Goal: Task Accomplishment & Management: Use online tool/utility

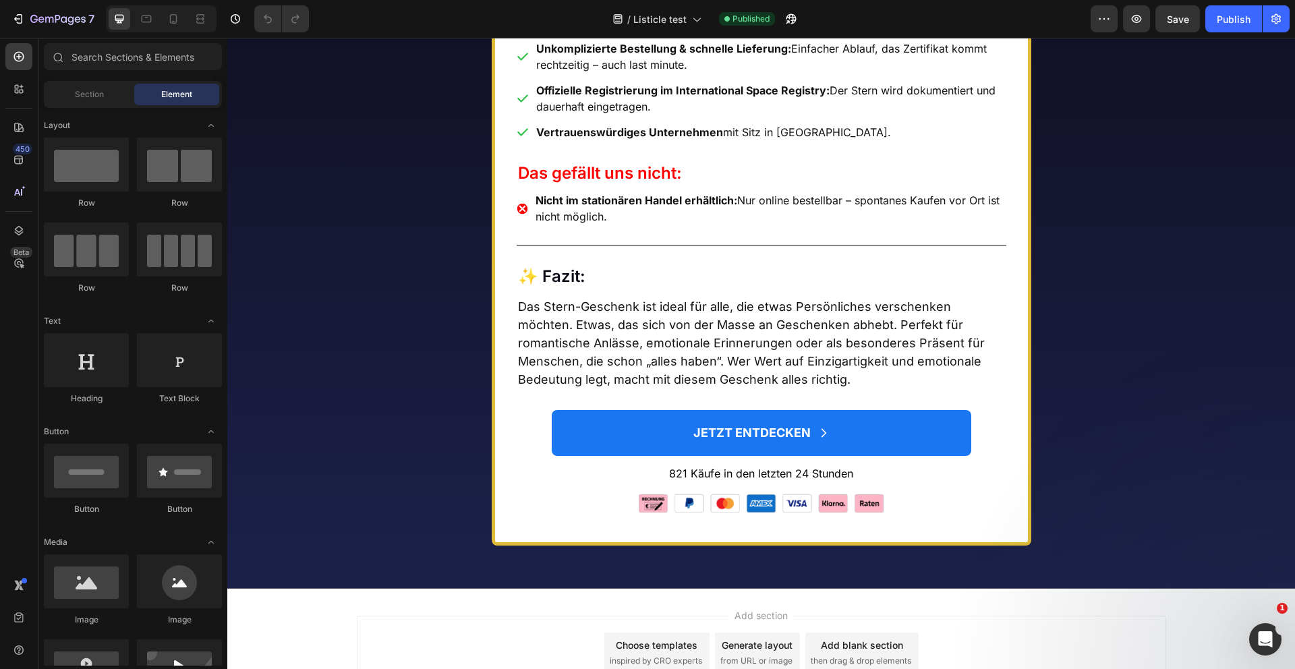
scroll to position [7003, 0]
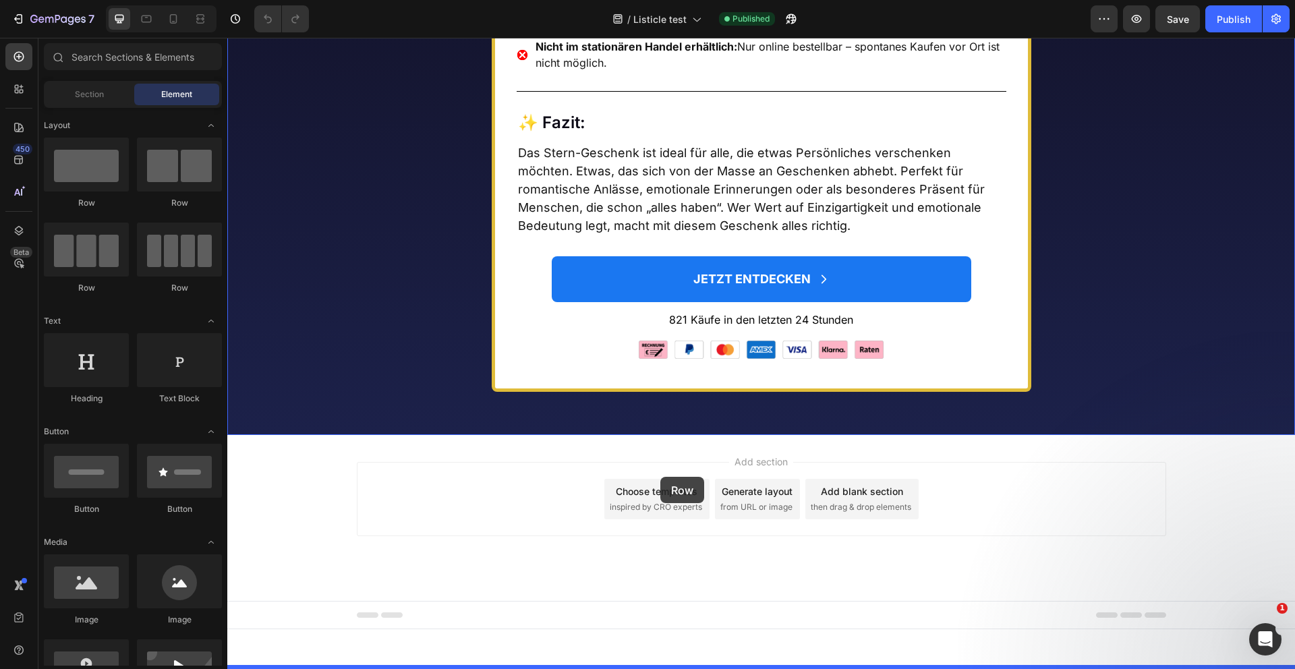
drag, startPoint x: 304, startPoint y: 206, endPoint x: 660, endPoint y: 477, distance: 447.7
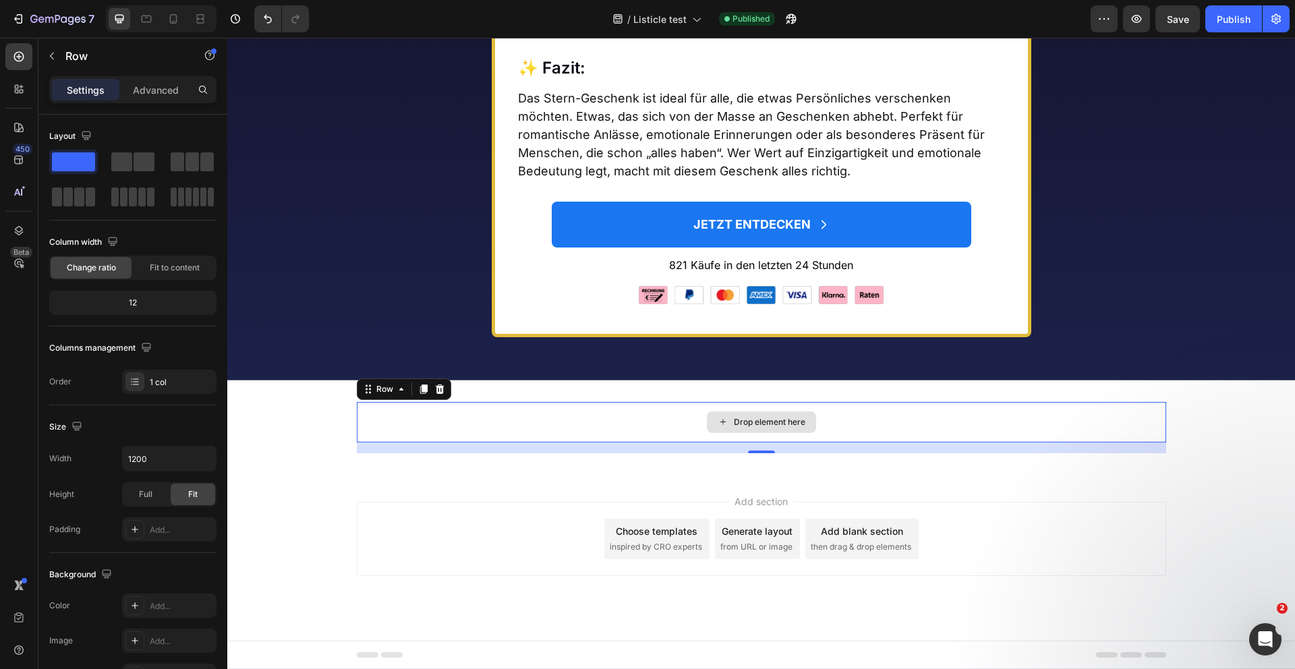
click at [924, 443] on div "Drop element here" at bounding box center [762, 422] width 810 height 40
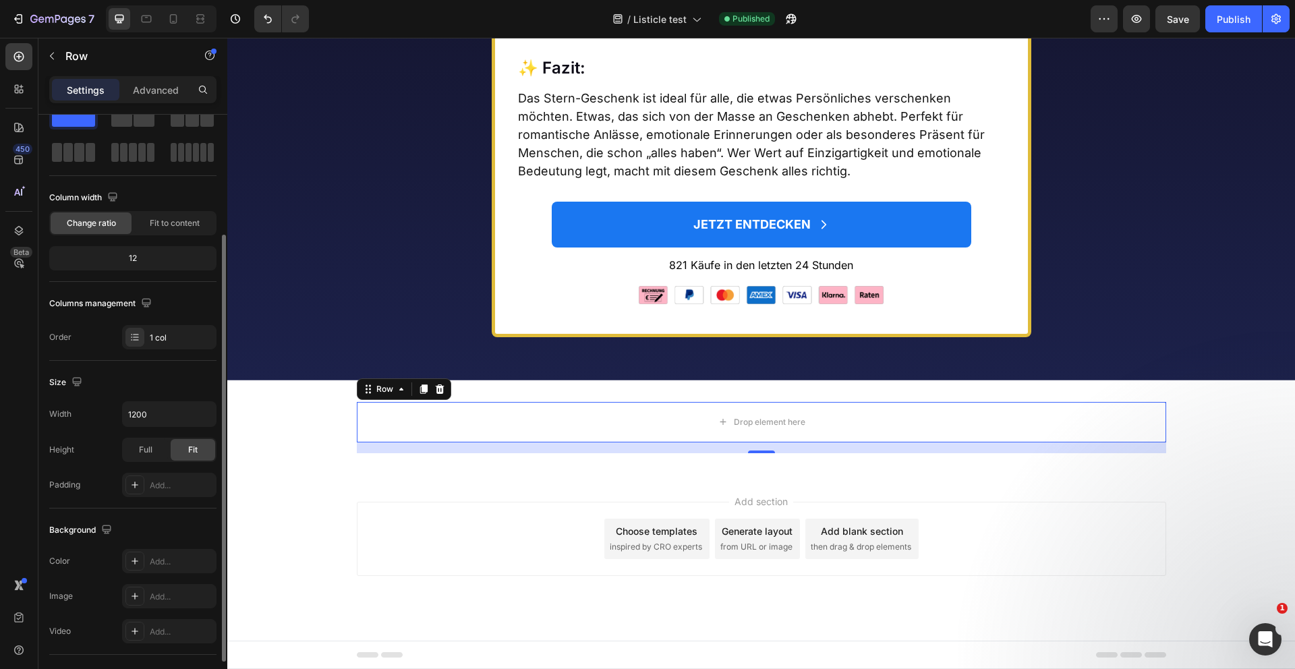
scroll to position [0, 0]
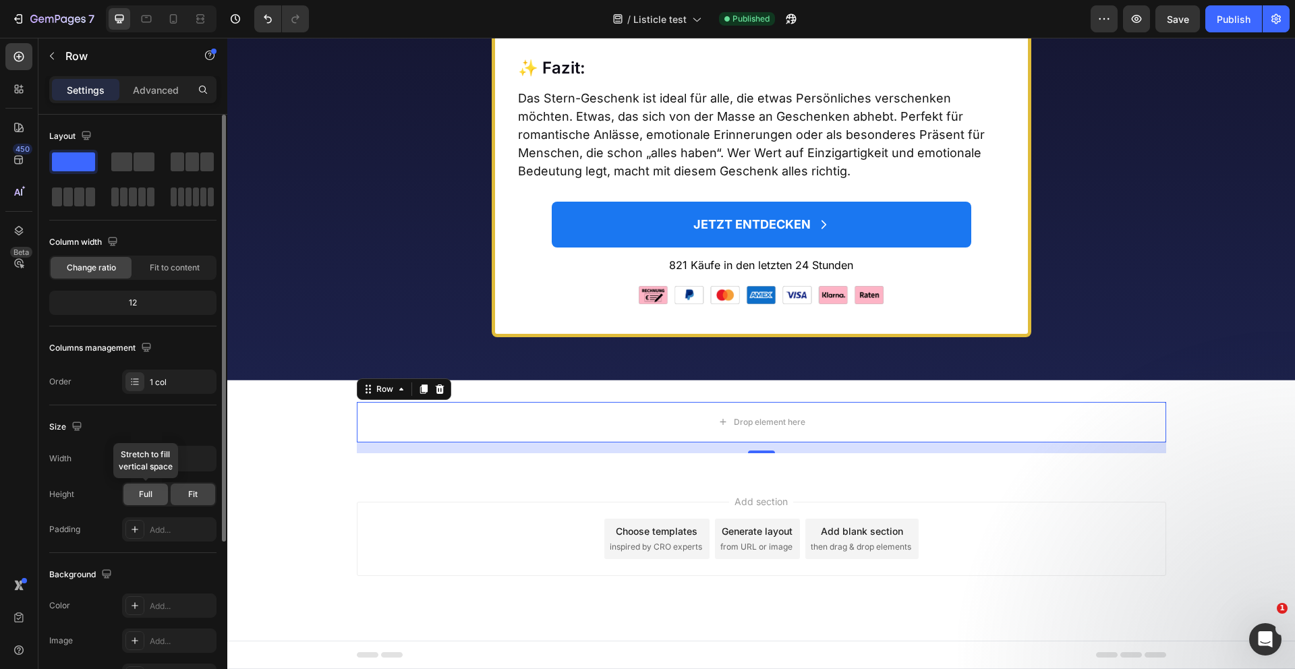
click at [154, 491] on div "Full" at bounding box center [145, 495] width 45 height 22
click at [207, 497] on div "Fit" at bounding box center [193, 495] width 45 height 22
click at [148, 457] on input "1200" at bounding box center [169, 459] width 93 height 24
click at [181, 461] on input "1200" at bounding box center [169, 459] width 93 height 24
click at [201, 460] on icon "button" at bounding box center [203, 458] width 13 height 13
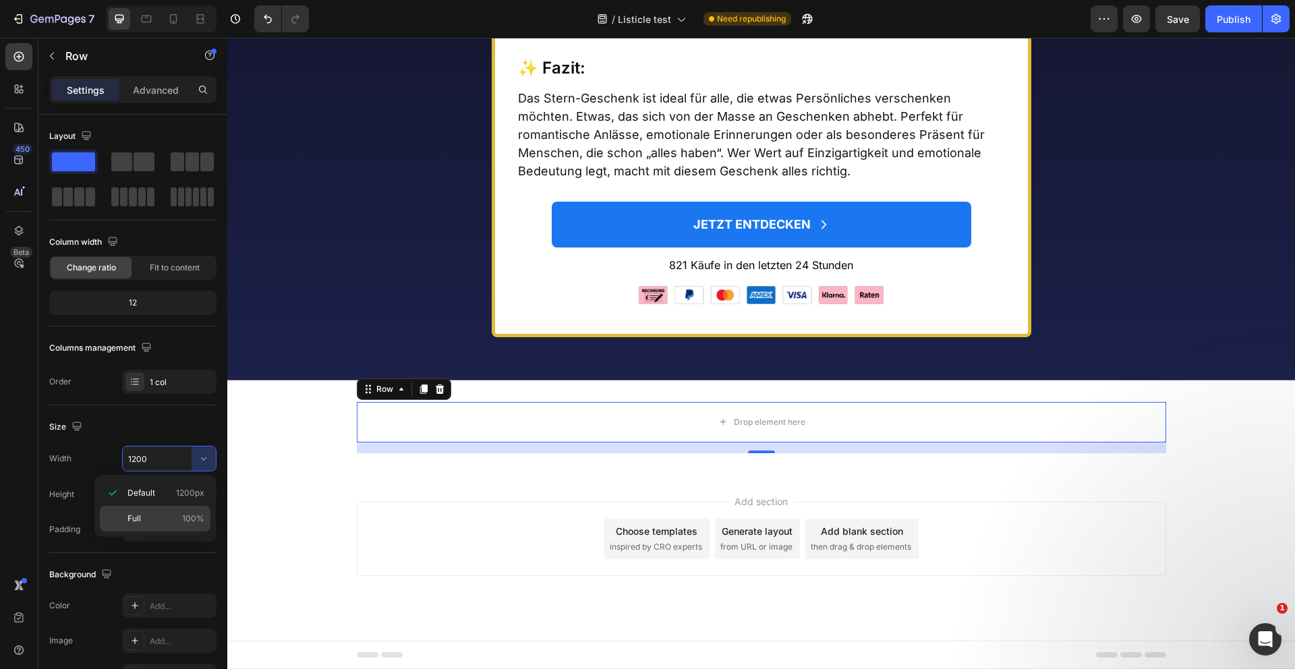
click at [166, 516] on p "Full 100%" at bounding box center [166, 519] width 77 height 12
type input "100%"
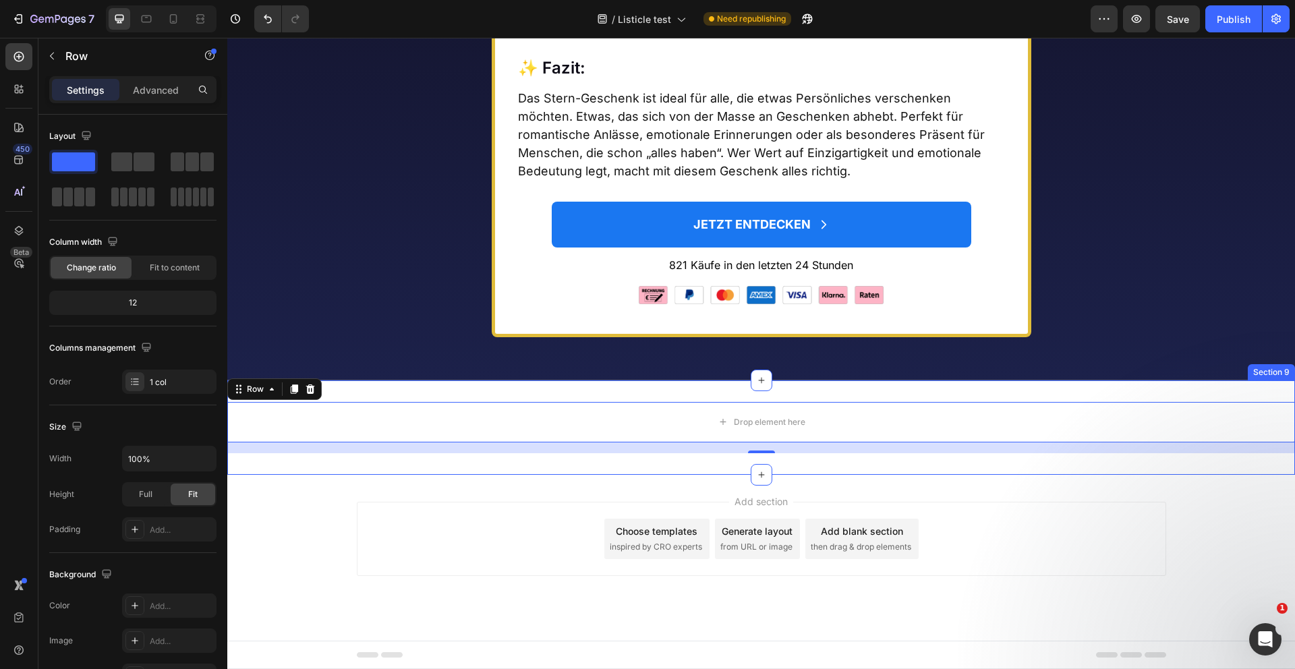
click at [388, 475] on div "Drop element here Row 16 Section 9" at bounding box center [761, 427] width 1068 height 94
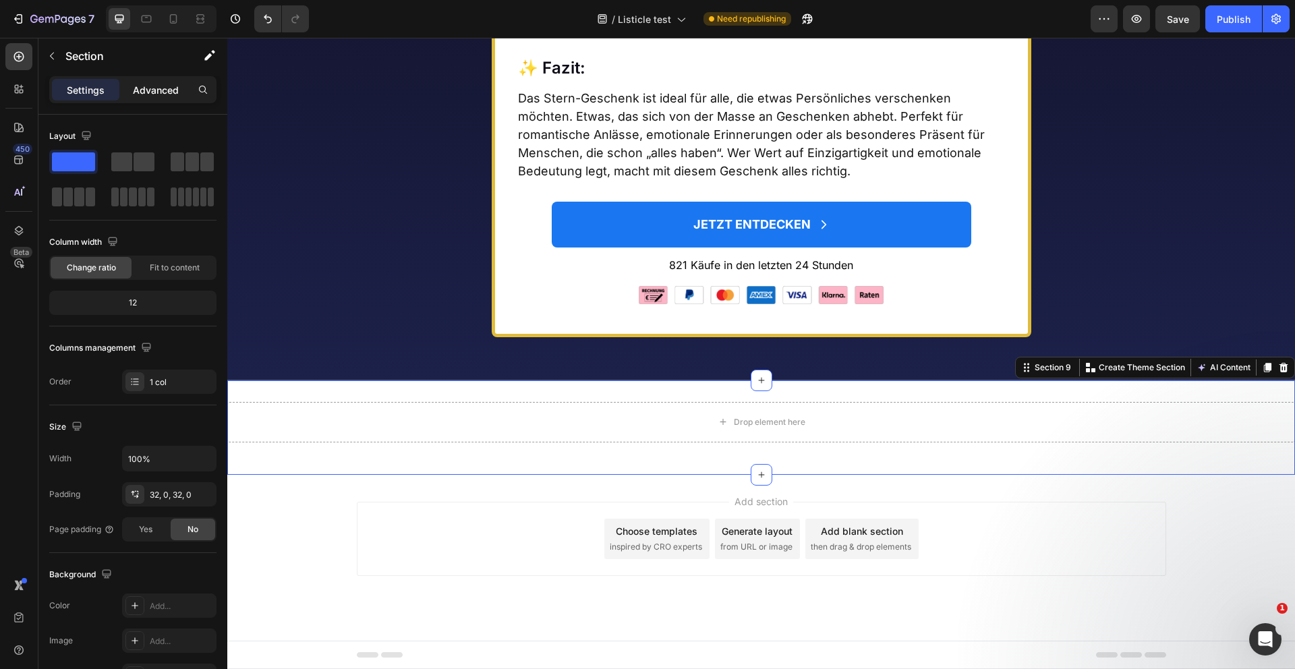
click at [147, 92] on p "Advanced" at bounding box center [156, 90] width 46 height 14
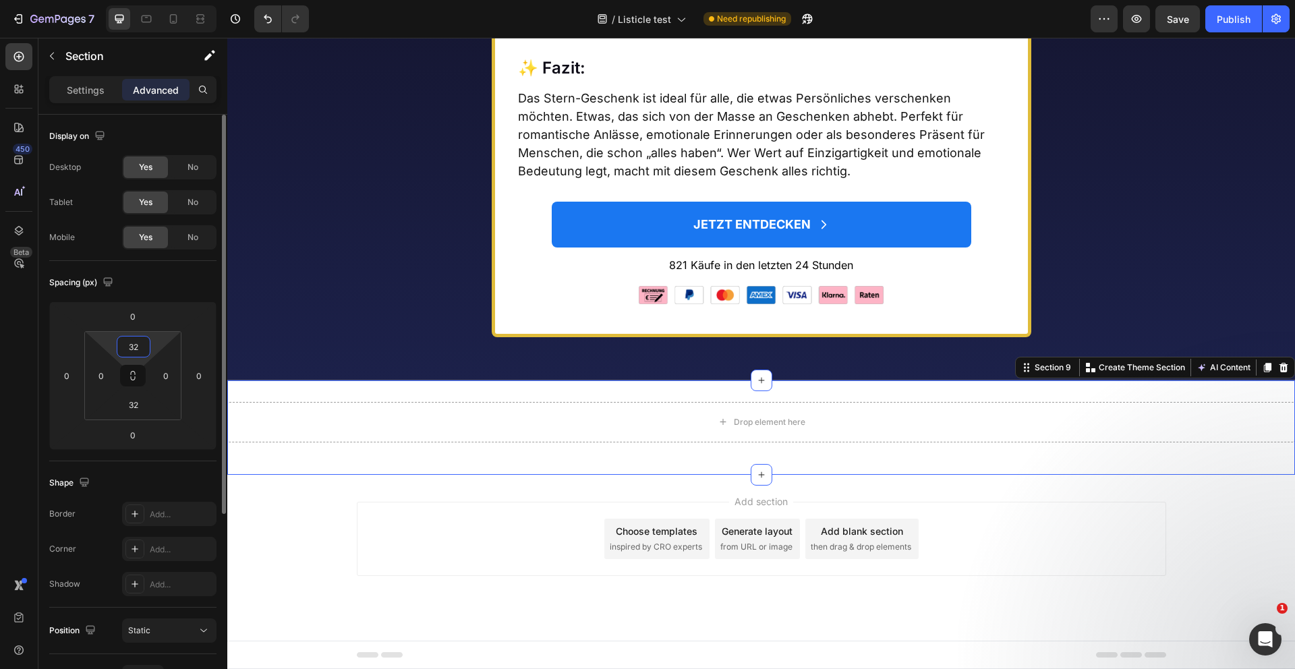
click at [136, 353] on input "32" at bounding box center [133, 347] width 27 height 20
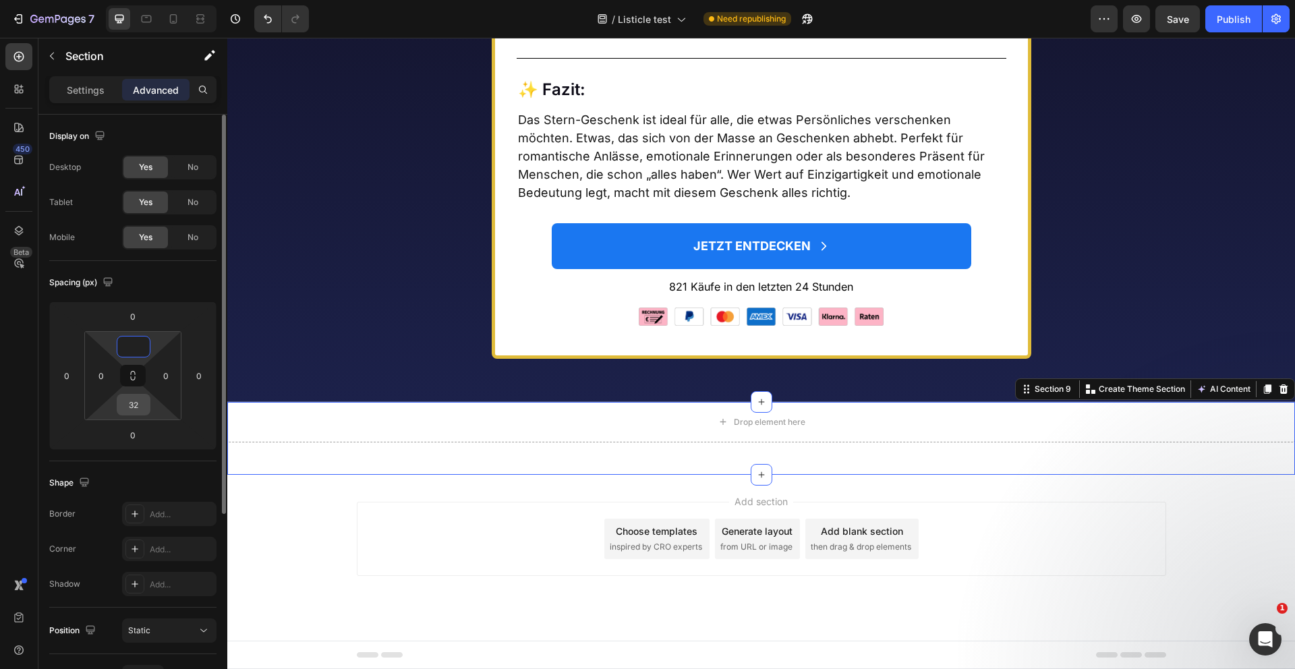
type input "0"
click at [140, 405] on input "32" at bounding box center [133, 405] width 27 height 20
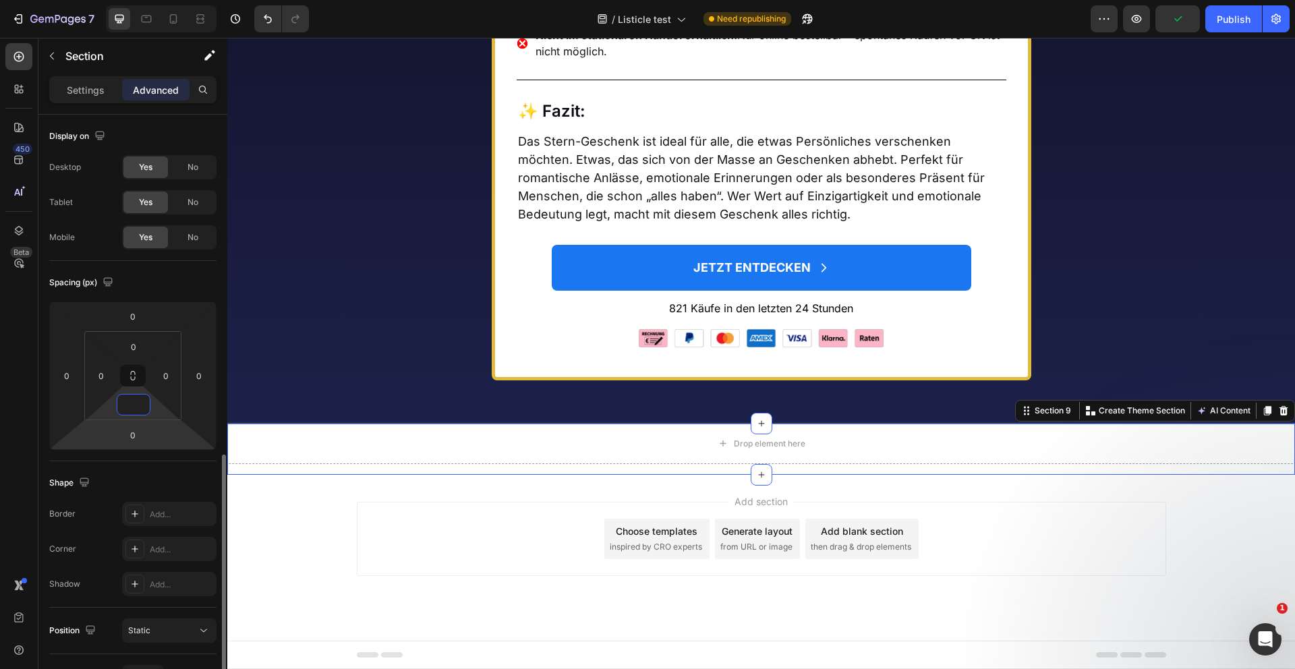
scroll to position [287, 0]
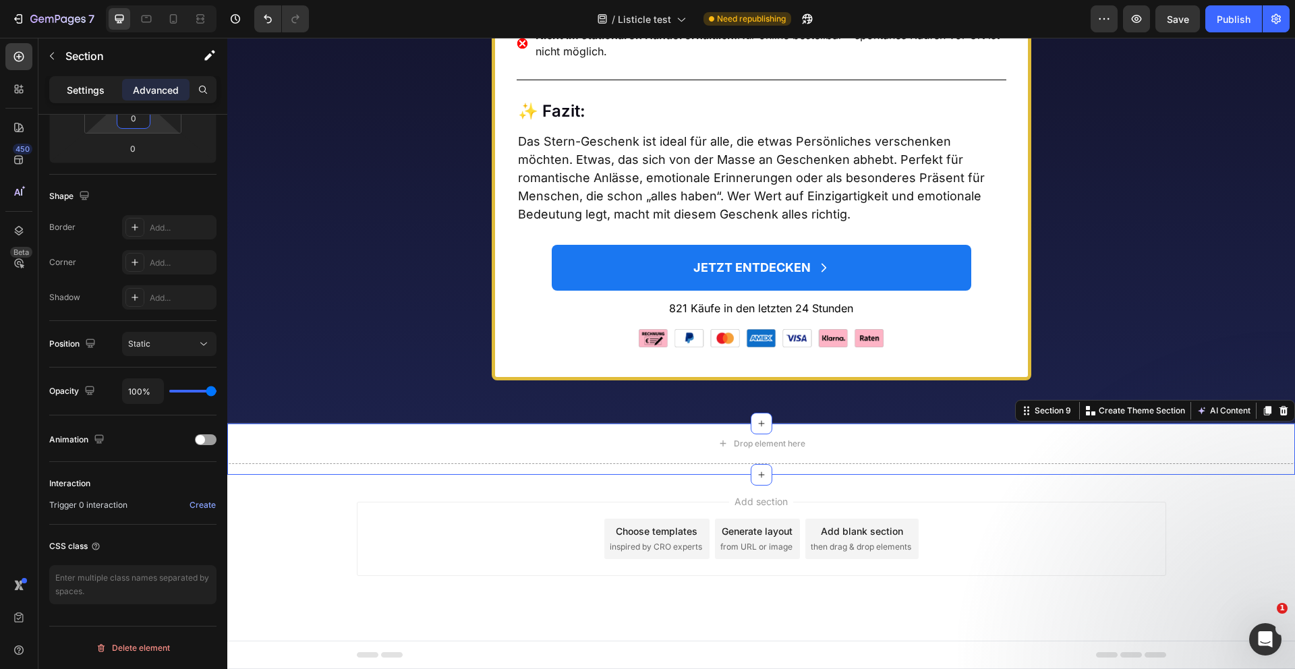
click at [76, 92] on p "Settings" at bounding box center [86, 90] width 38 height 14
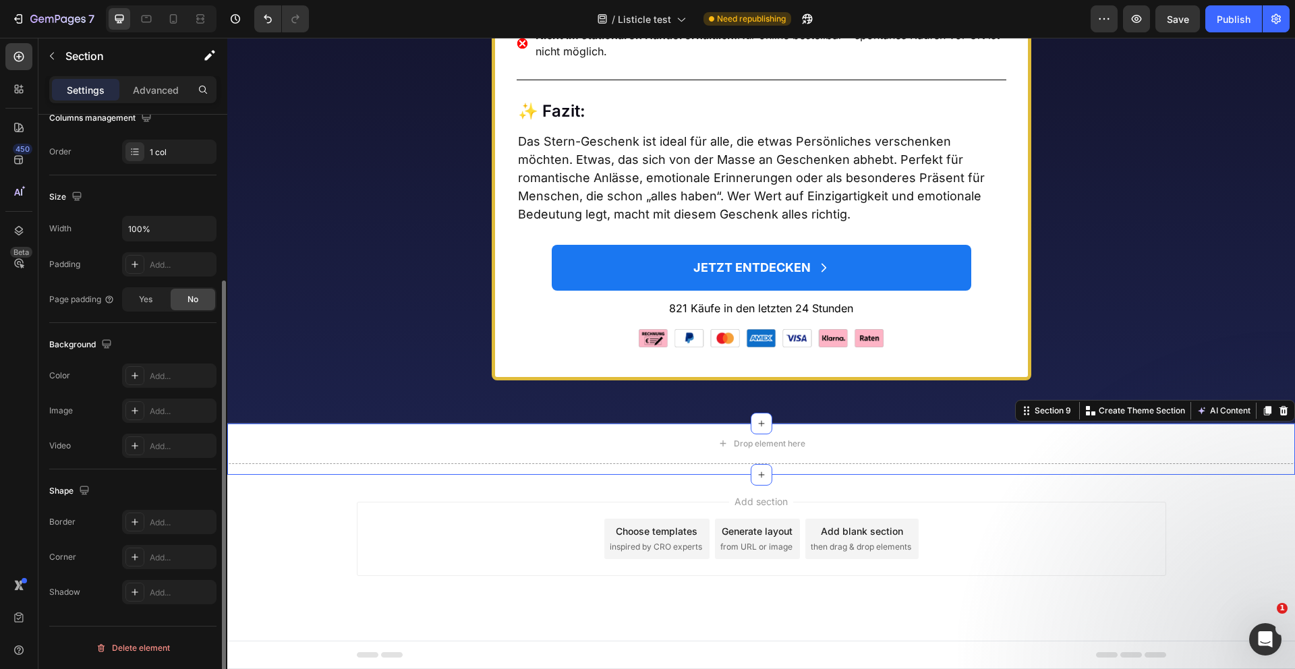
scroll to position [230, 0]
click at [140, 372] on icon at bounding box center [135, 375] width 11 height 11
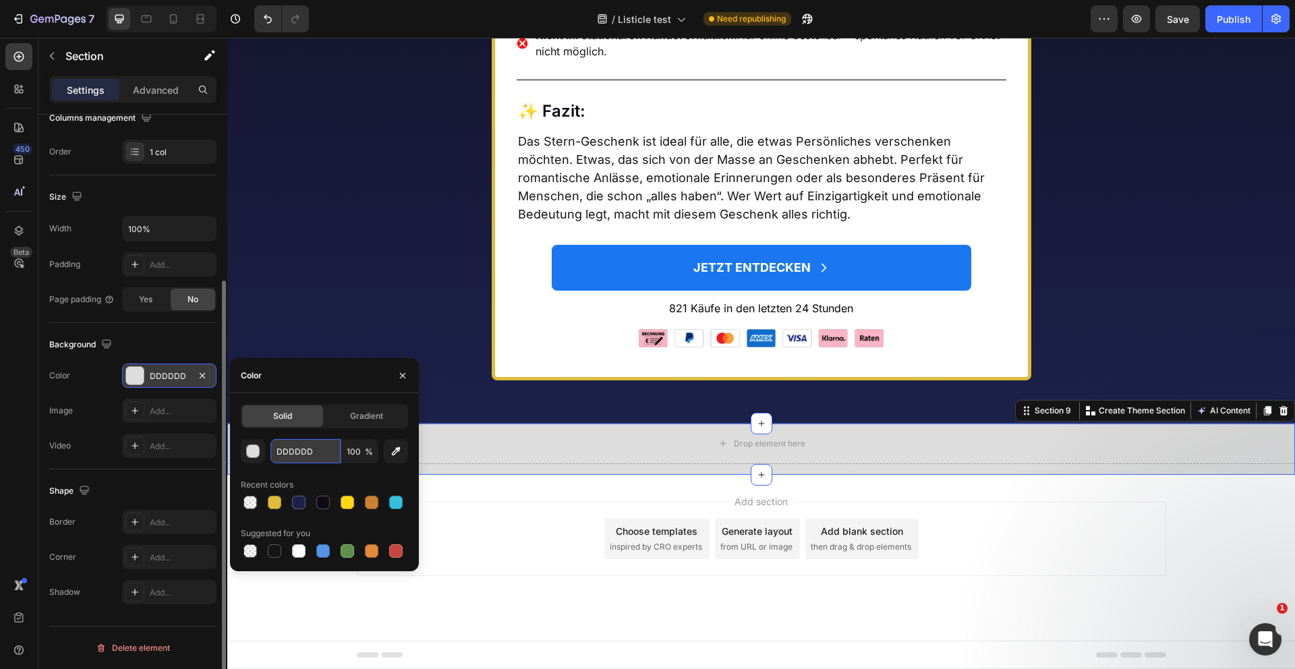
click at [304, 459] on input "DDDDDD" at bounding box center [306, 451] width 70 height 24
paste input "#0E0B18"
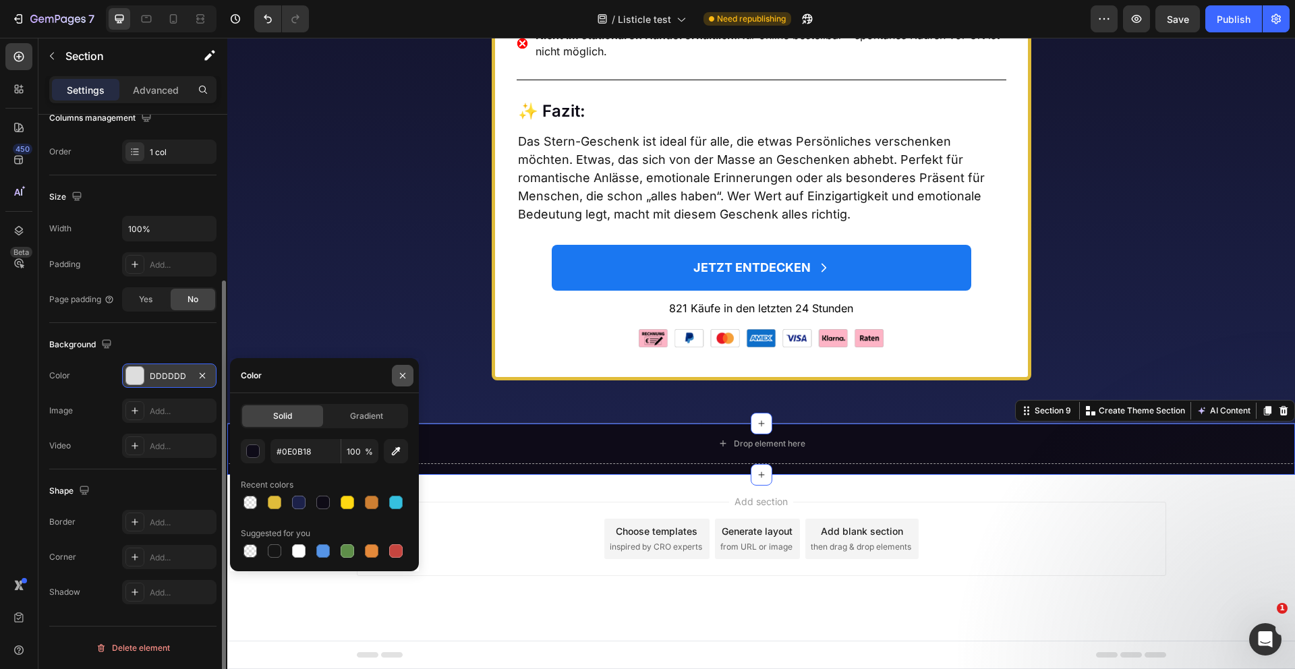
type input "0E0B18"
click at [404, 371] on icon "button" at bounding box center [402, 375] width 11 height 11
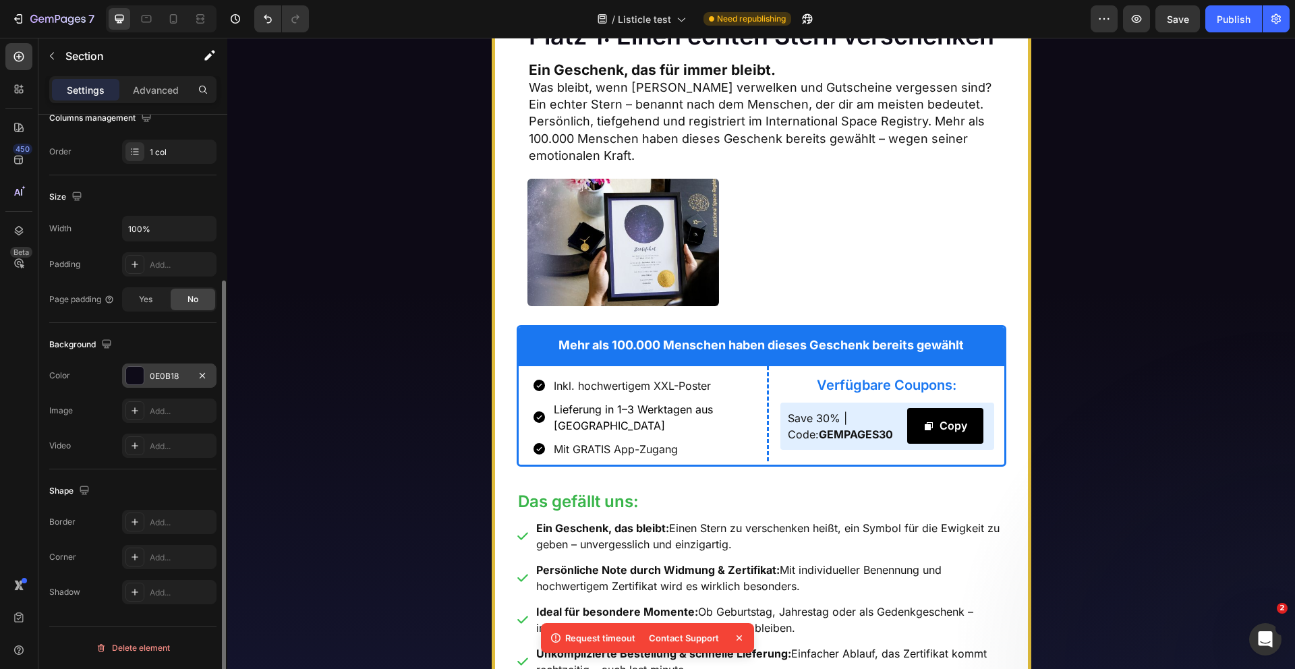
scroll to position [5364, 0]
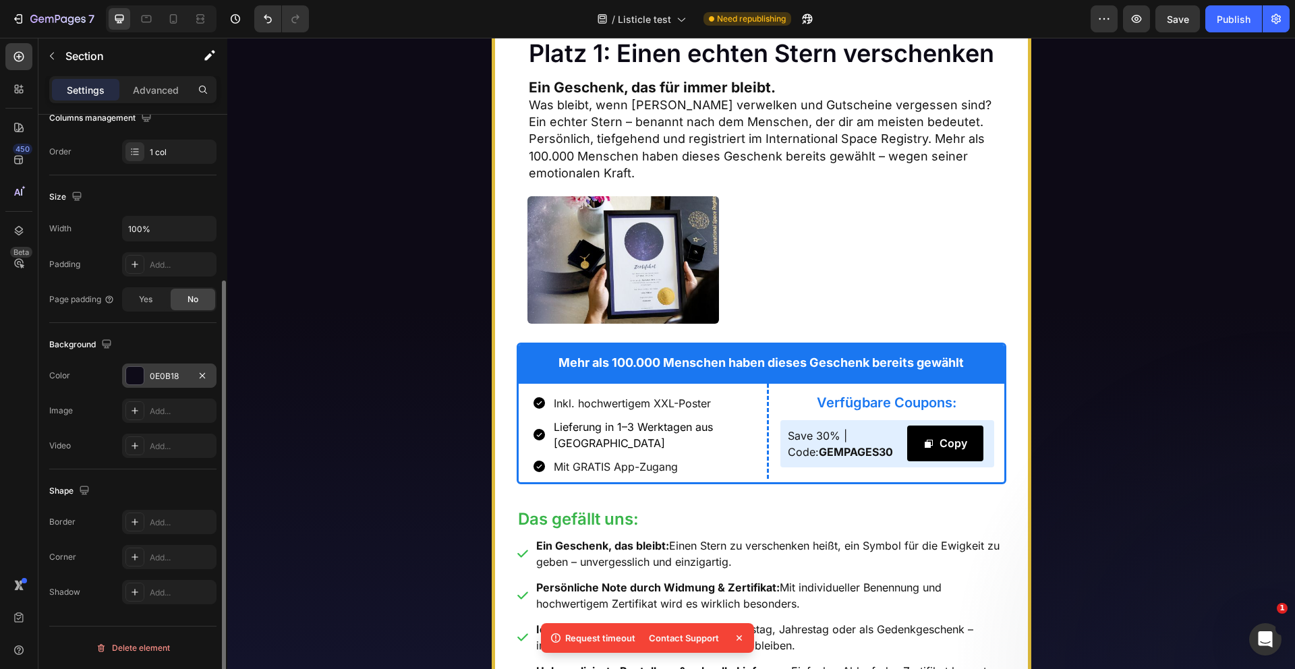
click at [739, 639] on icon at bounding box center [739, 637] width 13 height 13
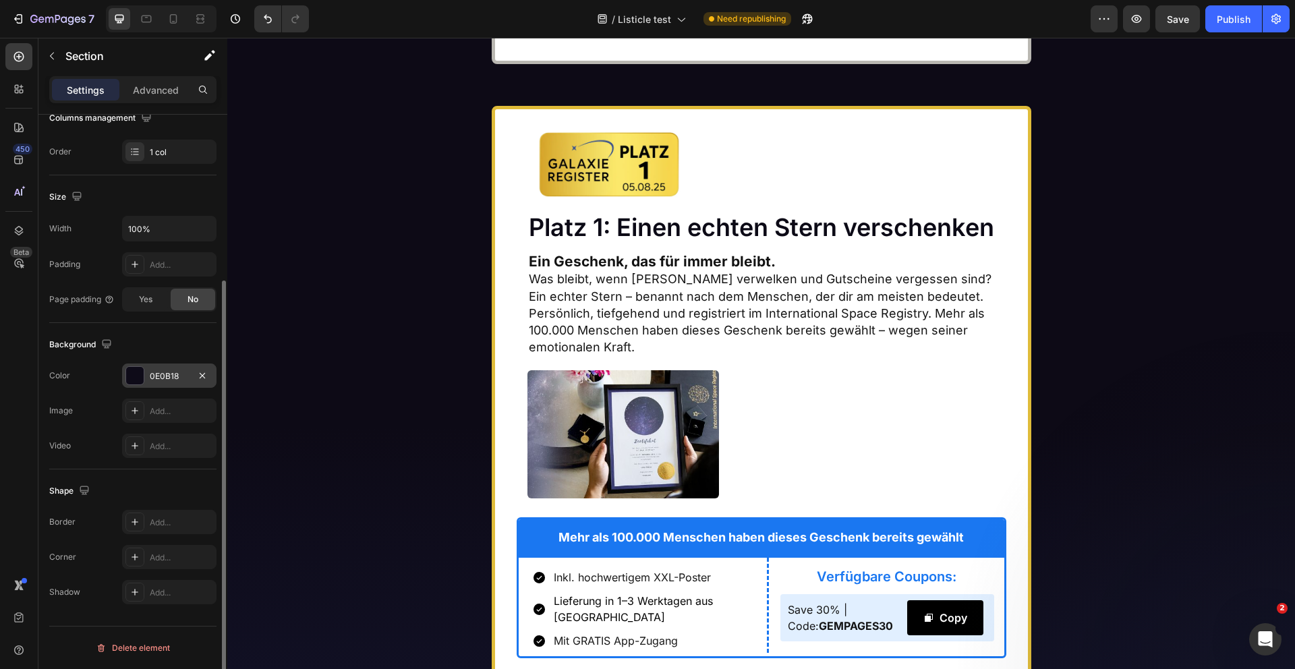
scroll to position [5331, 0]
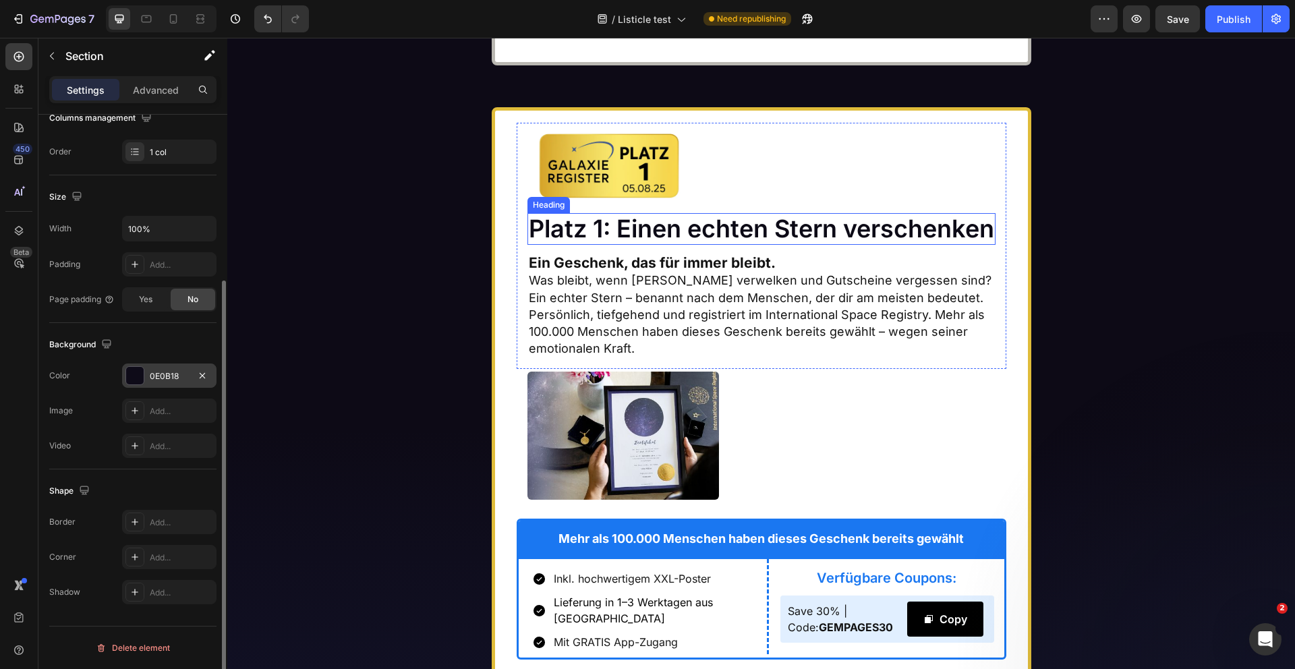
click at [611, 245] on h2 "Platz 1: Einen echten Stern verschenken" at bounding box center [762, 229] width 468 height 32
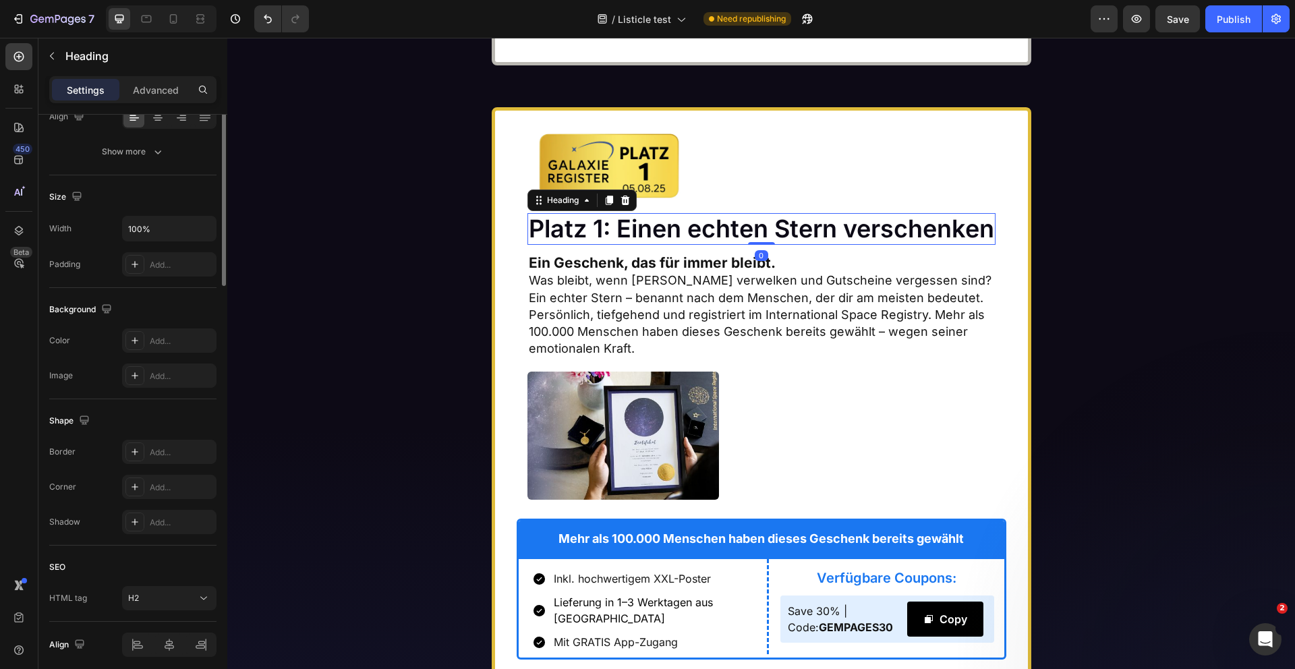
scroll to position [0, 0]
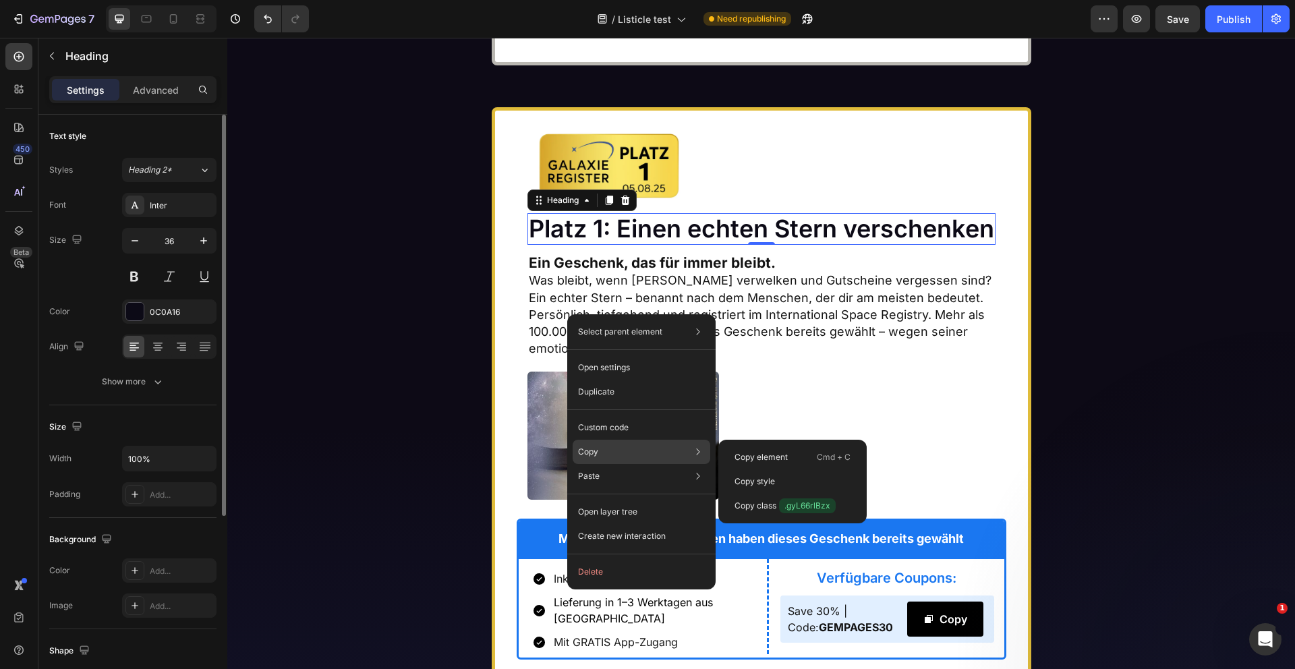
click at [598, 451] on div "Copy Copy element Cmd + C Copy style Copy class .gyL66rlBzx" at bounding box center [642, 452] width 138 height 24
click at [756, 455] on p "Copy element" at bounding box center [761, 457] width 53 height 12
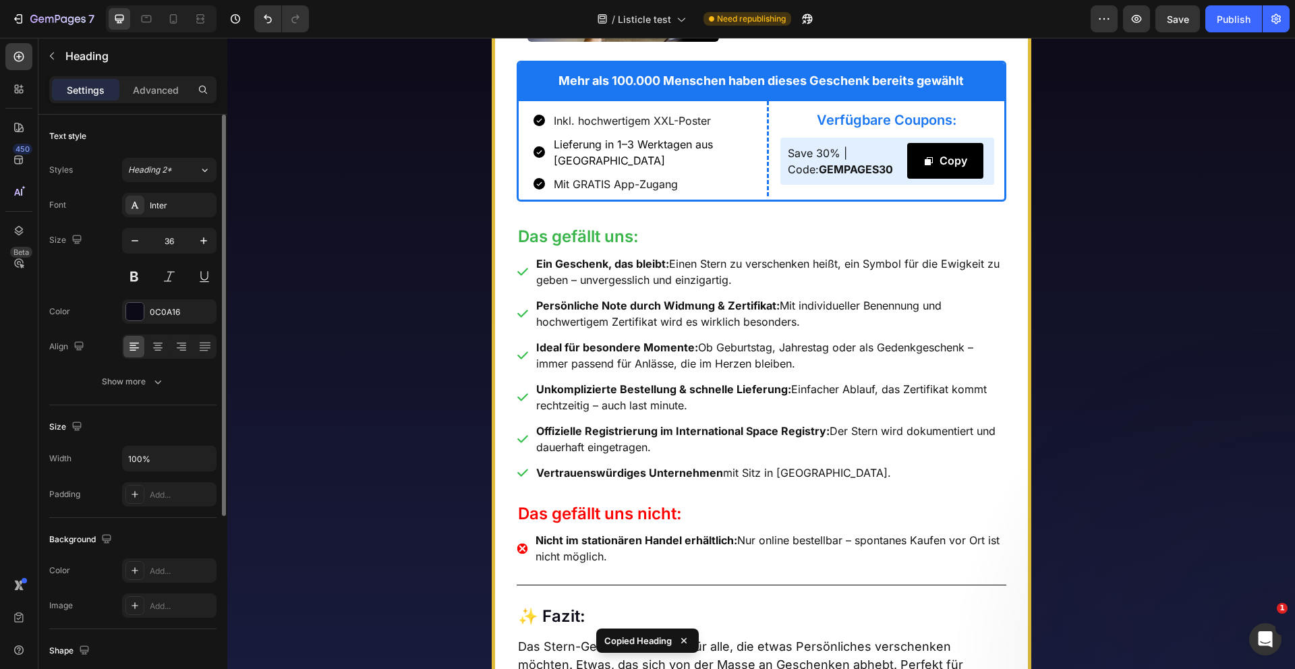
scroll to position [6435, 0]
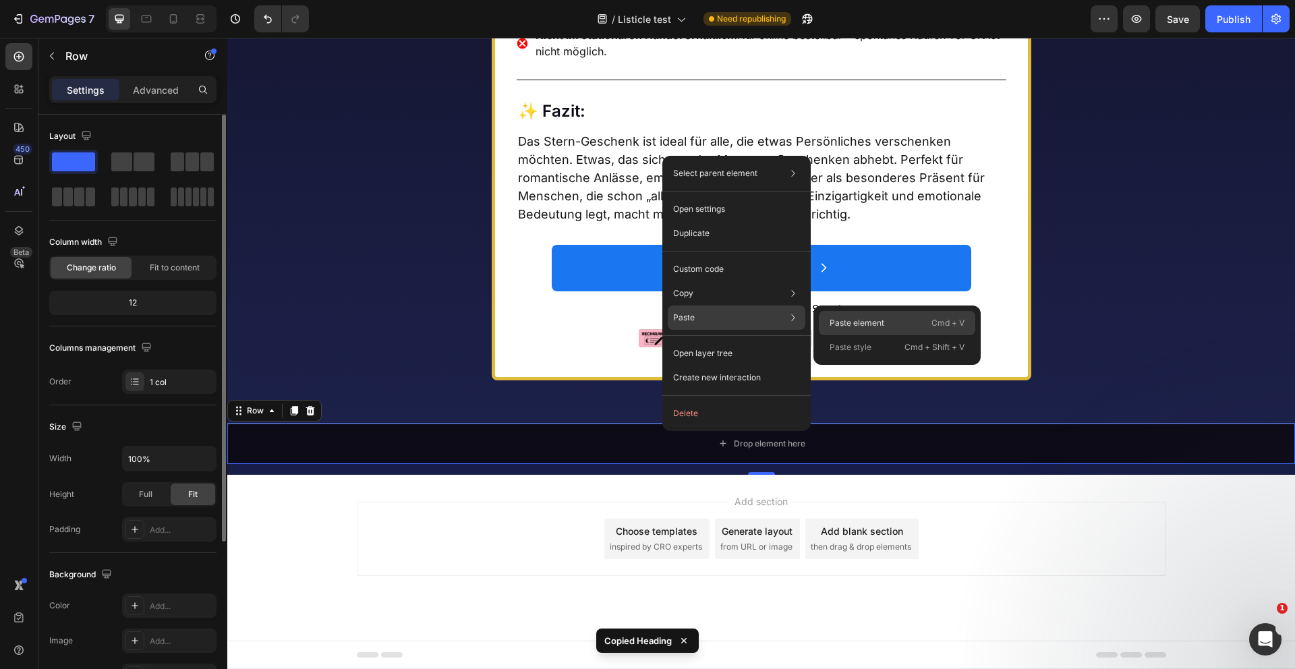
click at [859, 324] on p "Paste element" at bounding box center [857, 323] width 55 height 12
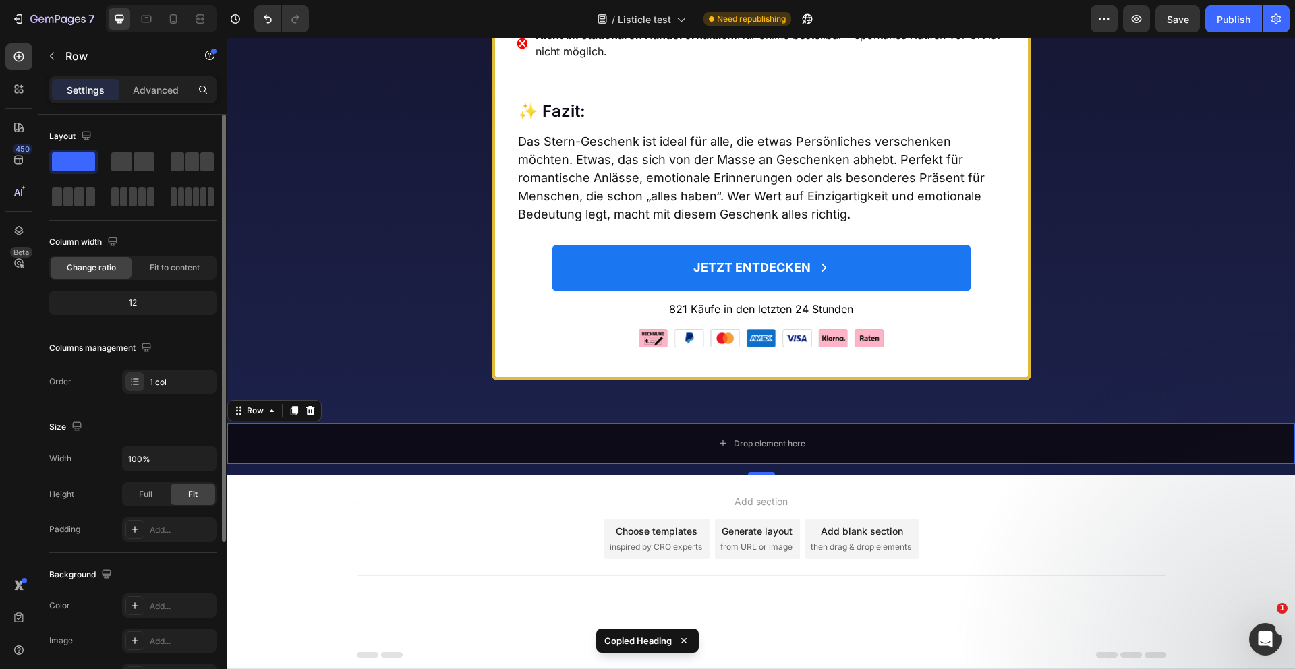
scroll to position [6426, 0]
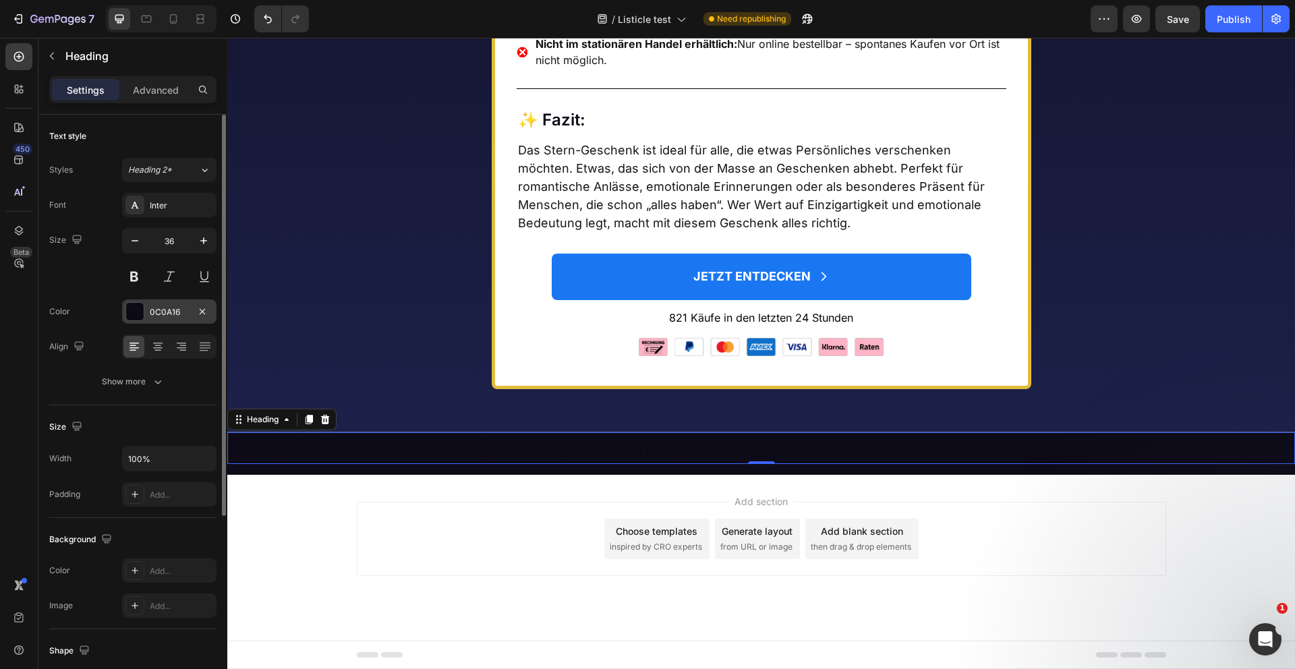
click at [132, 311] on div at bounding box center [135, 312] width 18 height 18
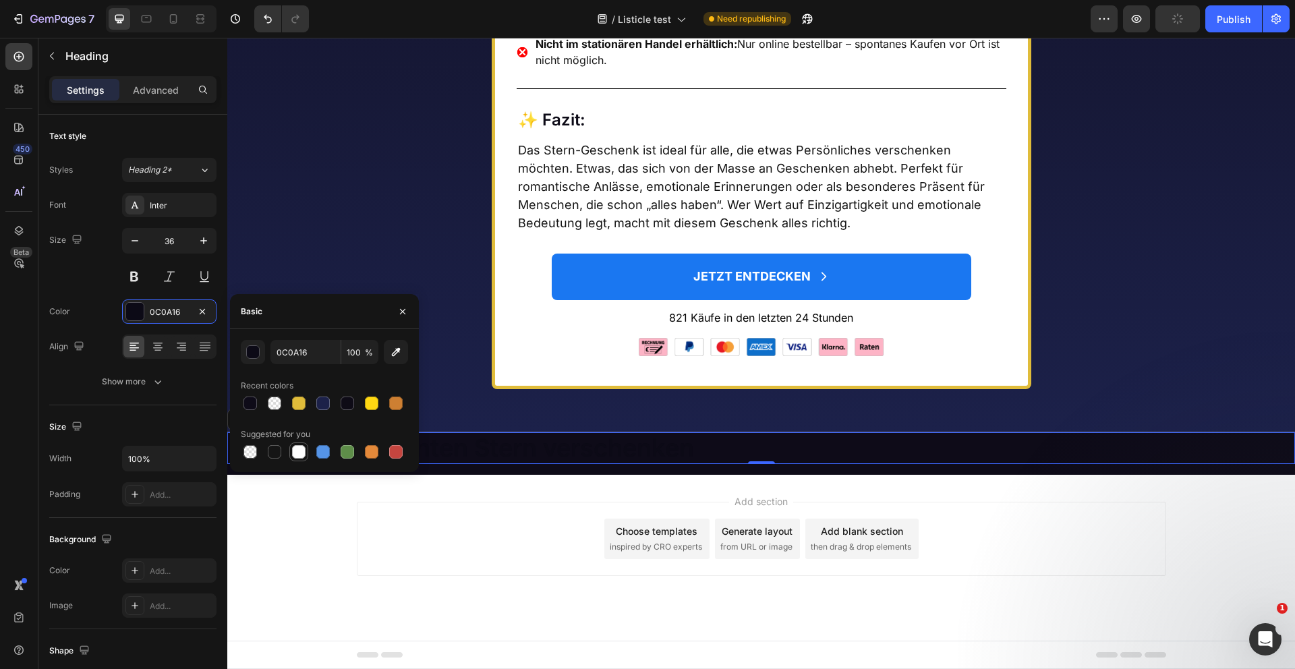
click at [298, 457] on div at bounding box center [298, 451] width 13 height 13
type input "FFFFFF"
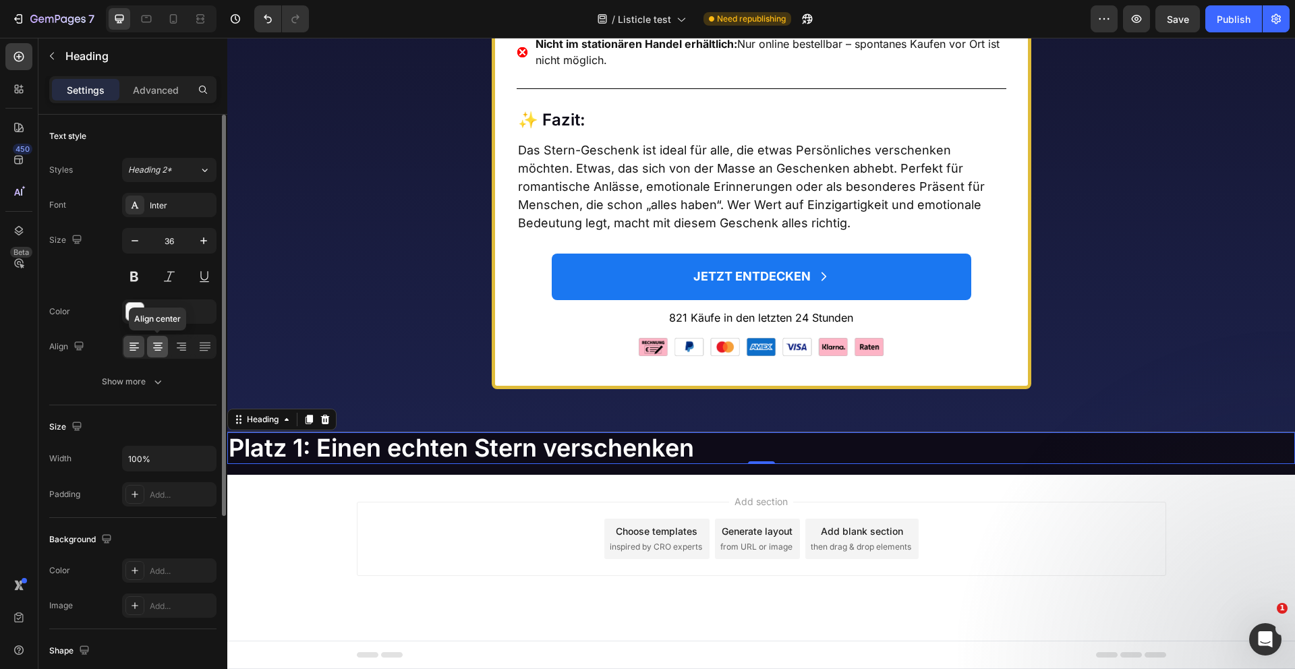
click at [156, 354] on div at bounding box center [157, 347] width 21 height 22
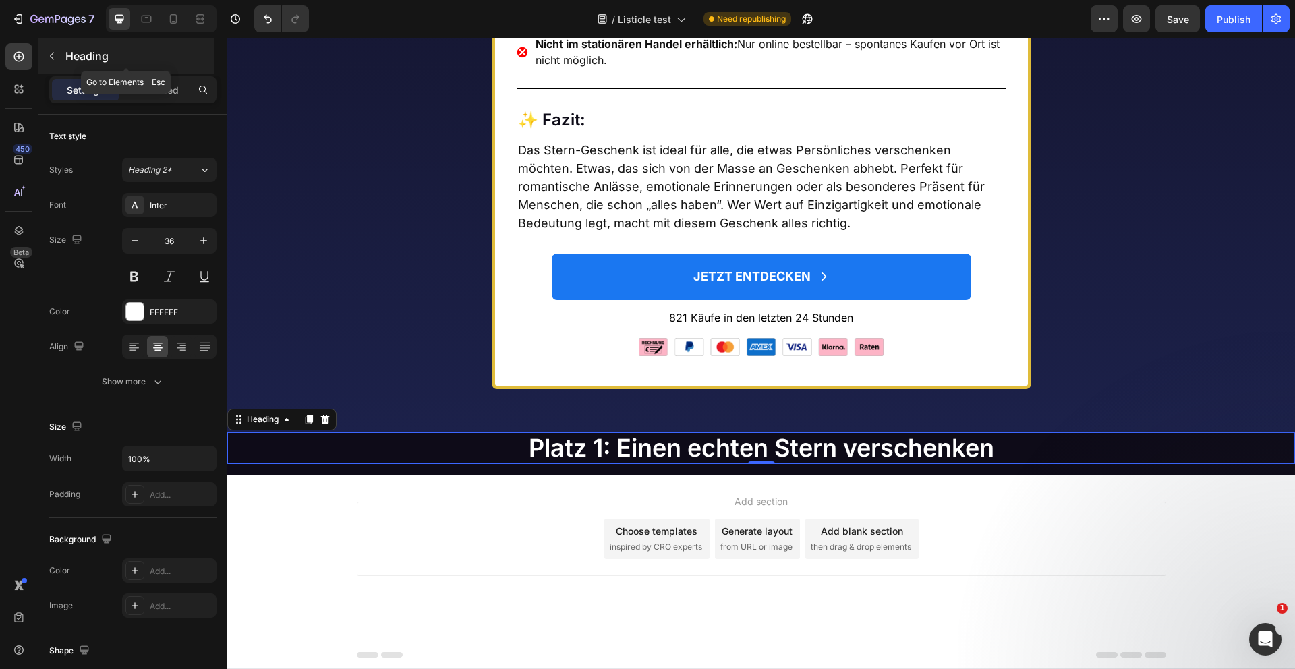
click at [56, 55] on icon "button" at bounding box center [52, 56] width 11 height 11
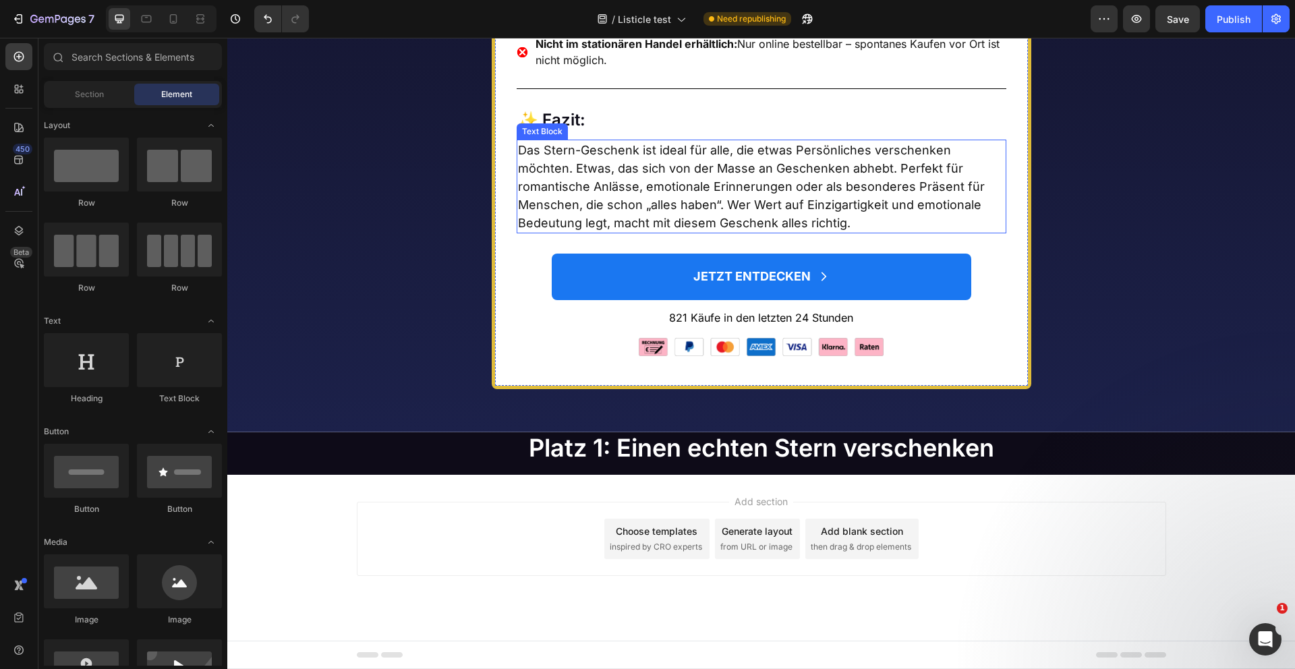
click at [592, 186] on p "Das Stern-Geschenk ist ideal für alle, die etwas Persönliches verschenken möcht…" at bounding box center [761, 186] width 487 height 91
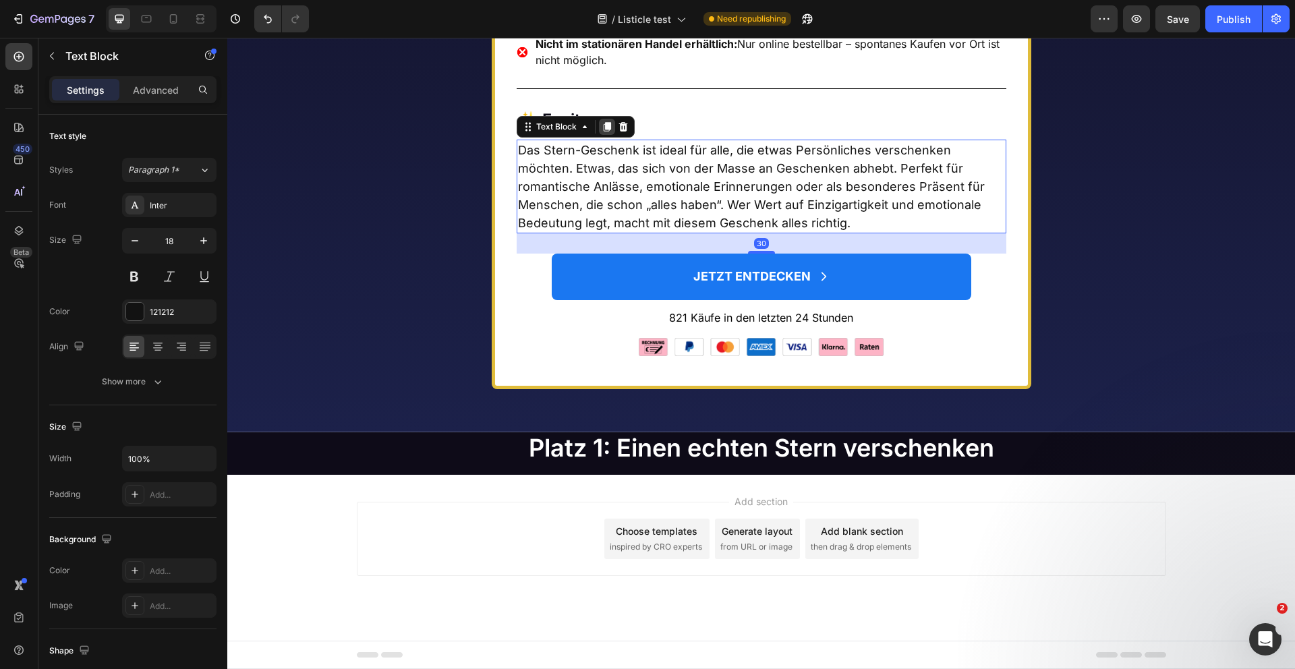
click at [604, 126] on icon at bounding box center [606, 126] width 7 height 9
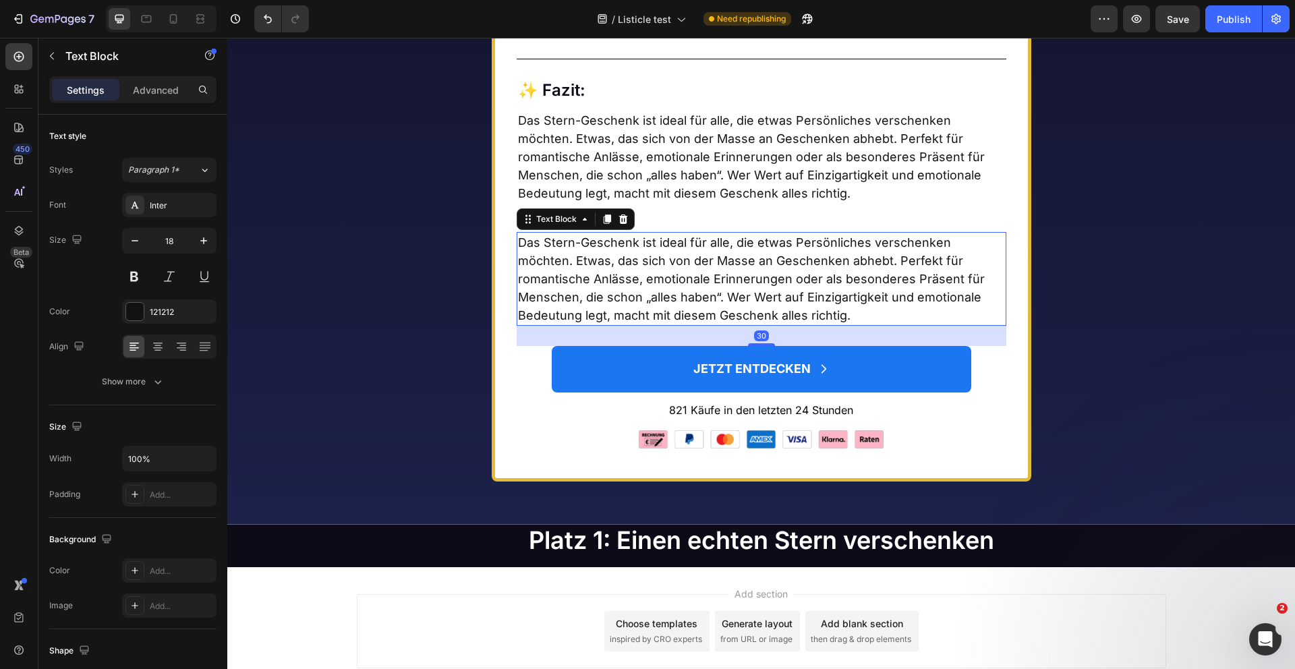
scroll to position [6435, 0]
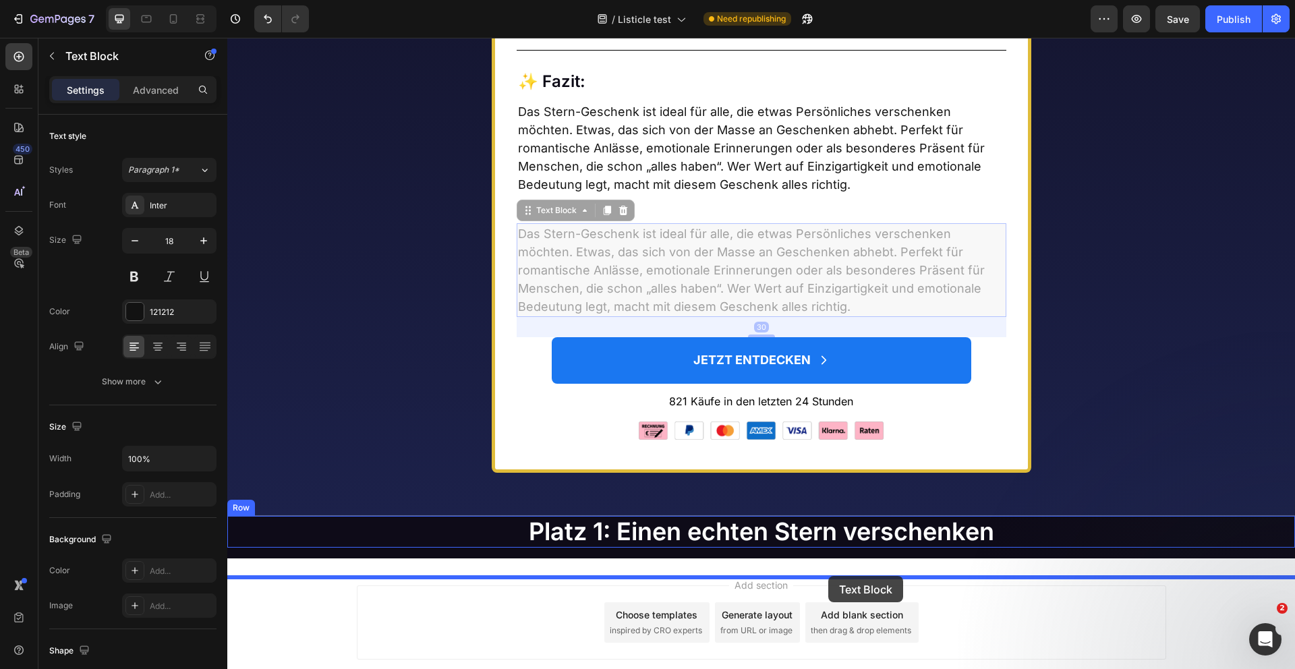
drag, startPoint x: 559, startPoint y: 239, endPoint x: 828, endPoint y: 576, distance: 431.0
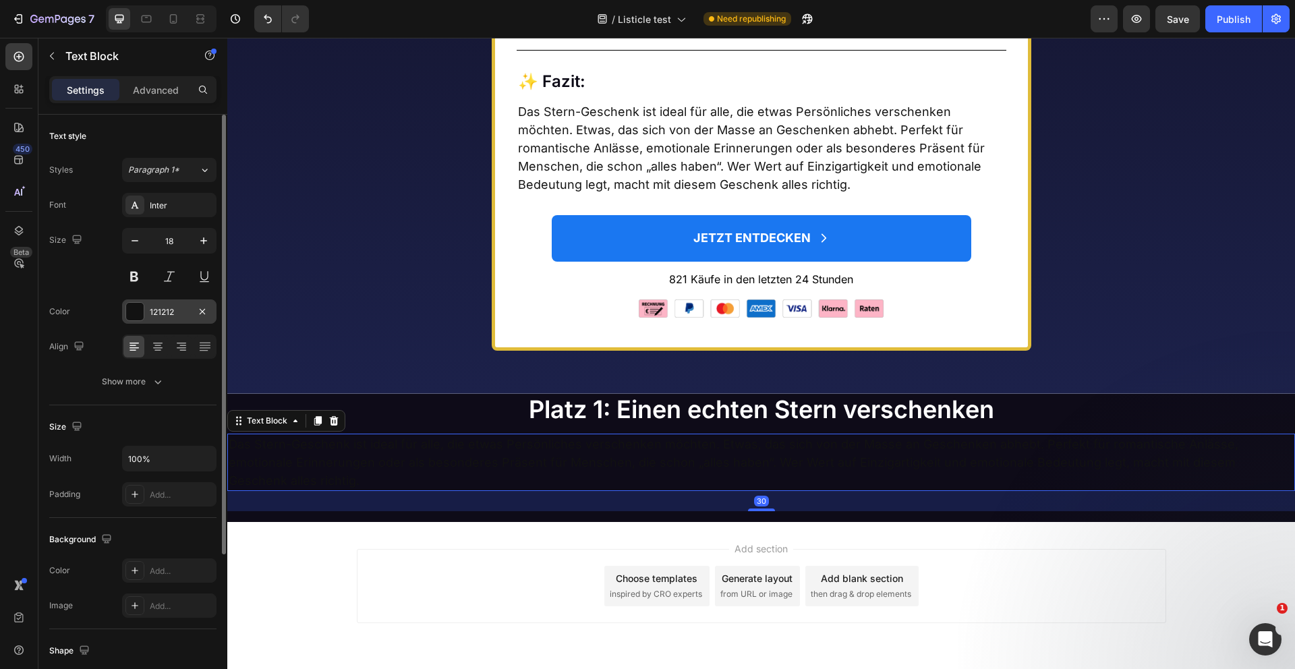
click at [138, 308] on div at bounding box center [135, 312] width 18 height 18
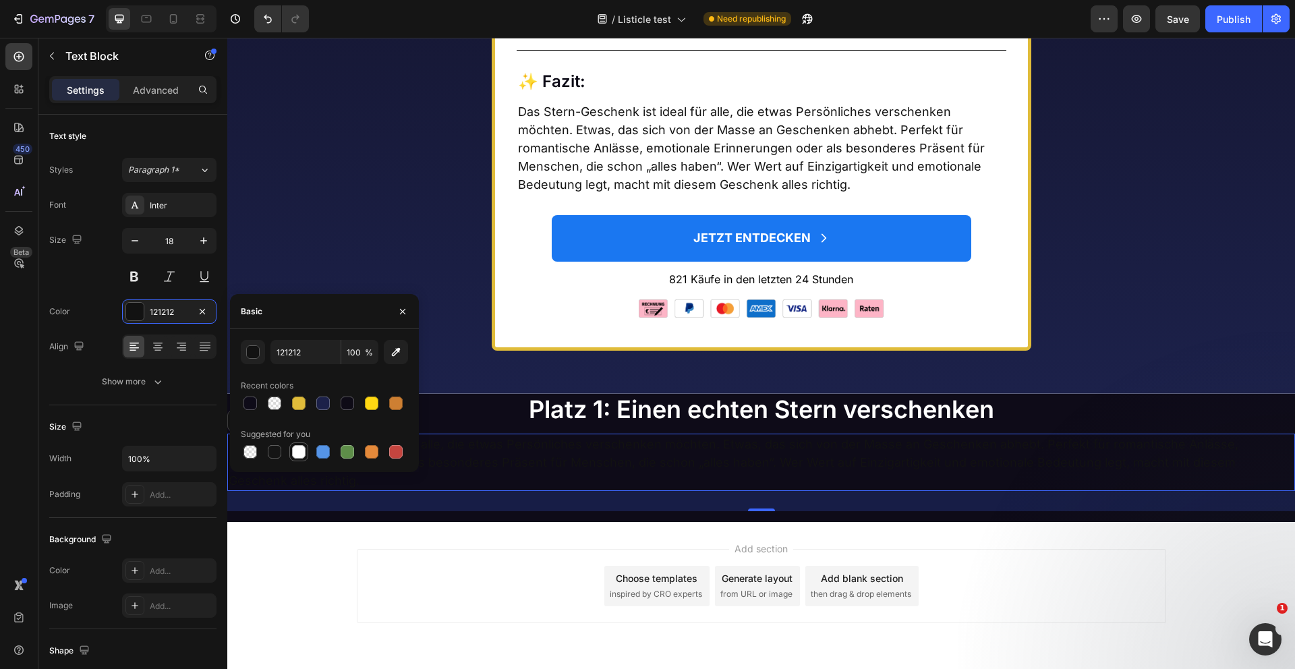
click at [302, 452] on div at bounding box center [298, 451] width 13 height 13
type input "FFFFFF"
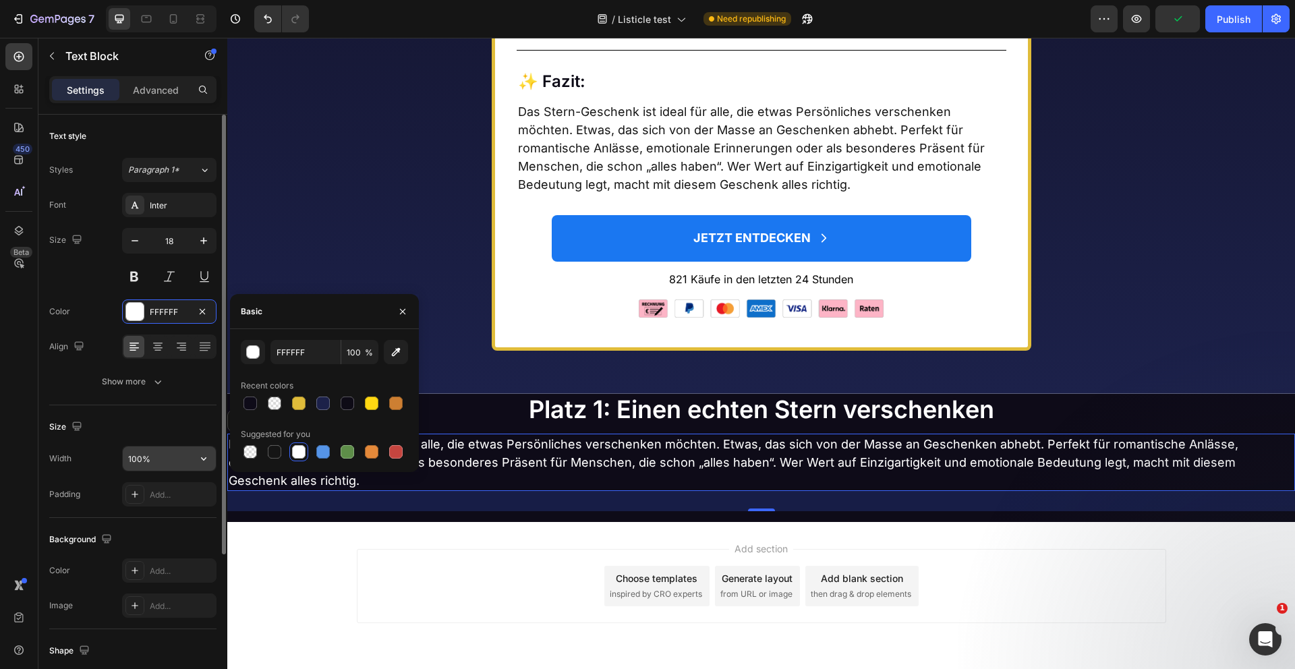
click at [154, 455] on input "100%" at bounding box center [169, 459] width 93 height 24
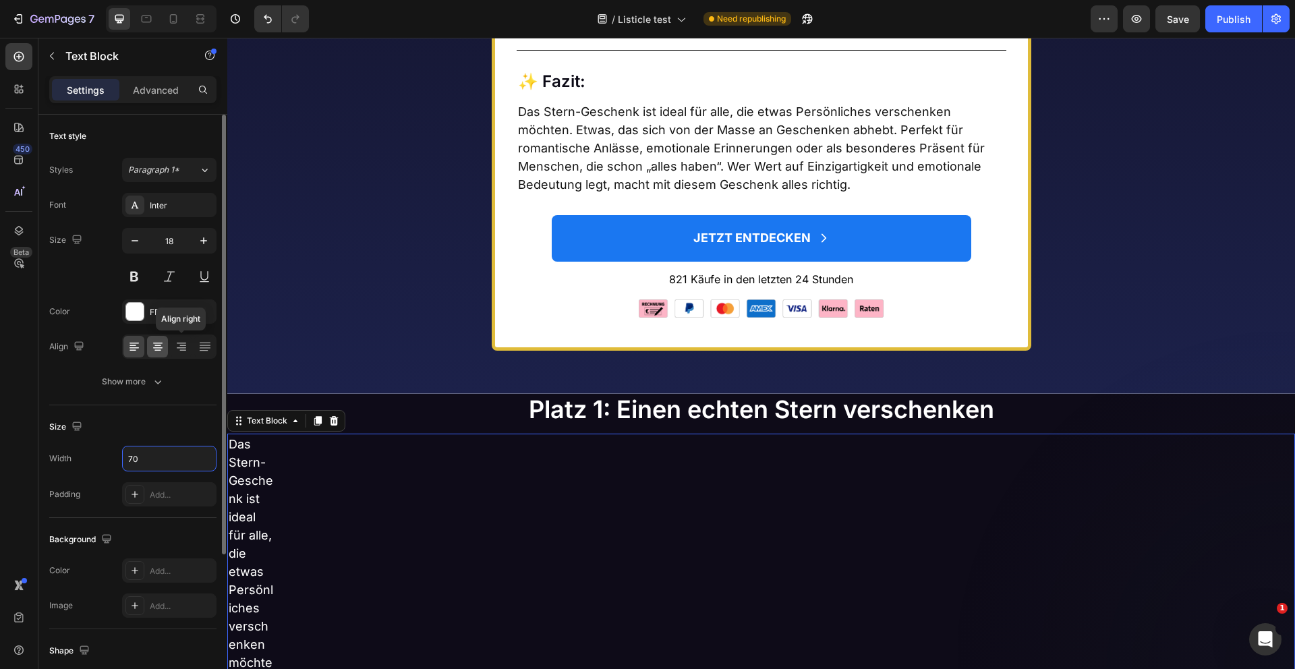
click at [161, 346] on icon at bounding box center [157, 346] width 13 height 13
click at [133, 346] on icon at bounding box center [134, 346] width 13 height 13
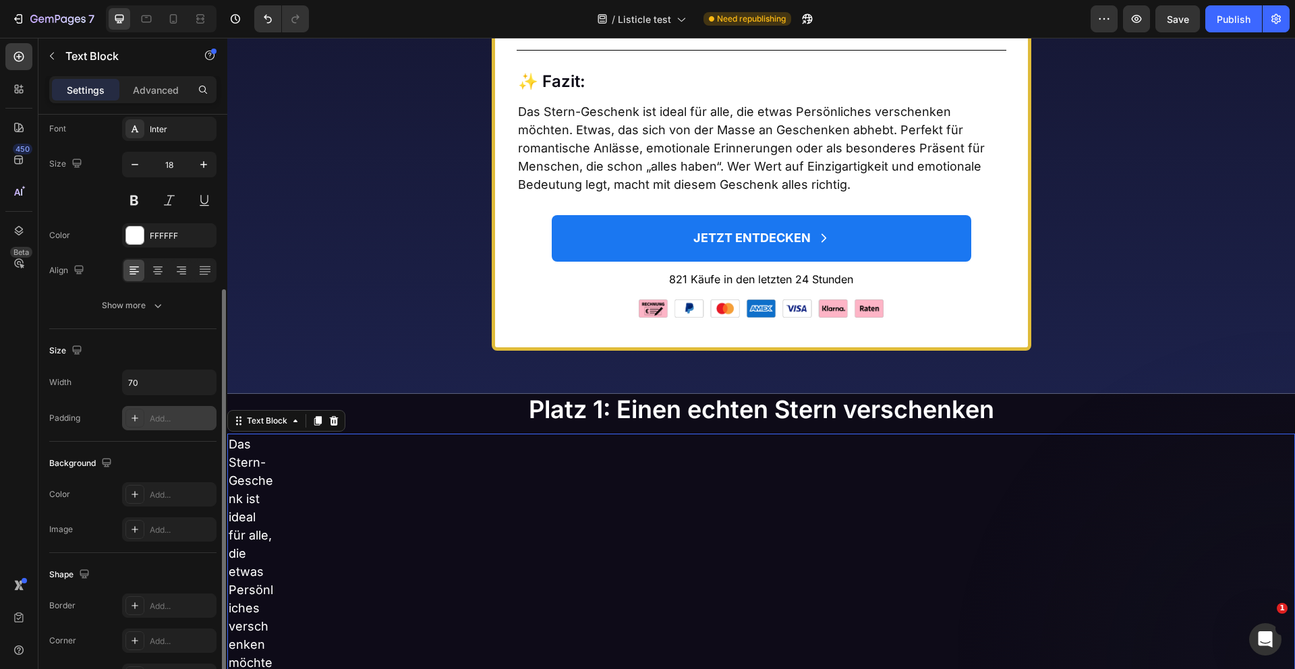
scroll to position [161, 0]
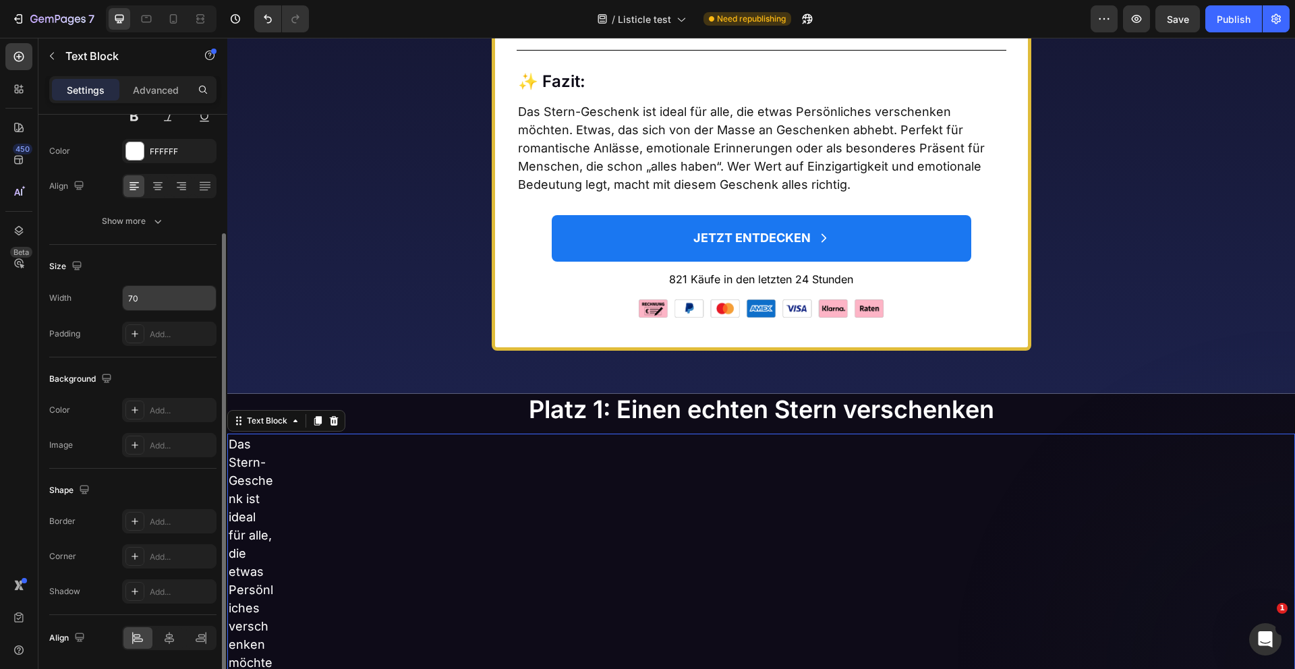
click at [163, 304] on input "70" at bounding box center [169, 298] width 93 height 24
click at [163, 294] on input "70" at bounding box center [169, 298] width 93 height 24
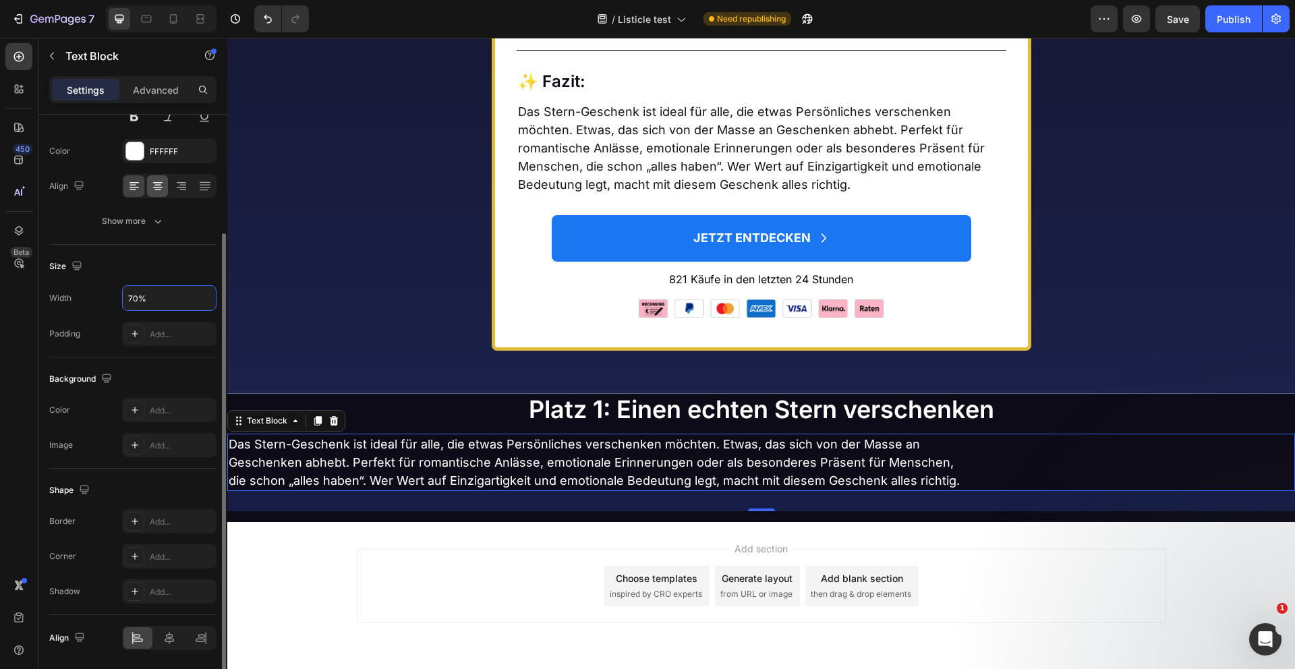
type input "70%"
click at [157, 184] on icon at bounding box center [157, 185] width 13 height 13
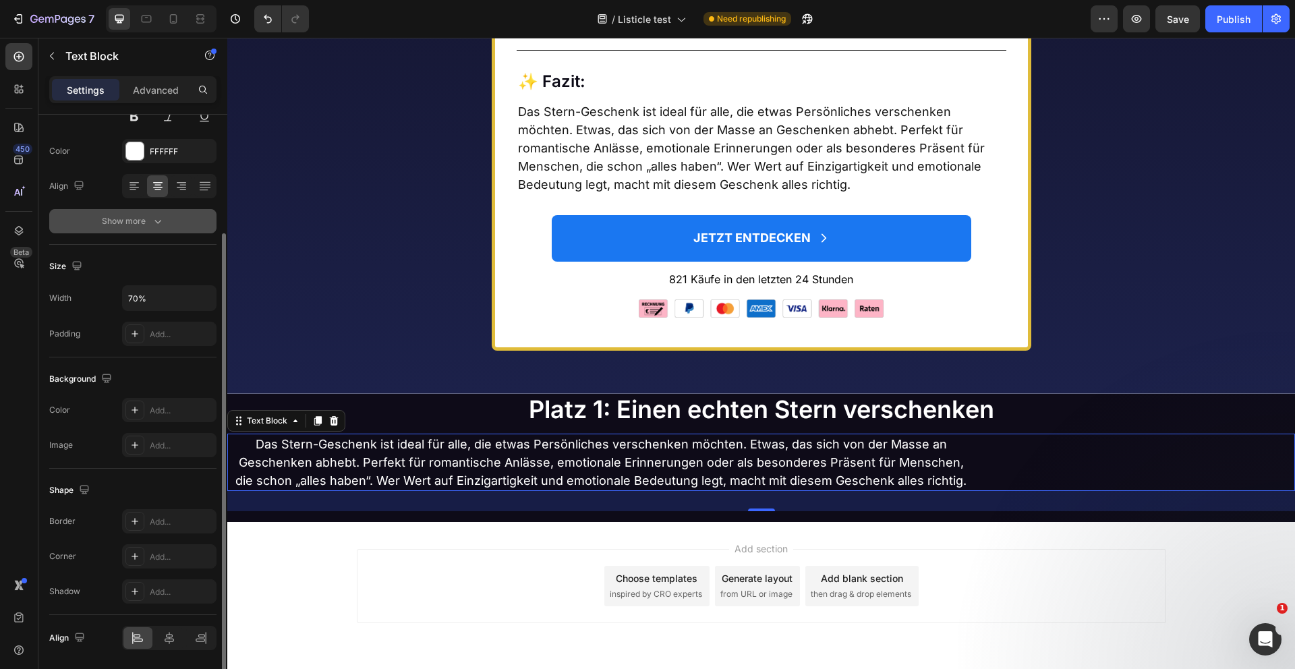
click at [157, 220] on icon "button" at bounding box center [157, 221] width 13 height 13
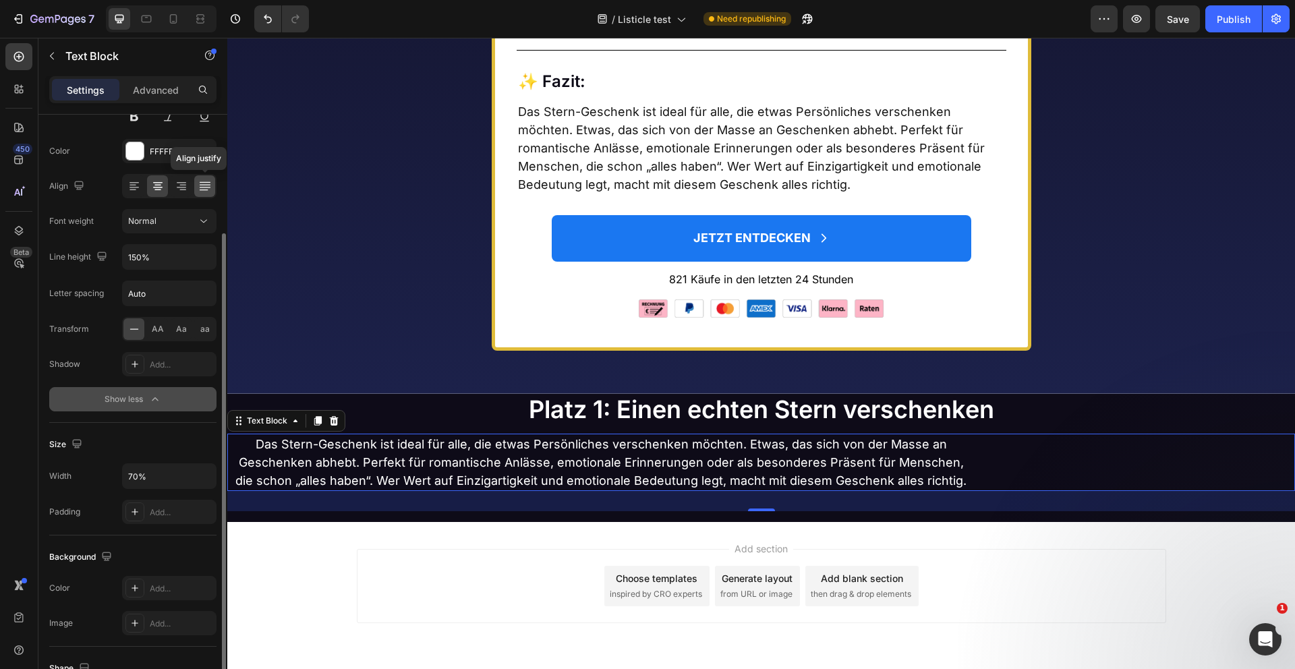
click at [206, 189] on icon at bounding box center [204, 185] width 13 height 13
click at [162, 183] on icon at bounding box center [157, 185] width 13 height 13
click at [134, 181] on icon at bounding box center [134, 185] width 13 height 13
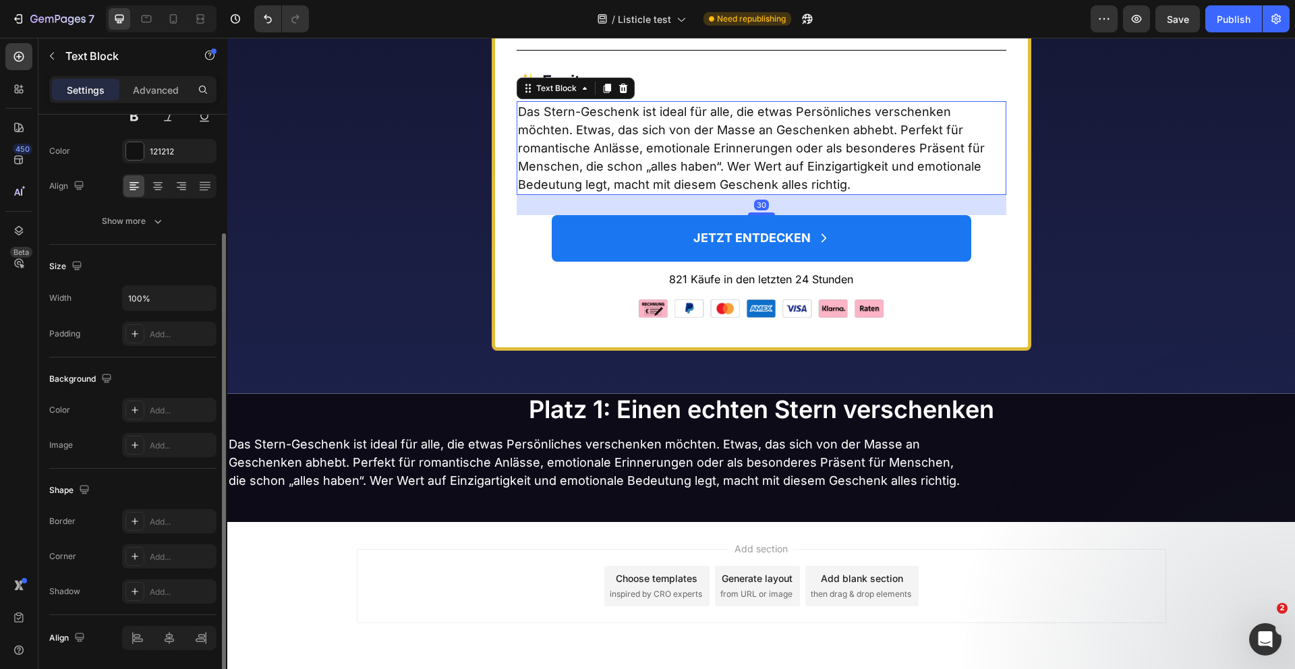
click at [651, 146] on p "Das Stern-Geschenk ist ideal für alle, die etwas Persönliches verschenken möcht…" at bounding box center [761, 148] width 487 height 91
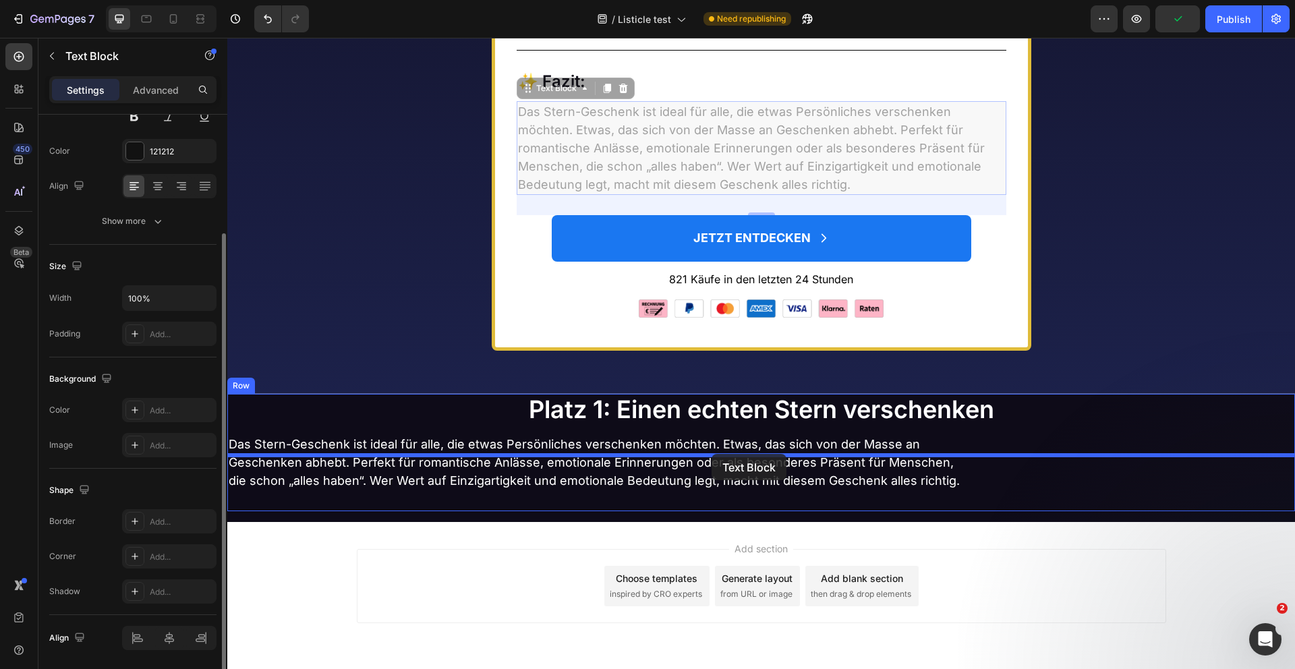
drag, startPoint x: 564, startPoint y: 119, endPoint x: 712, endPoint y: 454, distance: 365.8
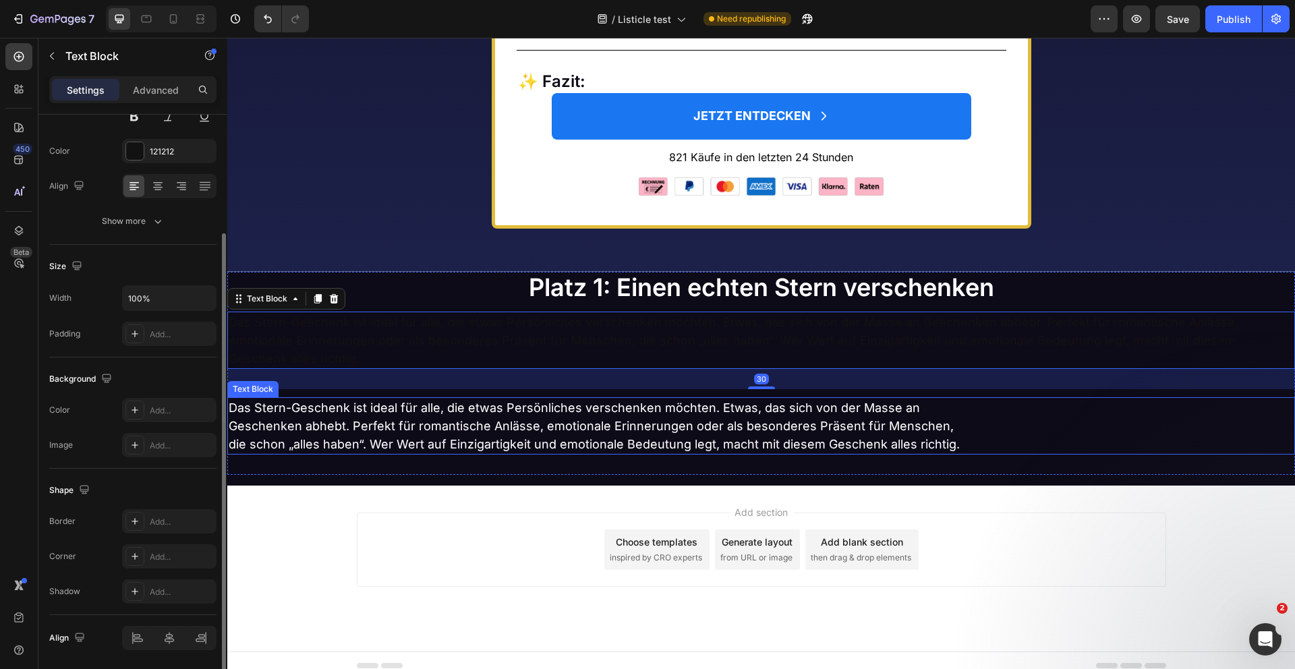
click at [711, 435] on p "Das Stern-Geschenk ist ideal für alle, die etwas Persönliches verschenken möcht…" at bounding box center [601, 426] width 745 height 55
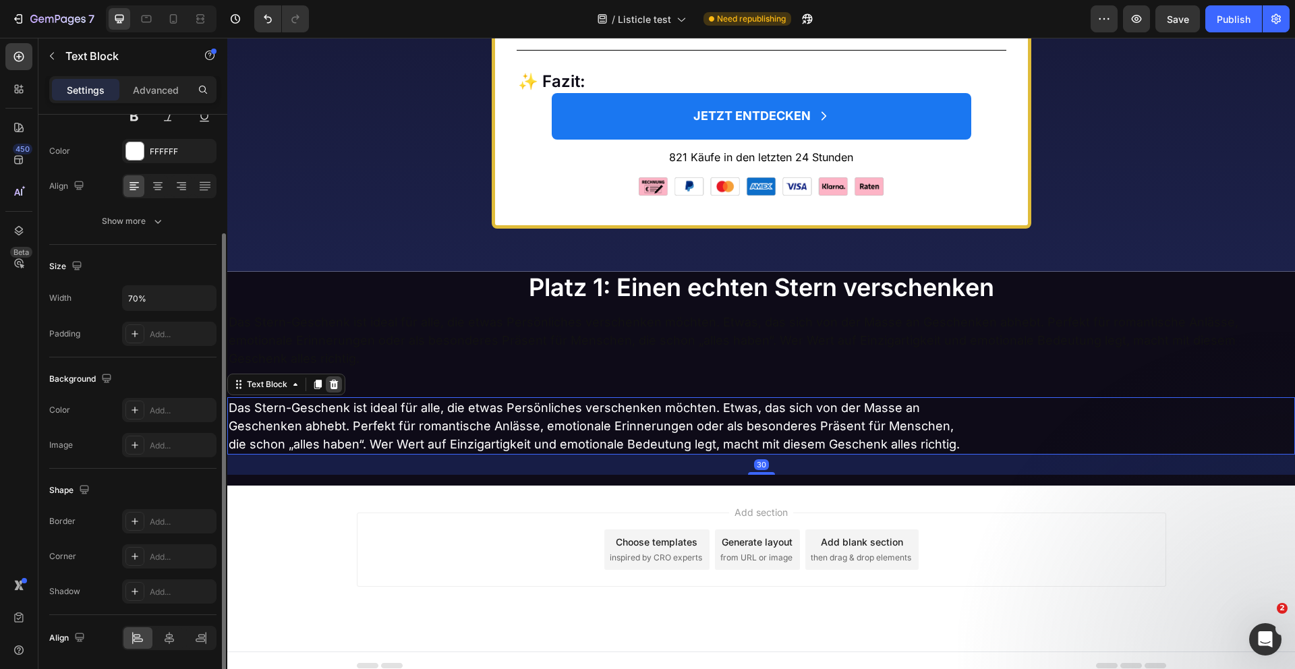
click at [333, 389] on icon at bounding box center [334, 384] width 9 height 9
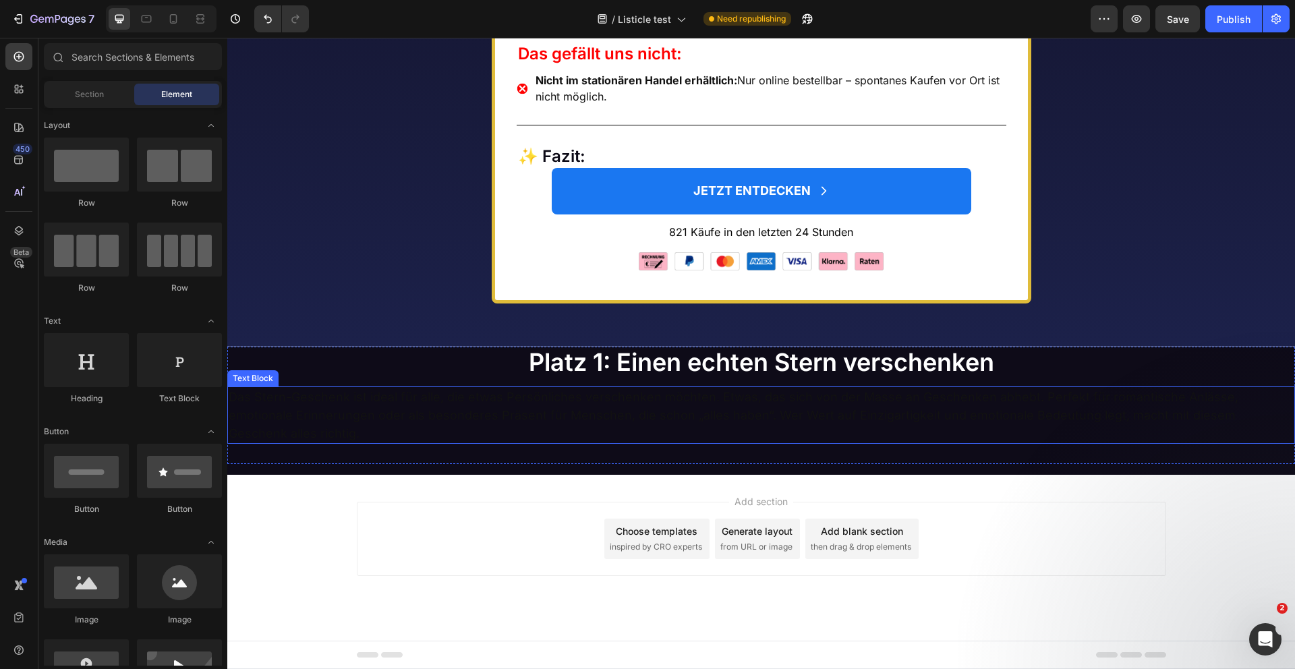
click at [396, 420] on p "Das Stern-Geschenk ist ideal für alle, die etwas Persönliches verschenken möcht…" at bounding box center [761, 415] width 1065 height 55
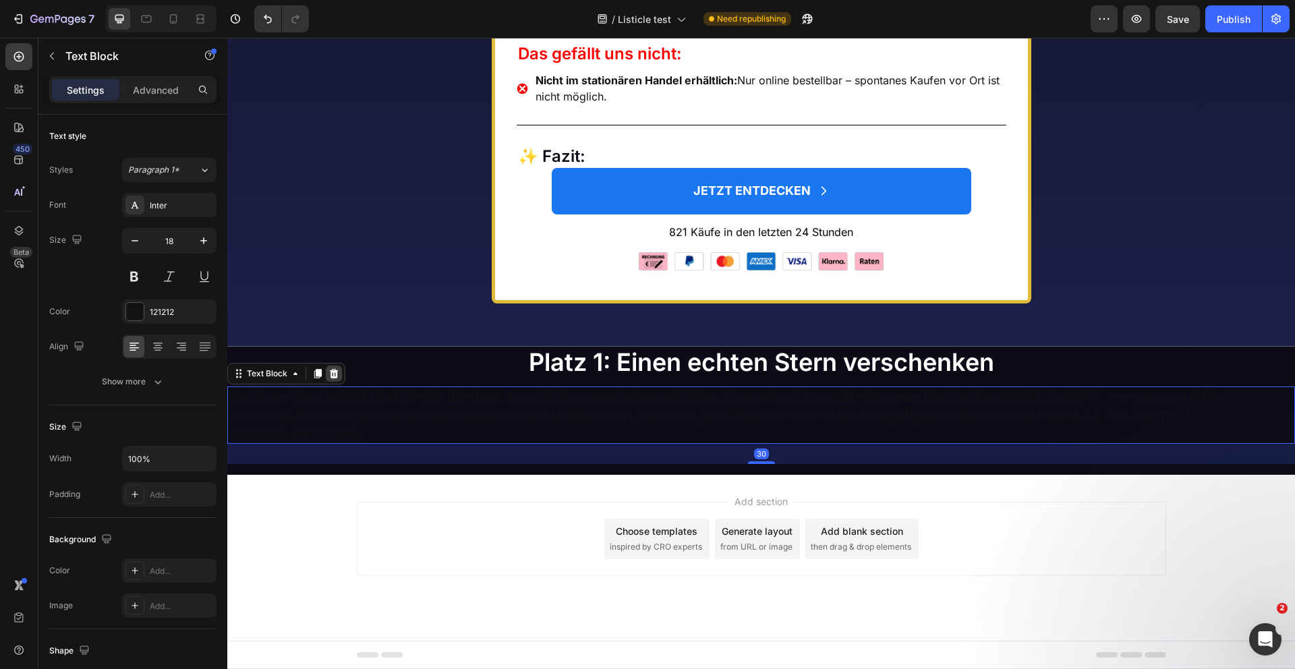
click at [329, 379] on icon at bounding box center [334, 373] width 11 height 11
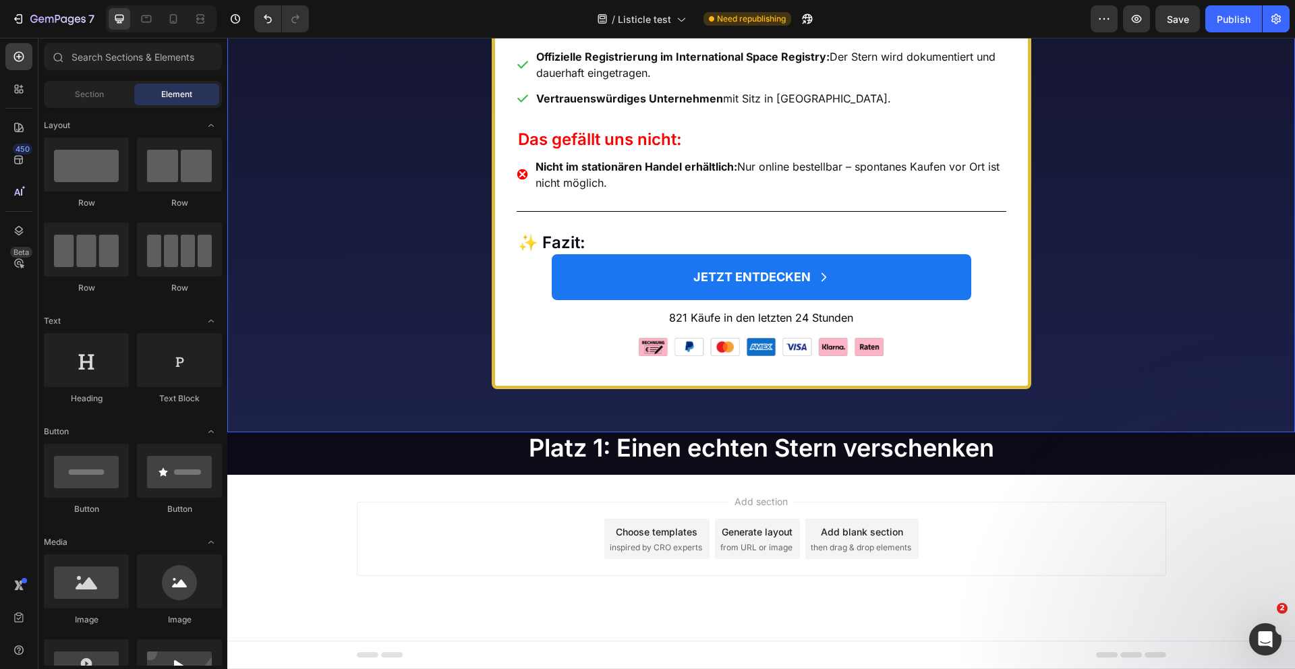
scroll to position [6378, 0]
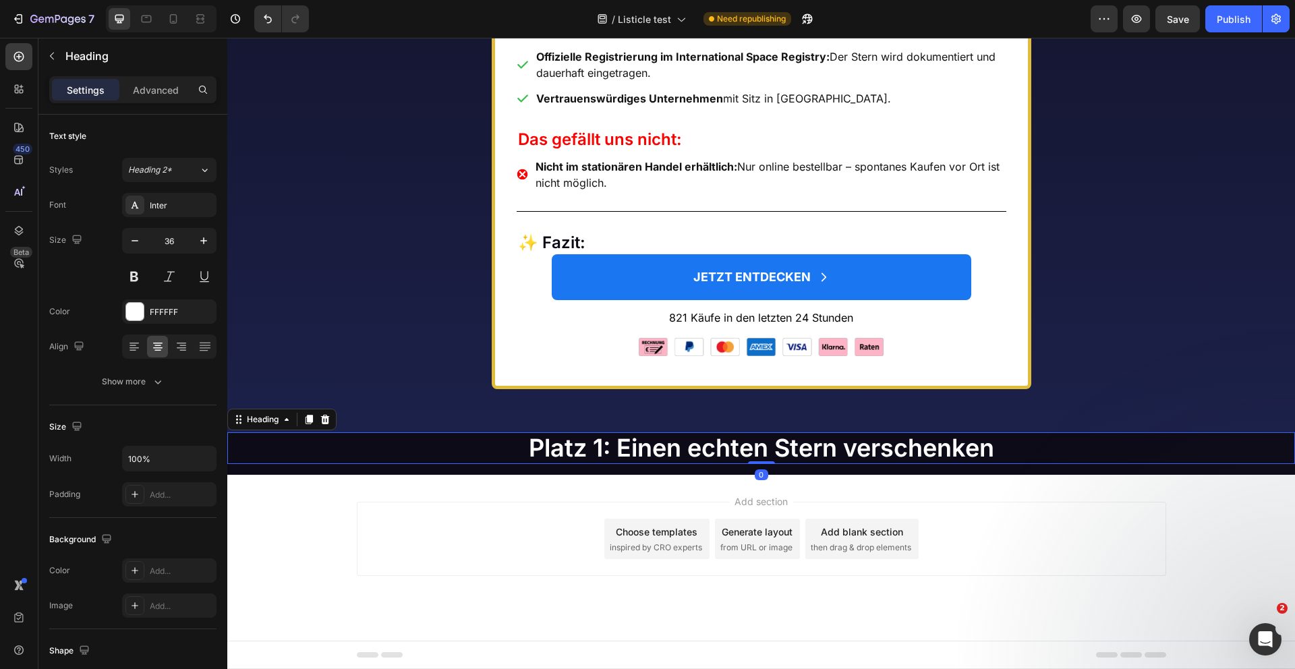
click at [588, 451] on h2 "Platz 1: Einen echten Stern verschenken" at bounding box center [761, 448] width 1068 height 32
click at [146, 378] on div "Show more" at bounding box center [133, 381] width 63 height 13
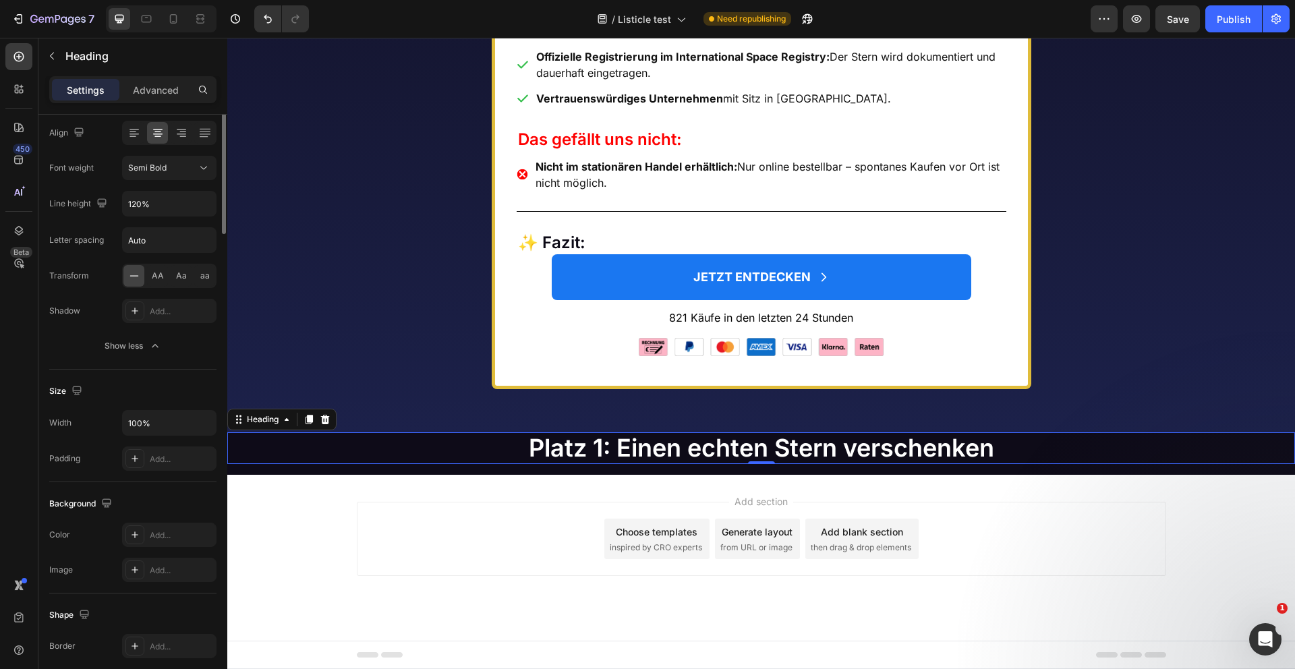
scroll to position [0, 0]
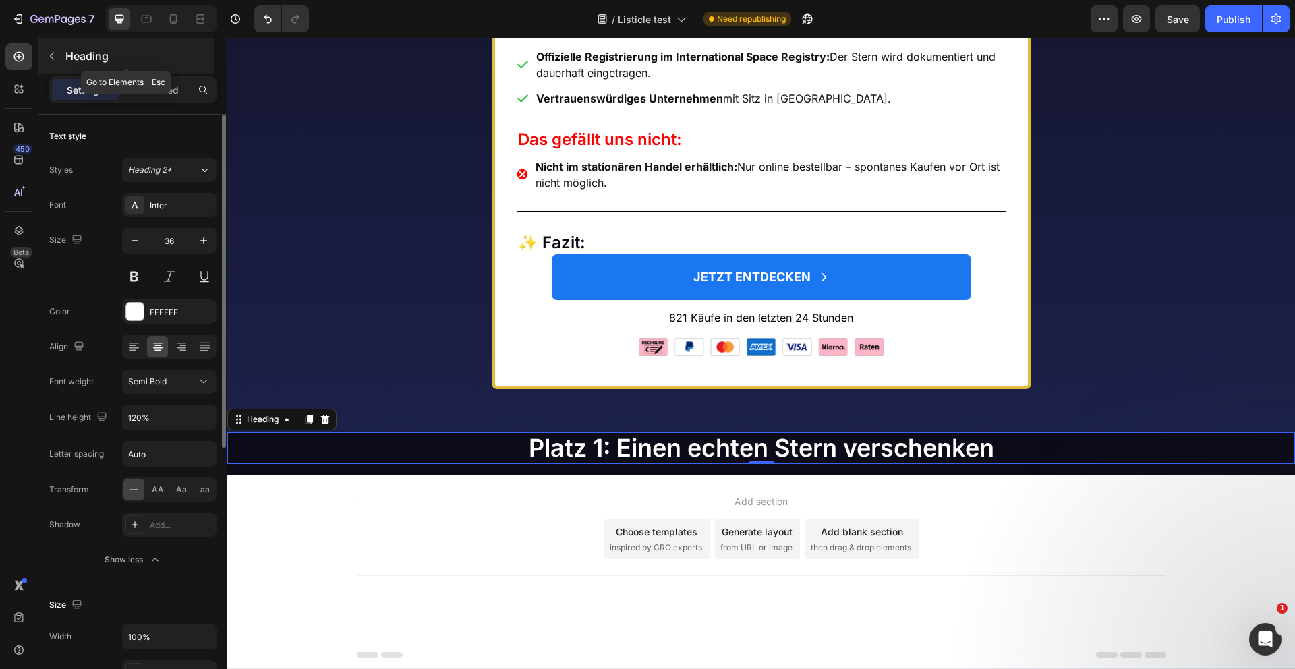
click at [51, 55] on icon "button" at bounding box center [52, 56] width 11 height 11
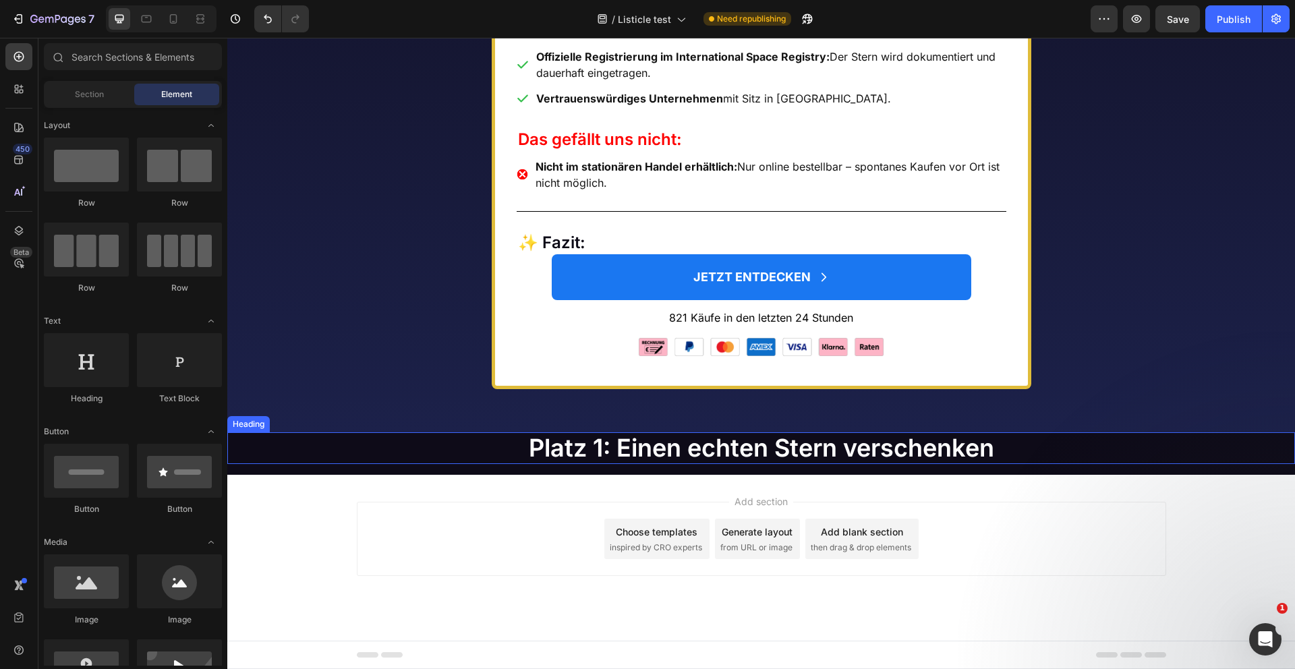
click at [555, 452] on h2 "Platz 1: Einen echten Stern verschenken" at bounding box center [761, 448] width 1068 height 32
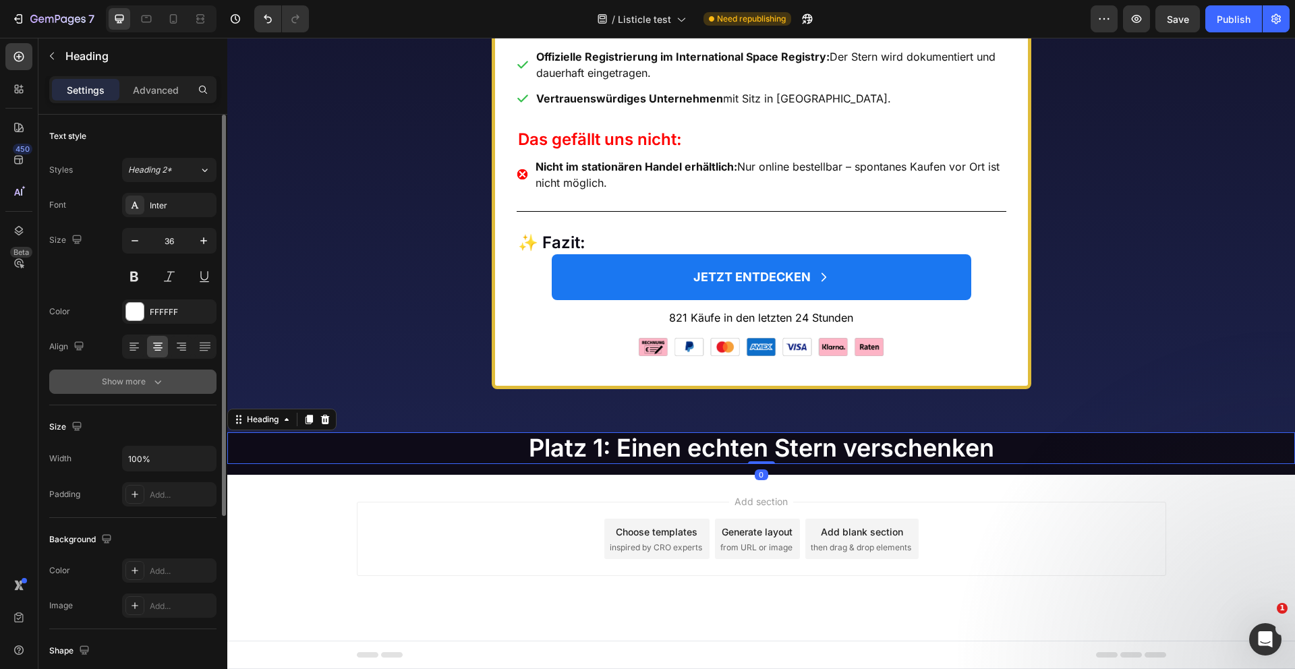
click at [144, 375] on div "Show more" at bounding box center [133, 381] width 63 height 13
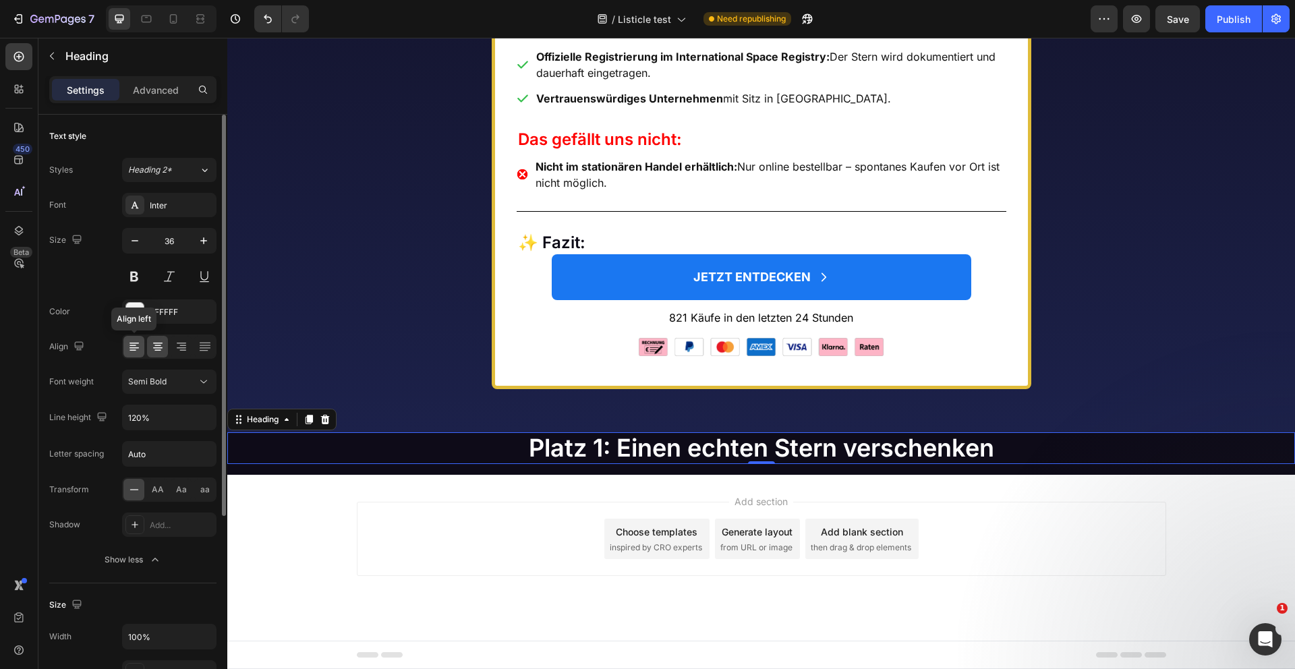
click at [136, 351] on icon at bounding box center [134, 346] width 13 height 13
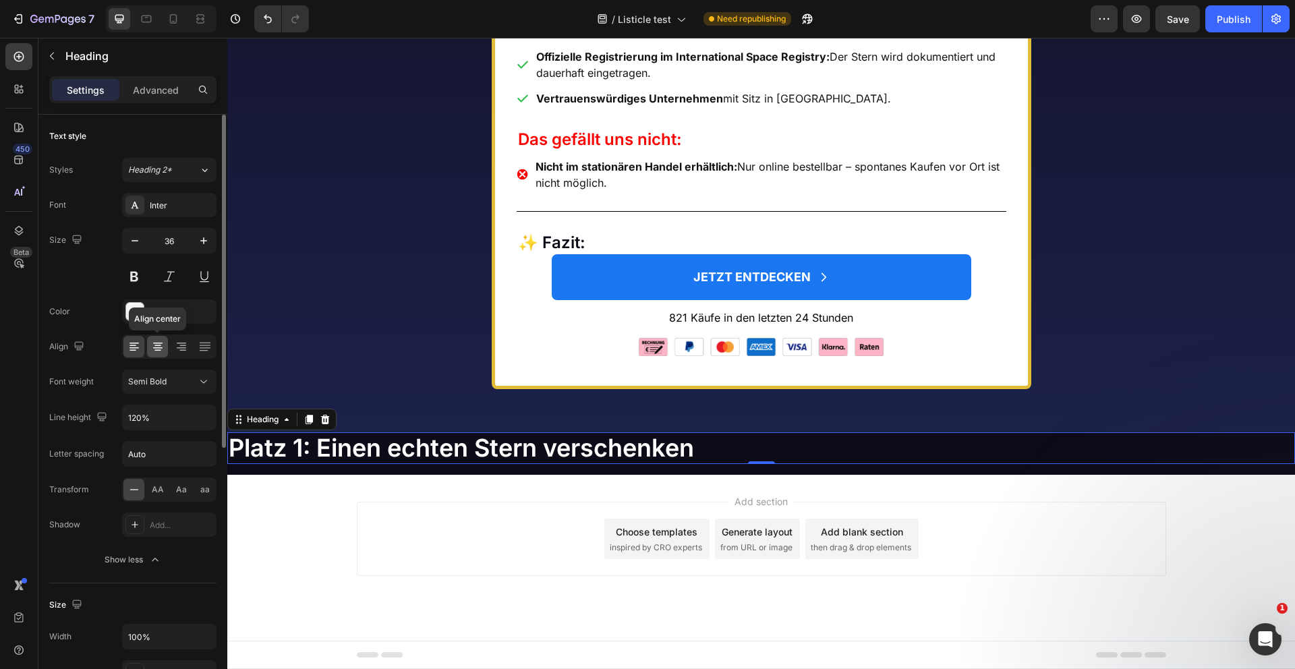
click at [161, 349] on icon at bounding box center [157, 346] width 13 height 13
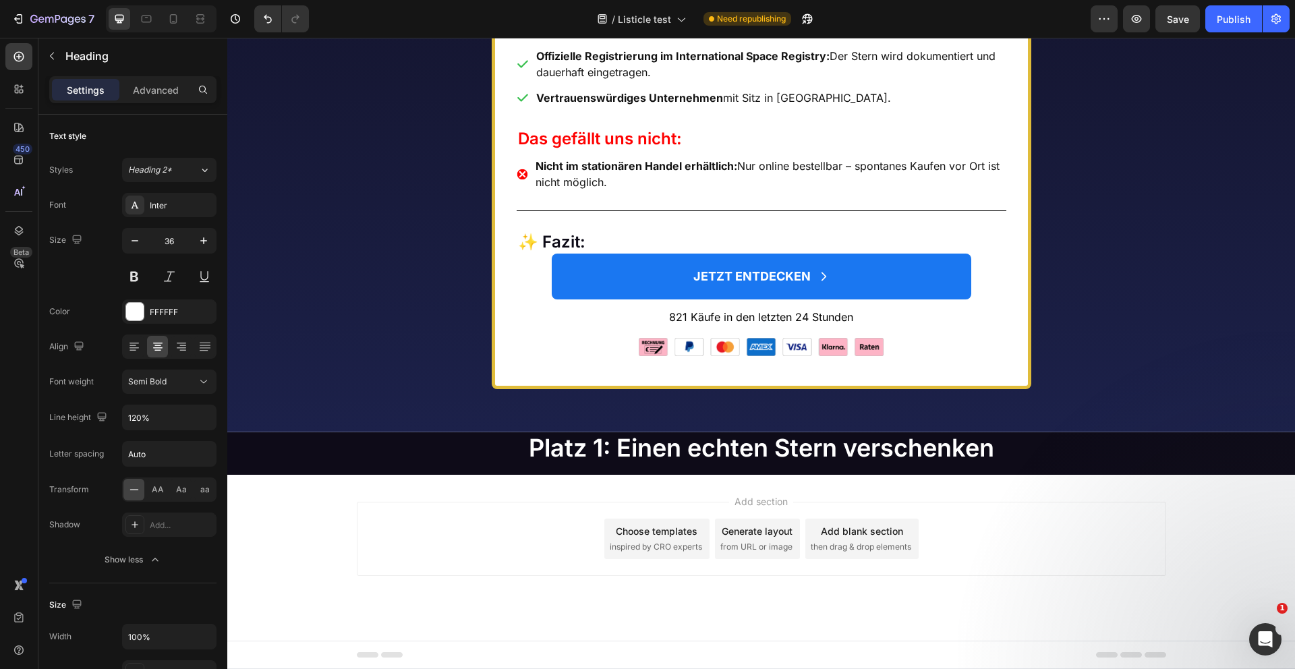
scroll to position [6535, 0]
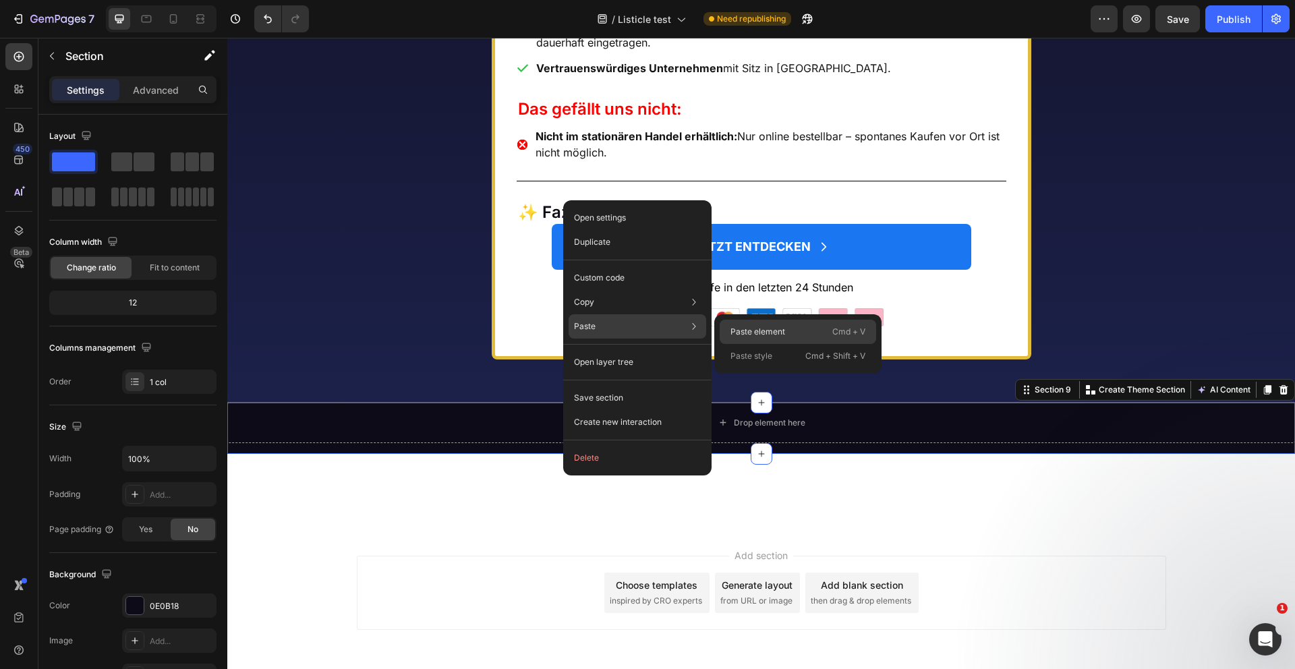
click at [793, 344] on div "Paste element Cmd + V" at bounding box center [798, 356] width 157 height 24
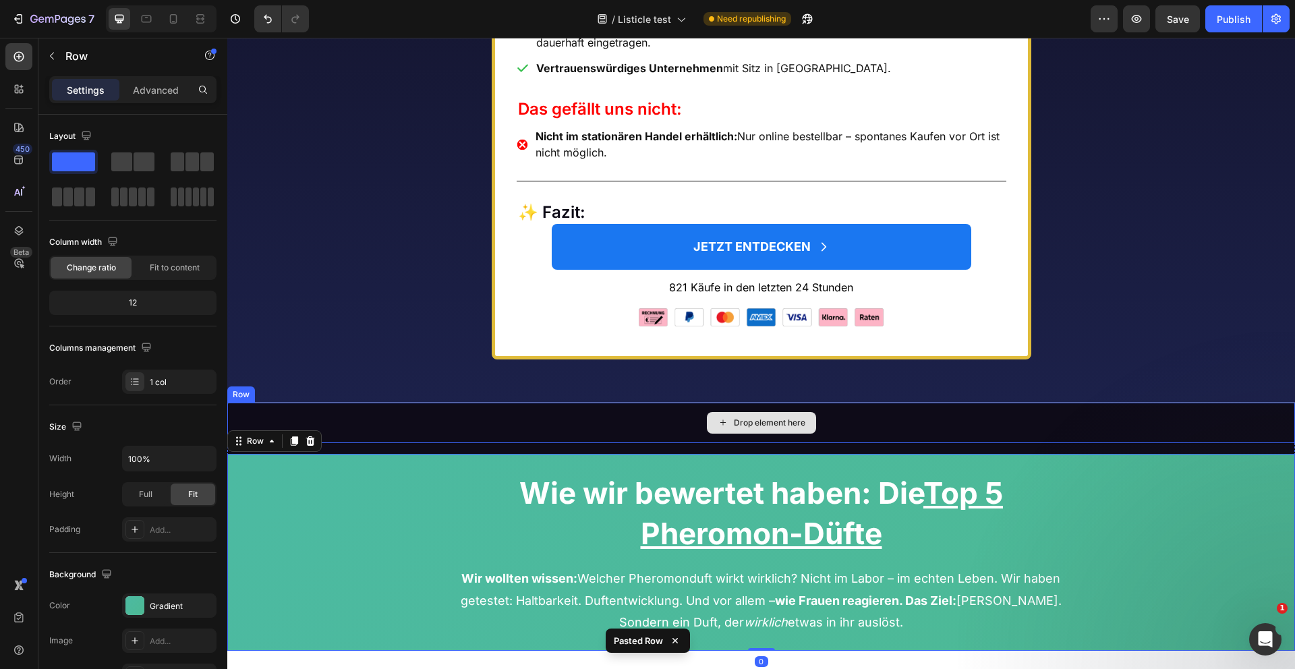
click at [321, 443] on div "Drop element here" at bounding box center [761, 423] width 1068 height 40
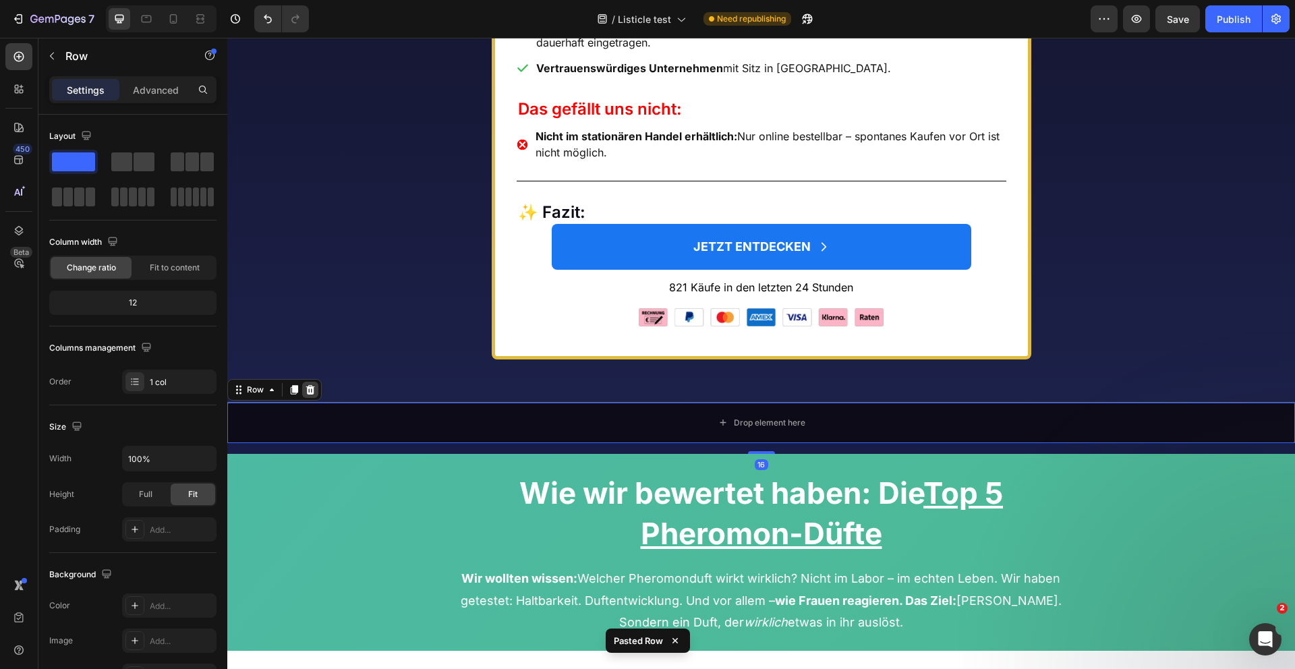
click at [310, 395] on icon at bounding box center [310, 390] width 11 height 11
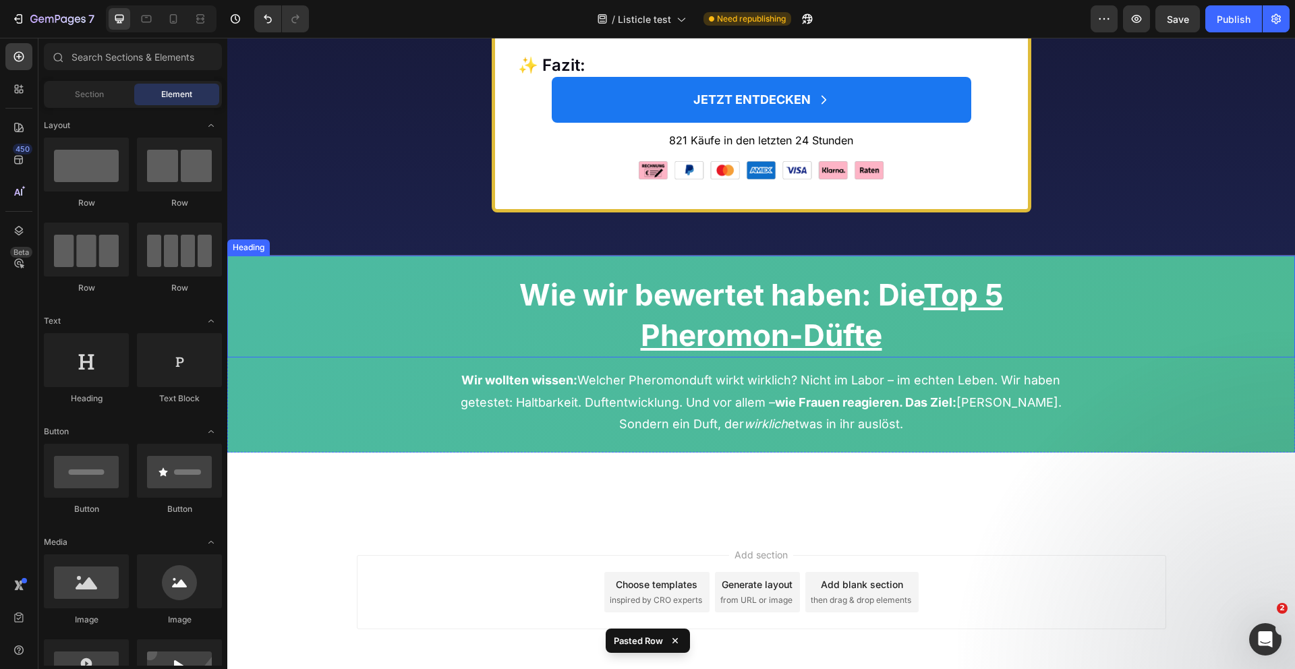
scroll to position [6686, 0]
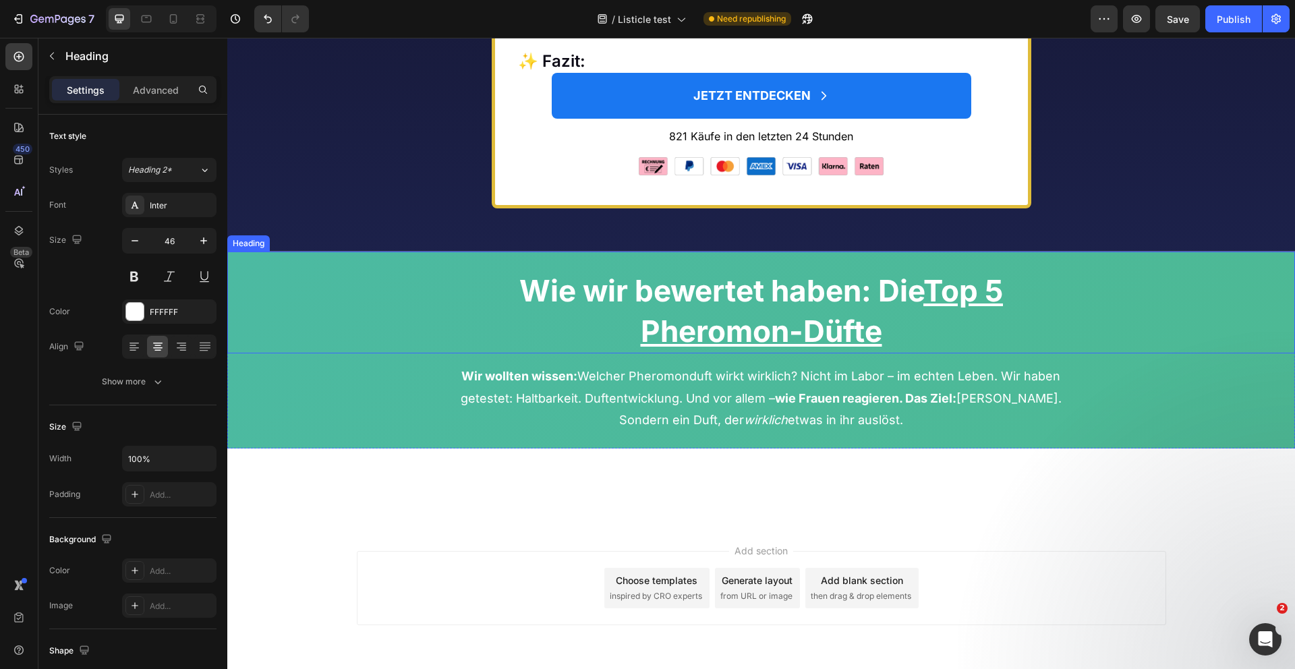
click at [638, 309] on strong "Wie wir bewertet haben: Die Top 5" at bounding box center [761, 291] width 484 height 36
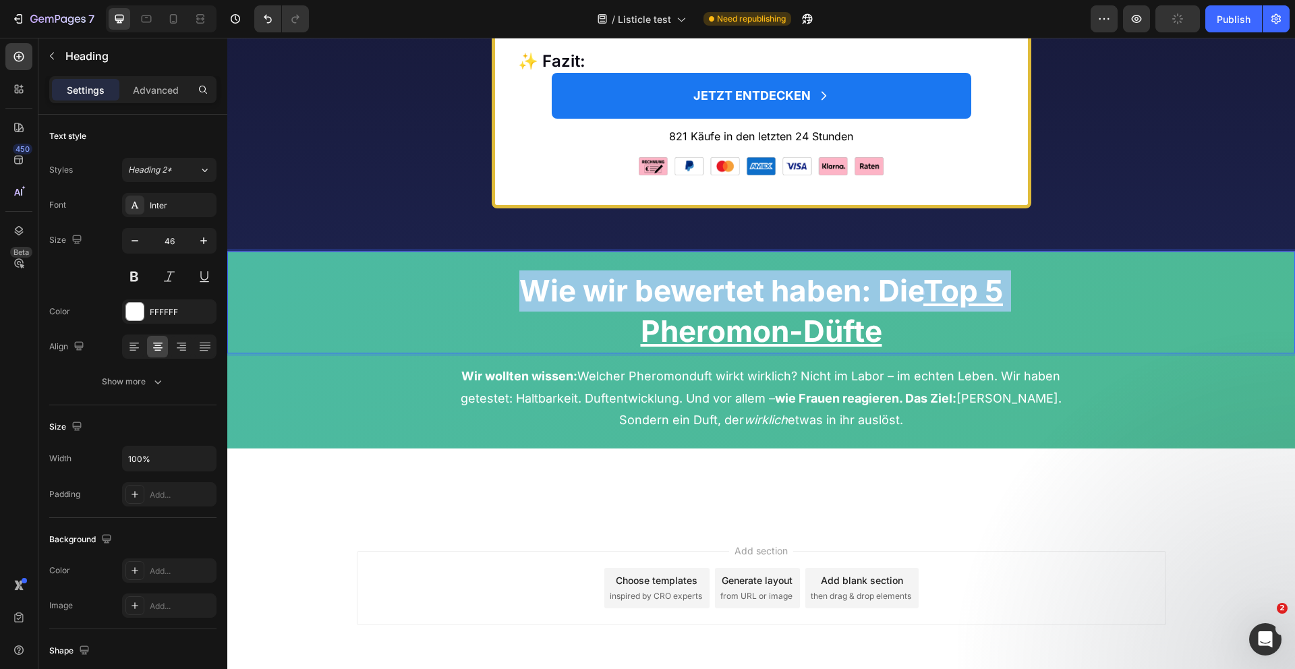
click at [638, 309] on strong "Wie wir bewertet haben: Die Top 5" at bounding box center [761, 291] width 484 height 36
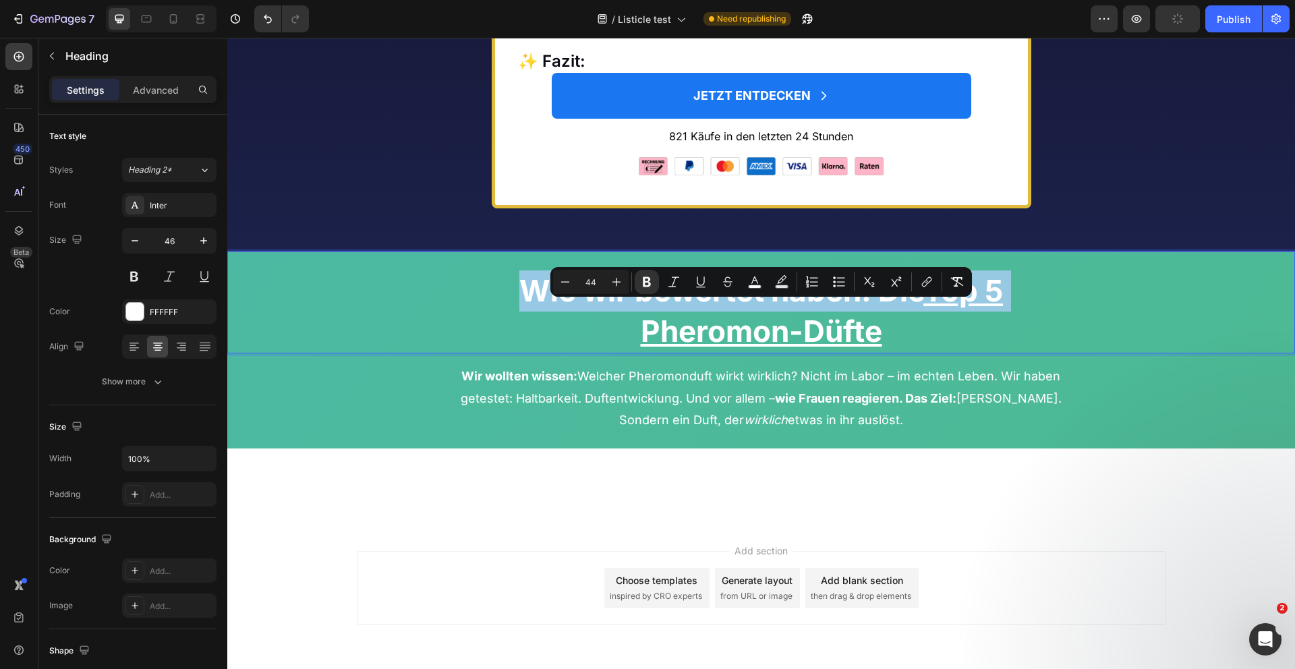
click at [638, 309] on strong "Wie wir bewertet haben: Die Top 5" at bounding box center [761, 291] width 484 height 36
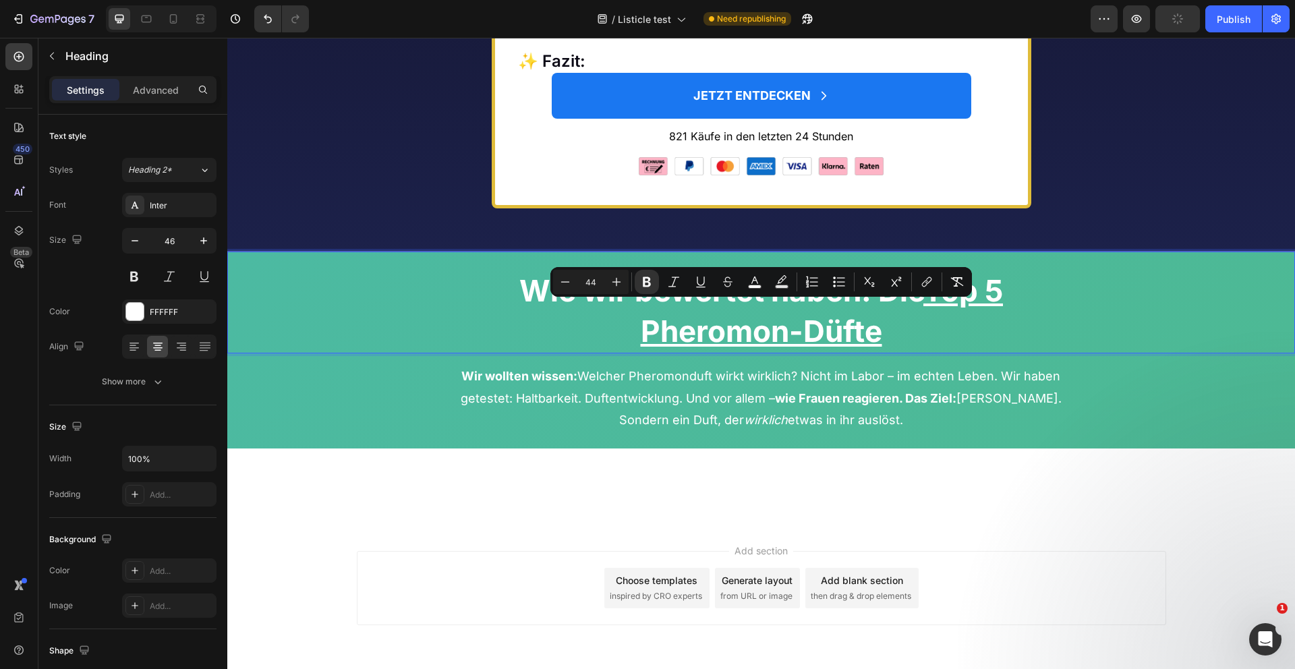
click at [786, 349] on u "Pheromon-Düfte" at bounding box center [762, 331] width 242 height 36
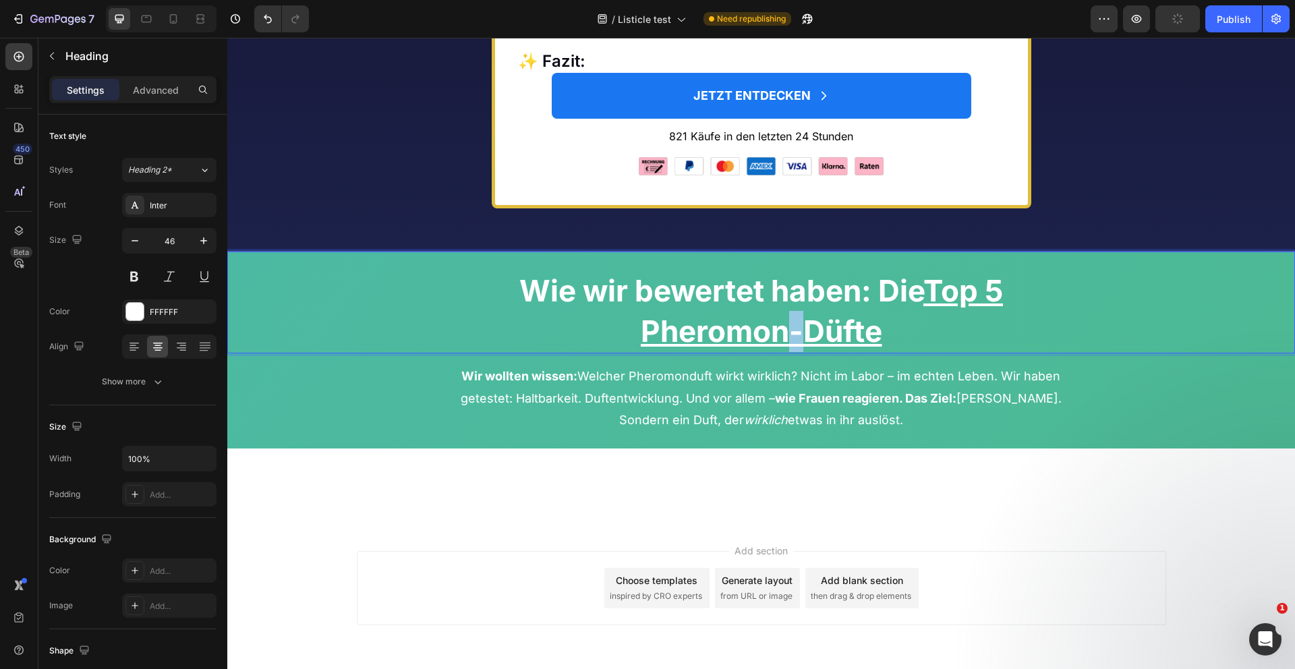
click at [786, 349] on u "Pheromon-Düfte" at bounding box center [762, 331] width 242 height 36
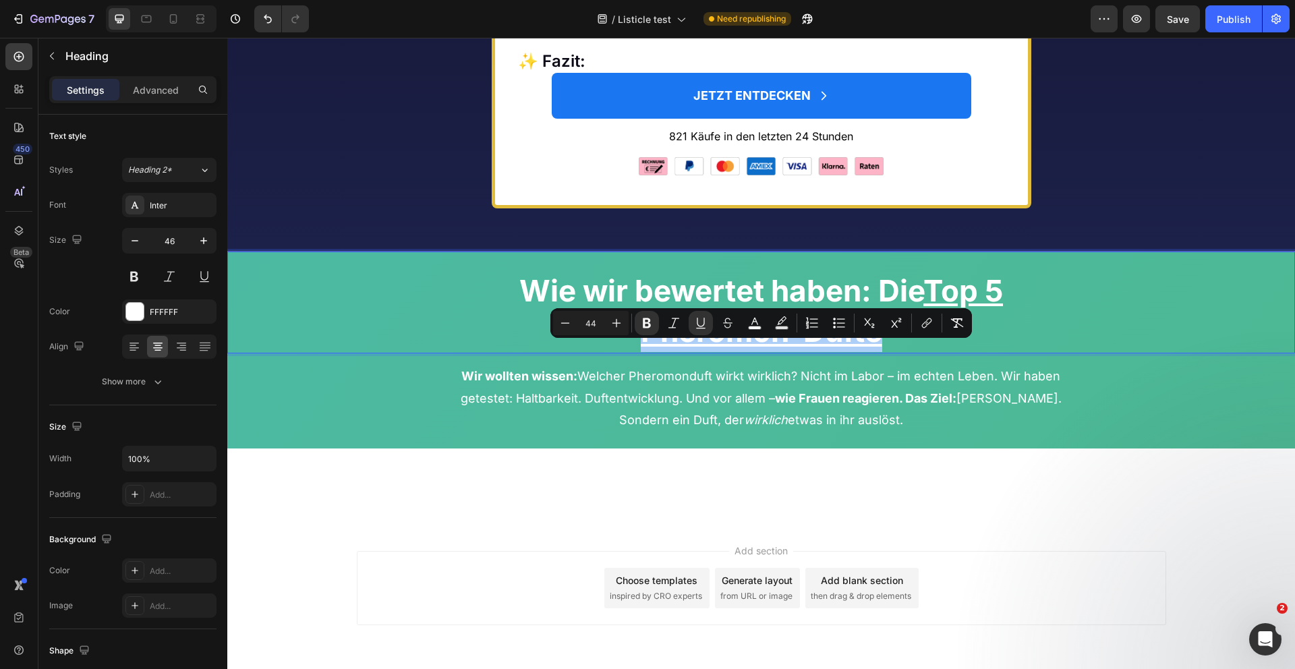
click at [661, 324] on div "Minus 44 Plus Bold Italic Underline Strikethrough color Text Background Color N…" at bounding box center [761, 323] width 416 height 24
click at [849, 349] on u "Pheromon-Düfte" at bounding box center [762, 331] width 242 height 36
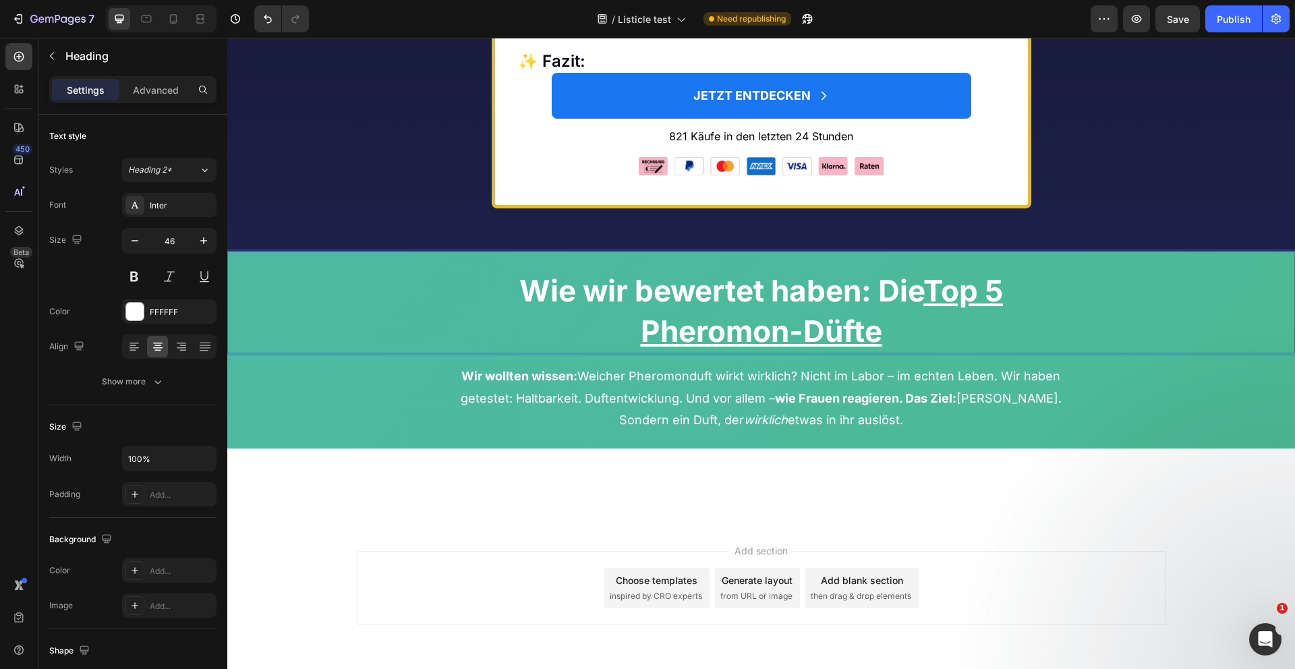
click at [849, 349] on u "Pheromon-Düfte" at bounding box center [762, 331] width 242 height 36
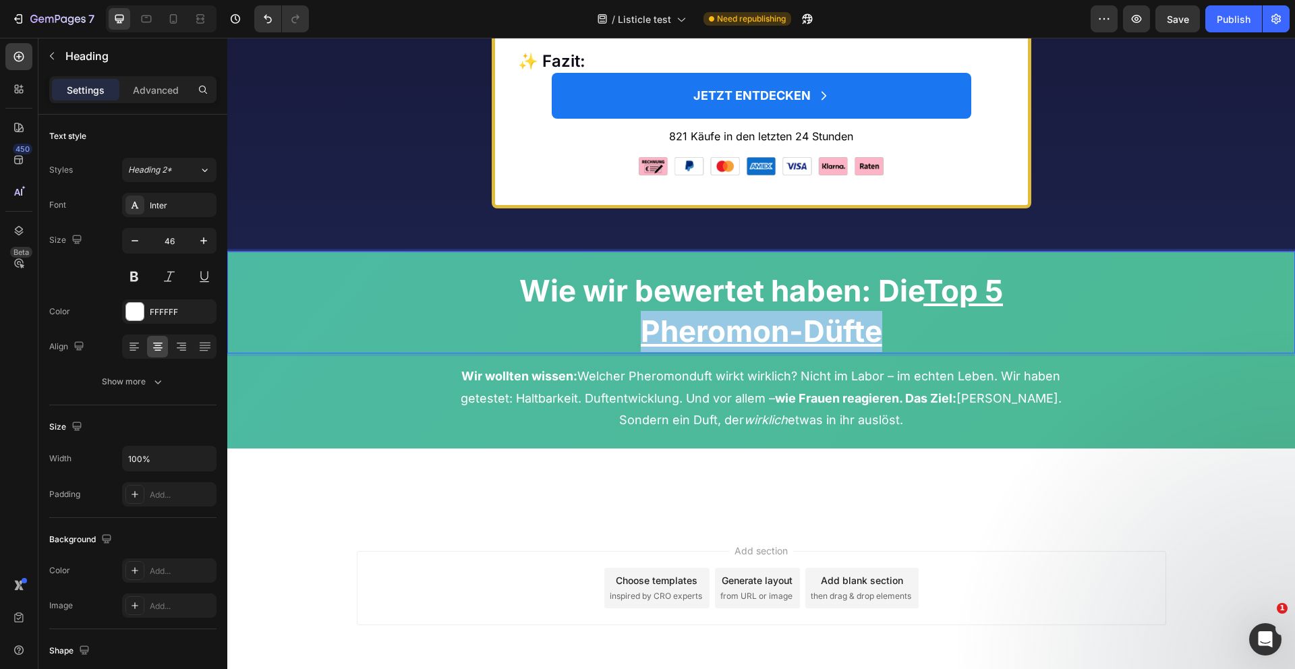
click at [849, 349] on u "Pheromon-Düfte" at bounding box center [762, 331] width 242 height 36
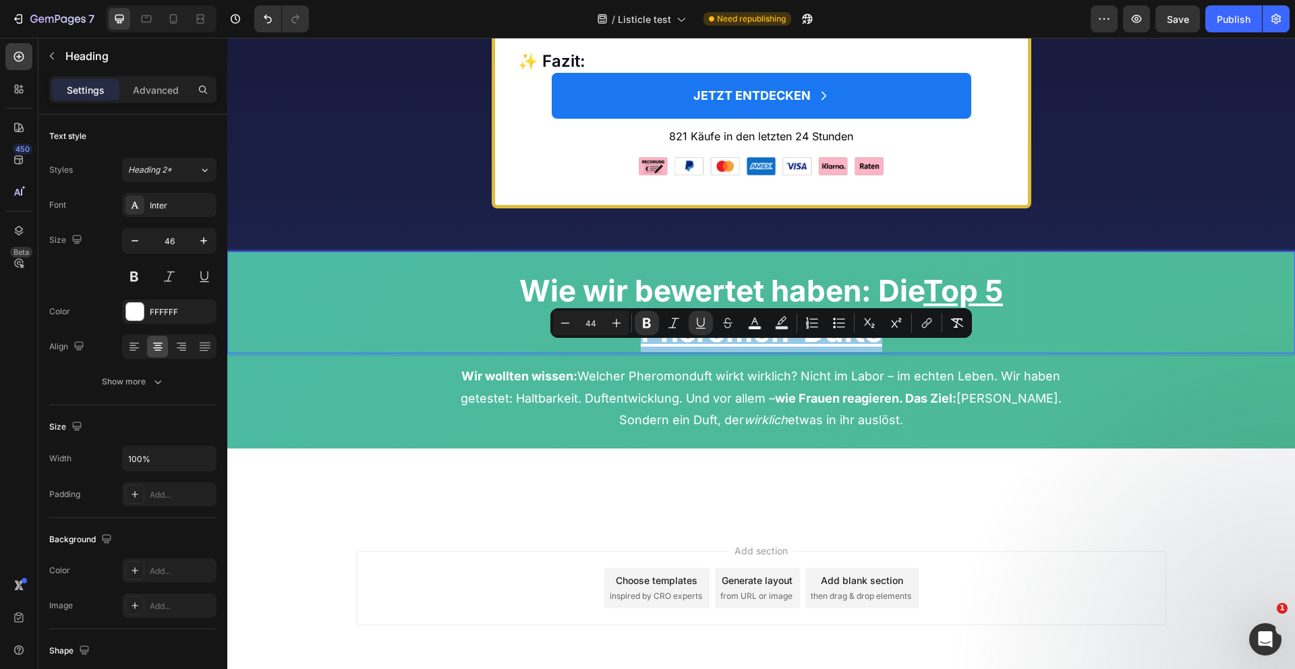
click at [884, 353] on p "Wie wir bewertet haben: Die Top 5 Pheromon-Düfte" at bounding box center [761, 312] width 1065 height 82
click at [889, 353] on p "Wie wir bewertet haben: Die Top 5 Pheromon-Düfte" at bounding box center [761, 312] width 1065 height 82
click at [872, 349] on u "Pheromon-Düfte" at bounding box center [762, 331] width 242 height 36
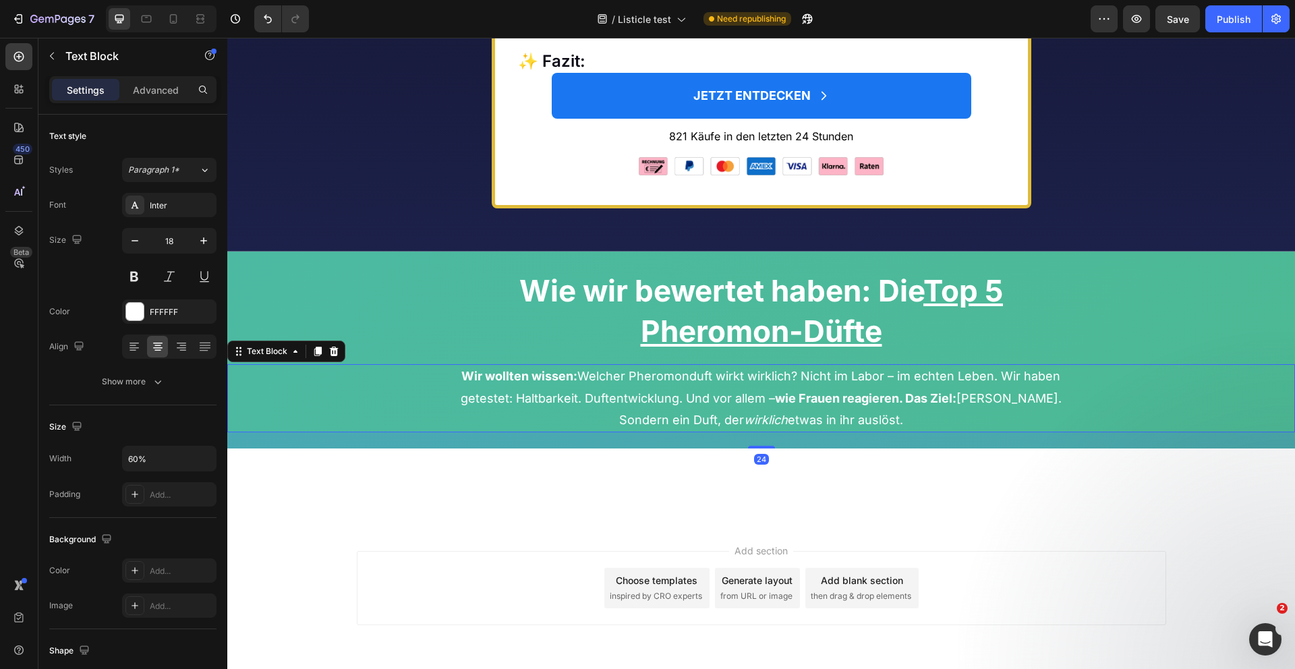
click at [869, 405] on strong "wie Frauen reagieren. Das Ziel:" at bounding box center [865, 398] width 181 height 14
click at [875, 349] on u "Pheromon-Düfte" at bounding box center [762, 331] width 242 height 36
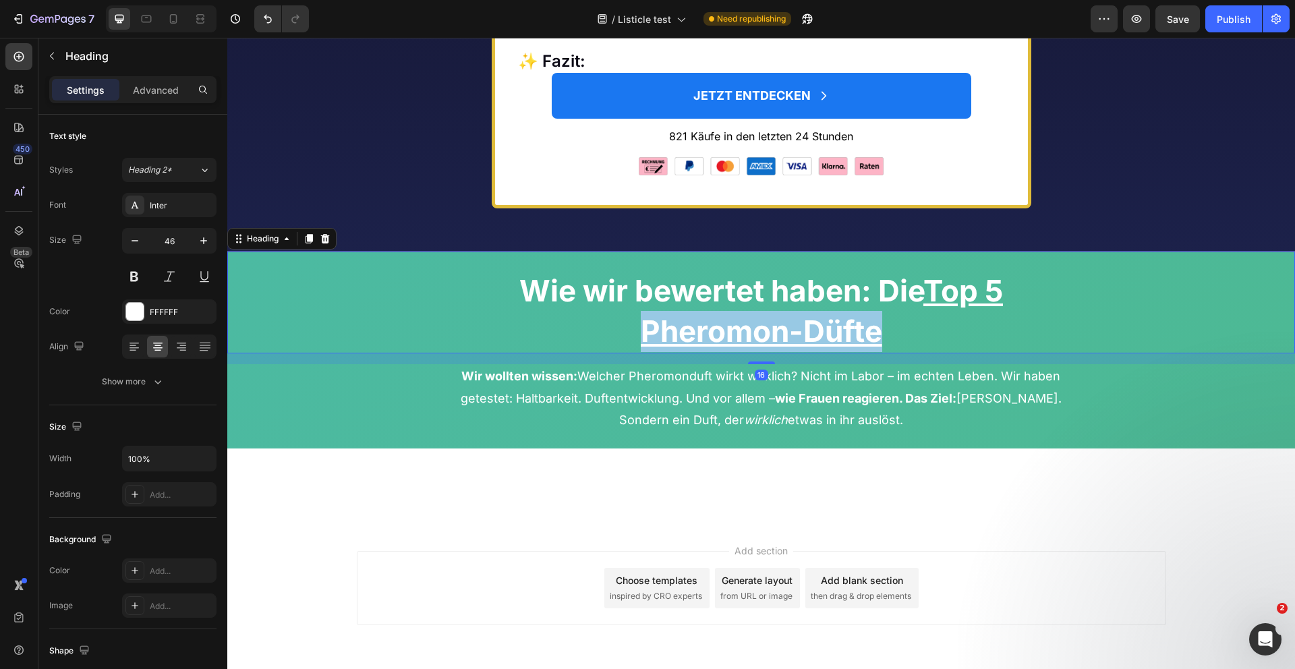
click at [875, 349] on u "Pheromon-Düfte" at bounding box center [762, 331] width 242 height 36
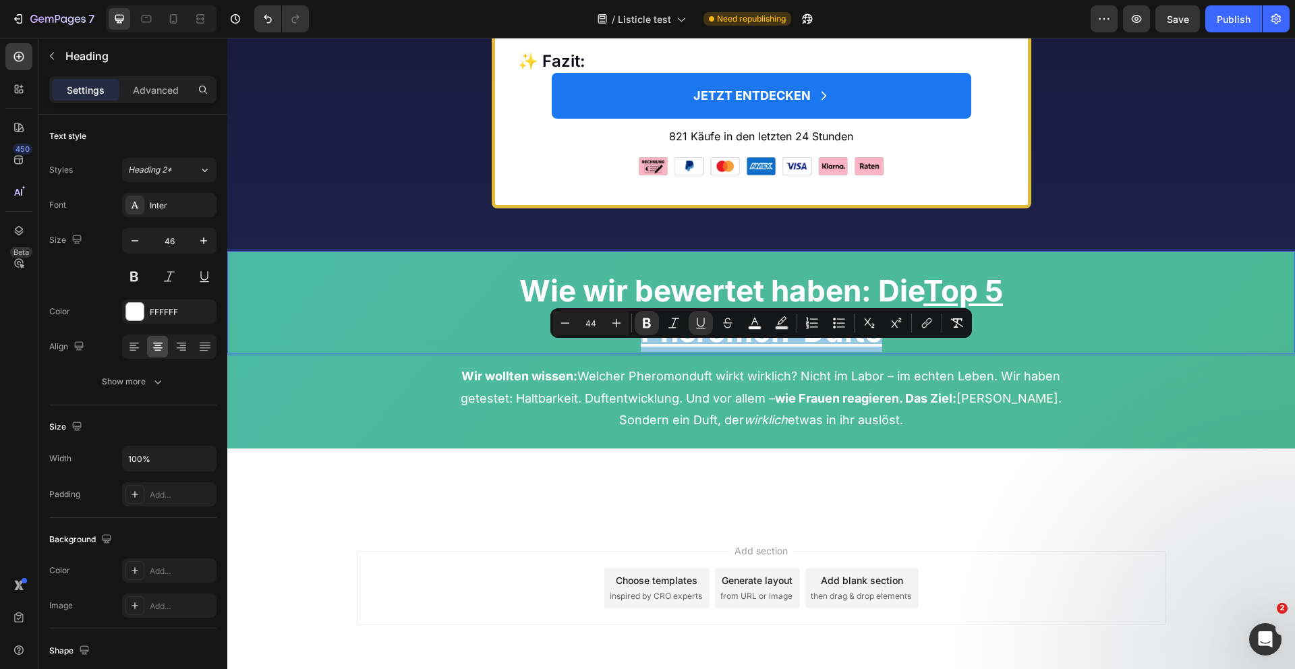
click at [884, 353] on p "Wie wir bewertet haben: Die Top 5 Pheromon-Düfte" at bounding box center [761, 312] width 1065 height 82
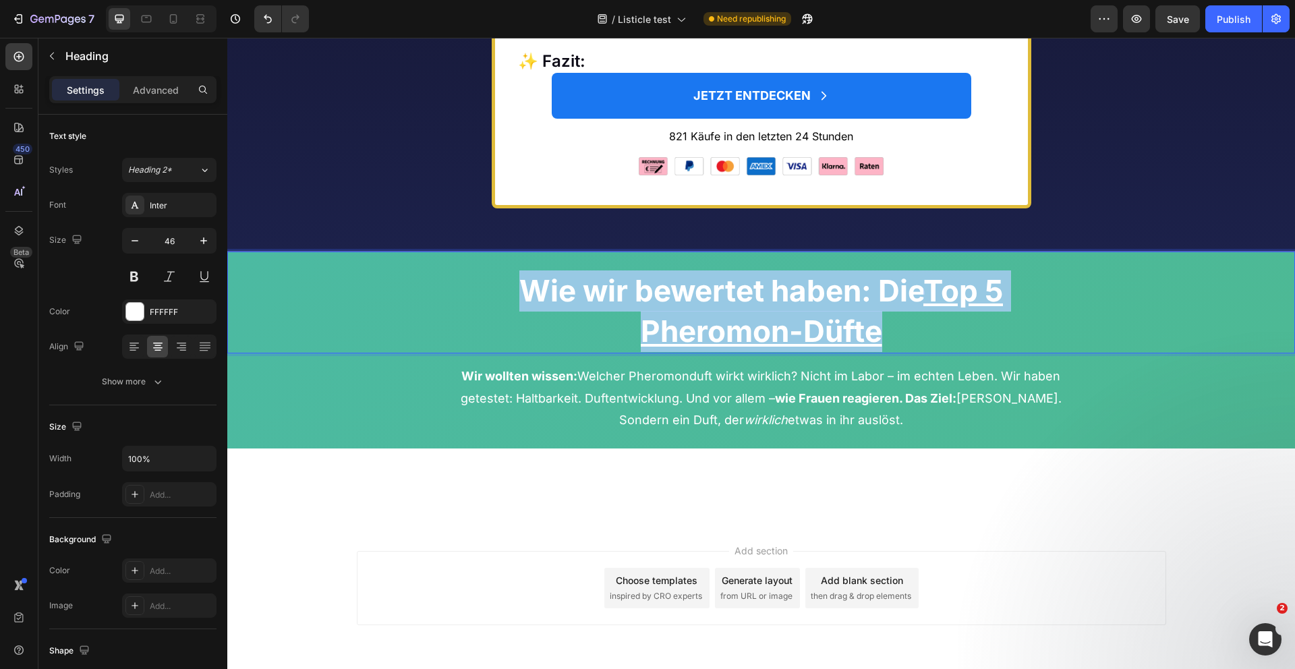
drag, startPoint x: 884, startPoint y: 368, endPoint x: 517, endPoint y: 327, distance: 369.3
click at [517, 327] on p "Wie wir bewertet haben: Die Top 5 Pheromon-Düfte" at bounding box center [761, 312] width 1065 height 82
click at [799, 339] on p "Wie wir bewertet haben: Die Top 5 Pheromon-Düfte" at bounding box center [761, 312] width 1065 height 82
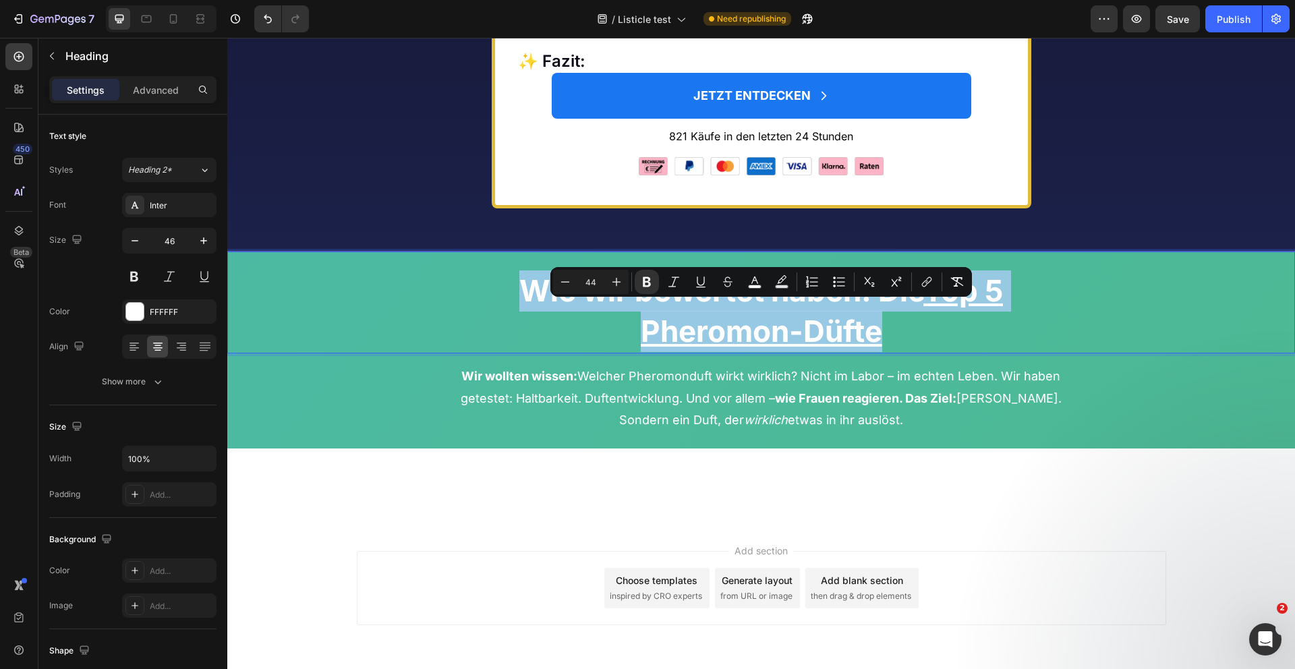
click at [799, 339] on p "Wie wir bewertet haben: Die Top 5 Pheromon-Düfte" at bounding box center [761, 312] width 1065 height 82
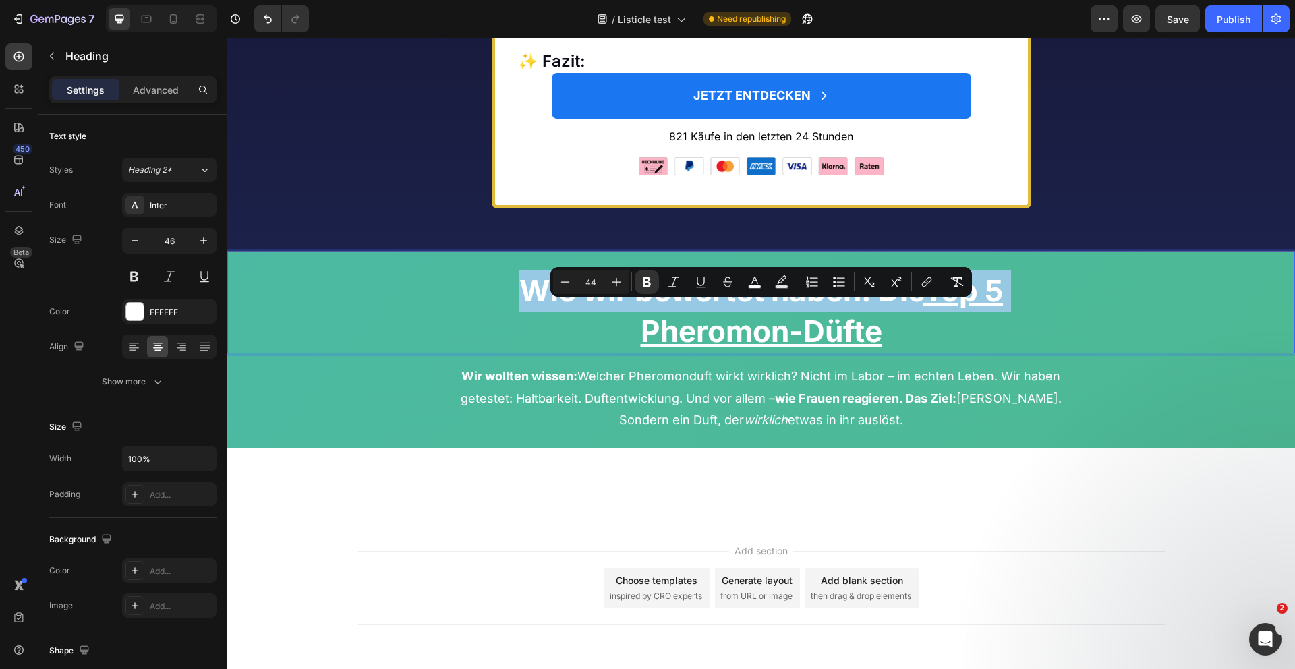
click at [799, 339] on p "Wie wir bewertet haben: Die Top 5 Pheromon-Düfte" at bounding box center [761, 312] width 1065 height 82
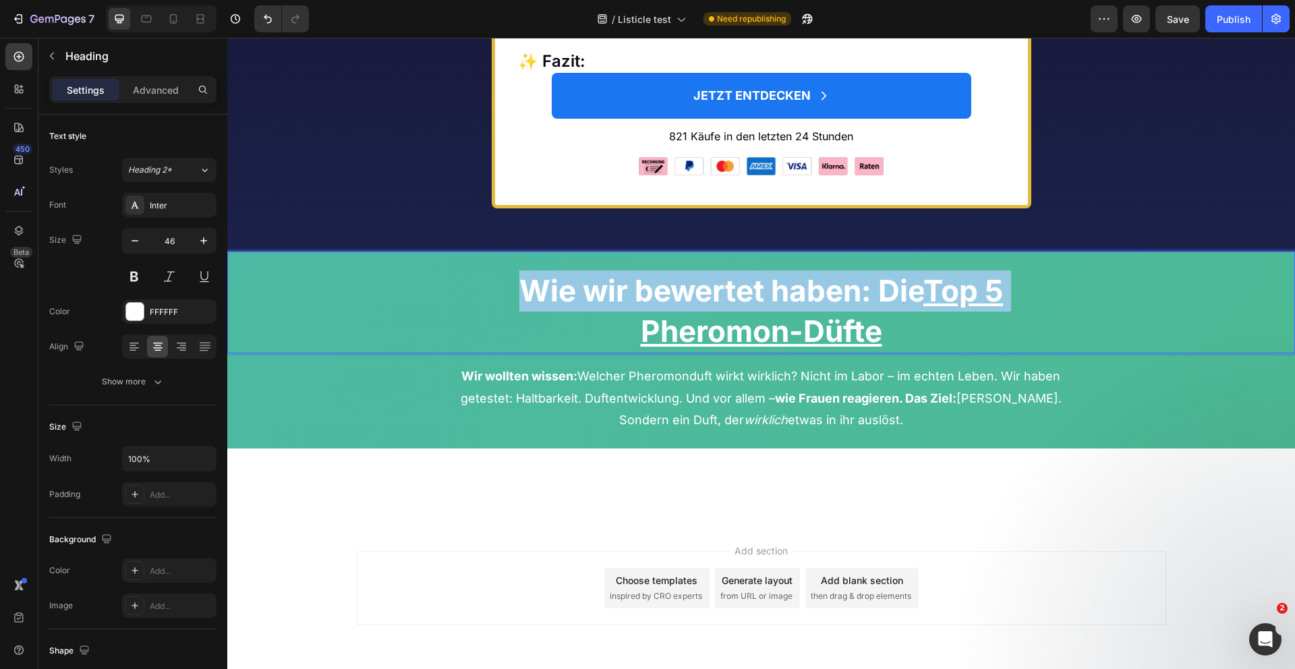
click at [820, 347] on u "Pheromon-Düfte" at bounding box center [762, 331] width 242 height 36
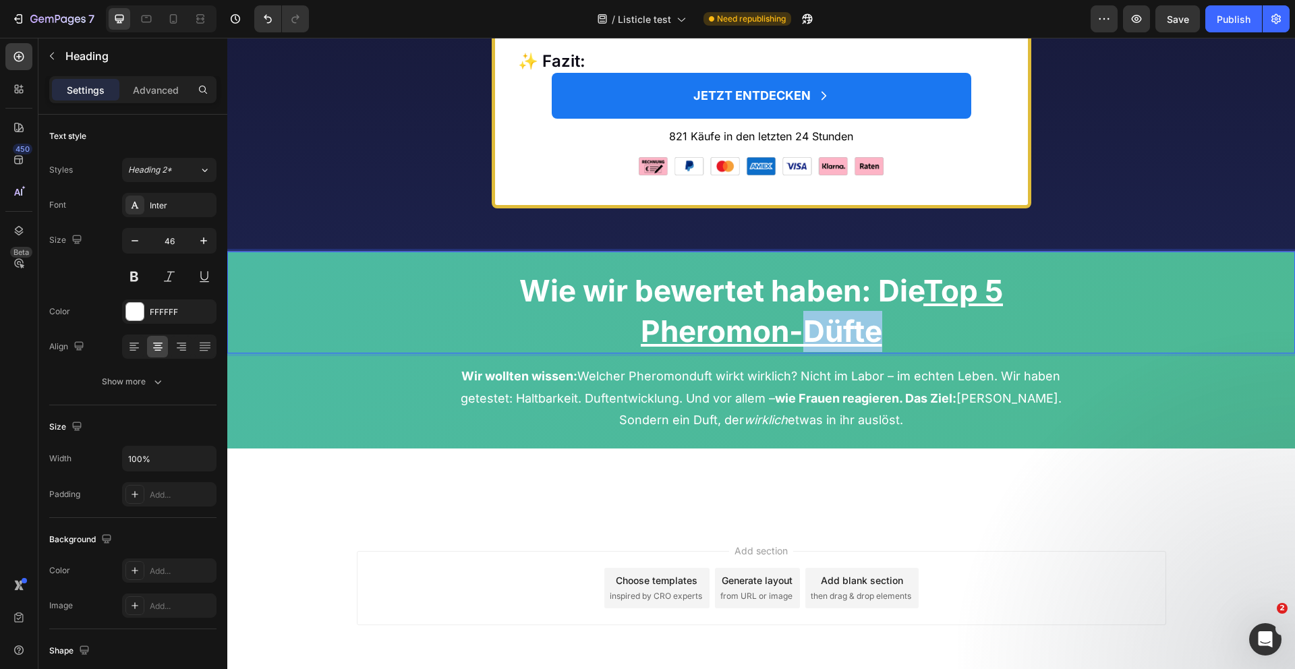
click at [820, 347] on u "Pheromon-Düfte" at bounding box center [762, 331] width 242 height 36
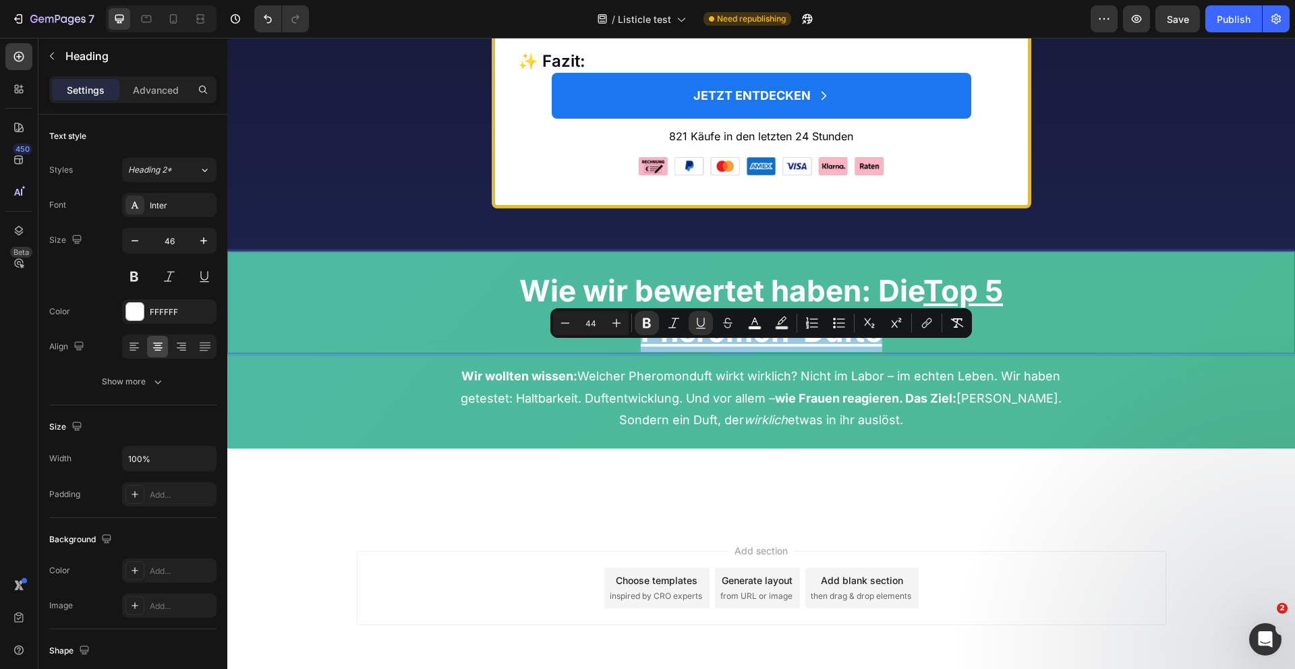
click at [820, 347] on u "Pheromon-Düfte" at bounding box center [762, 331] width 242 height 36
click at [870, 349] on u "Pheromon-Düfte" at bounding box center [762, 331] width 242 height 36
click at [909, 353] on p "Wie wir bewertet haben: Die Top 5 Pheromon-Düfte" at bounding box center [761, 312] width 1065 height 82
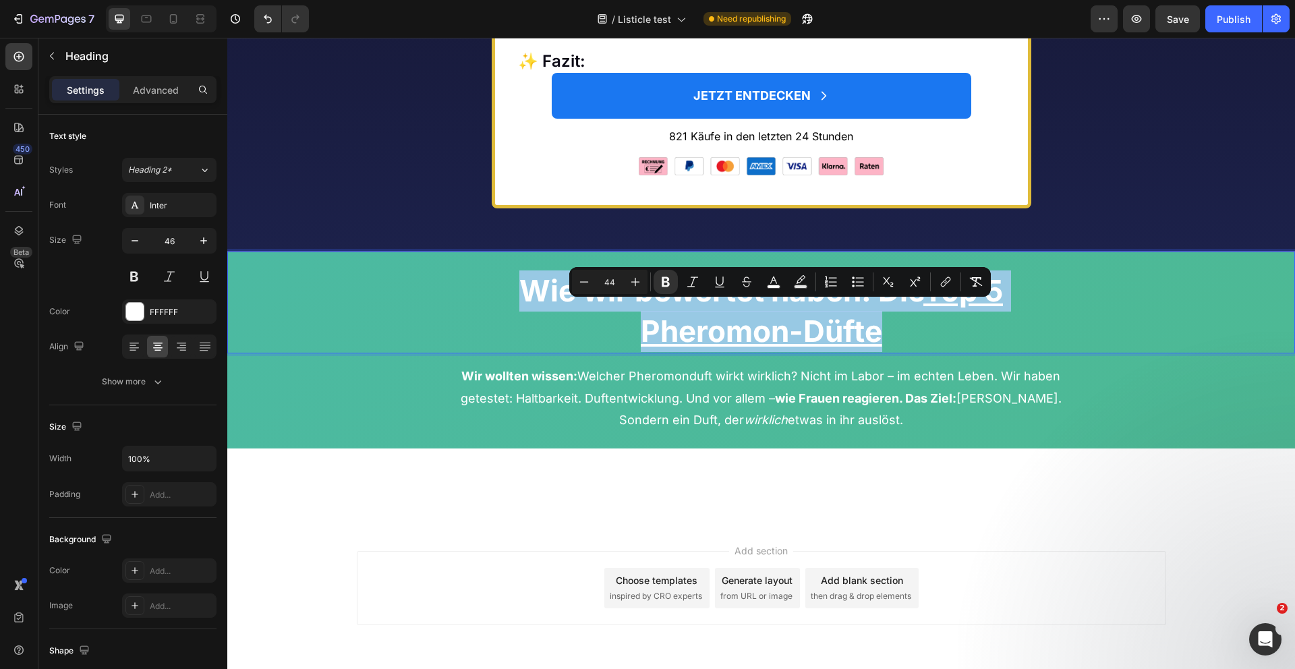
drag, startPoint x: 893, startPoint y: 363, endPoint x: 1156, endPoint y: -59, distance: 497.2
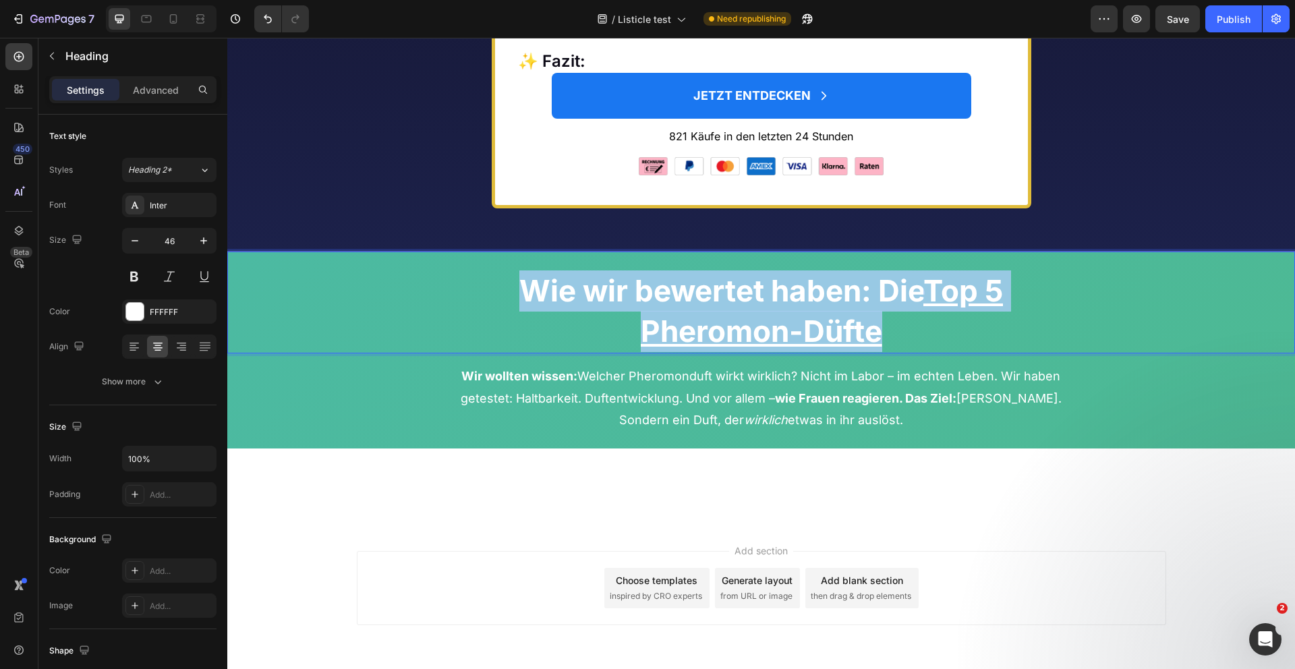
scroll to position [6571, 0]
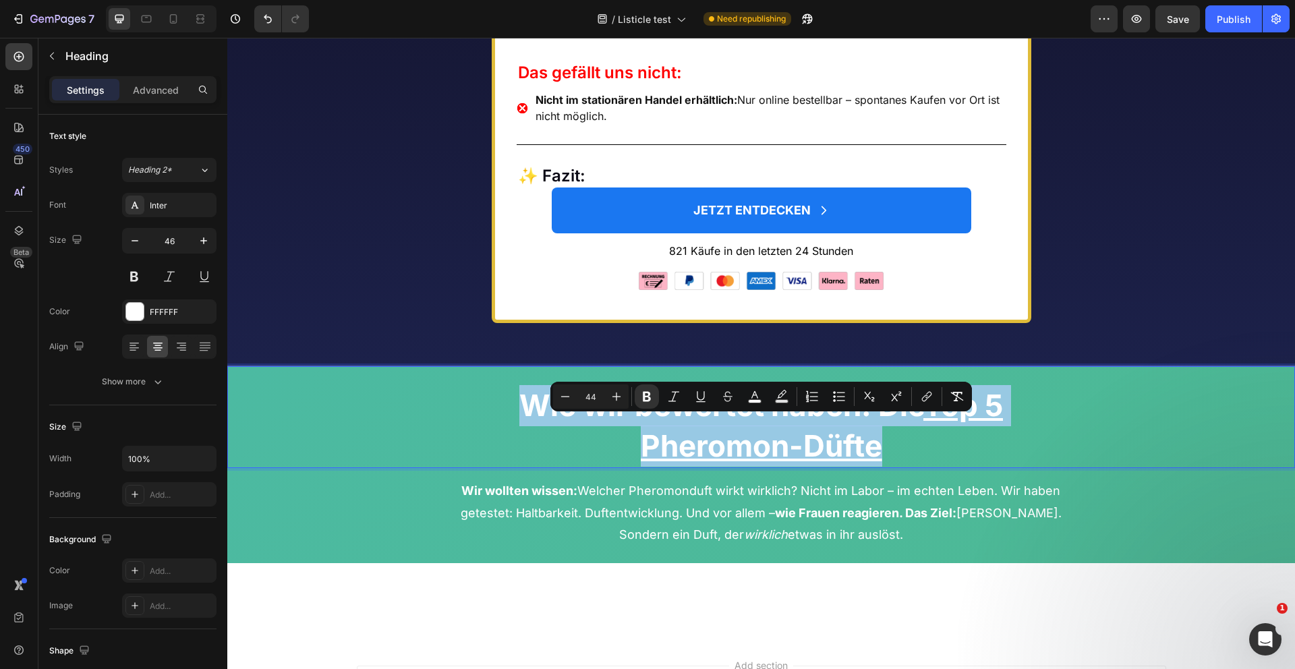
click at [636, 465] on p "Wie wir bewertet haben: Die Top 5 Pheromon-Düfte" at bounding box center [761, 426] width 1065 height 82
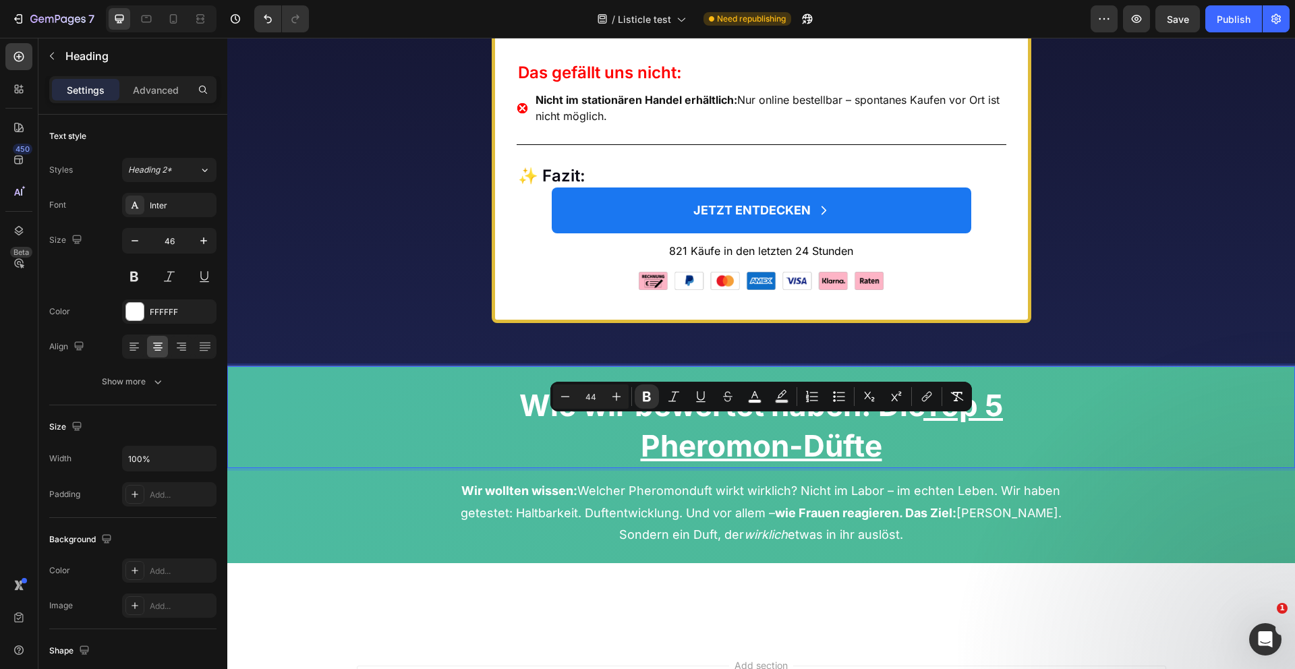
click at [636, 465] on p "Wie wir bewertet haben: Die Top 5 Pheromon-Düfte" at bounding box center [761, 426] width 1065 height 82
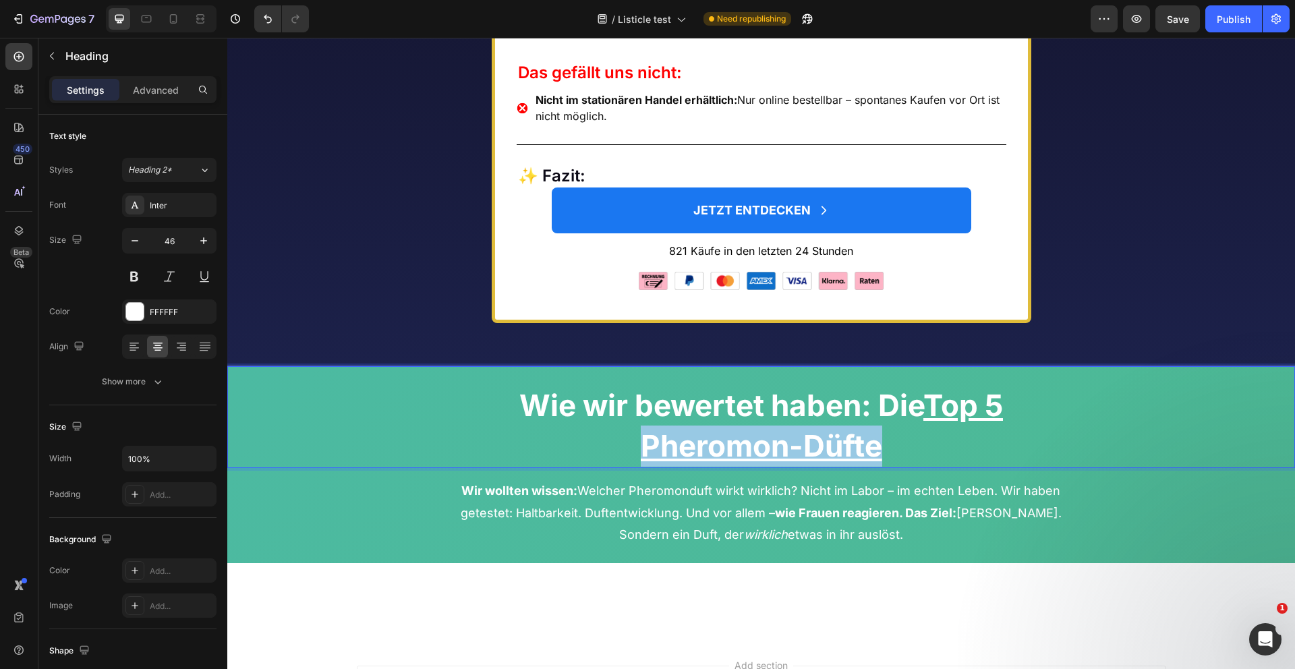
click at [636, 465] on p "Wie wir bewertet haben: Die Top 5 Pheromon-Düfte" at bounding box center [761, 426] width 1065 height 82
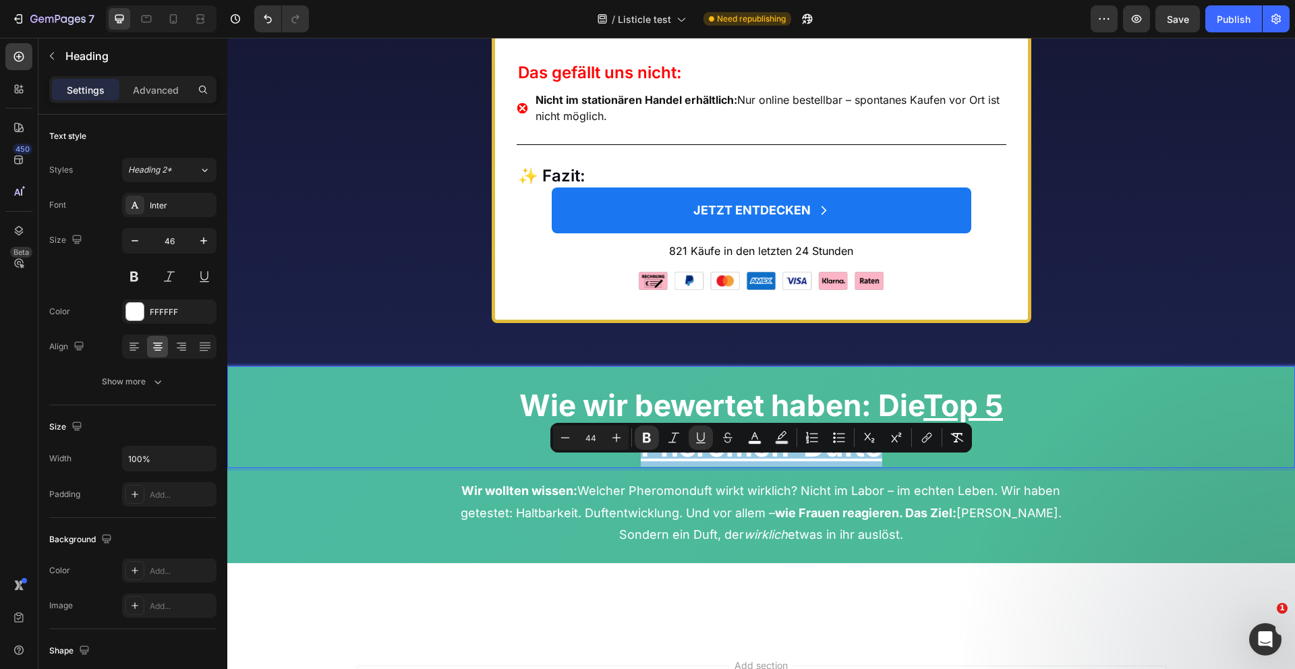
click at [694, 464] on u "Pheromon-Düfte" at bounding box center [762, 446] width 242 height 36
click at [846, 464] on u "Pheromon-Düfte" at bounding box center [762, 446] width 242 height 36
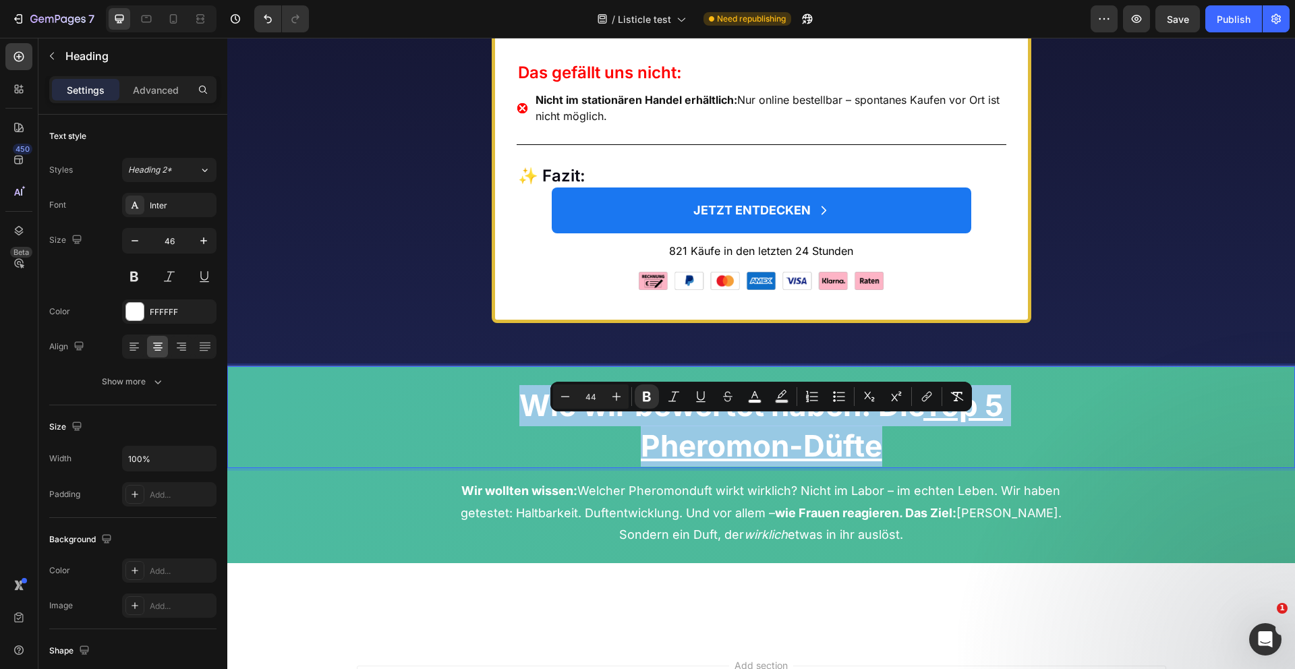
drag, startPoint x: 890, startPoint y: 482, endPoint x: 472, endPoint y: 435, distance: 420.9
click at [472, 435] on p "Wie wir bewertet haben: Die Top 5 Pheromon-Düfte" at bounding box center [761, 426] width 1065 height 82
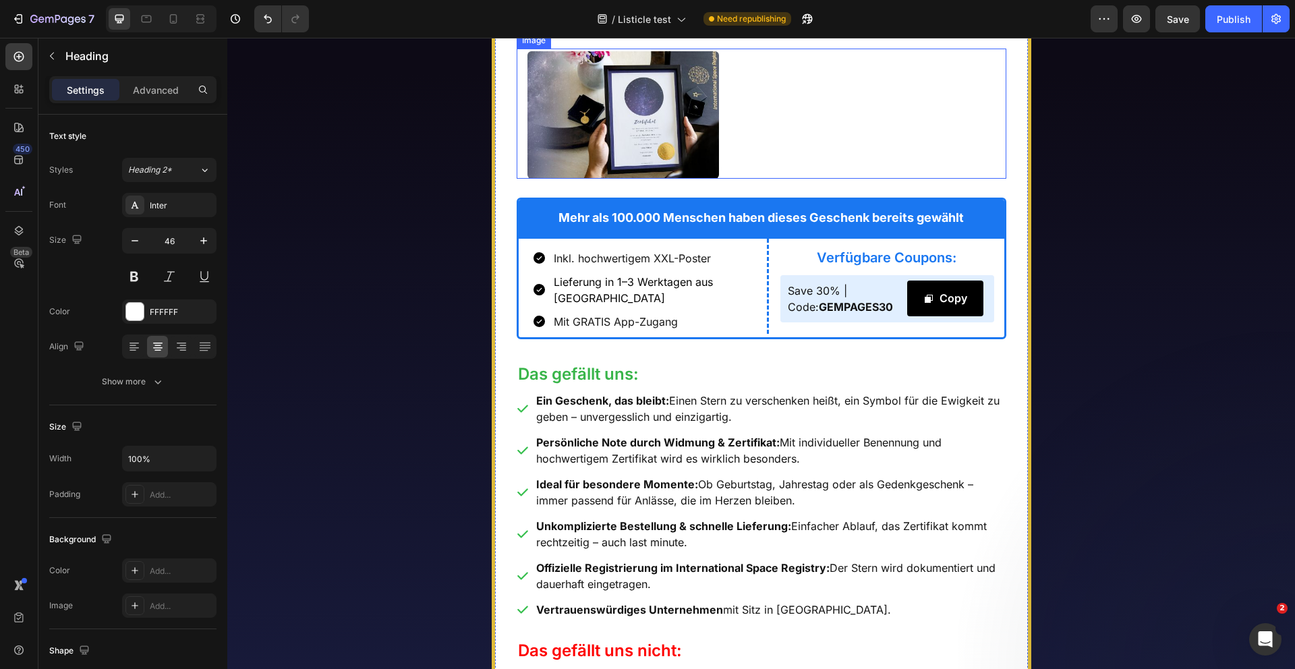
scroll to position [5688, 0]
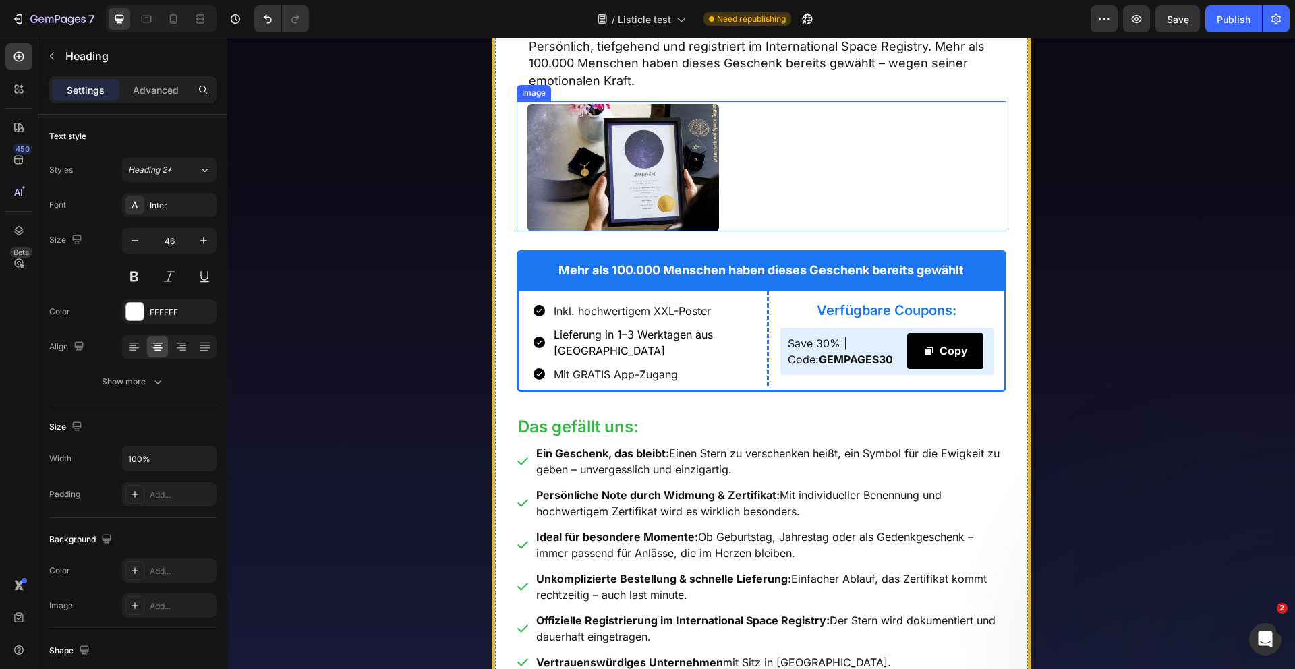
click at [616, 210] on img at bounding box center [624, 168] width 192 height 128
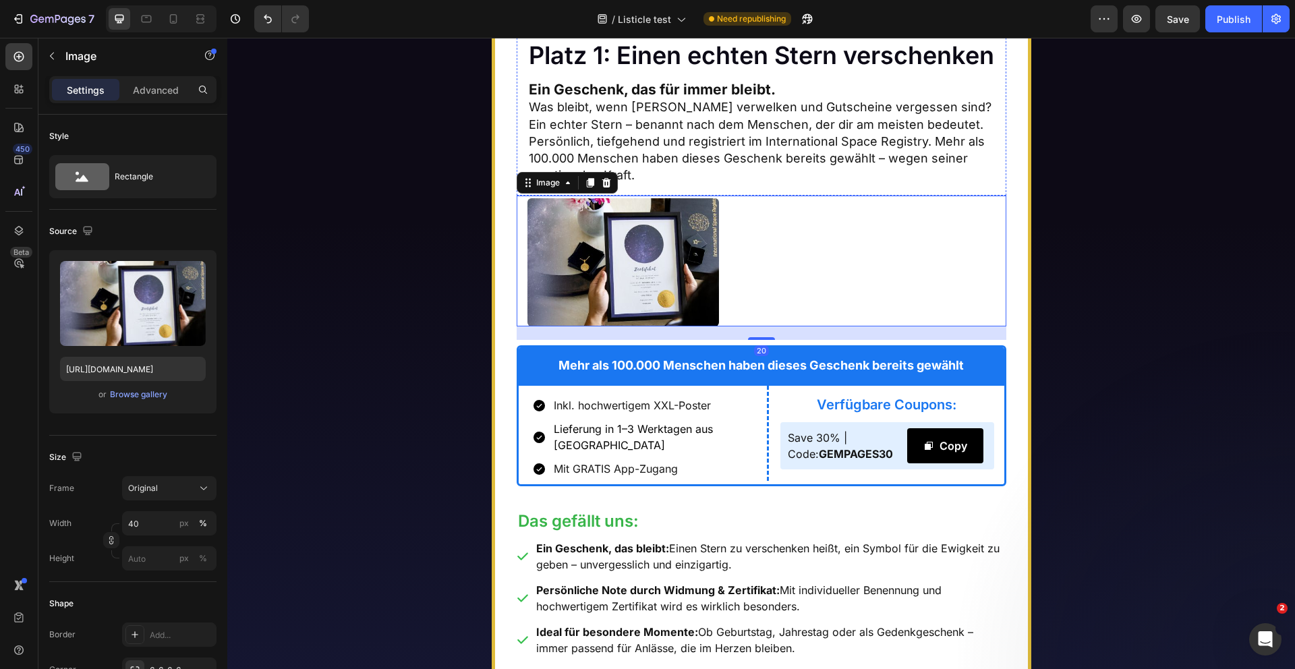
scroll to position [5544, 0]
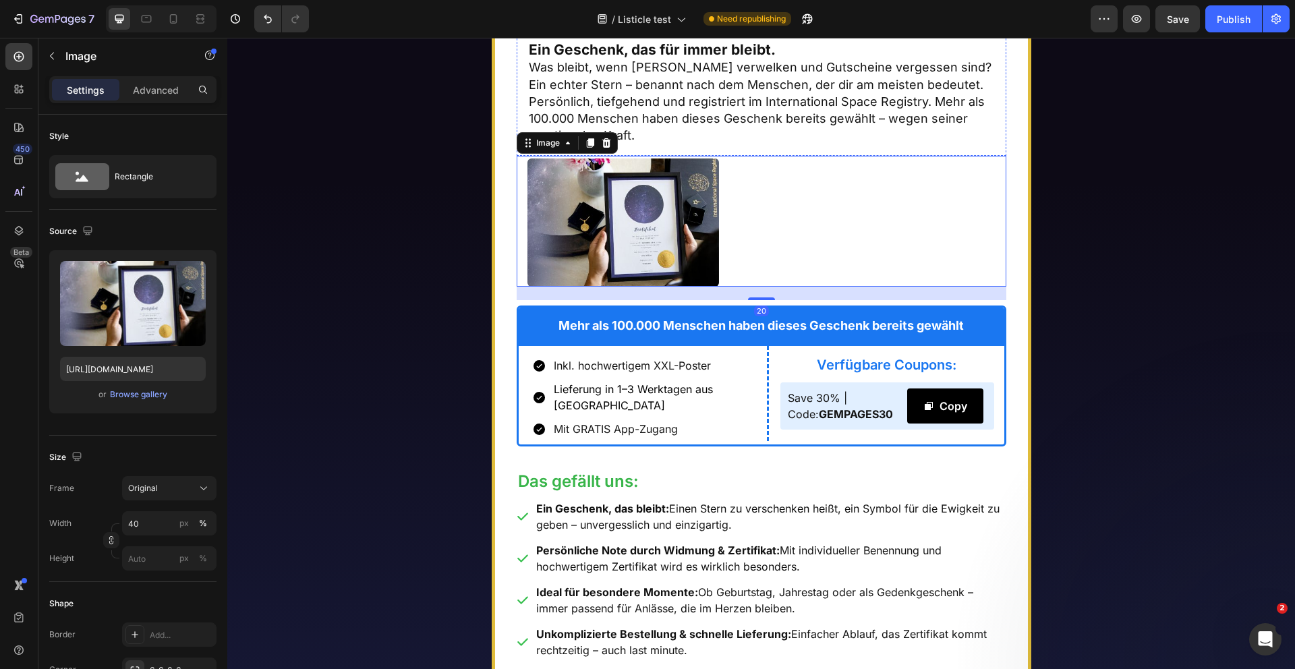
click at [612, 32] on h2 "Platz 1: Einen echten Stern verschenken" at bounding box center [762, 16] width 468 height 32
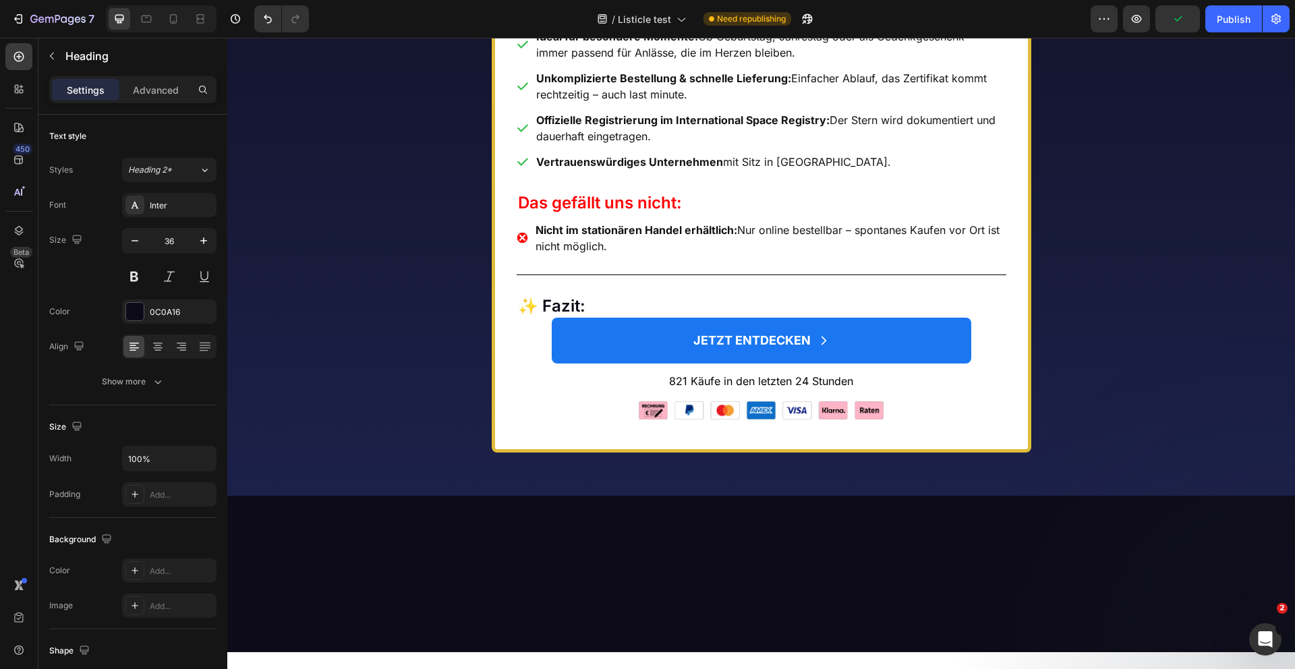
scroll to position [6649, 0]
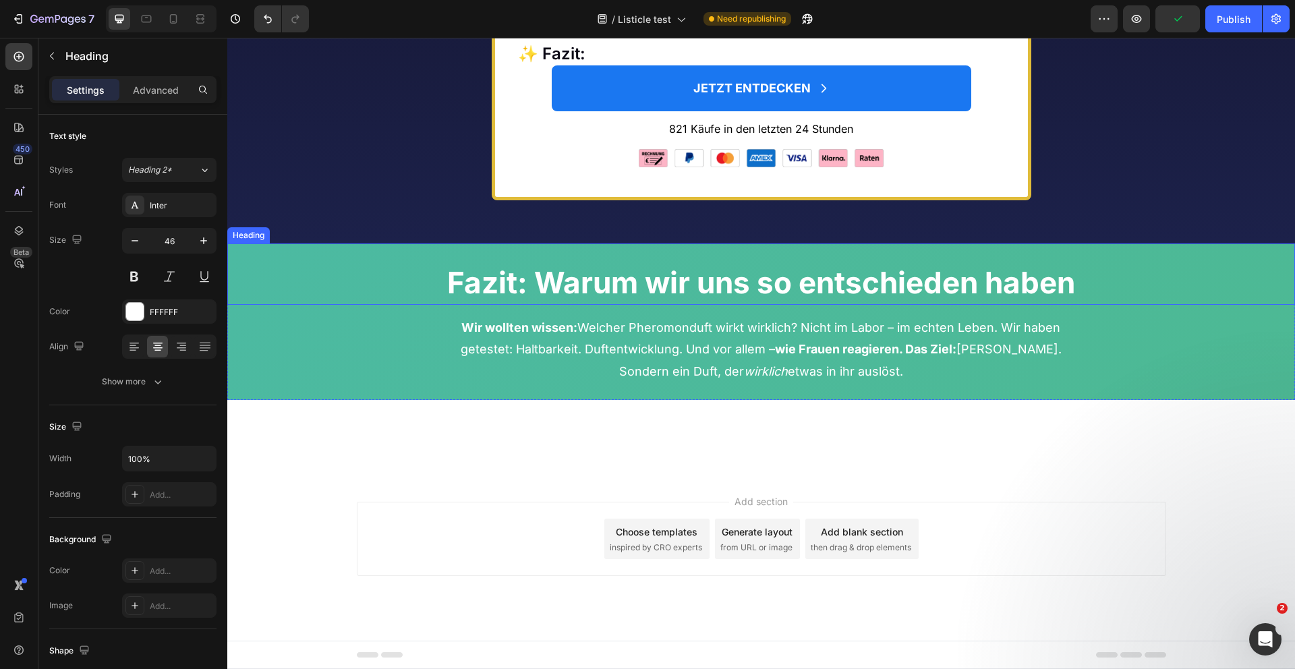
click at [666, 289] on strong "Fazit: Warum wir uns so entschieden haben" at bounding box center [761, 282] width 628 height 36
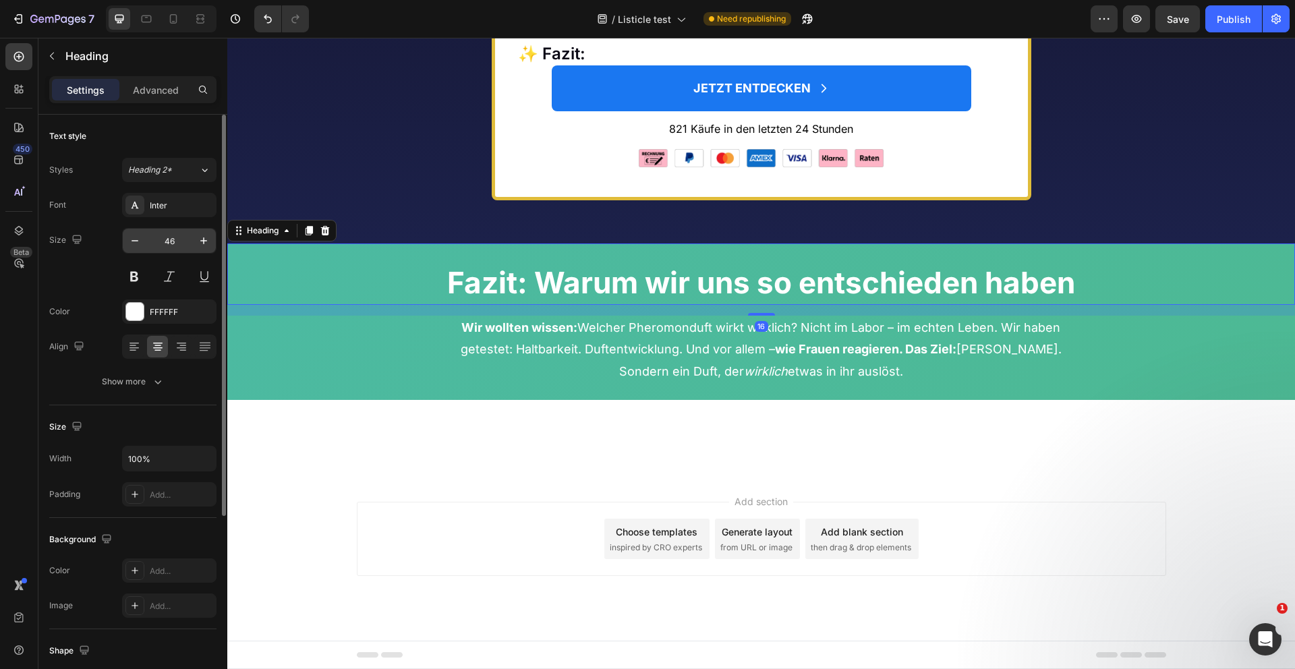
click at [173, 246] on input "46" at bounding box center [169, 241] width 45 height 24
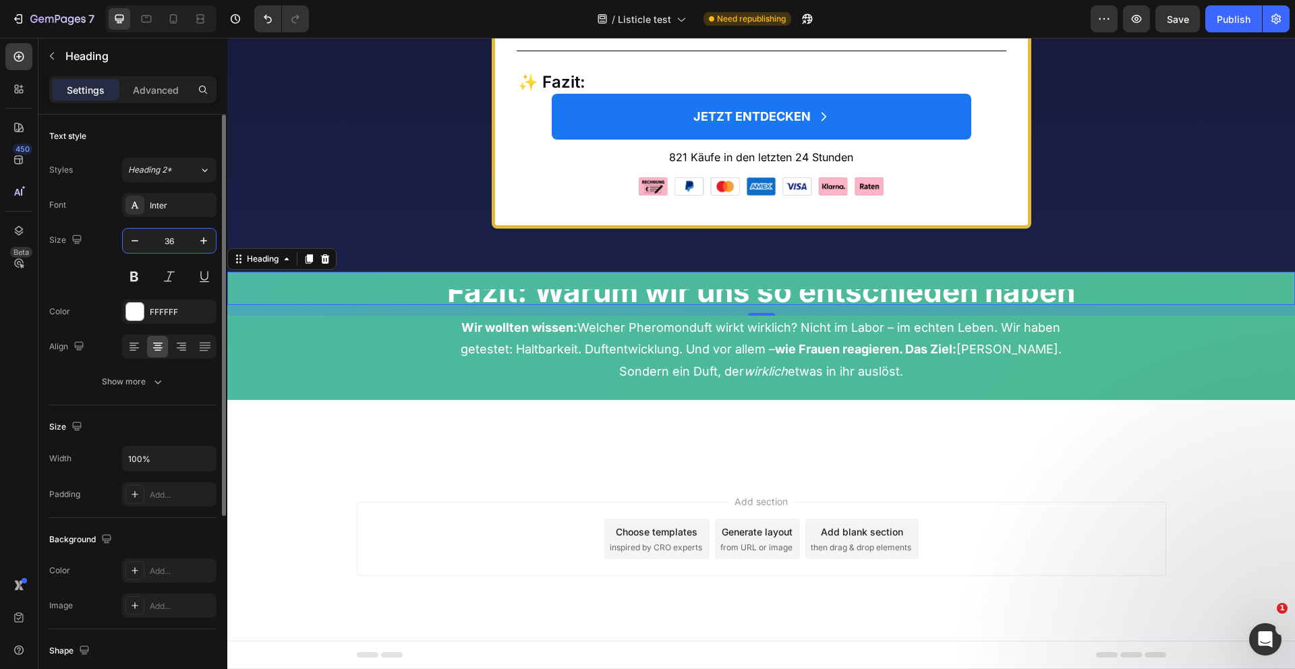
scroll to position [6642, 0]
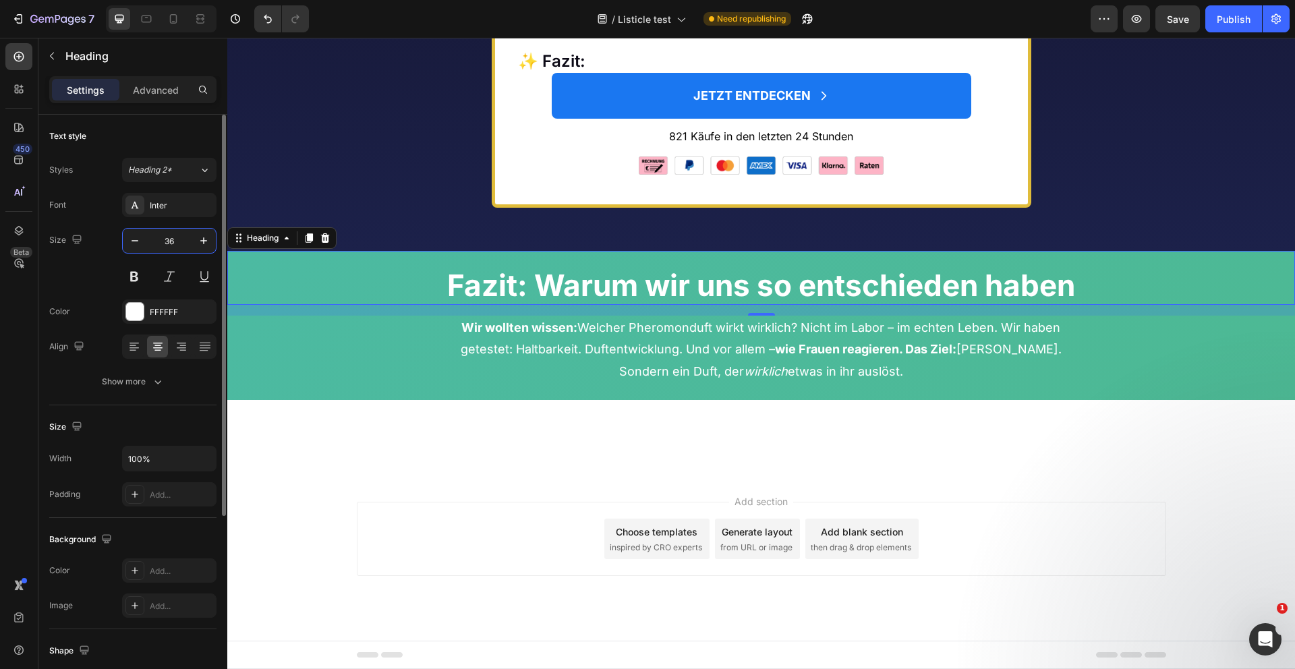
type input "36"
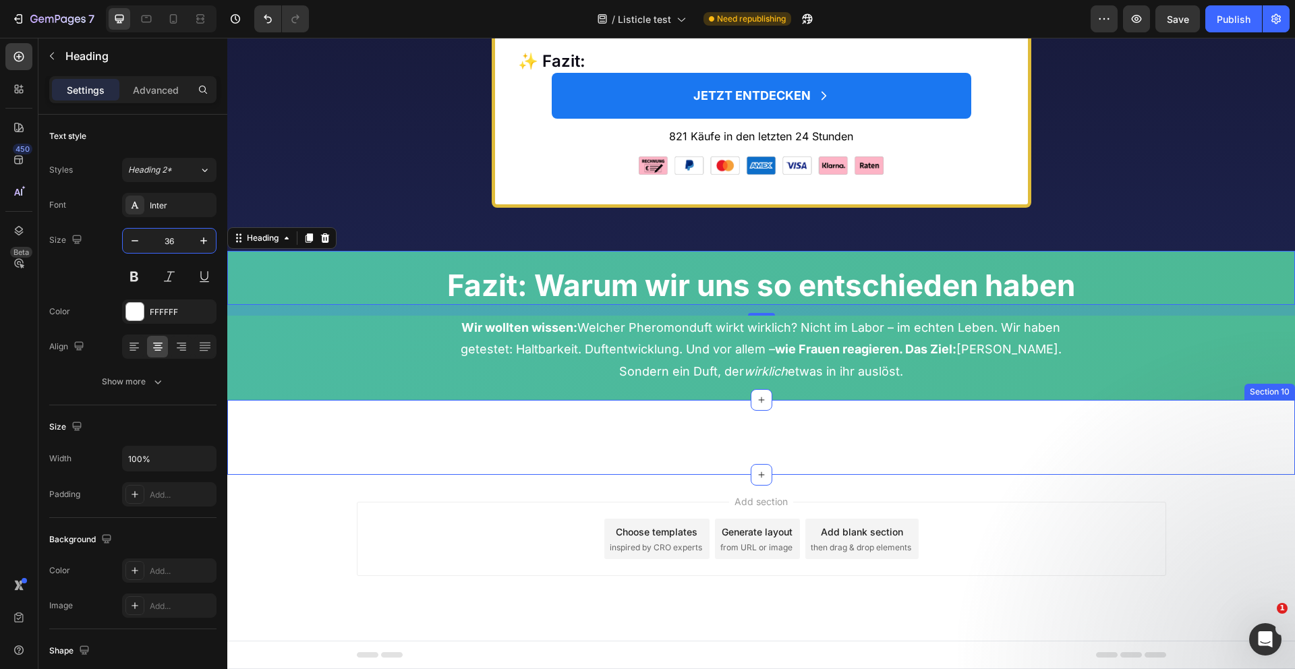
click at [635, 461] on div "Platz 1: Einen echten Stern verschenken Heading Section 10" at bounding box center [761, 437] width 1068 height 75
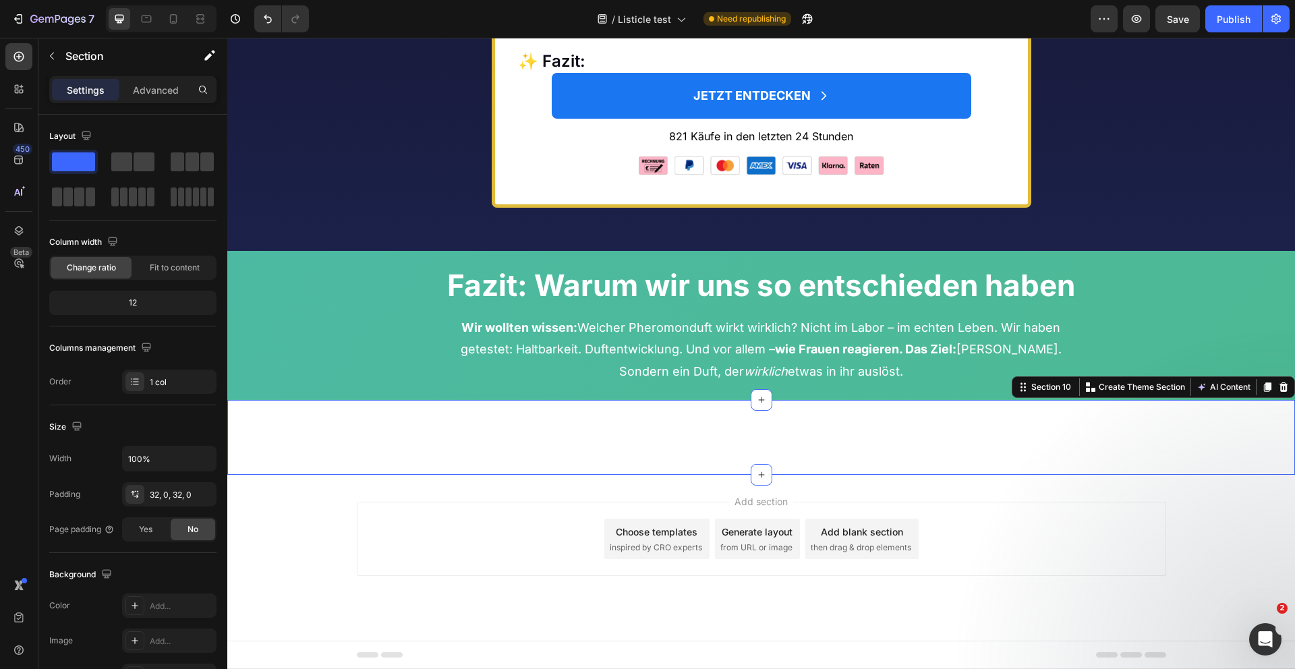
click at [595, 356] on p "Wir wollten wissen: Welcher Pheromonduft wirkt wirklich? Nicht im Labor – im ec…" at bounding box center [762, 349] width 638 height 65
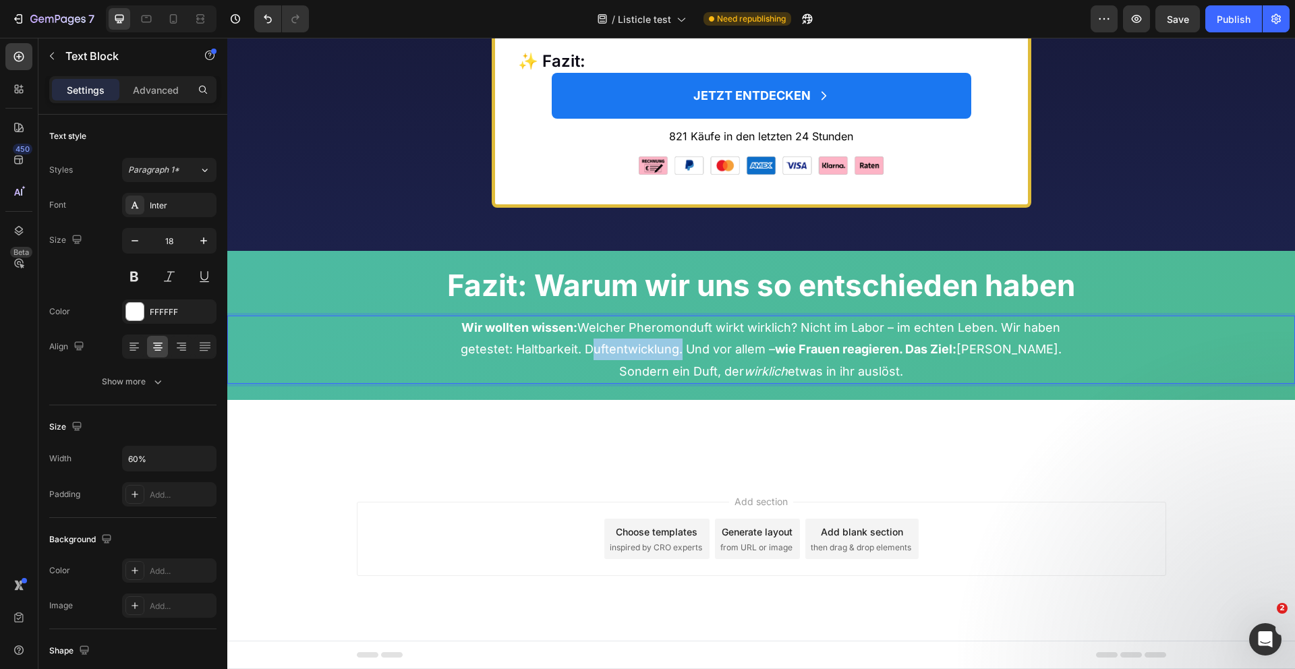
click at [595, 356] on p "Wir wollten wissen: Welcher Pheromonduft wirkt wirklich? Nicht im Labor – im ec…" at bounding box center [762, 349] width 638 height 65
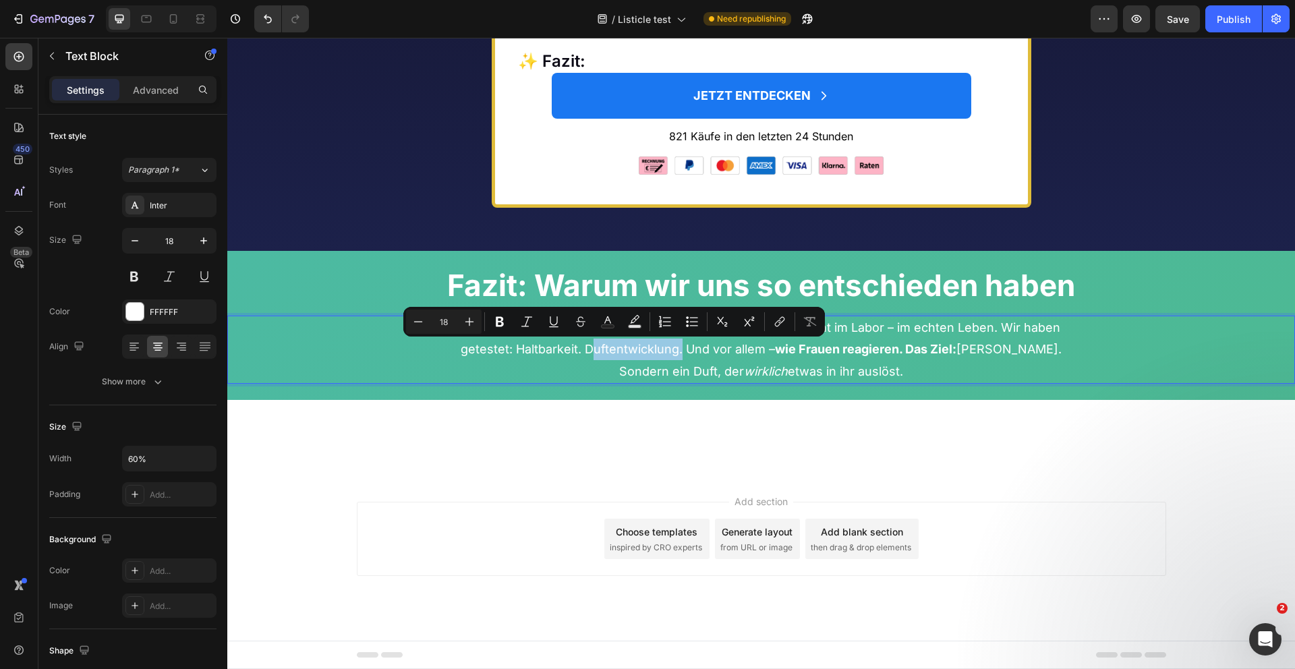
click at [594, 342] on p "Wir wollten wissen: Welcher Pheromonduft wirkt wirklich? Nicht im Labor – im ec…" at bounding box center [762, 349] width 638 height 65
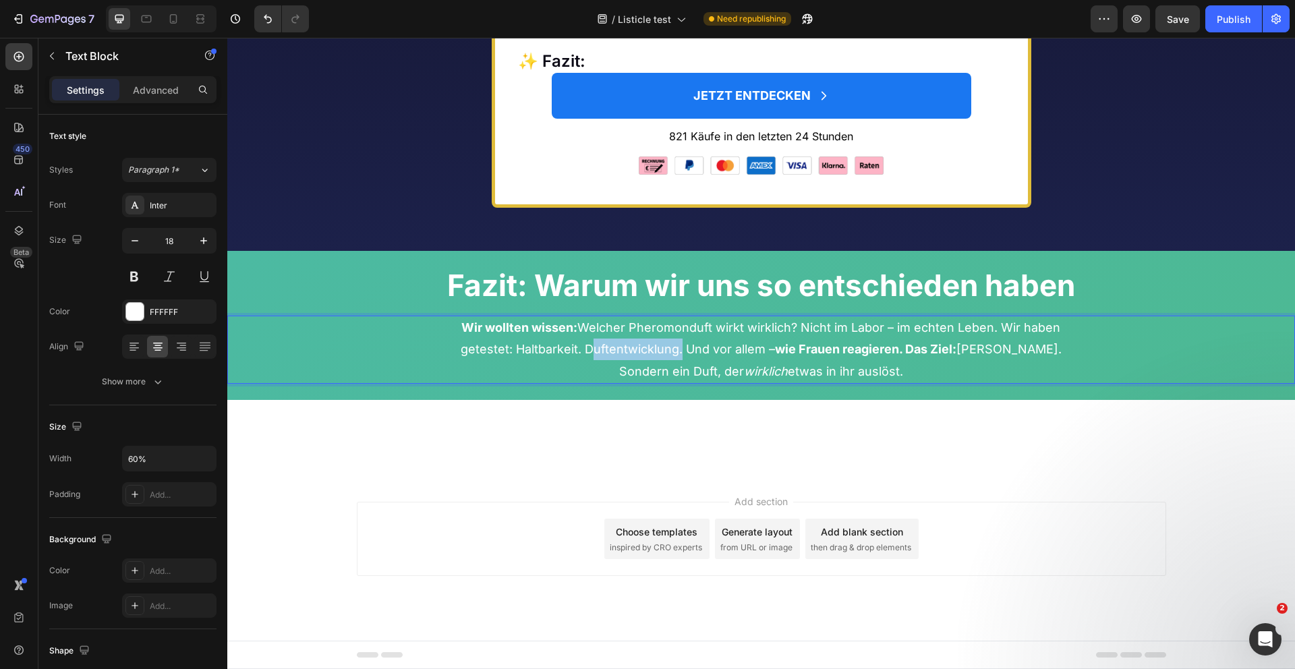
click at [594, 342] on p "Wir wollten wissen: Welcher Pheromonduft wirkt wirklich? Nicht im Labor – im ec…" at bounding box center [762, 349] width 638 height 65
click at [872, 362] on p "Wir wollten wissen: Welcher Pheromonduft wirkt wirklich? Nicht im Labor – im ec…" at bounding box center [762, 349] width 638 height 65
drag, startPoint x: 890, startPoint y: 368, endPoint x: 501, endPoint y: 337, distance: 389.9
click at [501, 337] on p "Wir wollten wissen: Welcher Pheromonduft wirkt wirklich? Nicht im Labor – im ec…" at bounding box center [762, 349] width 638 height 65
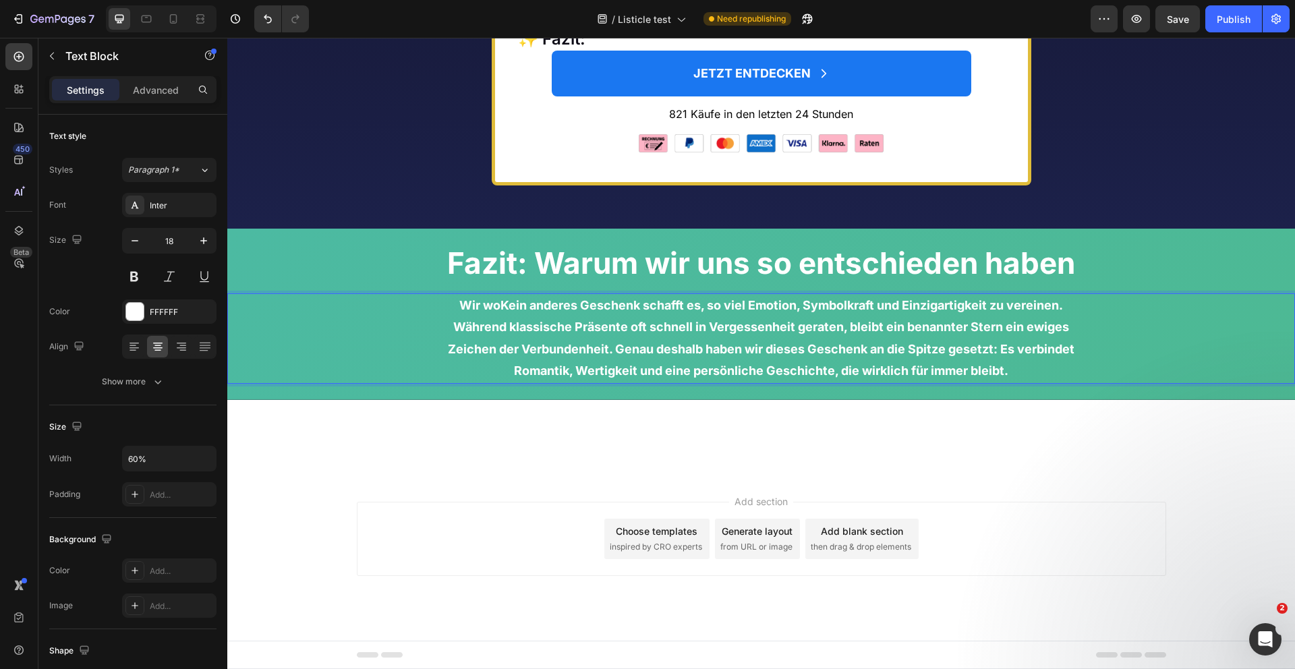
click at [499, 326] on strong "Wir woKein anderes Geschenk schafft es, so viel Emotion, Symbolkraft und Einzig…" at bounding box center [761, 338] width 627 height 80
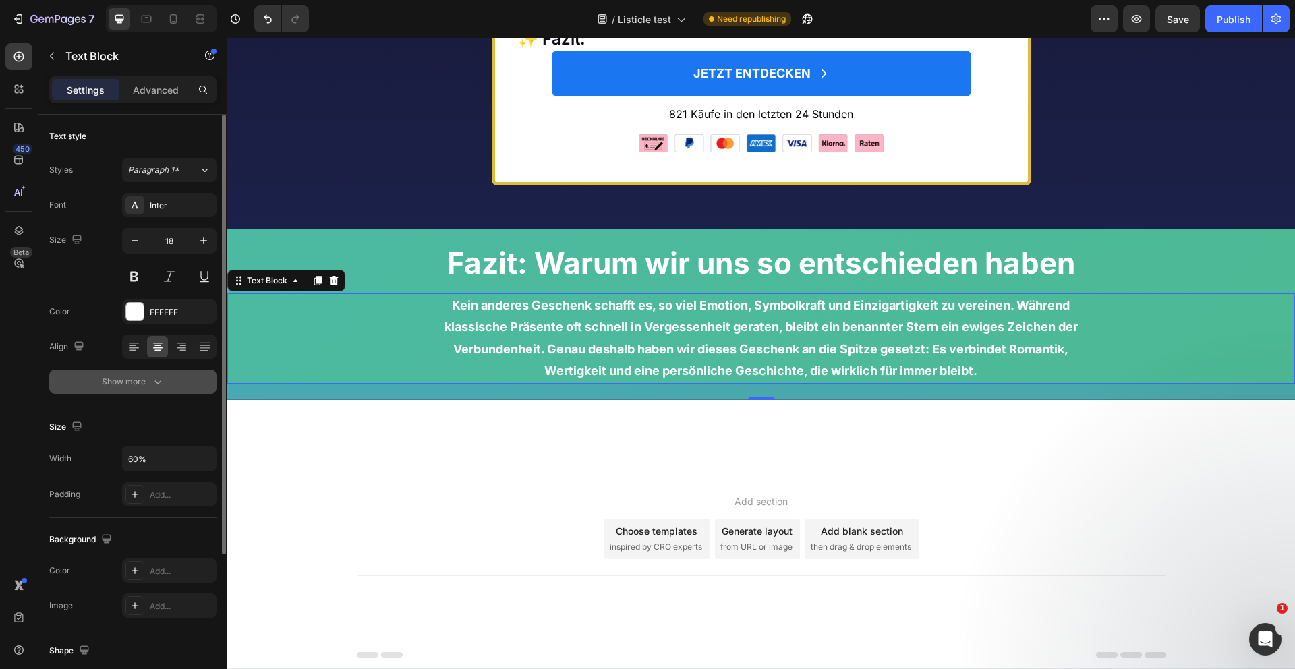
click at [137, 379] on div "Show more" at bounding box center [133, 381] width 63 height 13
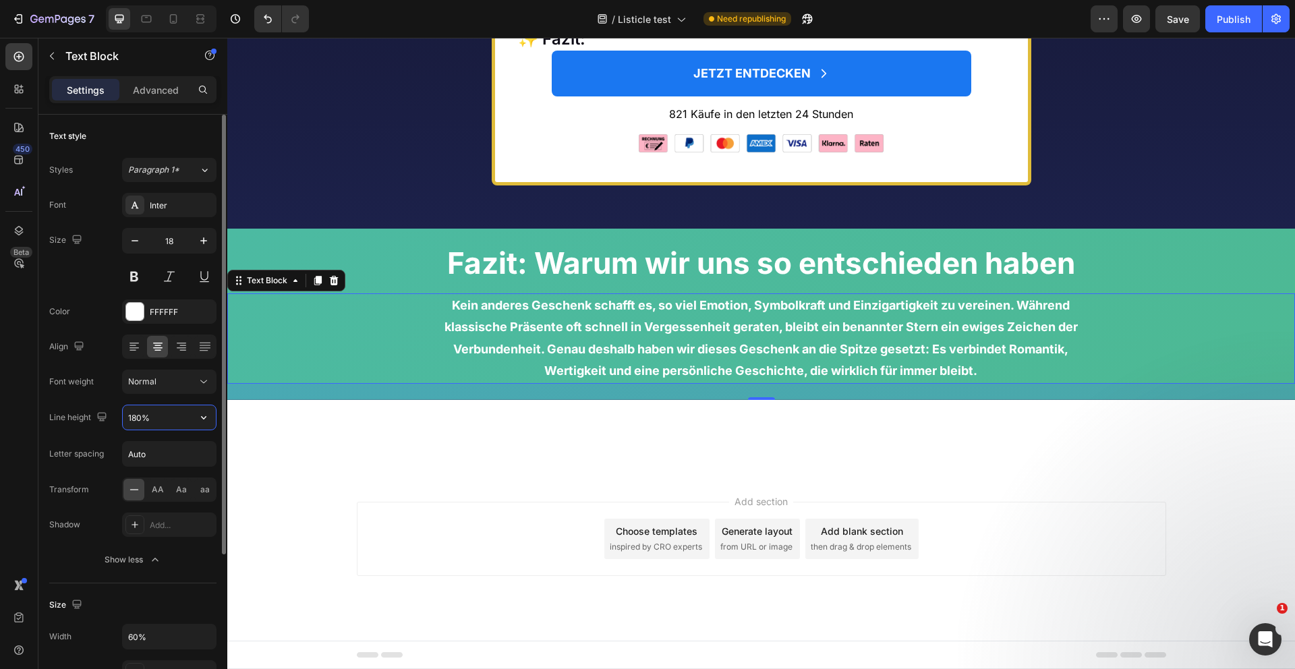
click at [144, 418] on input "180%" at bounding box center [169, 417] width 93 height 24
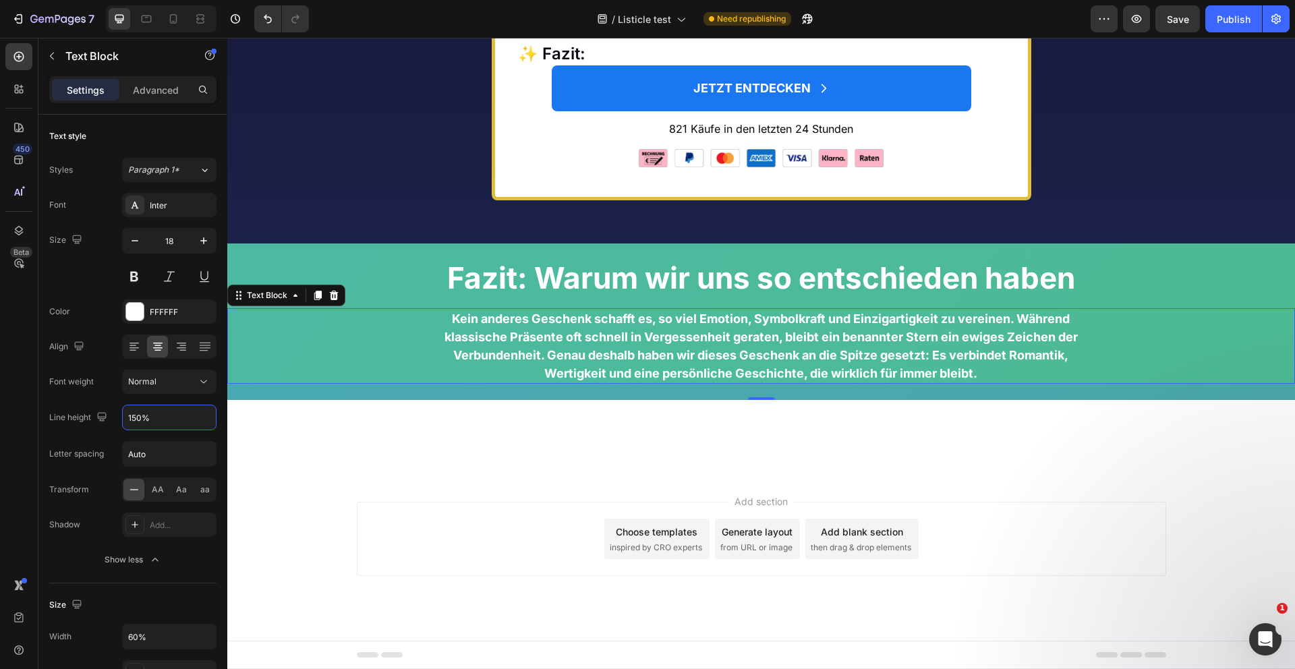
type input "150%"
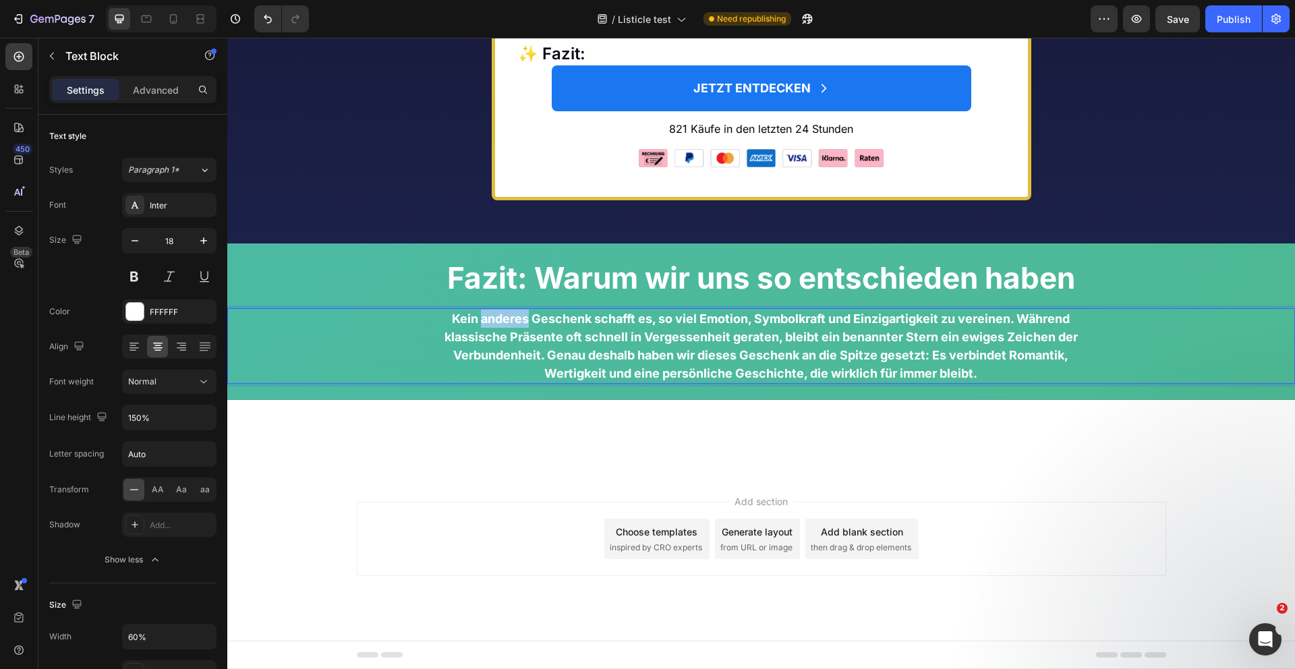
click at [490, 333] on p "Kein anderes Geschenk schafft es, so viel Emotion, Symbolkraft und Einzigartigk…" at bounding box center [762, 346] width 638 height 73
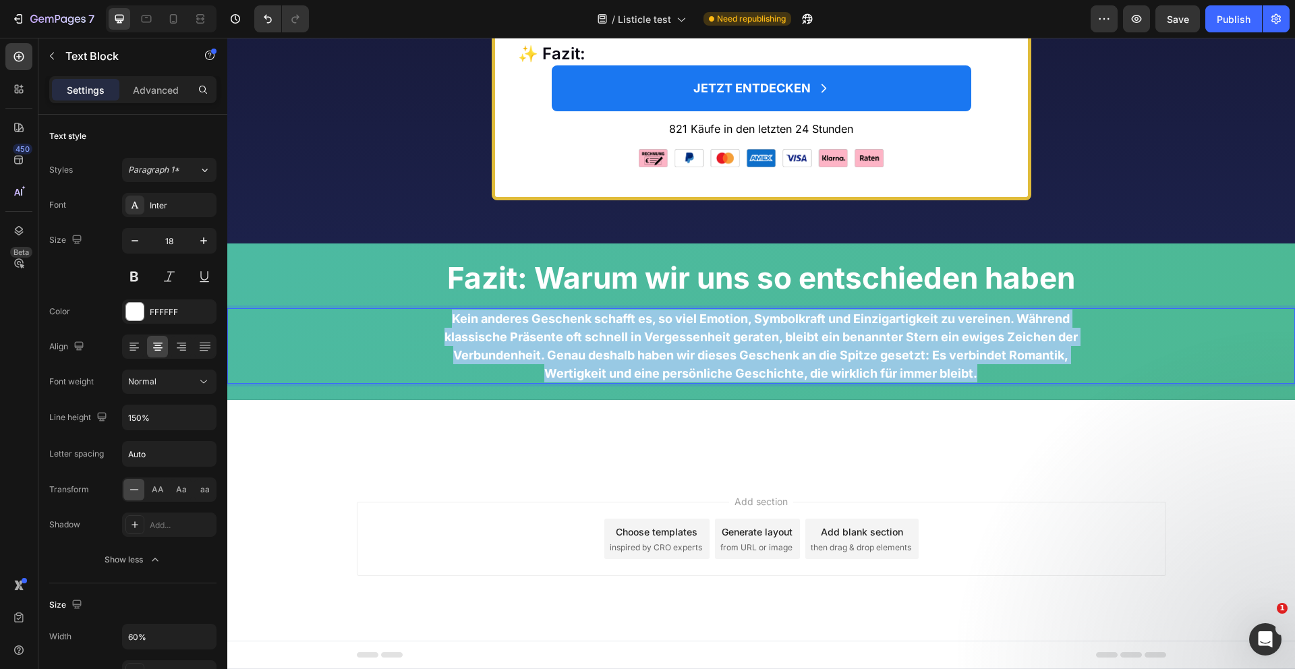
click at [490, 333] on p "Kein anderes Geschenk schafft es, so viel Emotion, Symbolkraft und Einzigartigk…" at bounding box center [762, 346] width 638 height 73
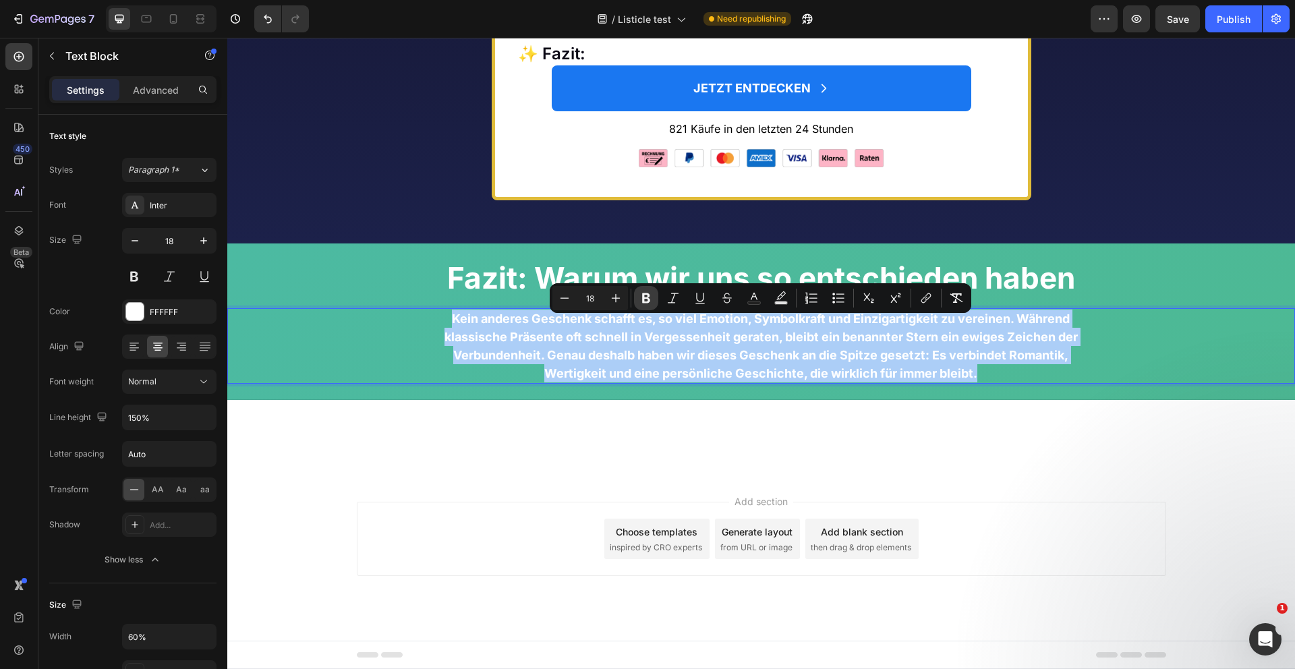
click at [649, 302] on icon "Editor contextual toolbar" at bounding box center [646, 298] width 8 height 10
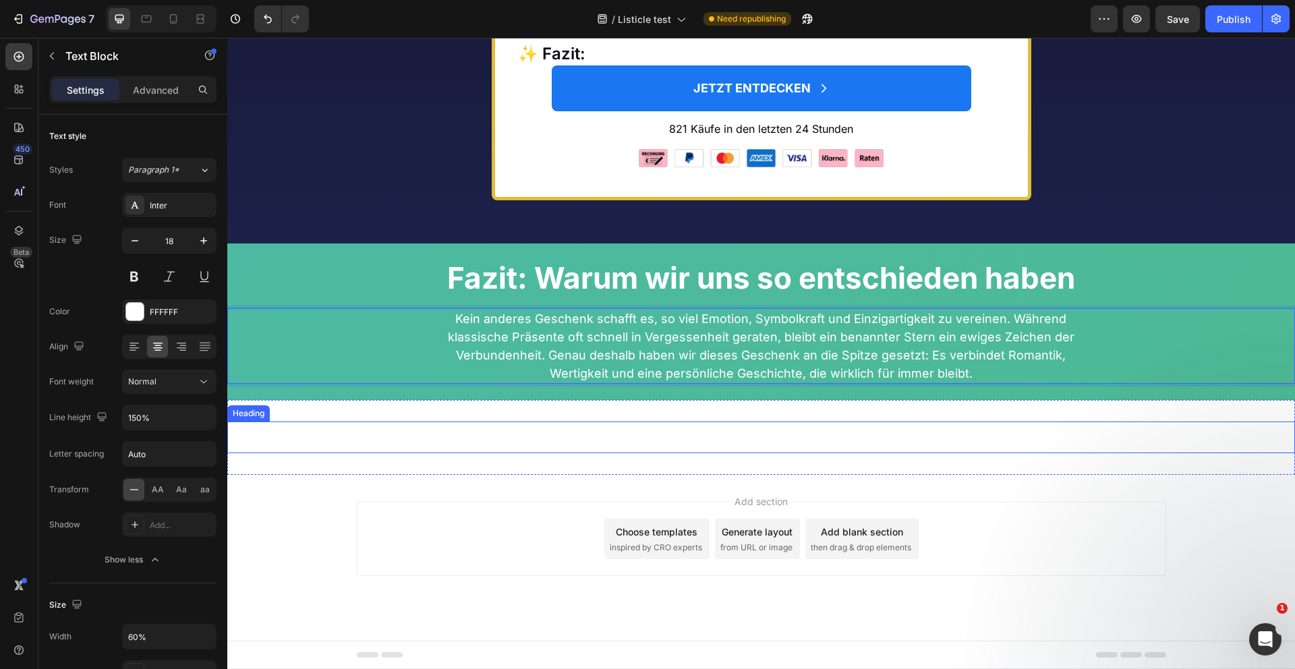
click at [538, 453] on h2 "Platz 1: Einen echten Stern verschenken" at bounding box center [761, 438] width 1068 height 32
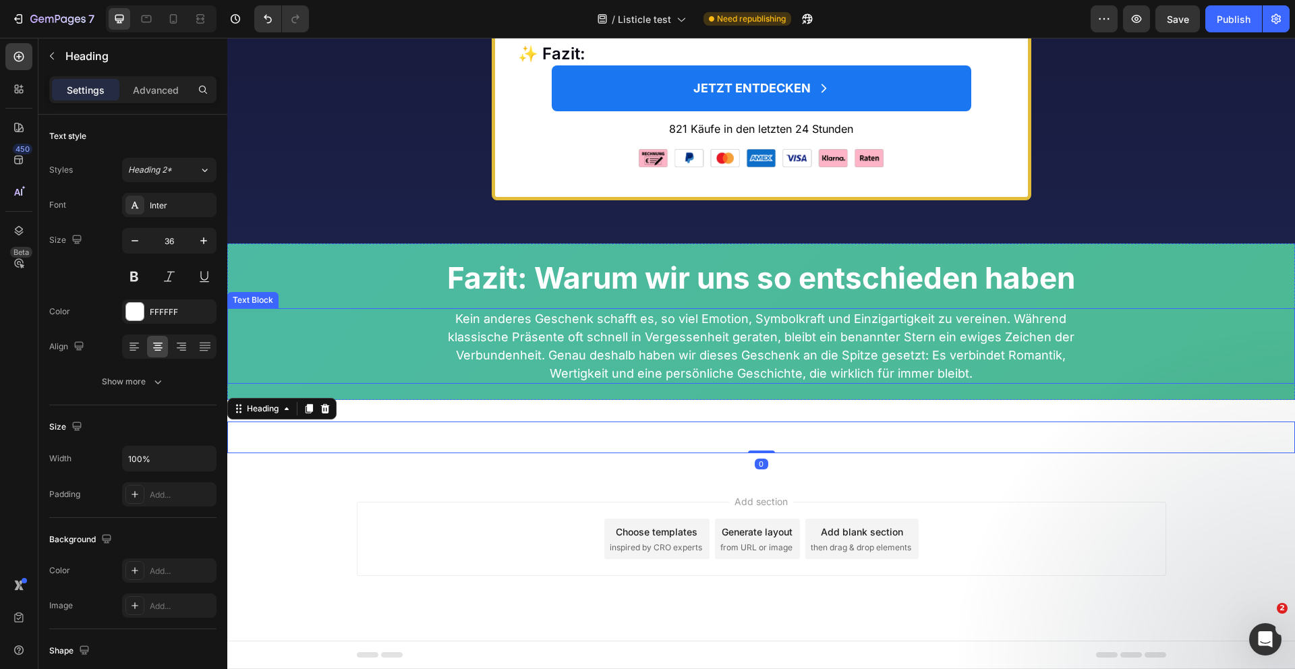
click at [579, 359] on p "Kein anderes Geschenk schafft es, so viel Emotion, Symbolkraft und Einzigartigk…" at bounding box center [762, 346] width 638 height 73
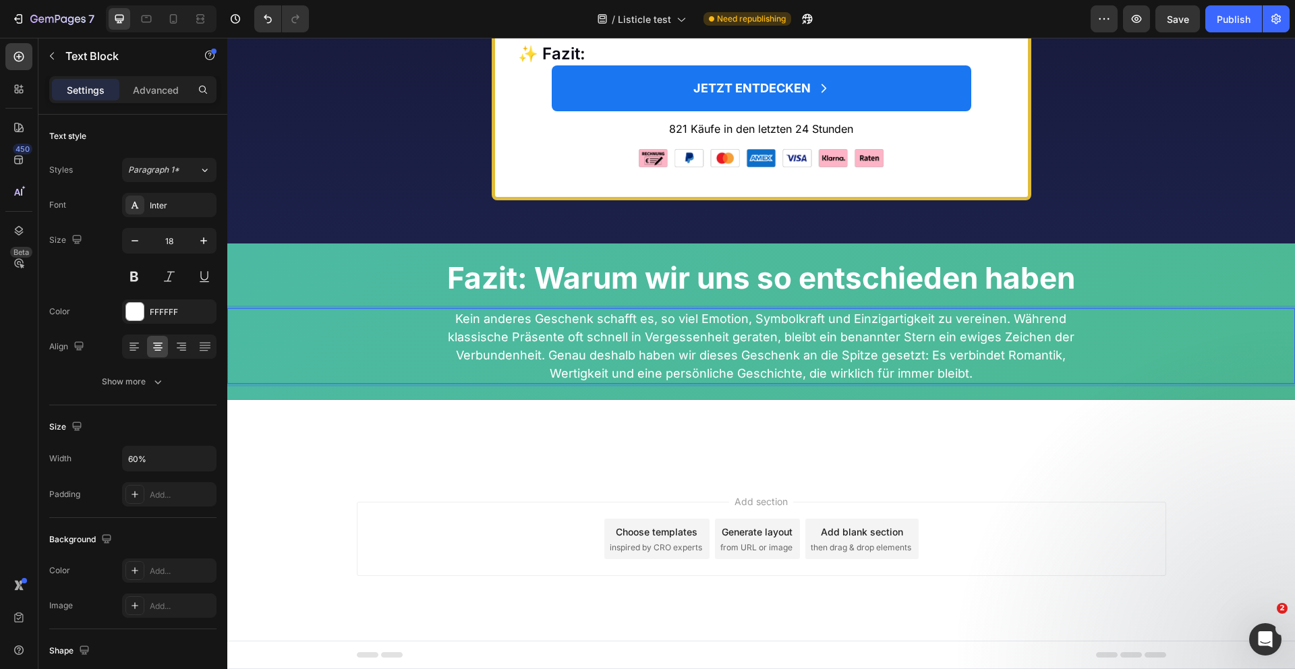
click at [480, 348] on p "Kein anderes Geschenk schafft es, so viel Emotion, Symbolkraft und Einzigartigk…" at bounding box center [762, 346] width 638 height 73
click at [186, 364] on div "Font Inter Size 18 Color FFFFFF Align Show more" at bounding box center [132, 293] width 167 height 201
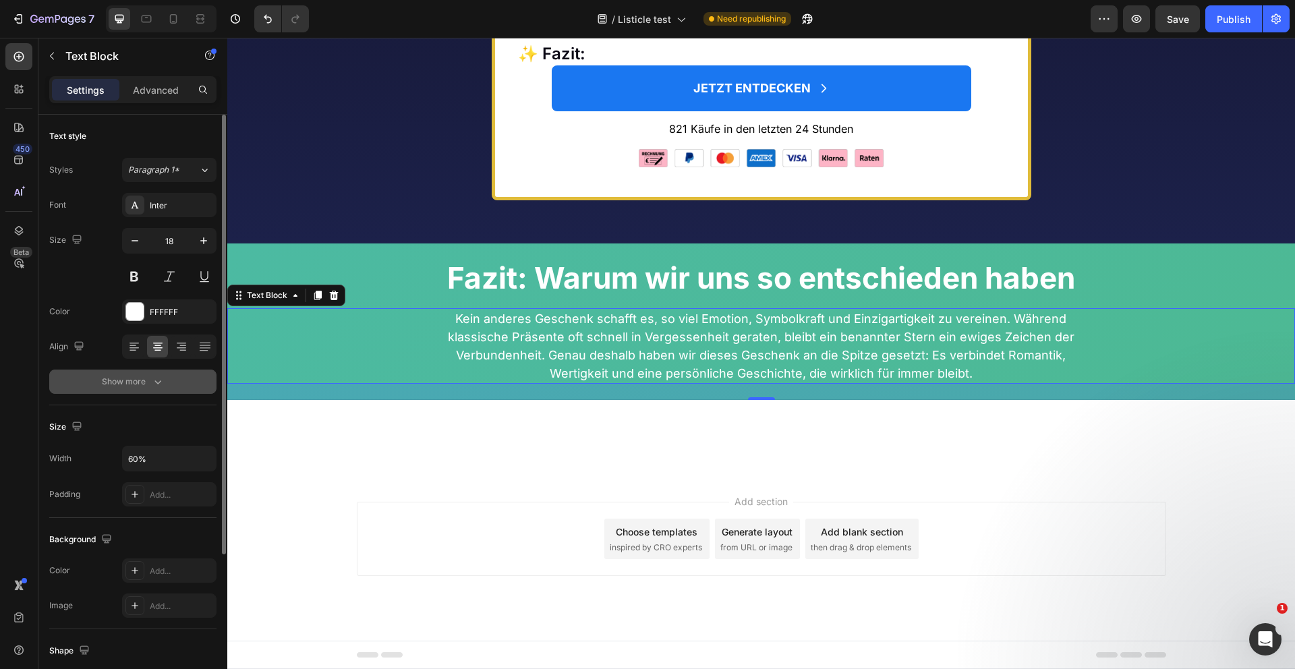
click at [170, 387] on button "Show more" at bounding box center [132, 382] width 167 height 24
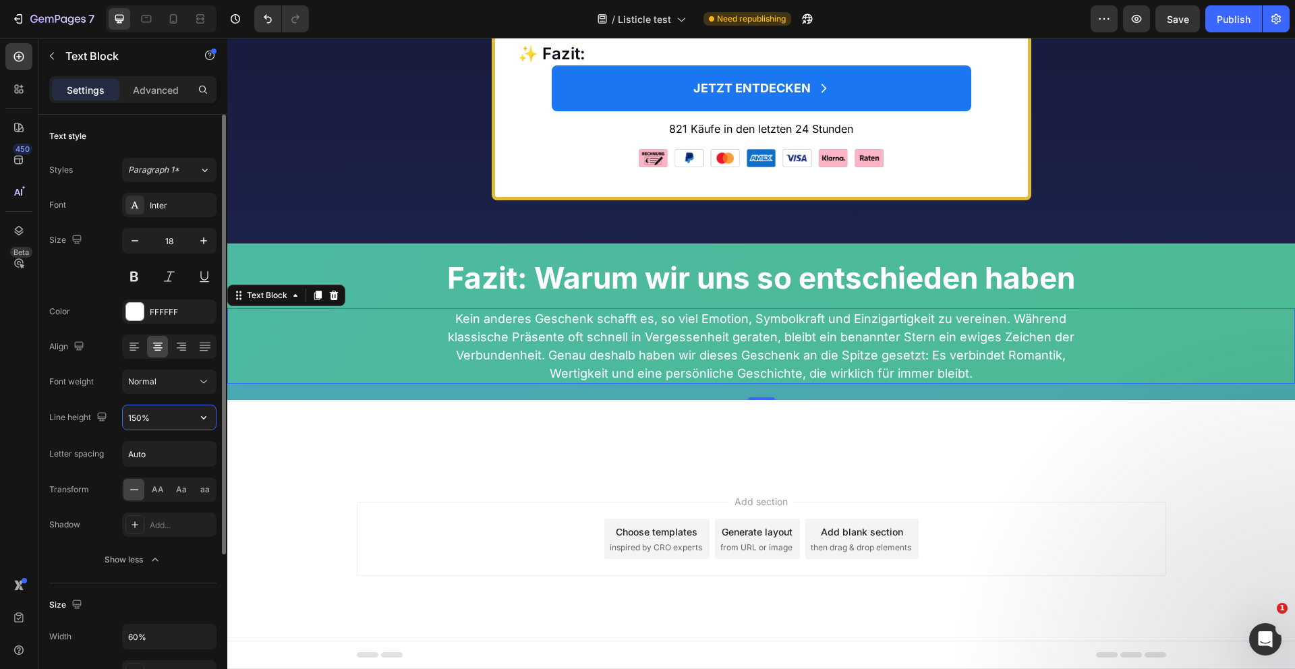
click at [156, 416] on input "150%" at bounding box center [169, 417] width 93 height 24
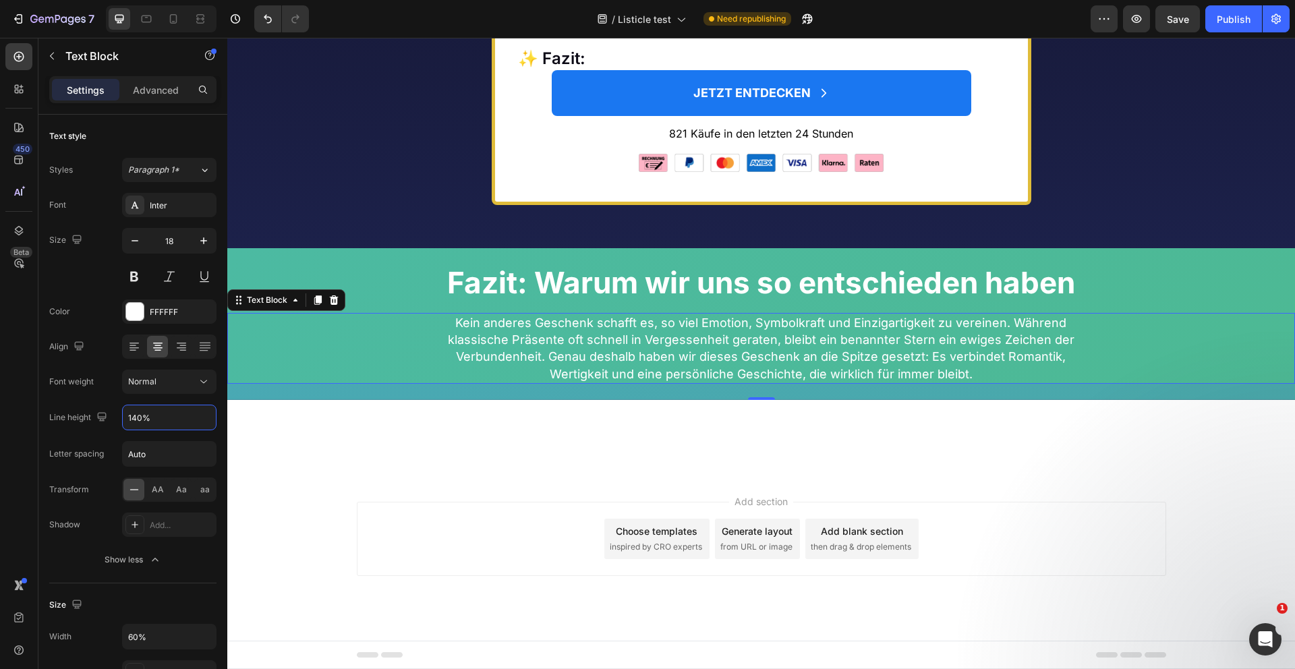
type input "140%"
click at [764, 397] on div "24" at bounding box center [761, 392] width 1068 height 16
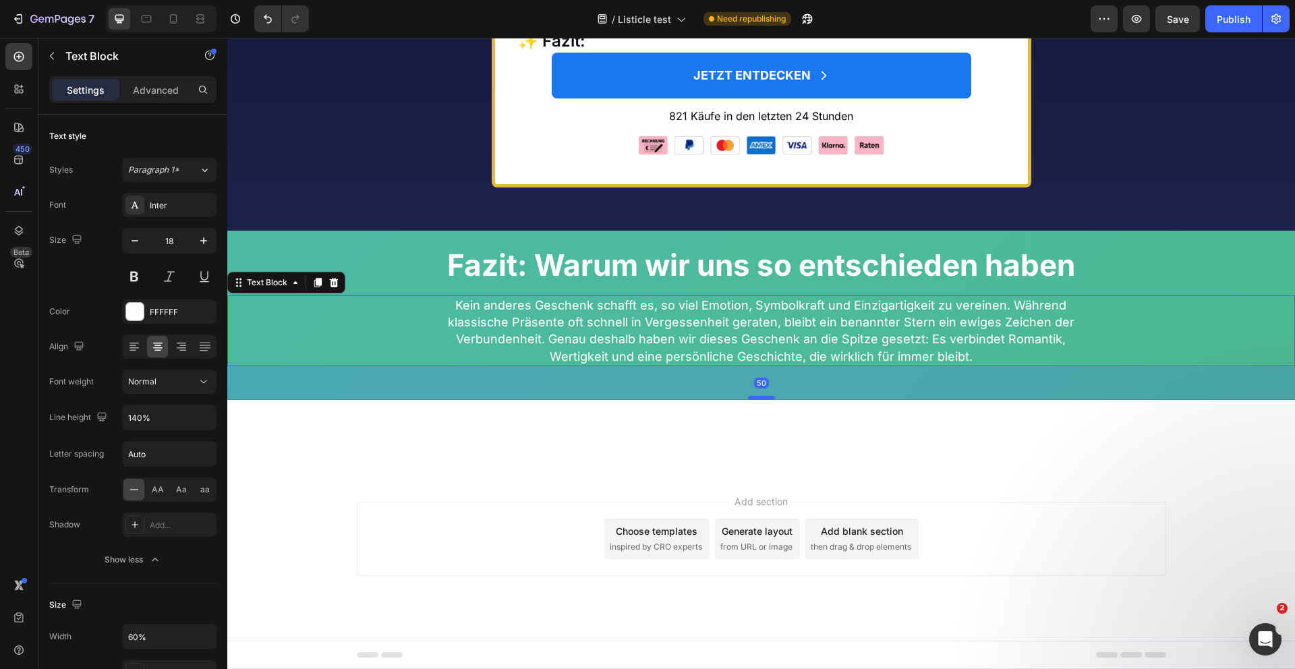
drag, startPoint x: 760, startPoint y: 399, endPoint x: 760, endPoint y: 416, distance: 17.5
click at [760, 400] on div at bounding box center [761, 398] width 27 height 4
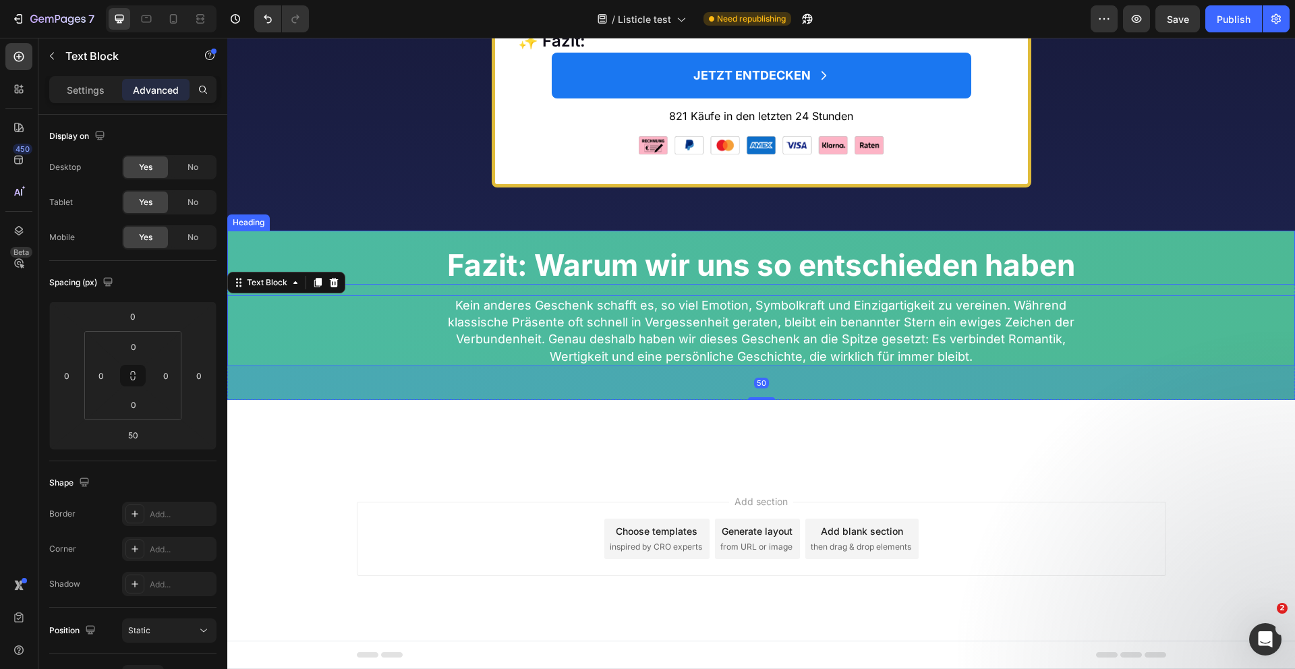
click at [809, 279] on strong "Fazit: Warum wir uns so entschieden haben" at bounding box center [761, 265] width 628 height 36
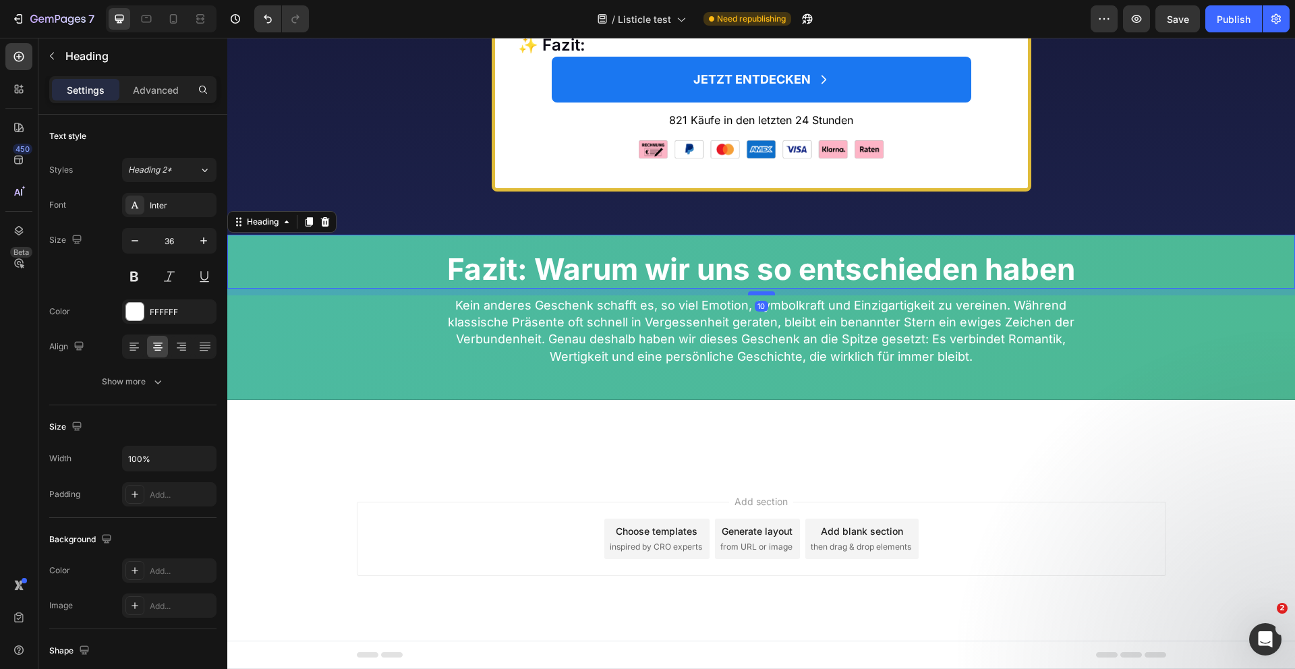
click at [756, 295] on div at bounding box center [761, 293] width 27 height 4
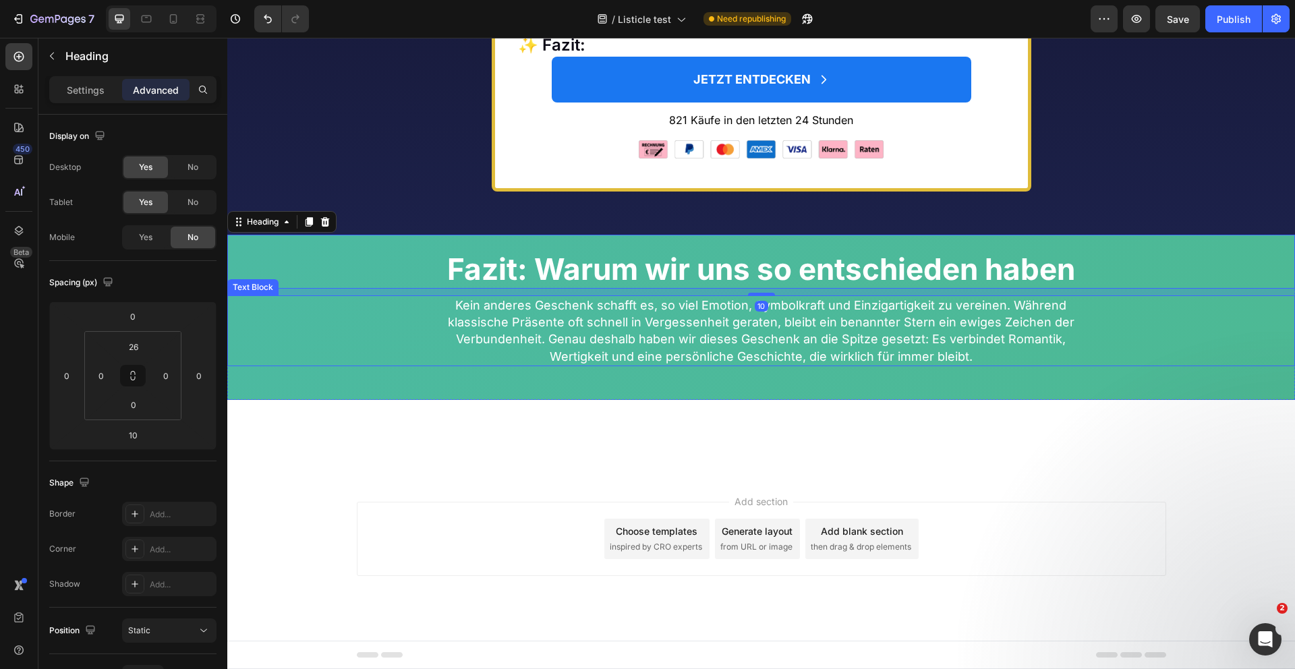
click at [720, 363] on p "Kein anderes Geschenk schafft es, so viel Emotion, Symbolkraft und Einzigartigk…" at bounding box center [762, 331] width 638 height 68
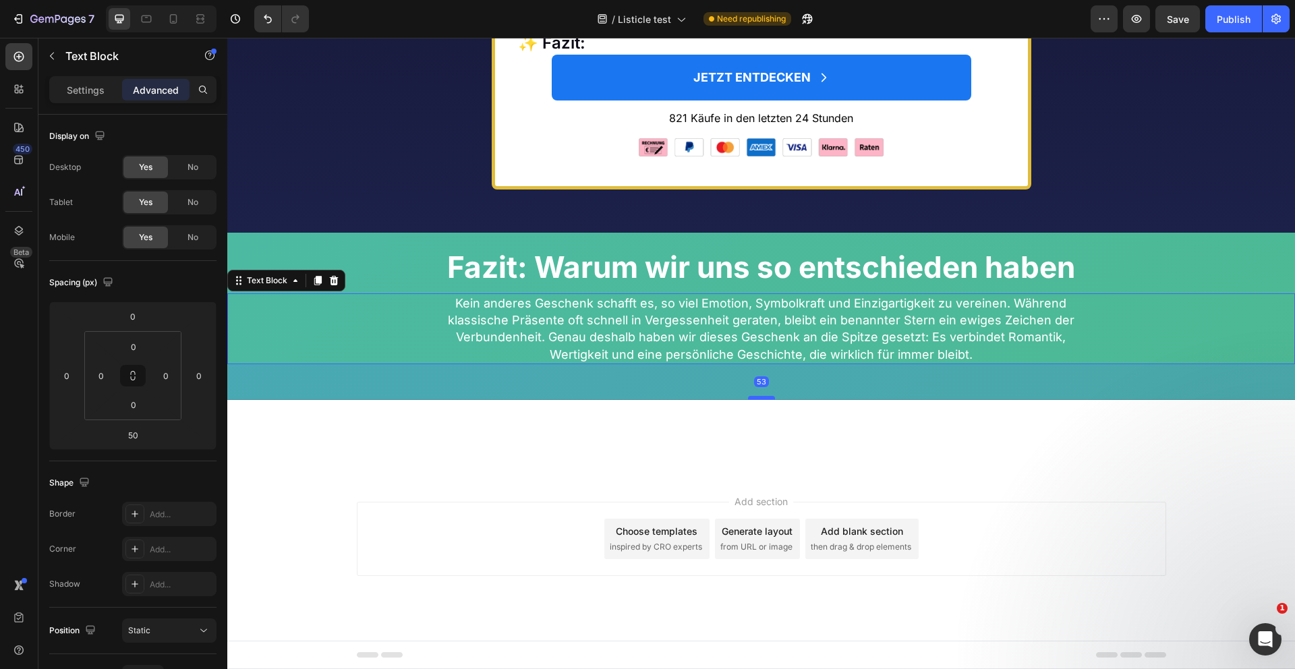
click at [762, 400] on div at bounding box center [761, 398] width 27 height 4
type input "53"
click at [694, 453] on div at bounding box center [761, 438] width 1068 height 32
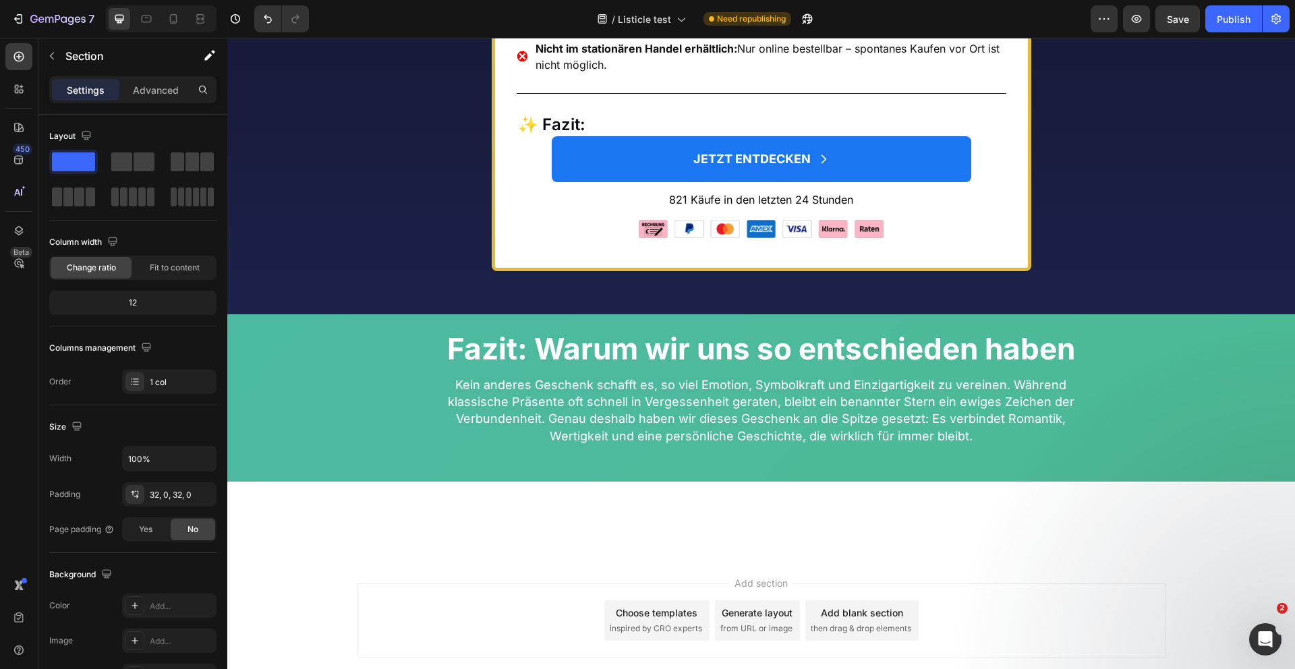
scroll to position [6546, 0]
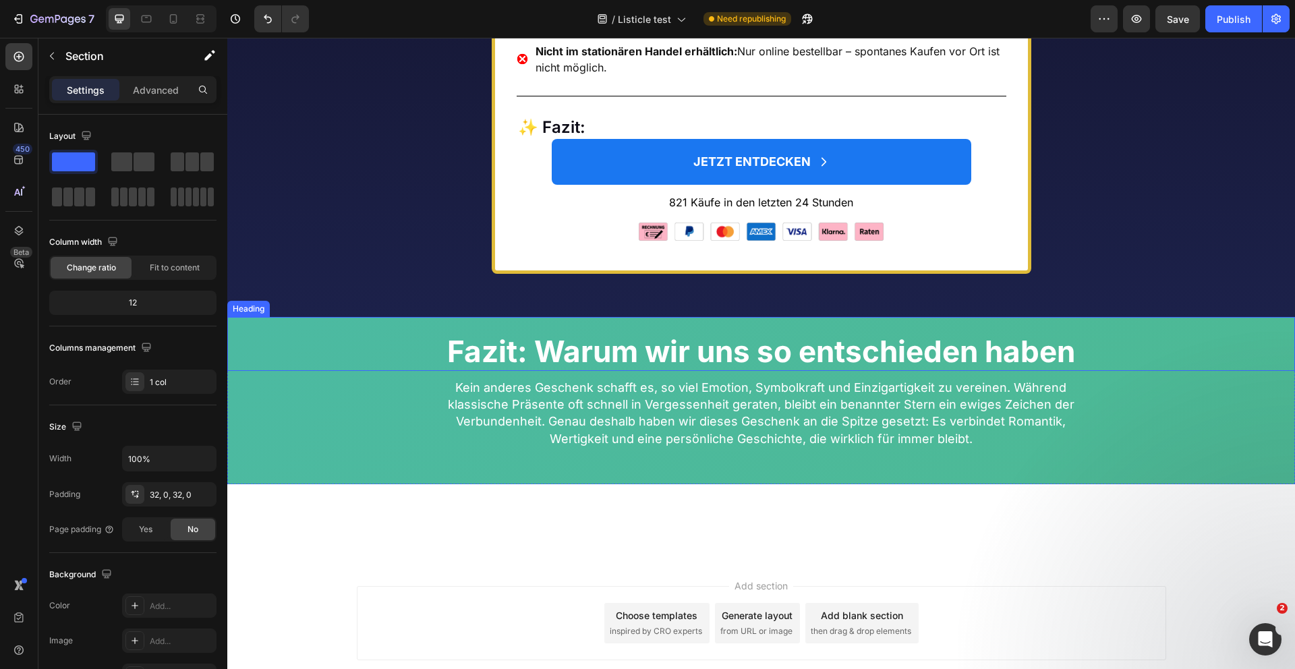
click at [706, 370] on strong "Fazit: Warum wir uns so entschieden haben" at bounding box center [761, 351] width 628 height 36
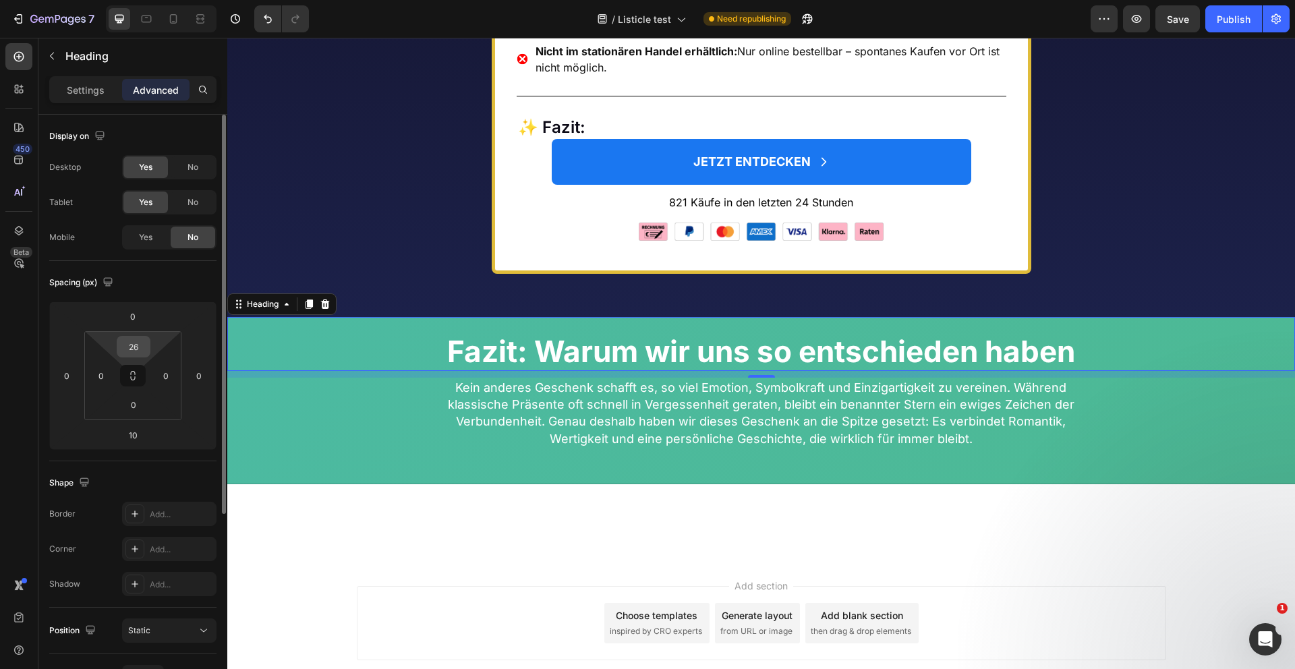
click at [138, 351] on input "26" at bounding box center [133, 347] width 27 height 20
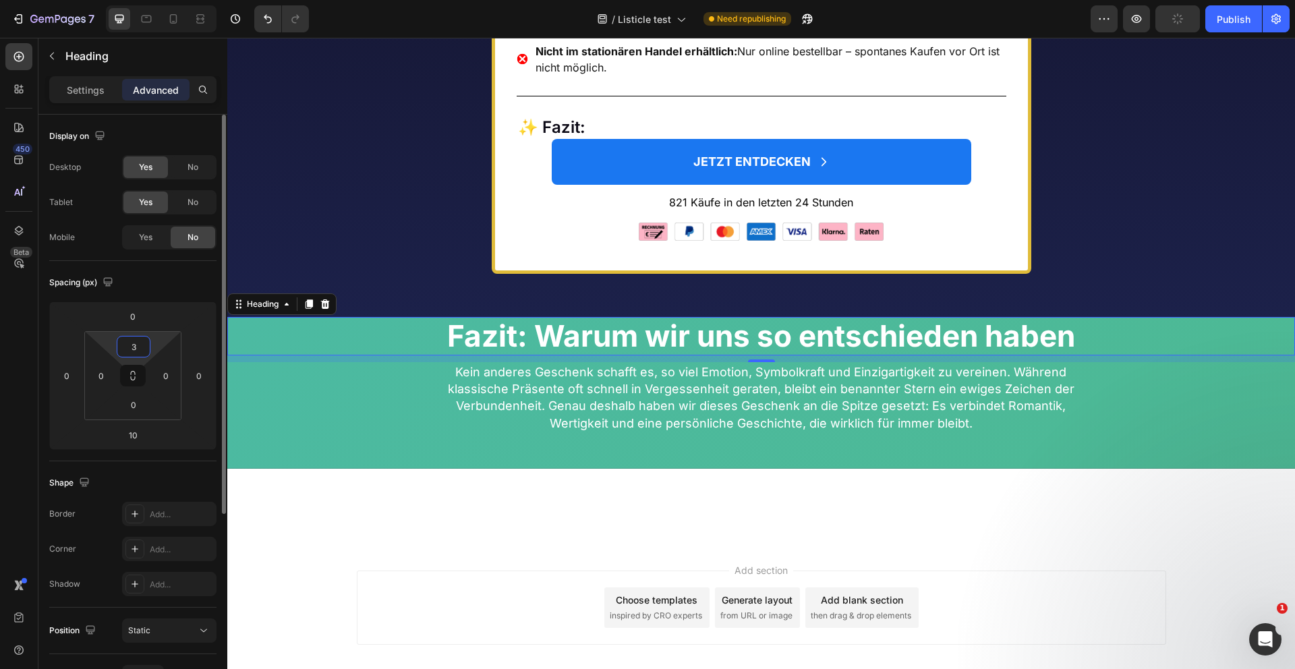
type input "36"
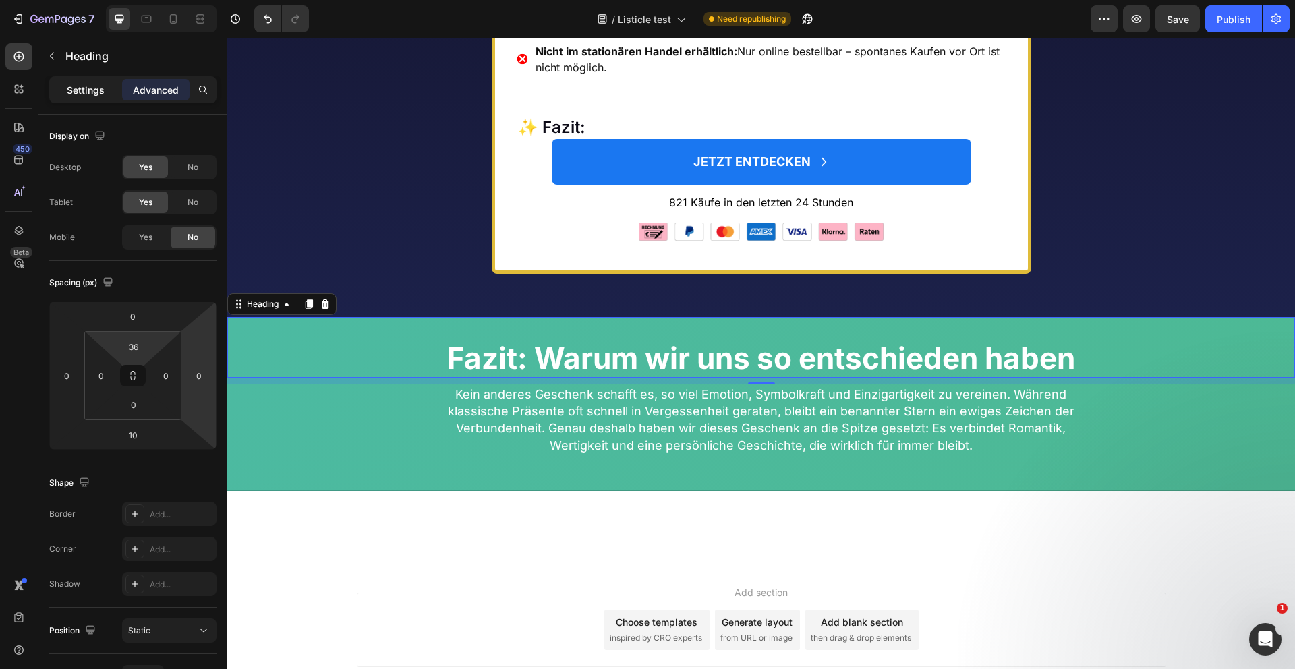
click at [73, 92] on p "Settings" at bounding box center [86, 90] width 38 height 14
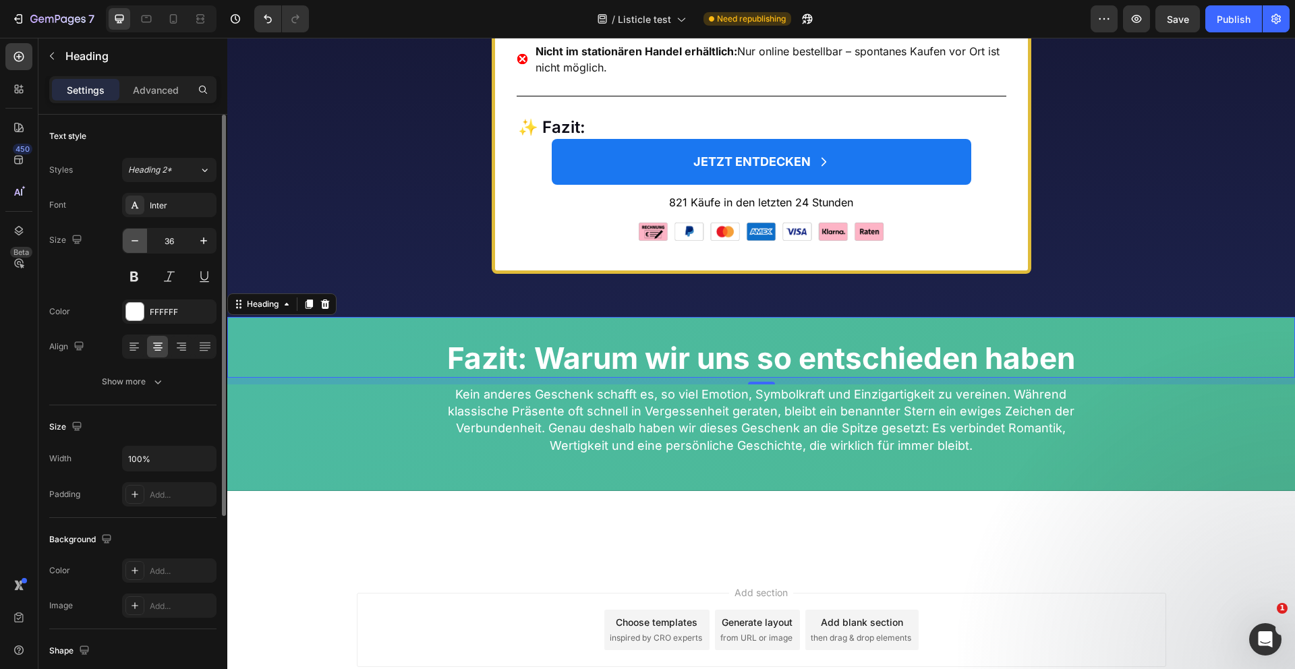
click at [133, 242] on icon "button" at bounding box center [134, 240] width 13 height 13
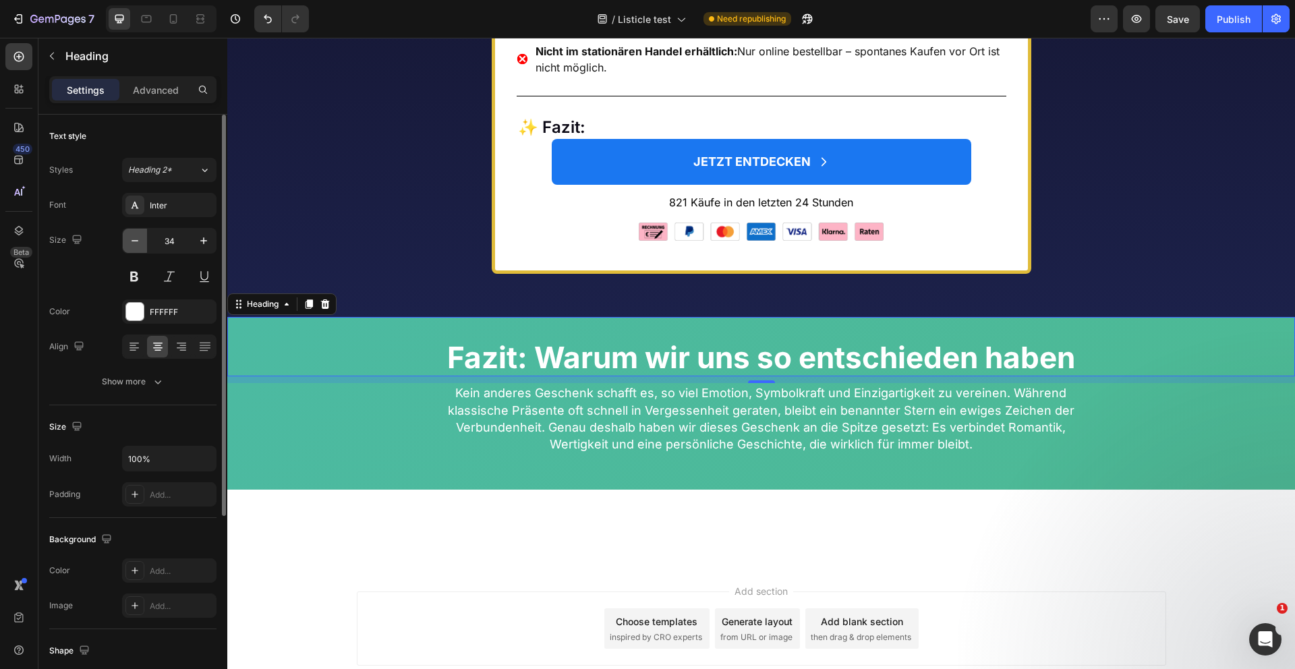
click at [133, 242] on icon "button" at bounding box center [134, 240] width 13 height 13
click at [197, 240] on icon "button" at bounding box center [203, 240] width 13 height 13
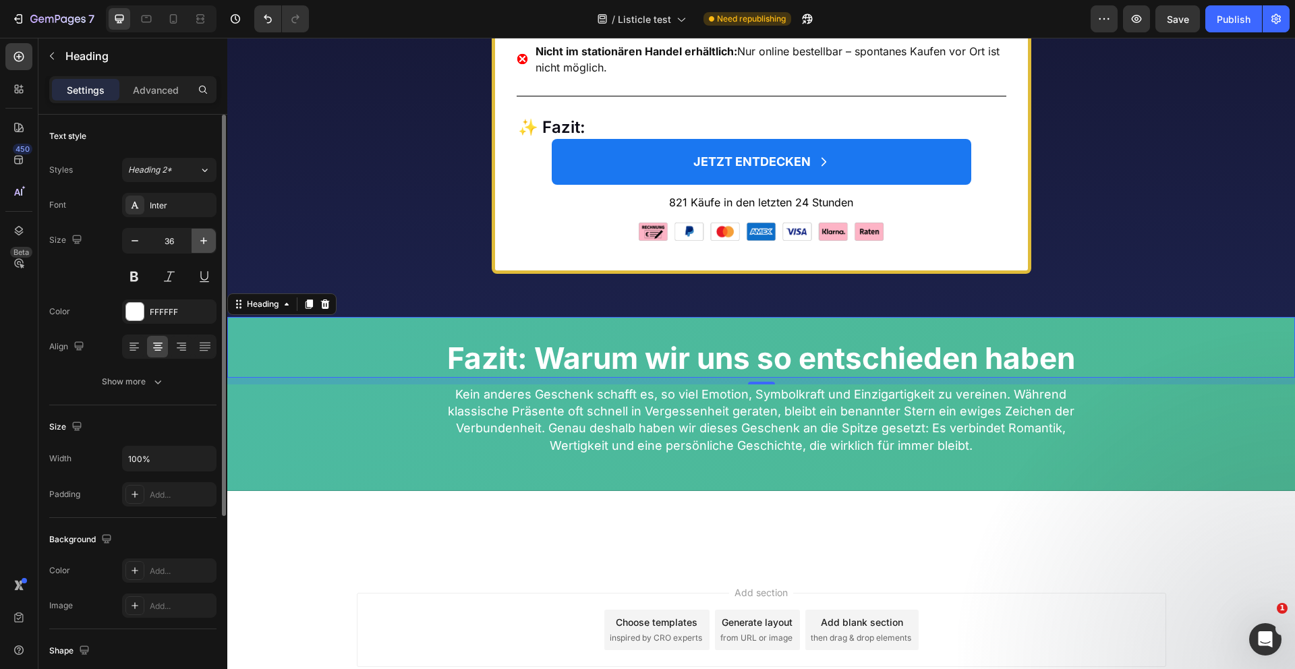
click at [197, 240] on icon "button" at bounding box center [203, 240] width 13 height 13
click at [134, 241] on icon "button" at bounding box center [135, 240] width 7 height 1
type input "36"
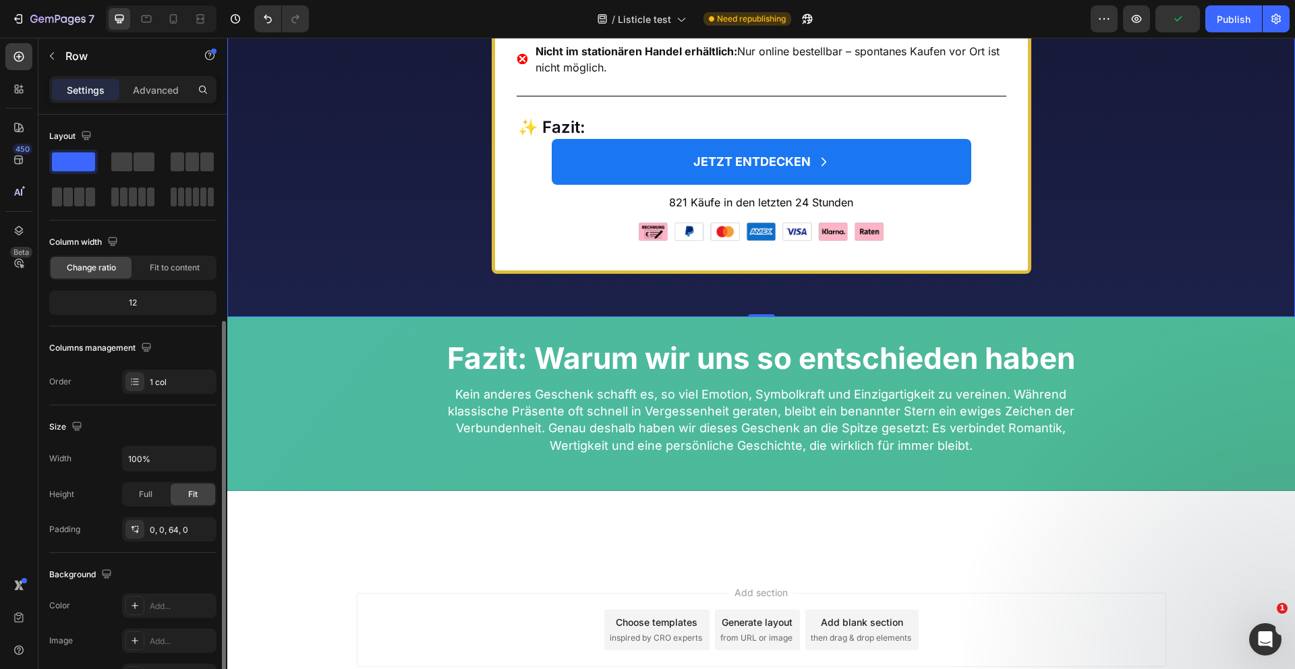
scroll to position [230, 0]
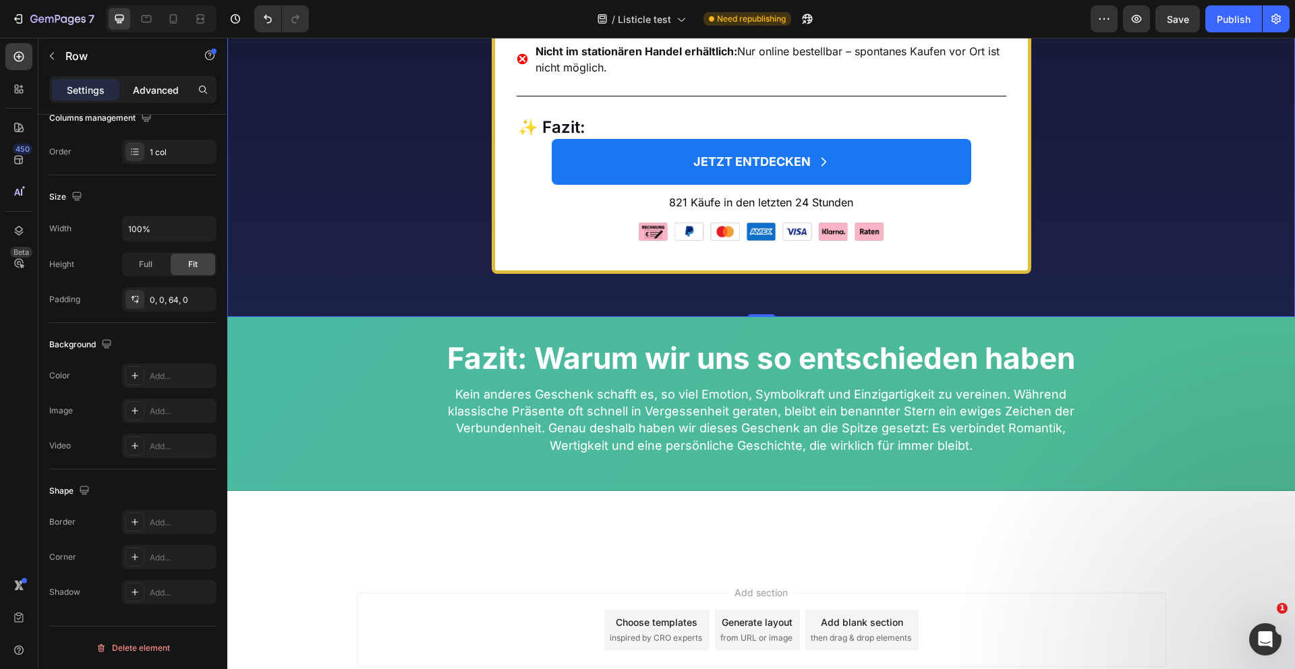
click at [165, 92] on p "Advanced" at bounding box center [156, 90] width 46 height 14
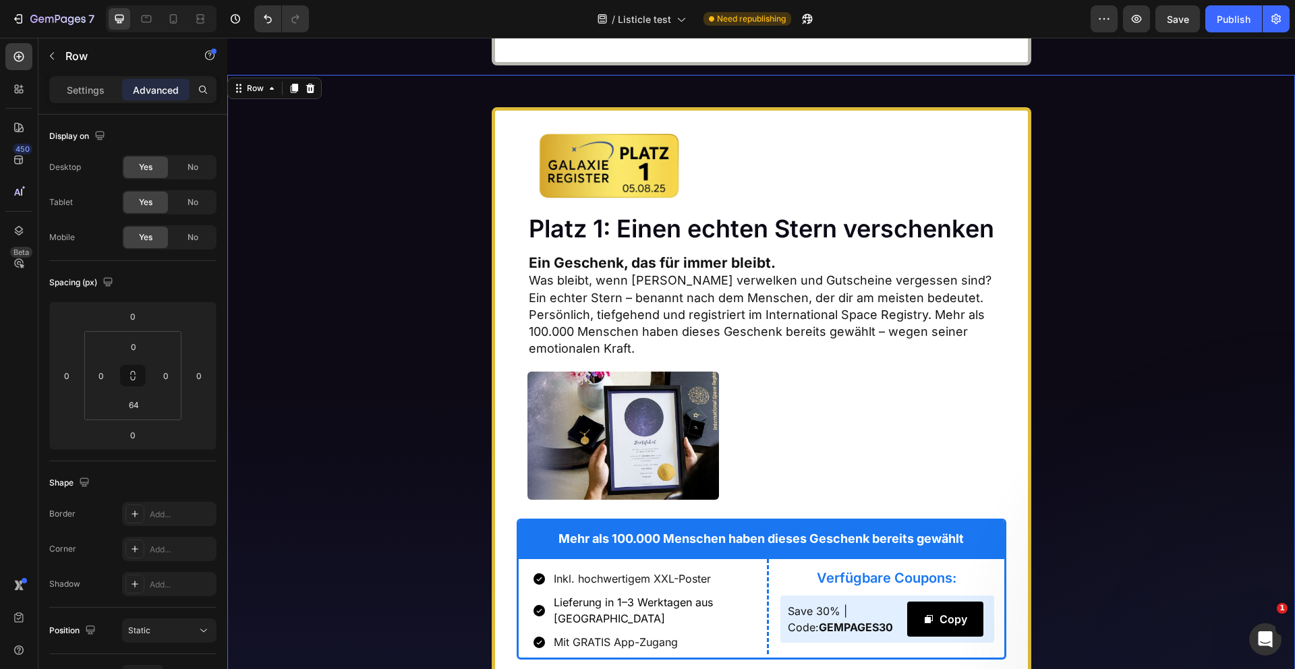
scroll to position [5507, 0]
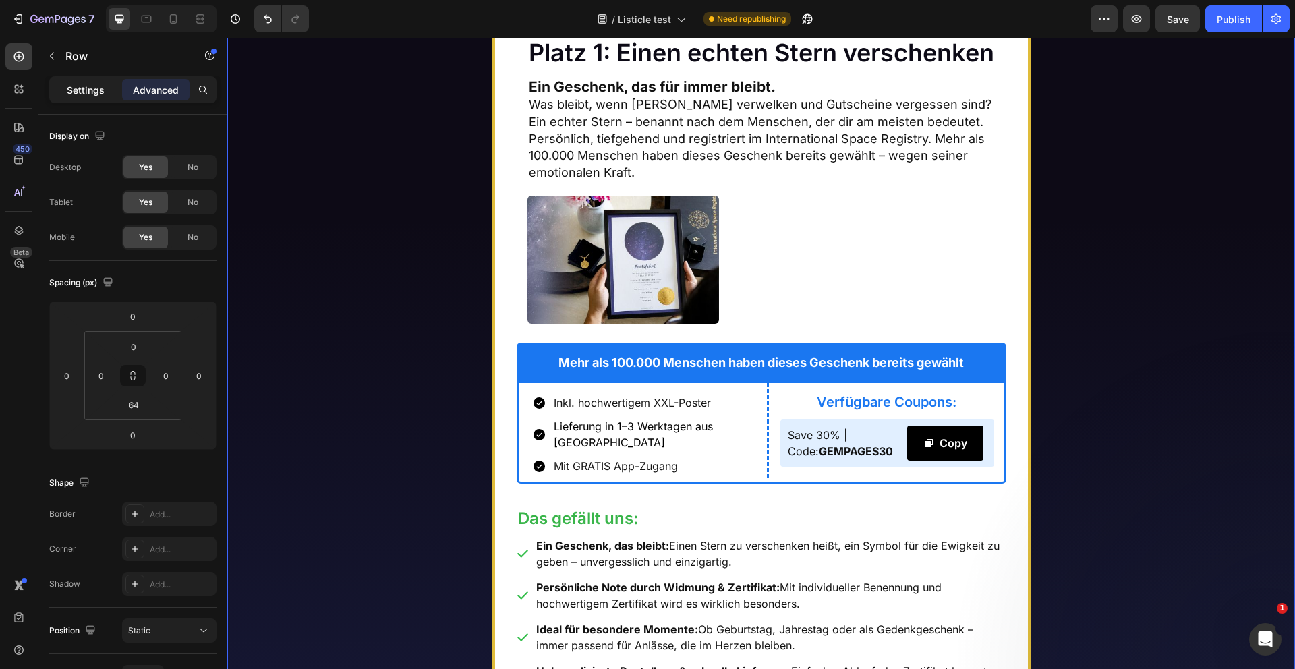
click at [84, 84] on p "Settings" at bounding box center [86, 90] width 38 height 14
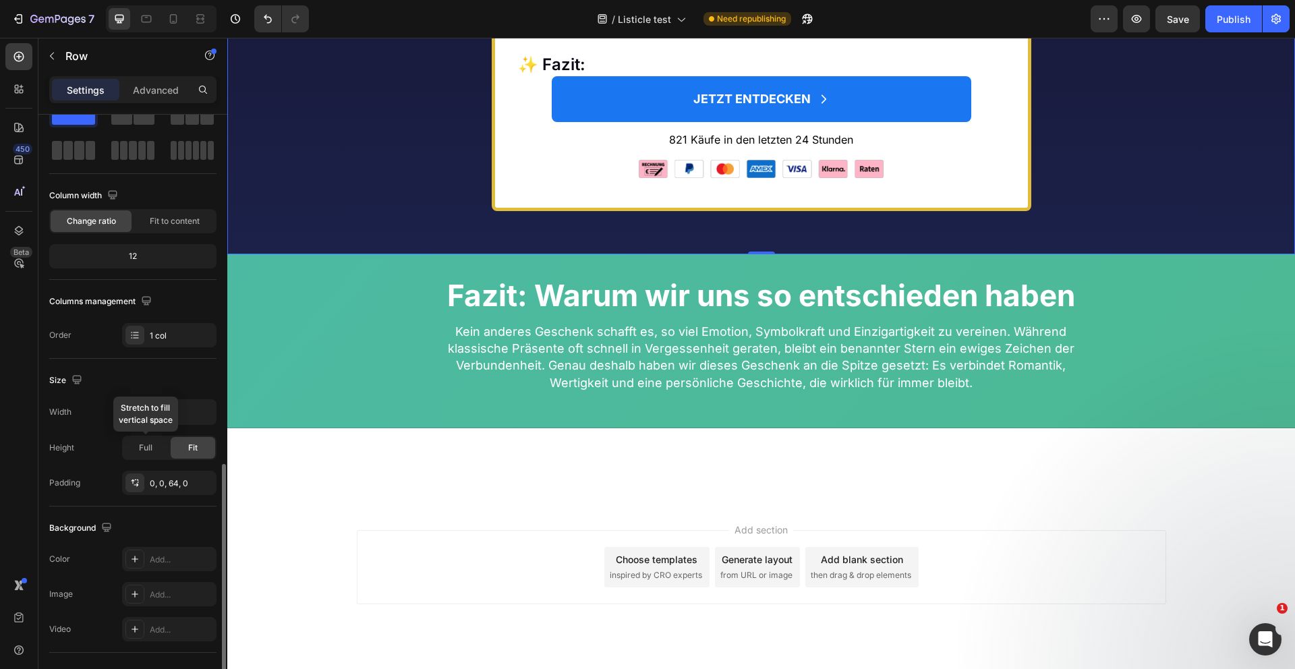
scroll to position [230, 0]
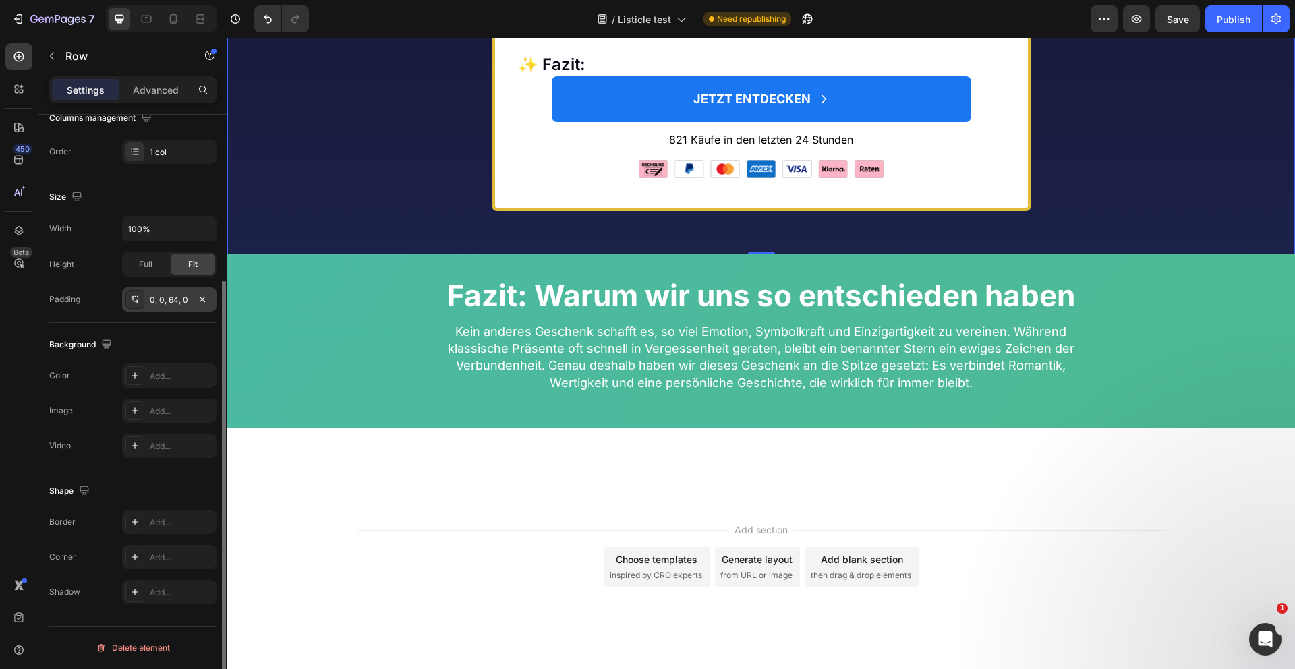
click at [135, 298] on icon at bounding box center [135, 299] width 11 height 11
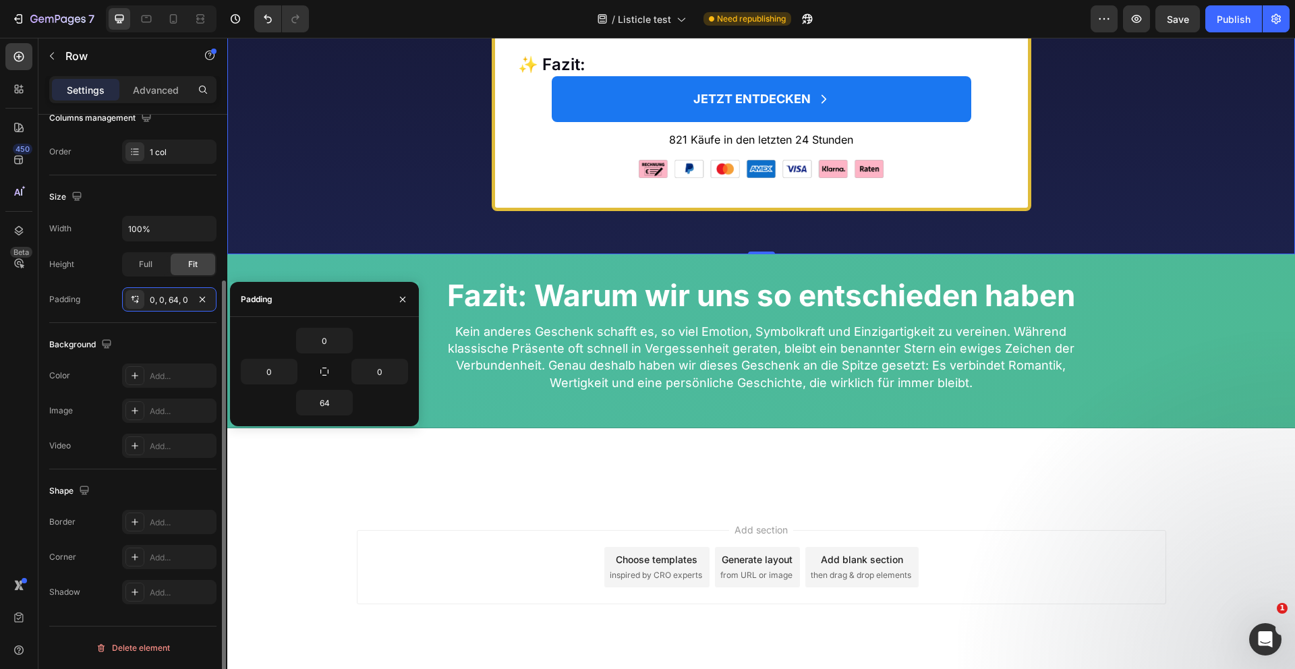
click at [158, 197] on div "Size" at bounding box center [132, 197] width 167 height 22
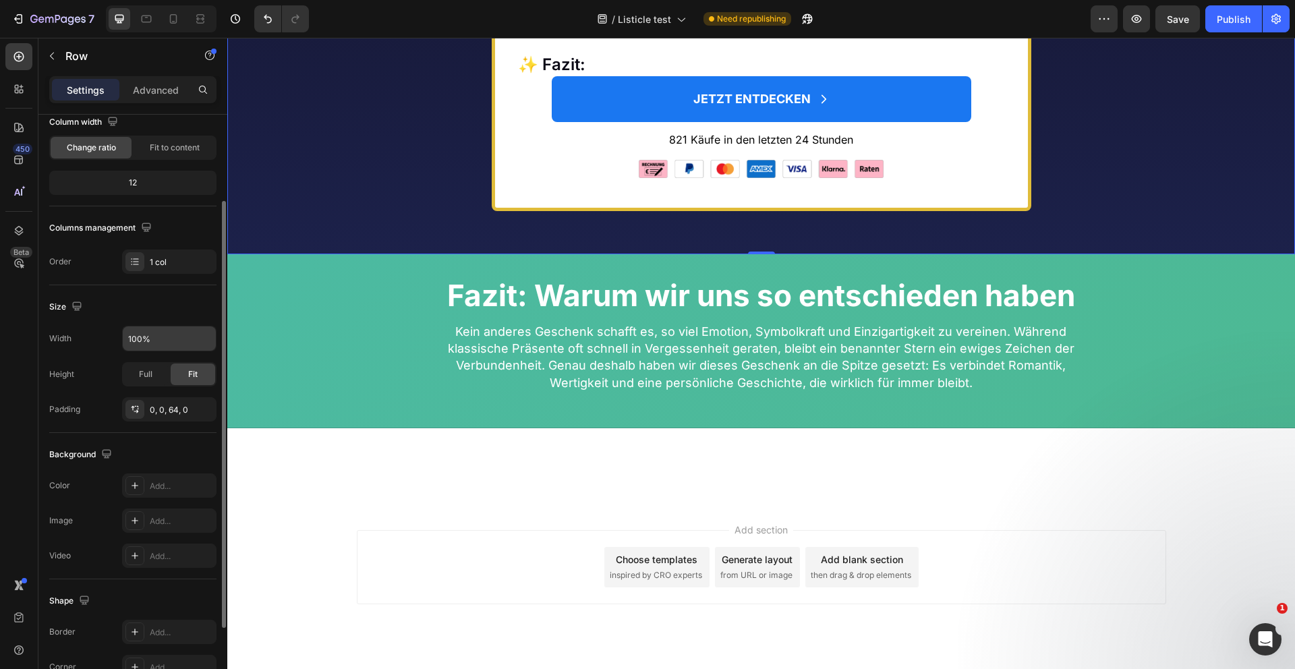
scroll to position [95, 0]
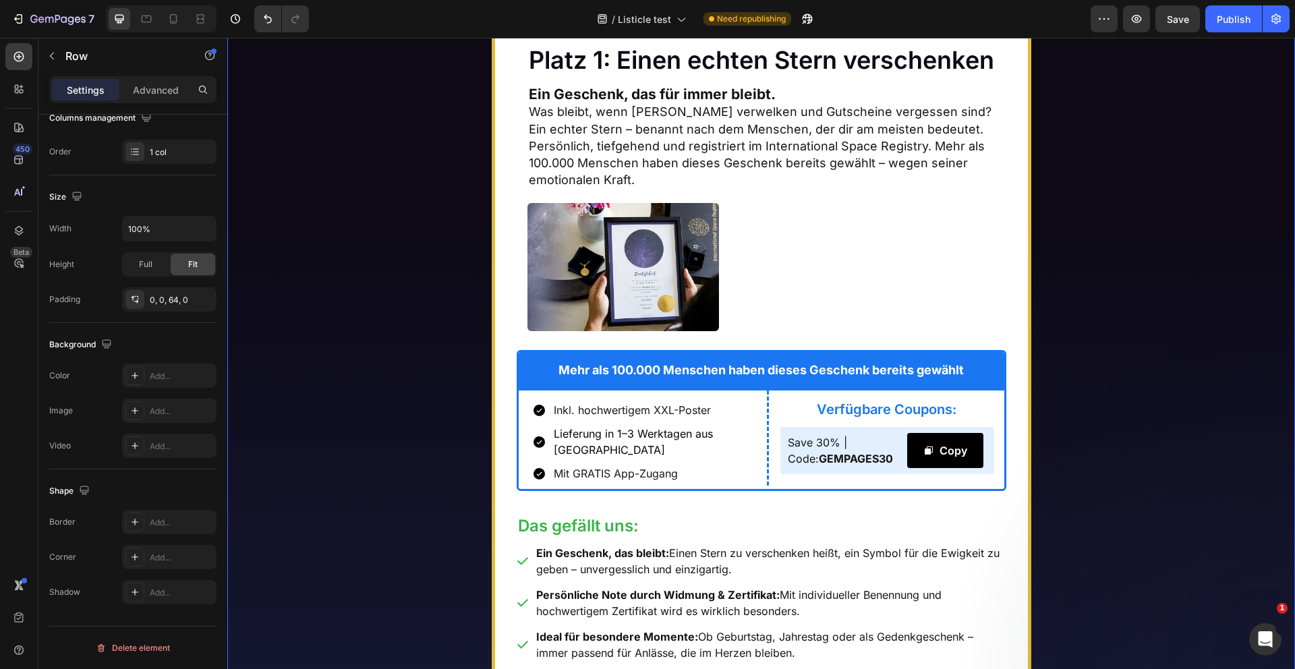
scroll to position [5457, 0]
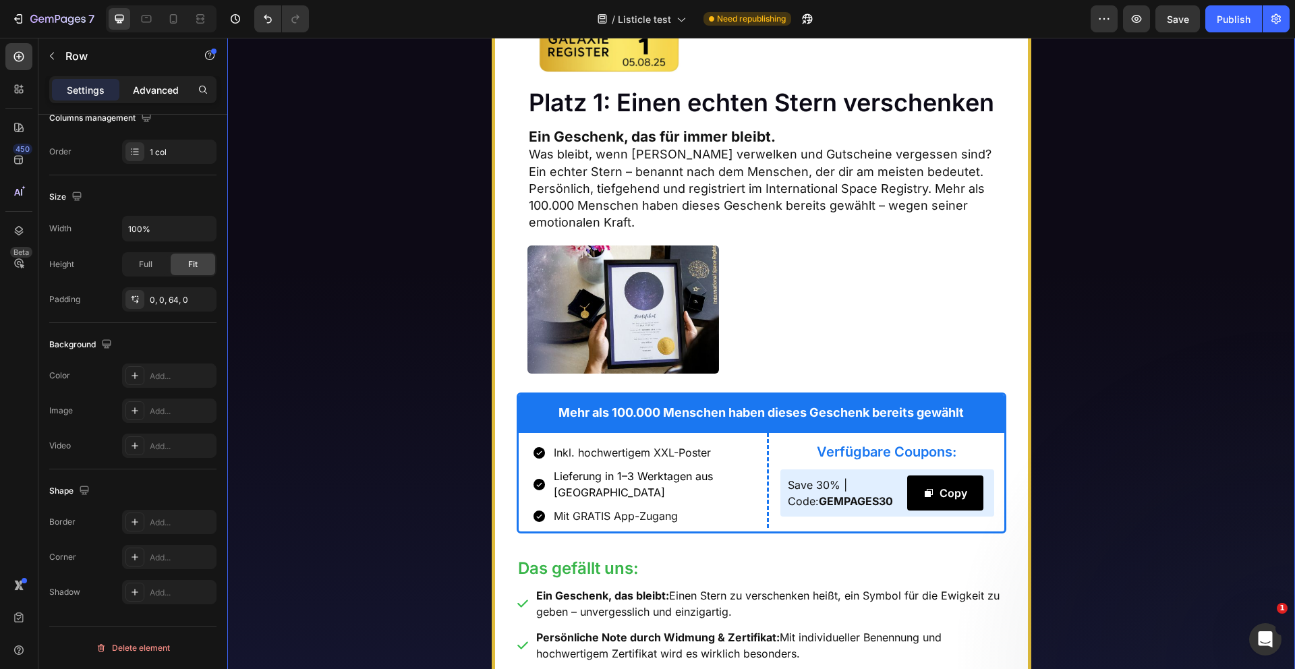
click at [148, 89] on p "Advanced" at bounding box center [156, 90] width 46 height 14
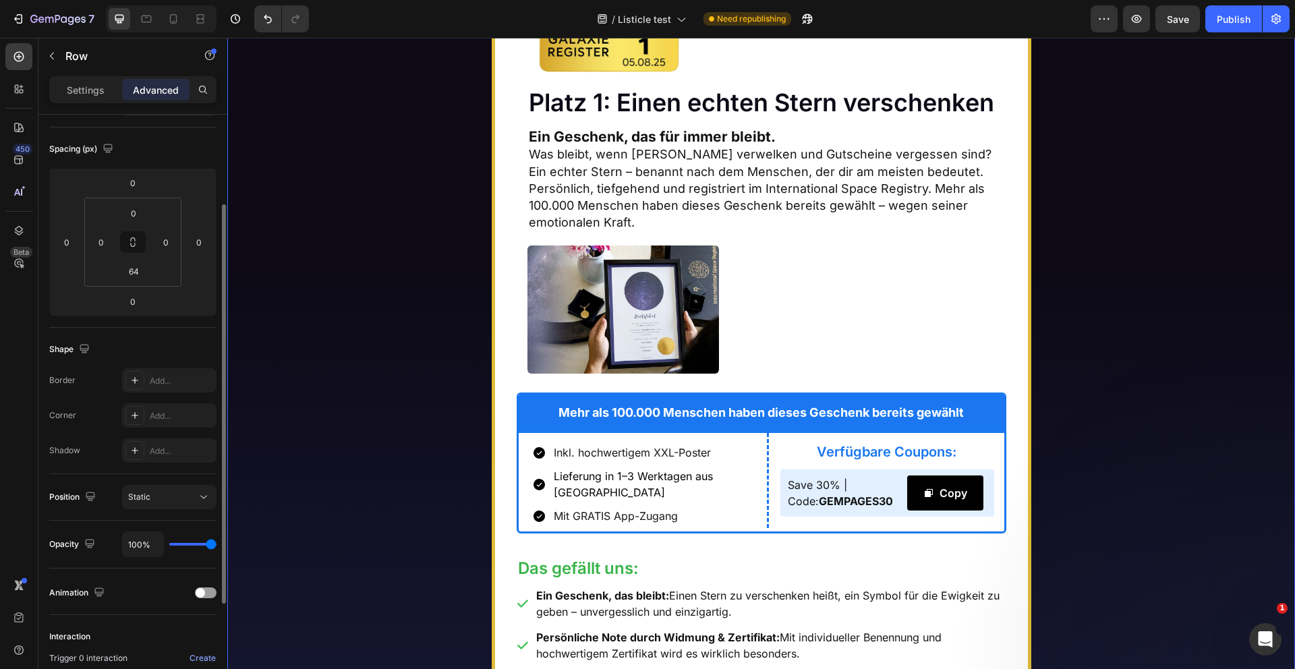
scroll to position [0, 0]
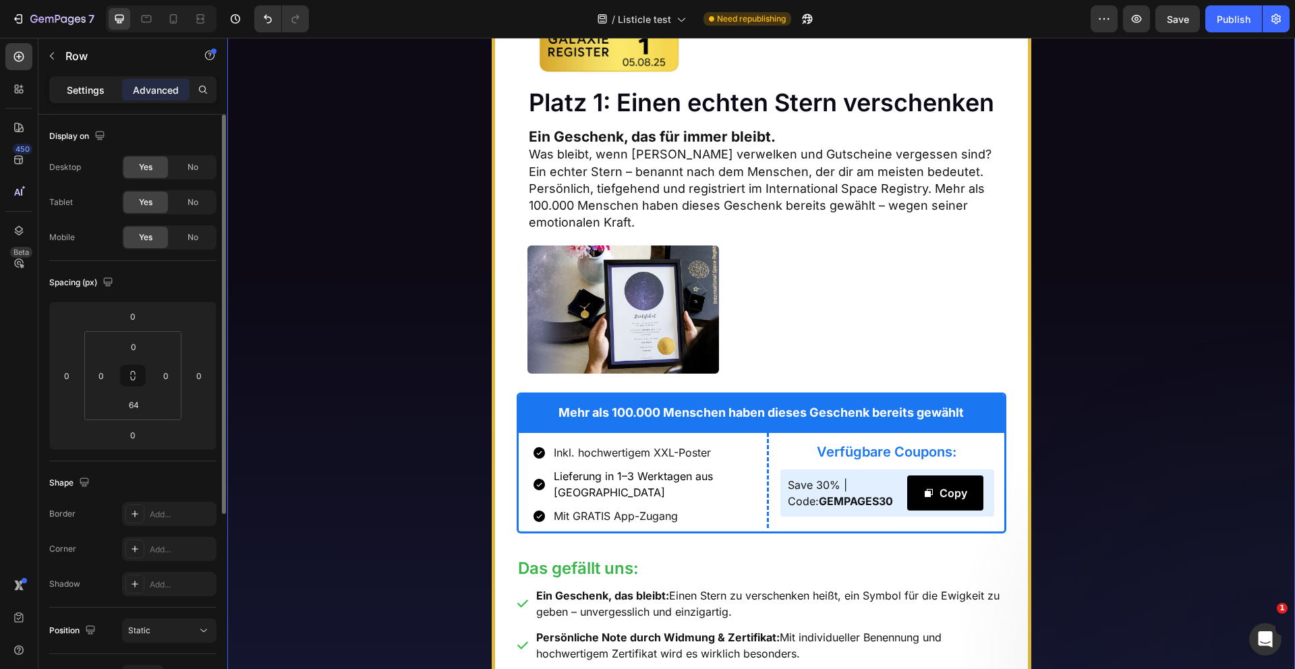
click at [81, 84] on p "Settings" at bounding box center [86, 90] width 38 height 14
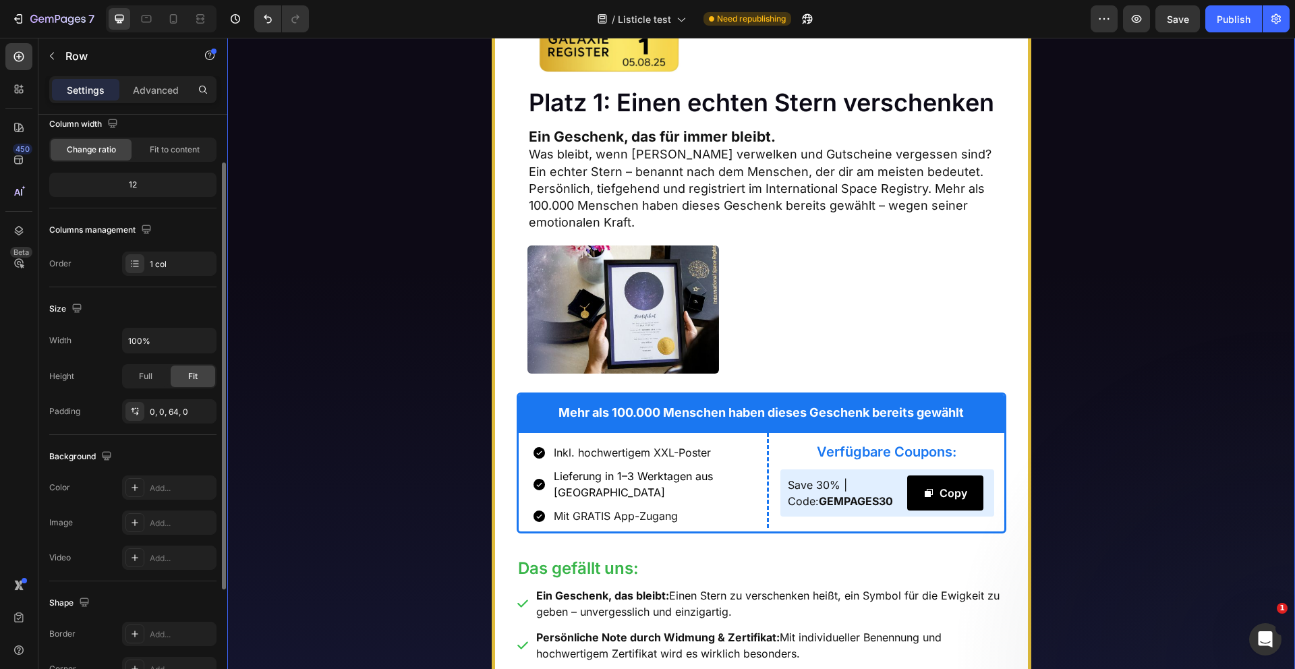
scroll to position [230, 0]
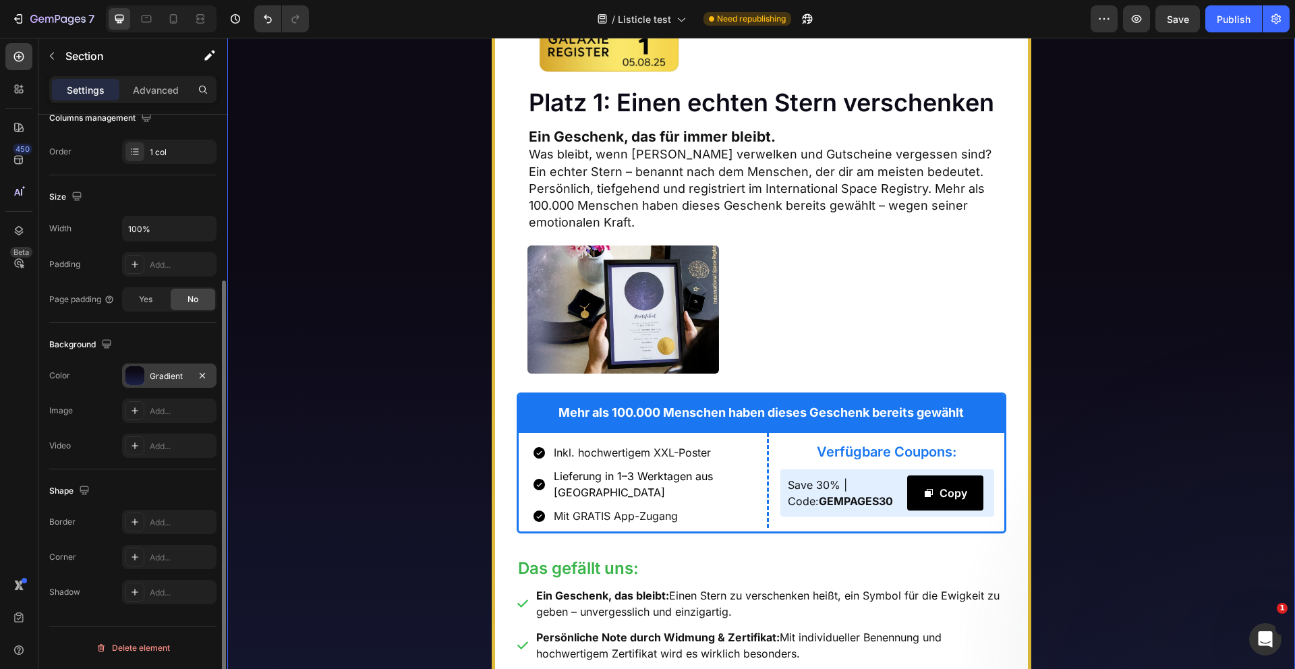
click at [138, 381] on div at bounding box center [134, 375] width 19 height 19
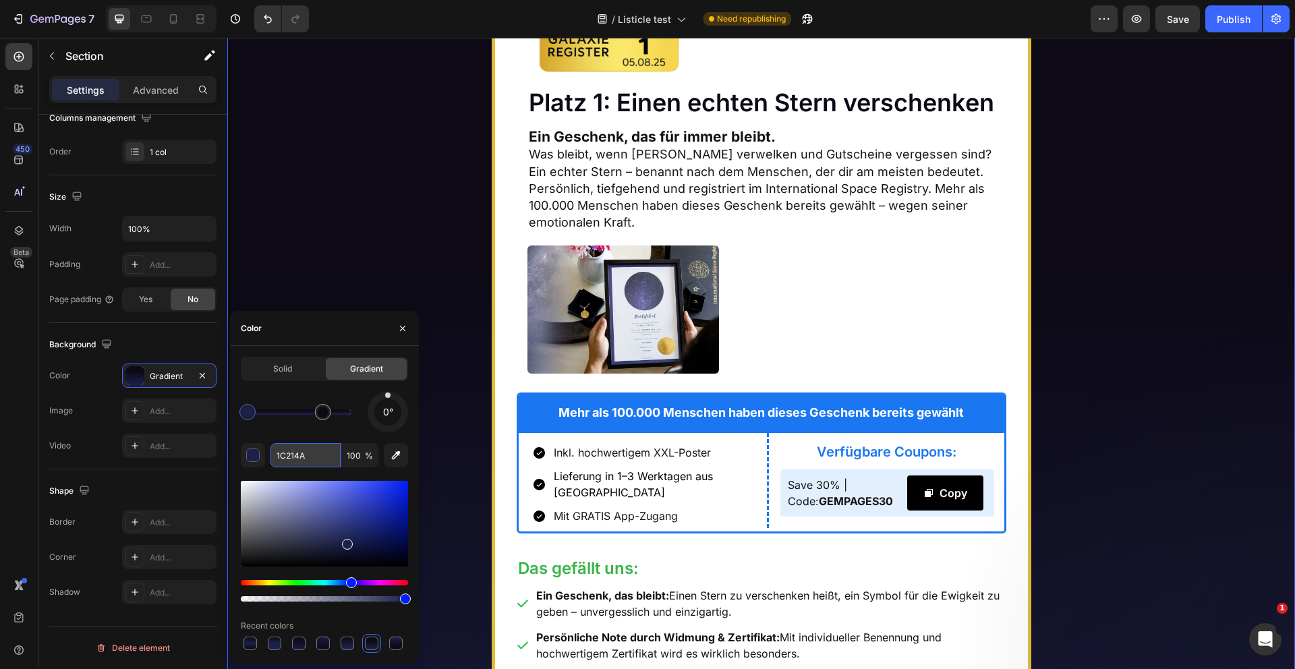
click at [305, 454] on input "1C214A" at bounding box center [306, 455] width 70 height 24
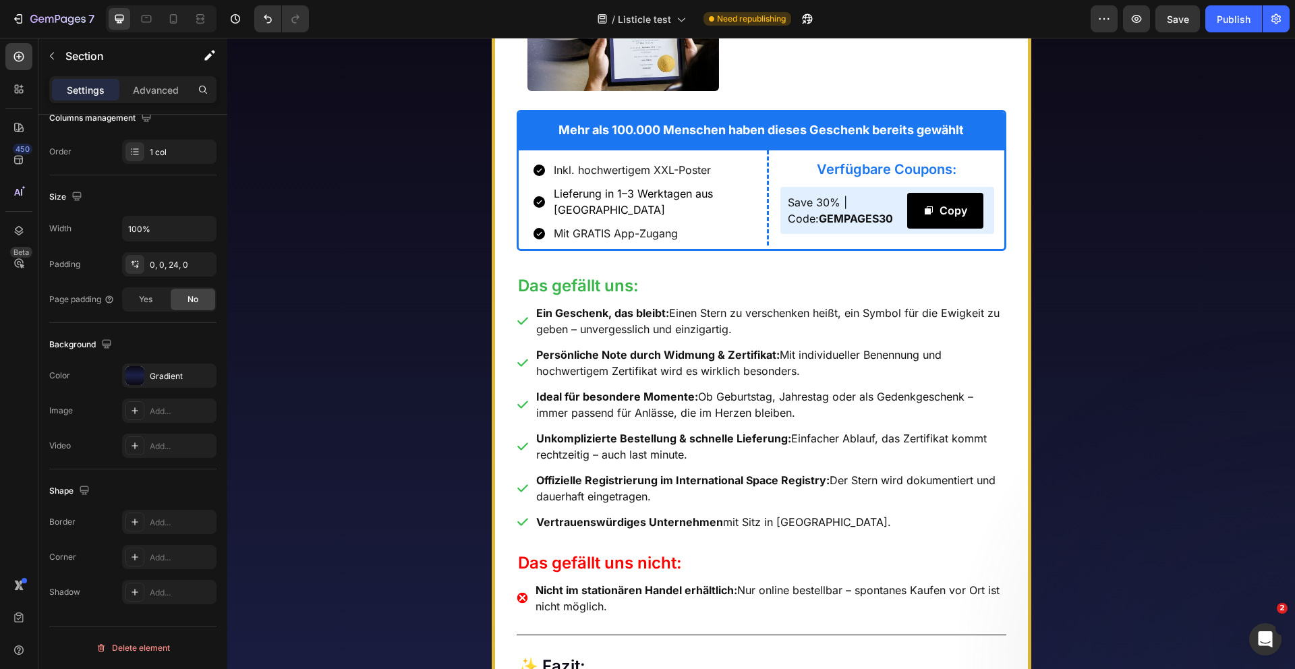
scroll to position [6666, 0]
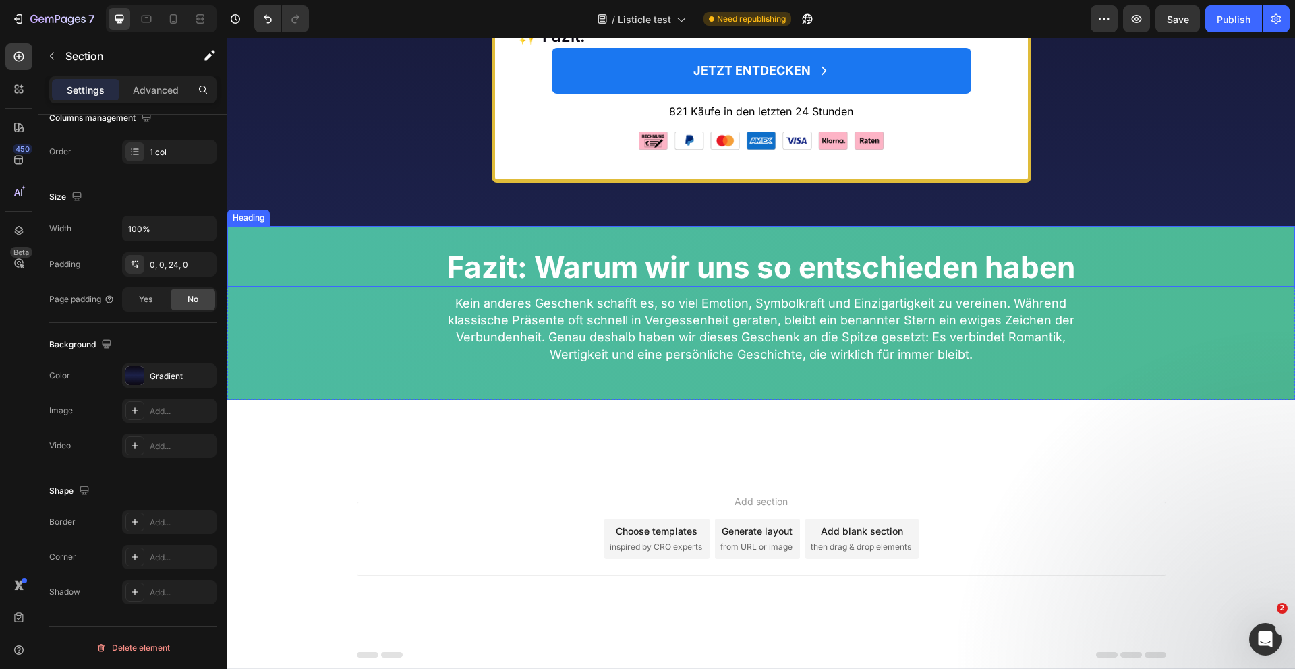
click at [362, 286] on h2 "Fazit: Warum wir uns so entschieden haben" at bounding box center [761, 268] width 1068 height 36
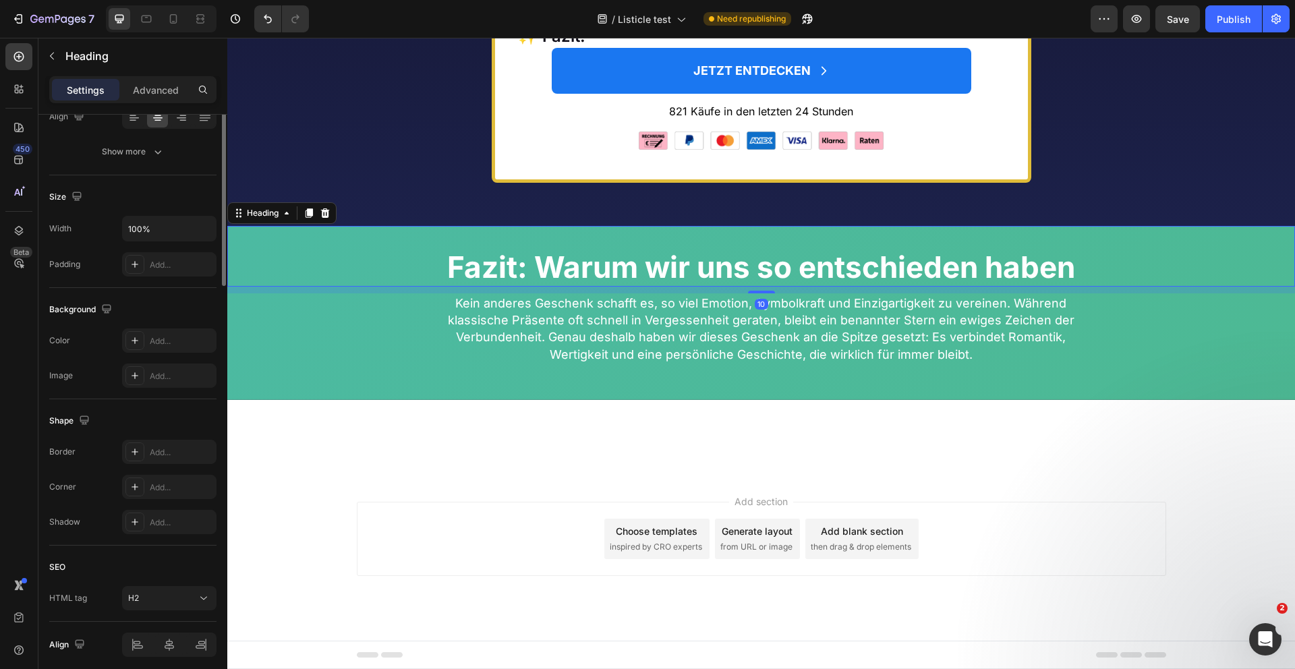
scroll to position [0, 0]
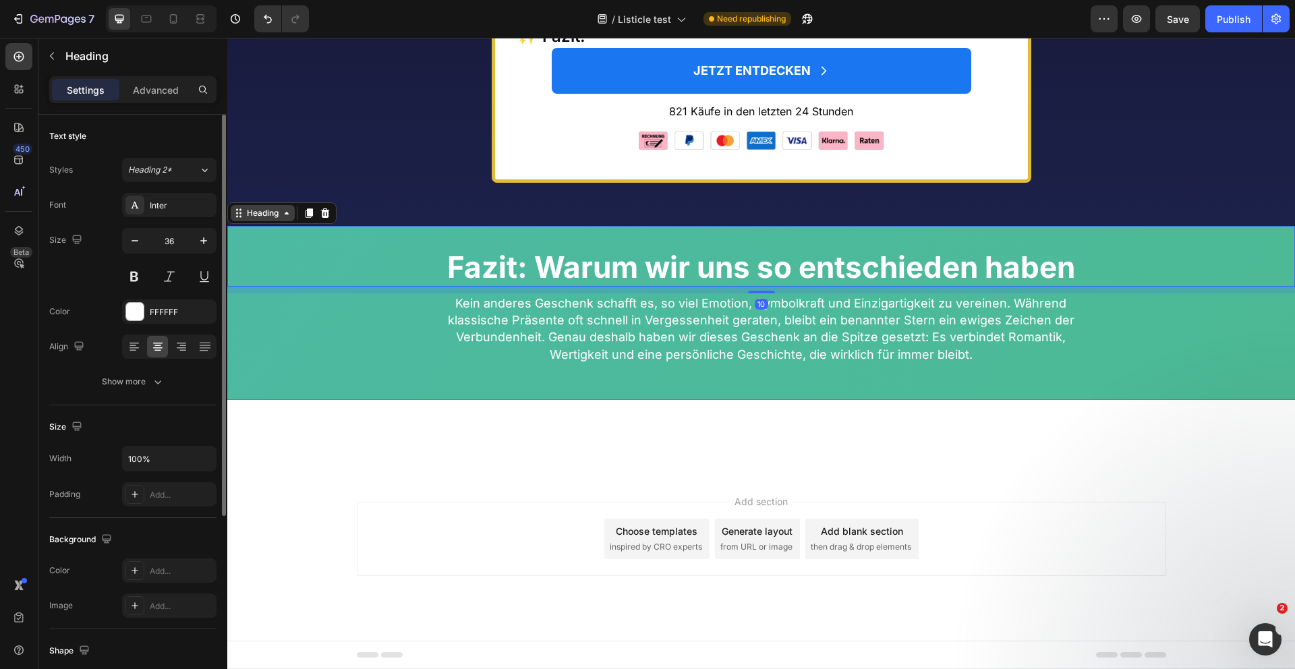
click at [263, 206] on div "Heading" at bounding box center [263, 213] width 64 height 16
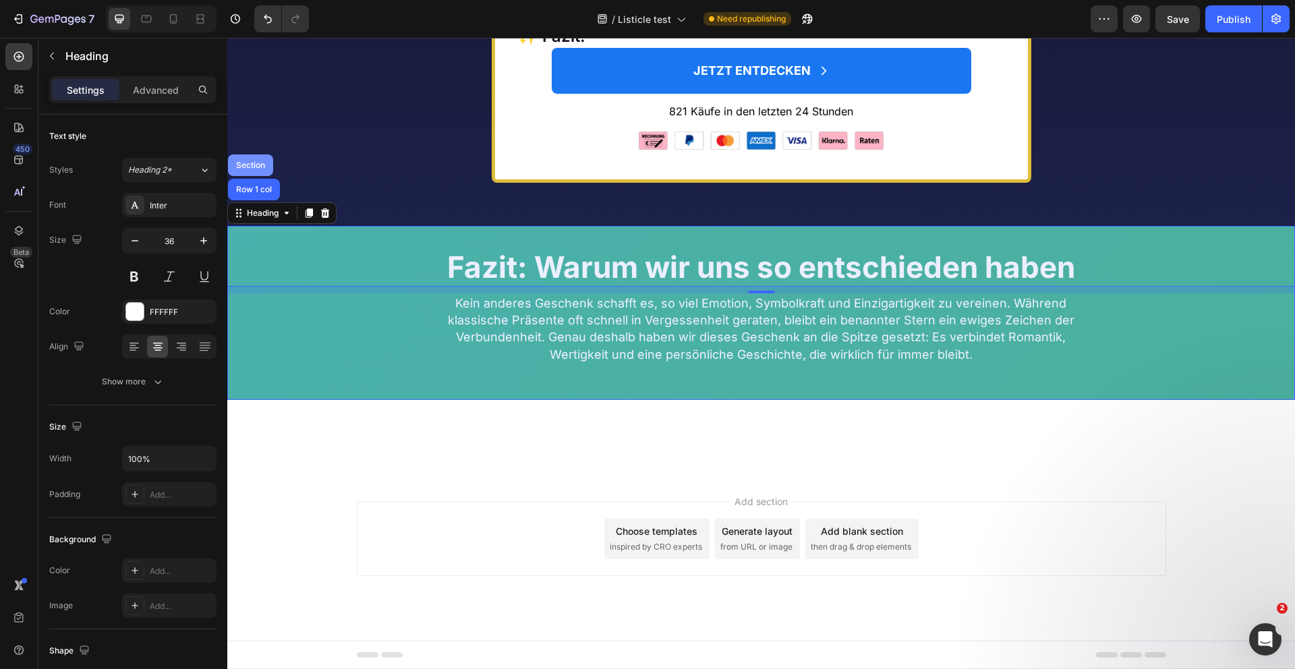
click at [252, 168] on div "Section" at bounding box center [250, 165] width 34 height 8
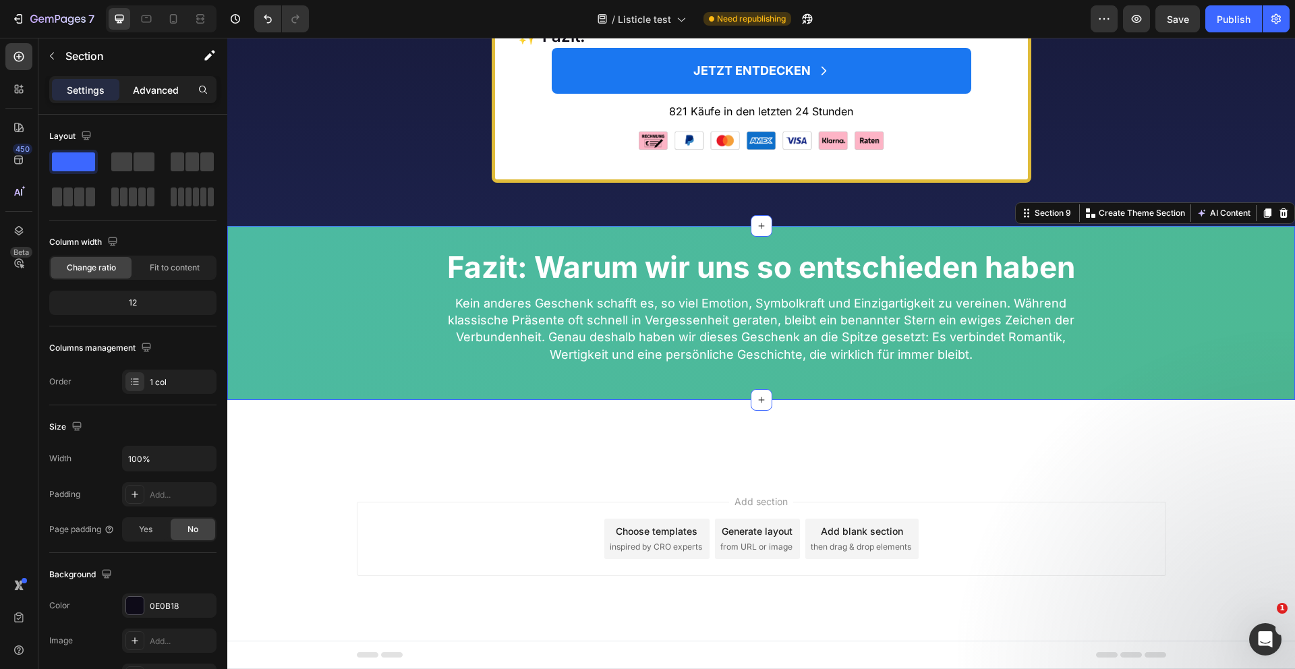
click at [145, 82] on div "Advanced" at bounding box center [155, 90] width 67 height 22
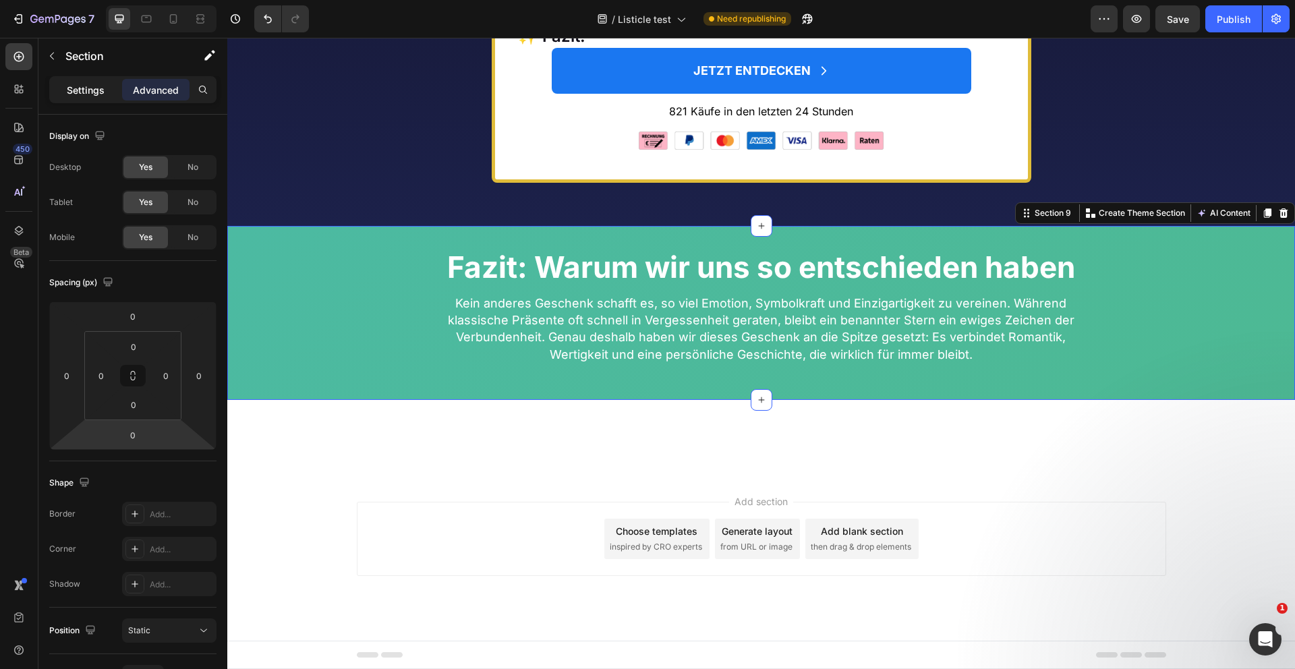
click at [85, 88] on p "Settings" at bounding box center [86, 90] width 38 height 14
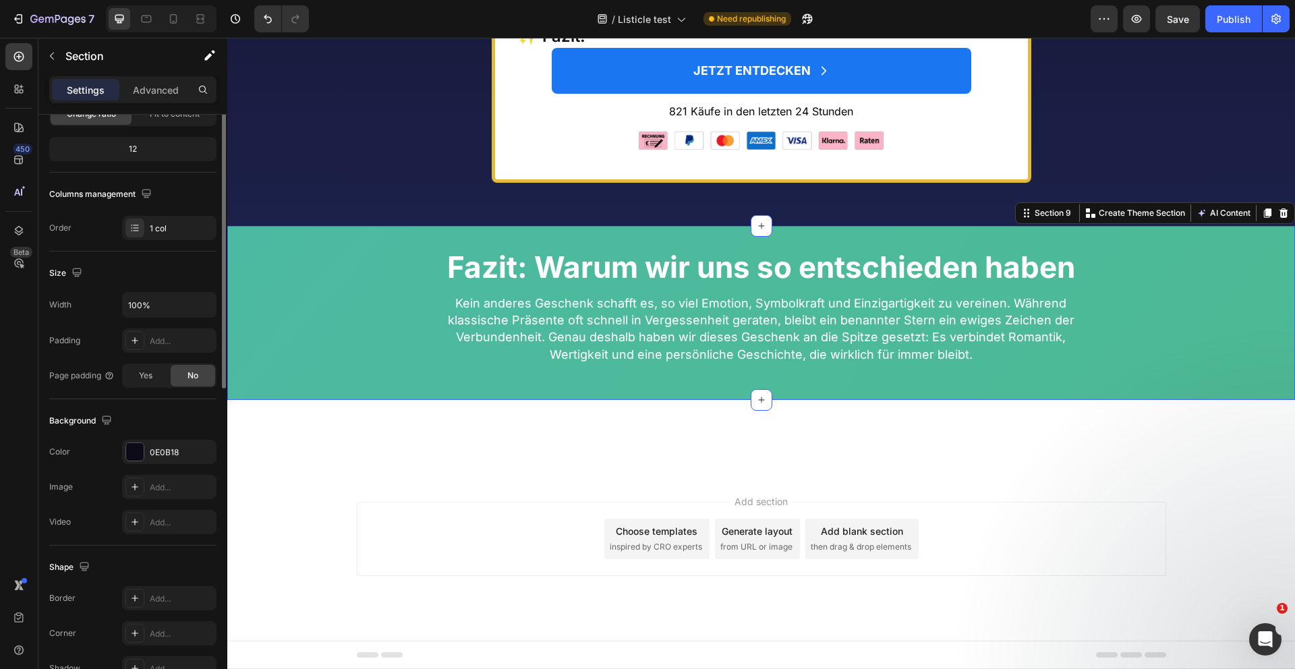
scroll to position [230, 0]
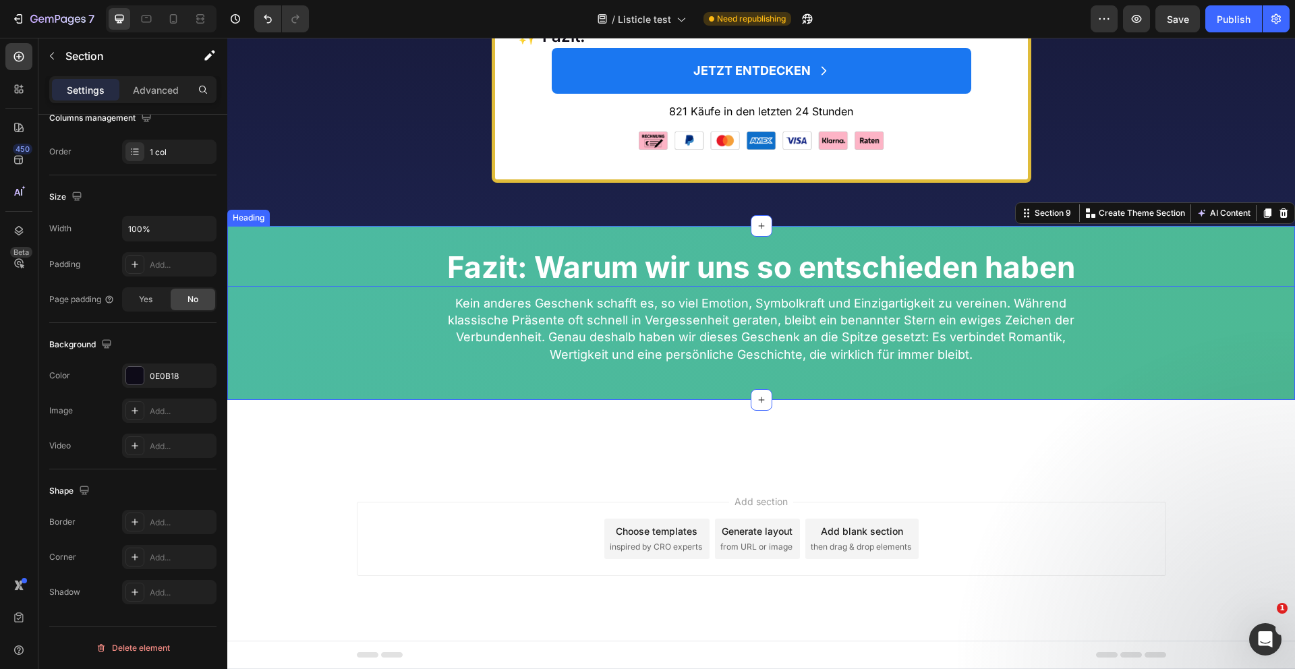
click at [383, 235] on div "Fazit: Warum wir uns so entschieden haben Heading" at bounding box center [761, 256] width 1068 height 61
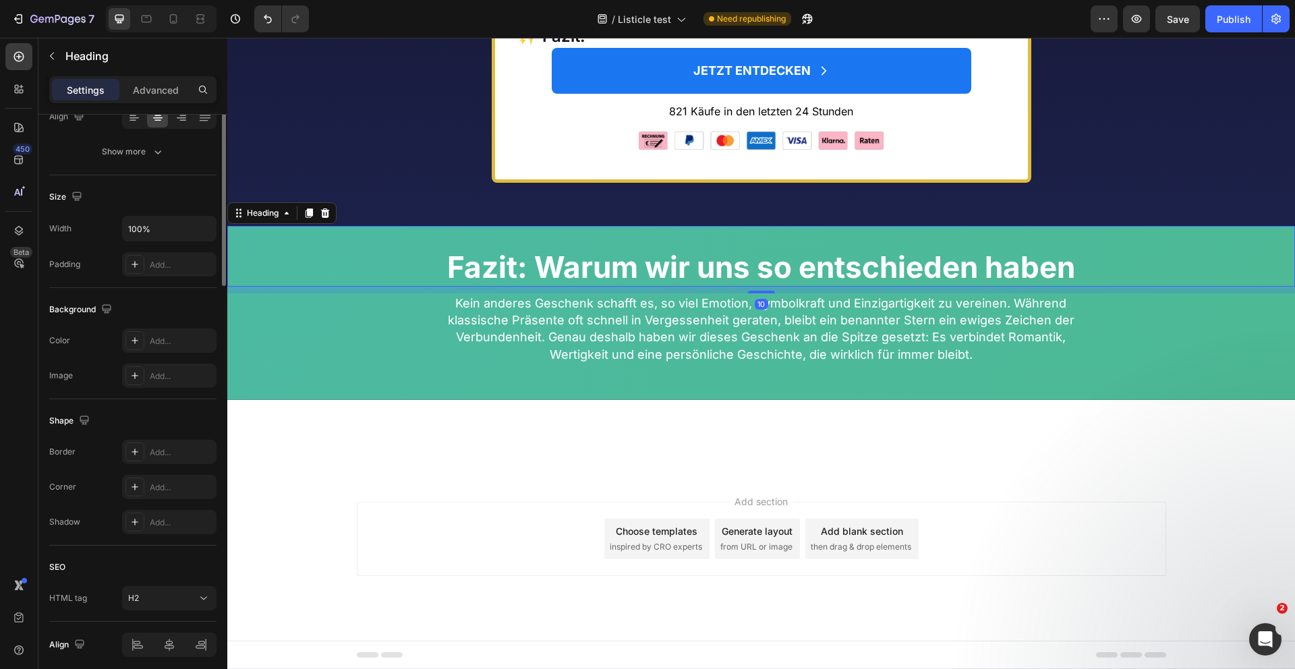
scroll to position [0, 0]
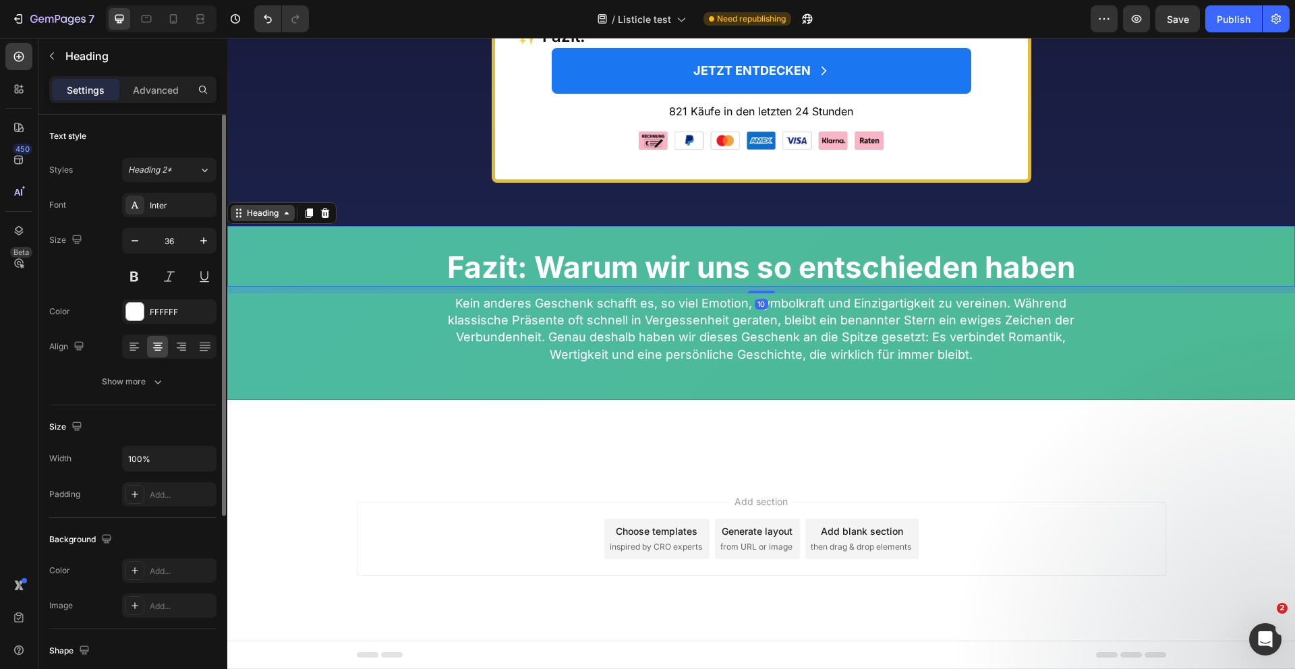
click at [268, 213] on div "Heading" at bounding box center [262, 213] width 37 height 12
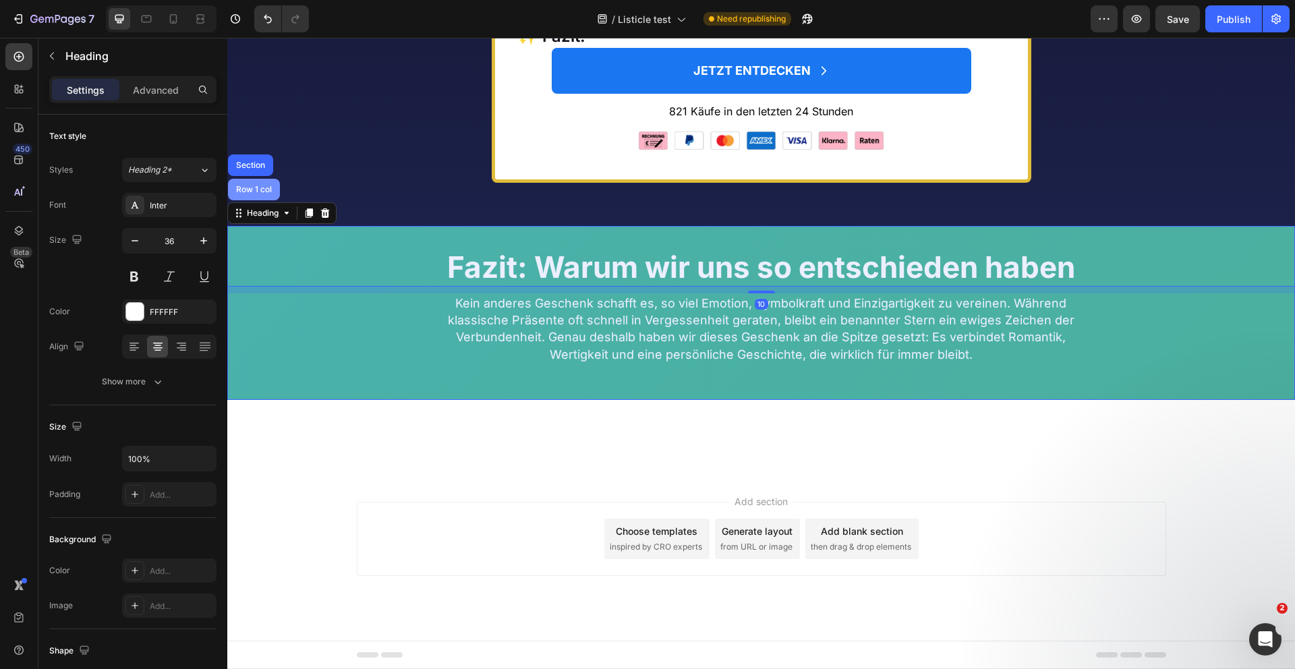
click at [263, 197] on div "Row 1 col" at bounding box center [254, 190] width 52 height 22
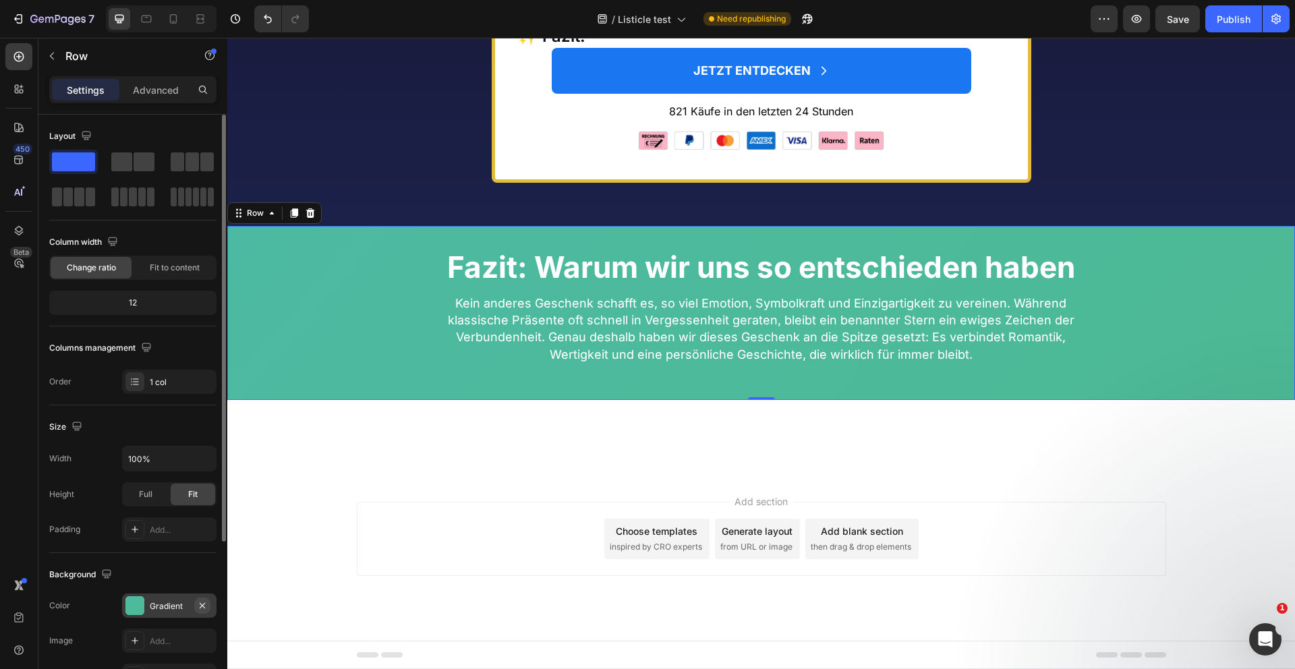
click at [202, 606] on icon "button" at bounding box center [202, 604] width 5 height 5
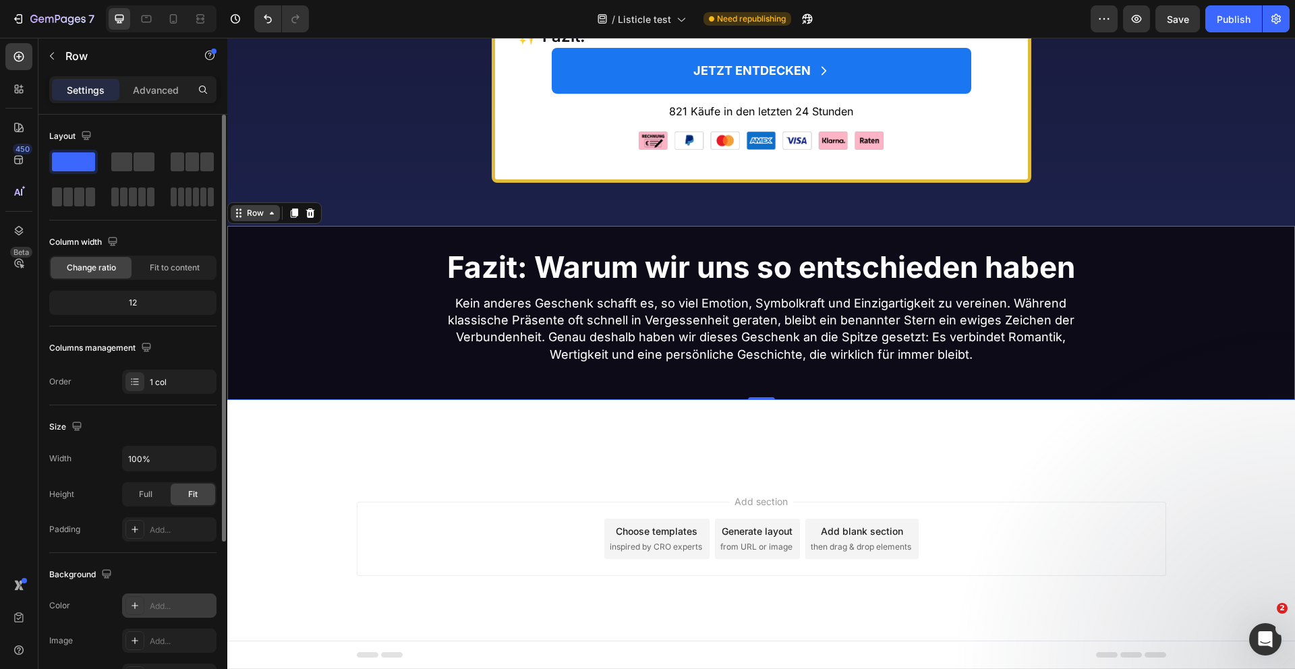
click at [254, 214] on div "Row" at bounding box center [255, 213] width 22 height 12
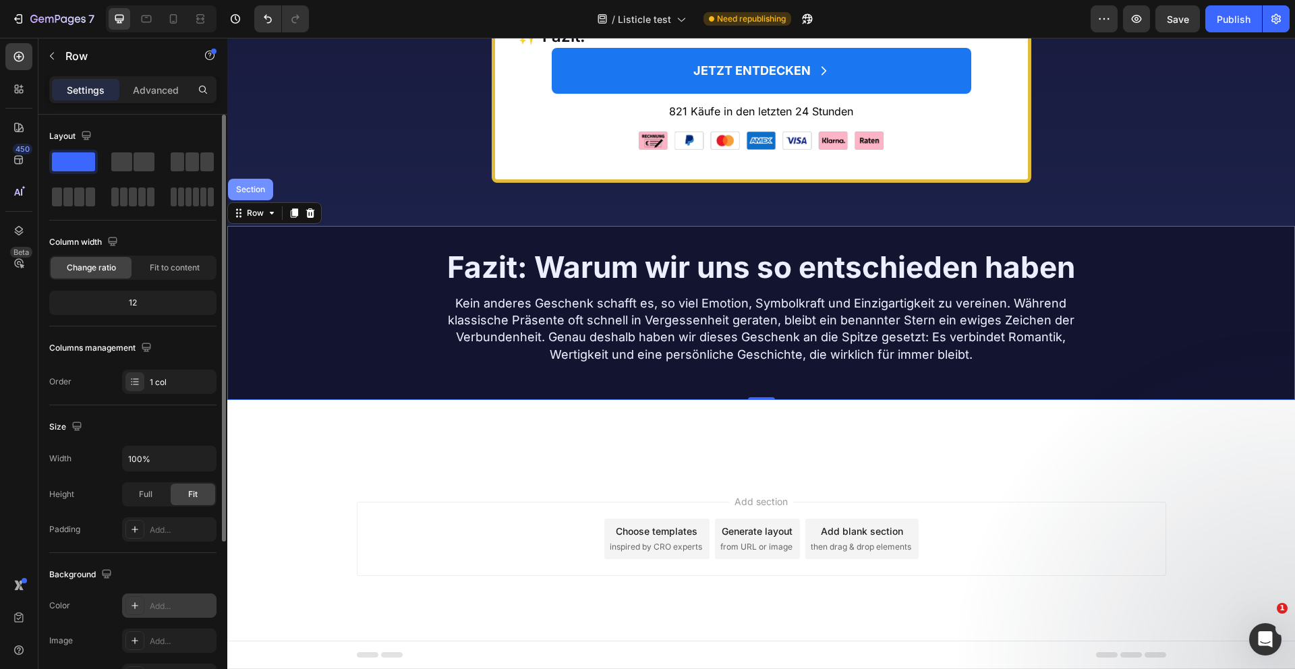
click at [253, 194] on div "Section" at bounding box center [250, 190] width 45 height 22
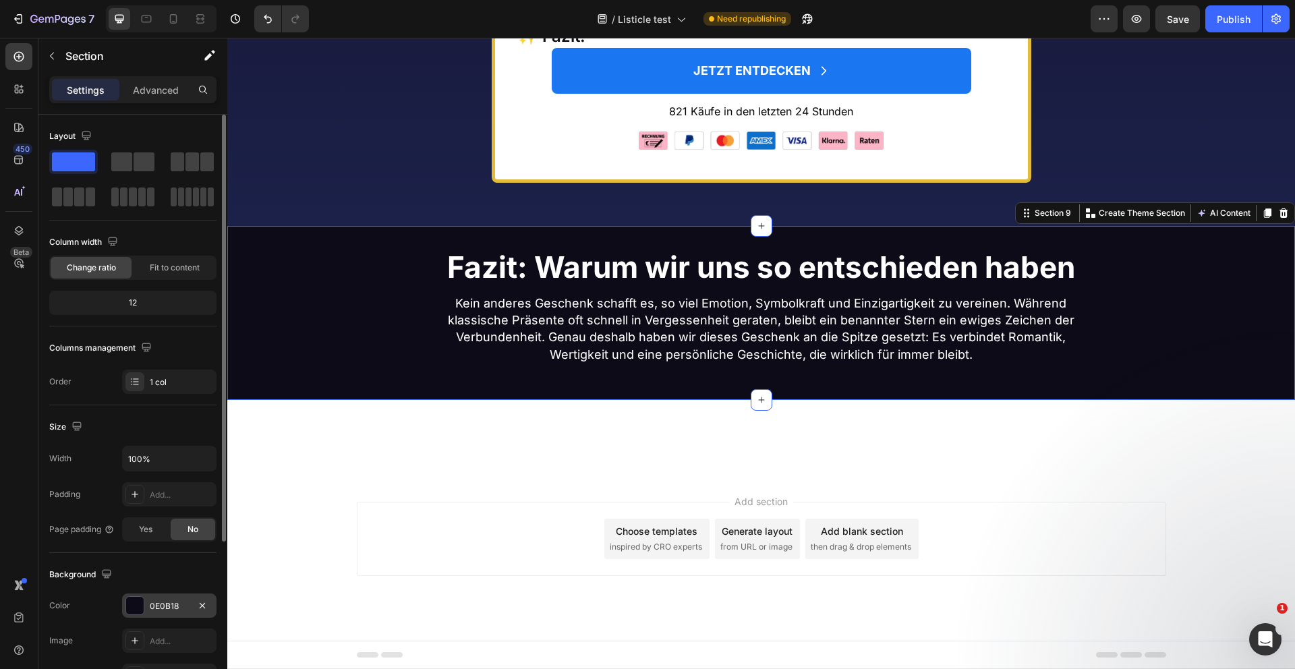
click at [139, 606] on div at bounding box center [135, 606] width 18 height 18
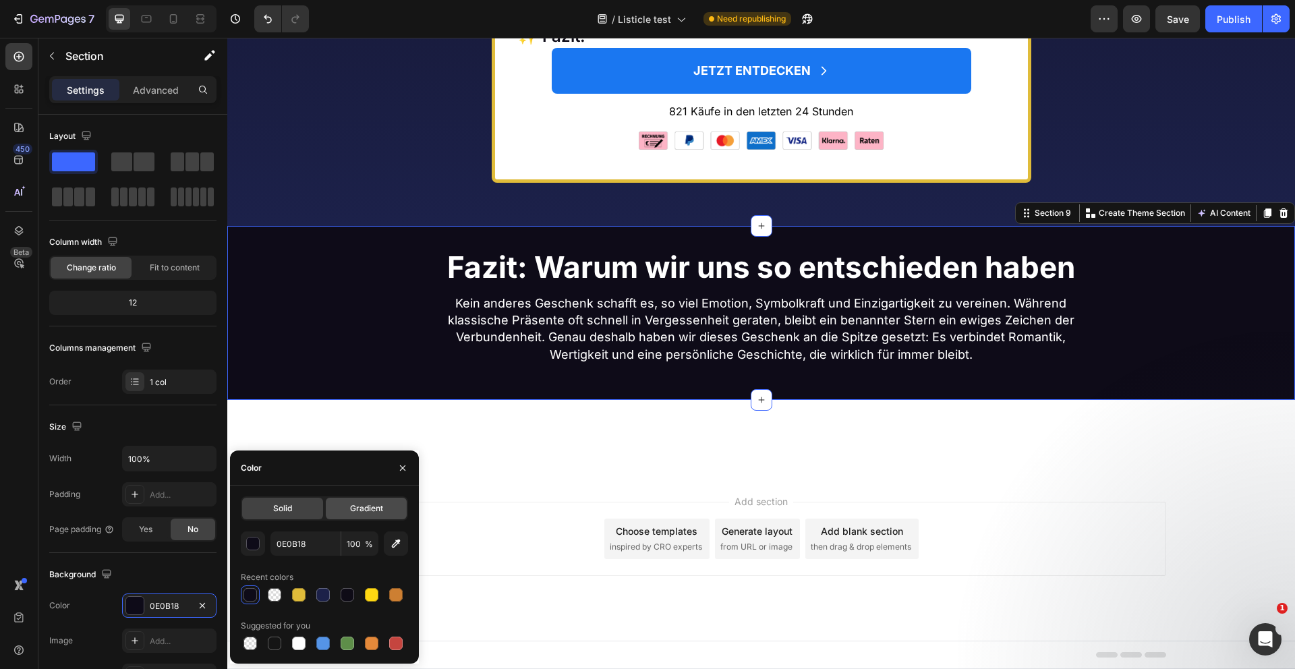
click at [348, 516] on div "Gradient" at bounding box center [366, 509] width 81 height 22
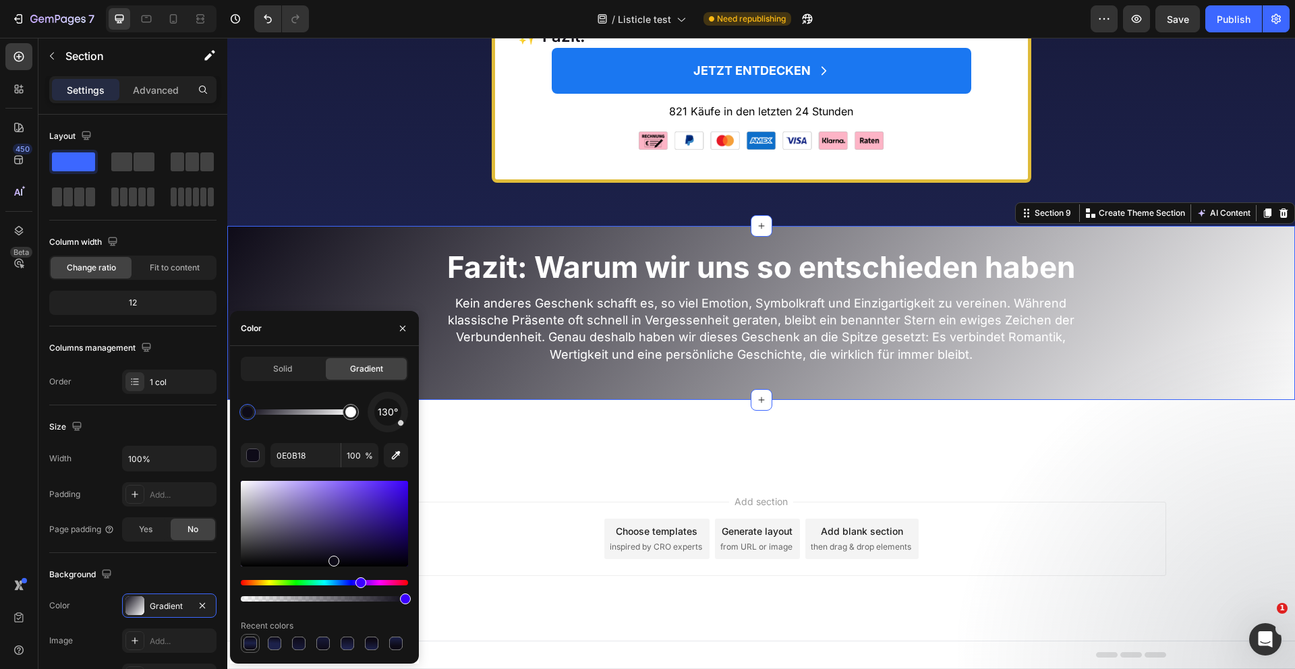
click at [248, 645] on div at bounding box center [250, 643] width 13 height 13
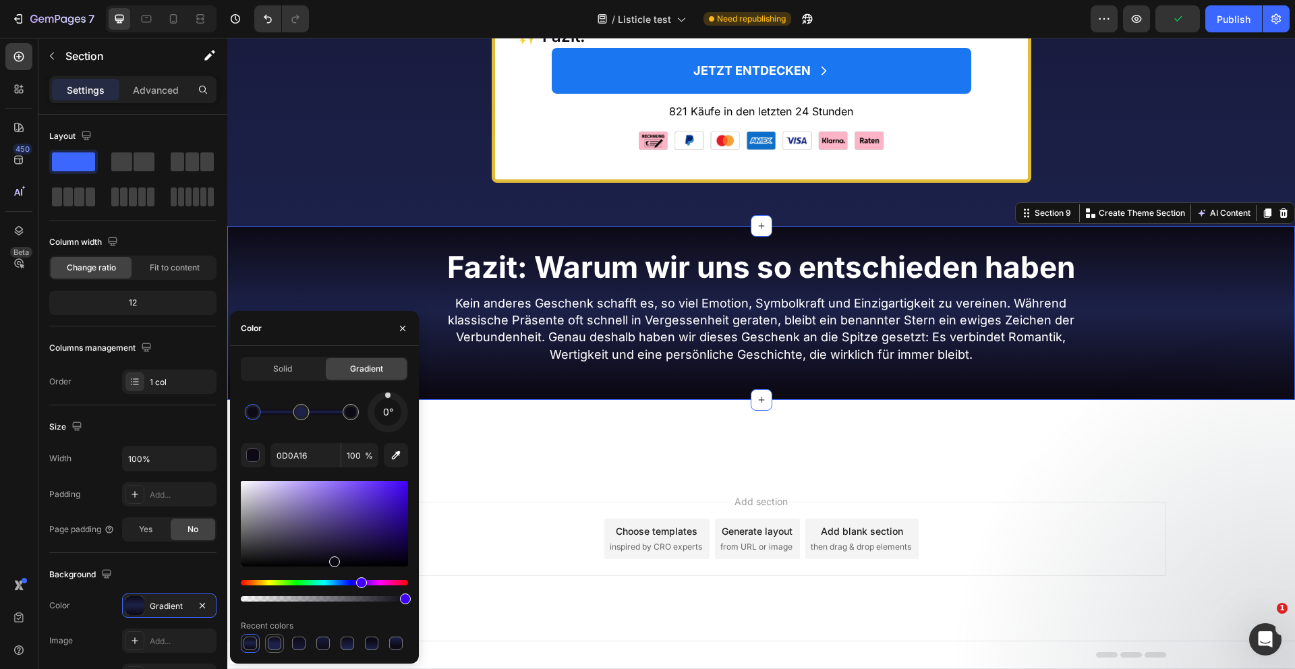
click at [275, 647] on div at bounding box center [274, 643] width 13 height 13
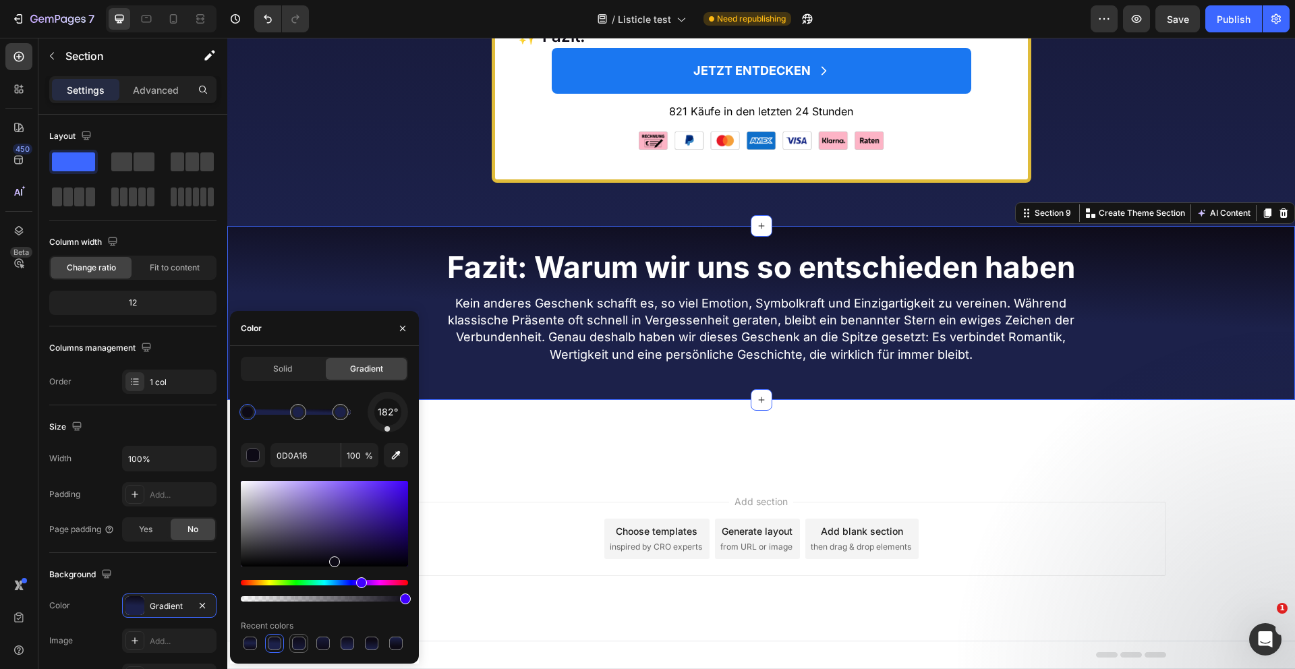
click at [294, 646] on div at bounding box center [298, 643] width 13 height 13
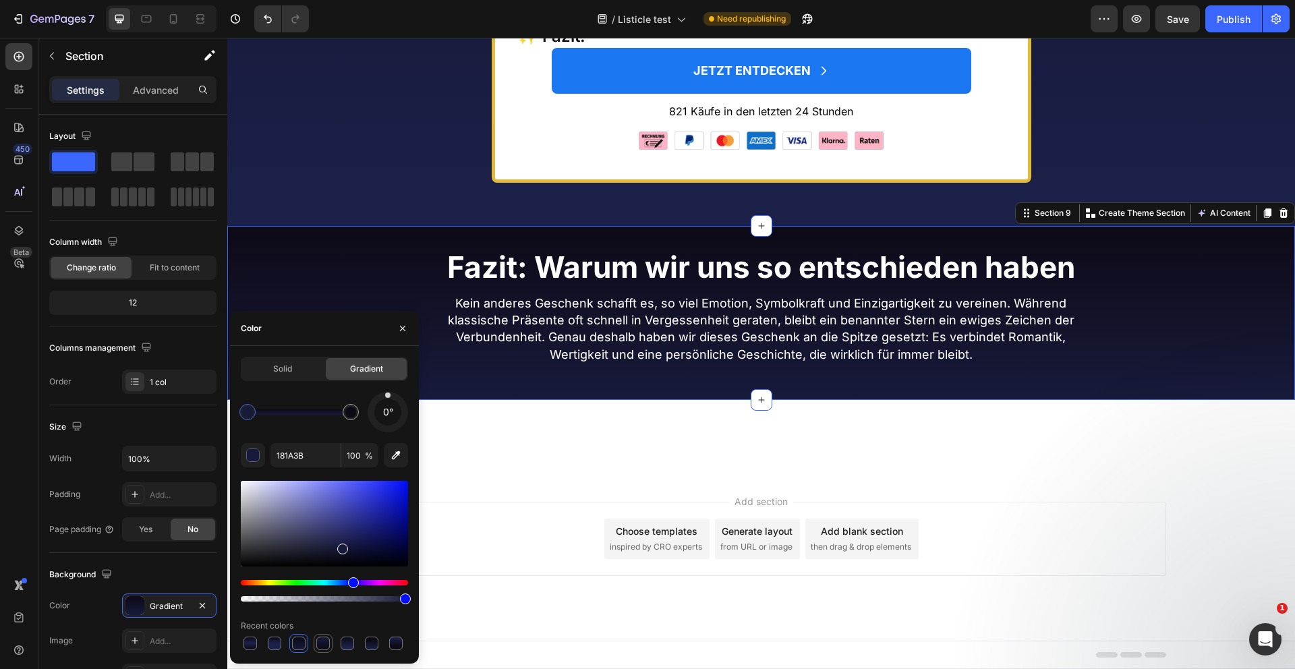
click at [320, 644] on div at bounding box center [322, 643] width 13 height 13
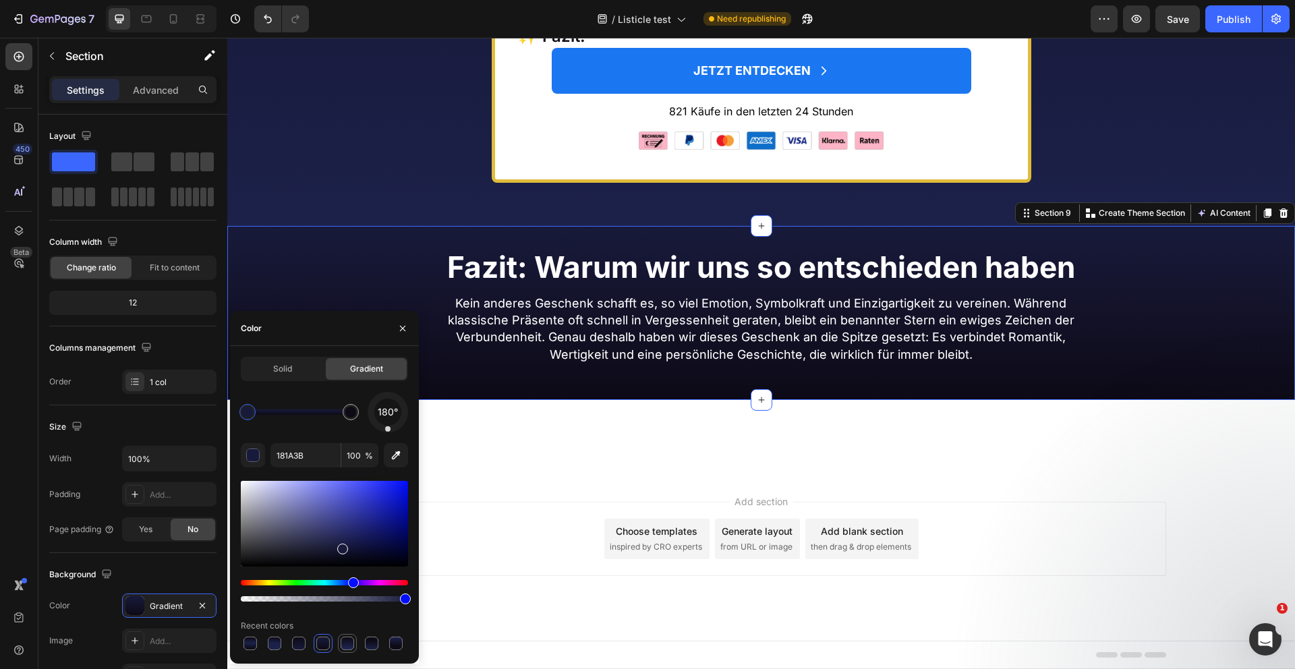
click at [349, 644] on div at bounding box center [347, 643] width 13 height 13
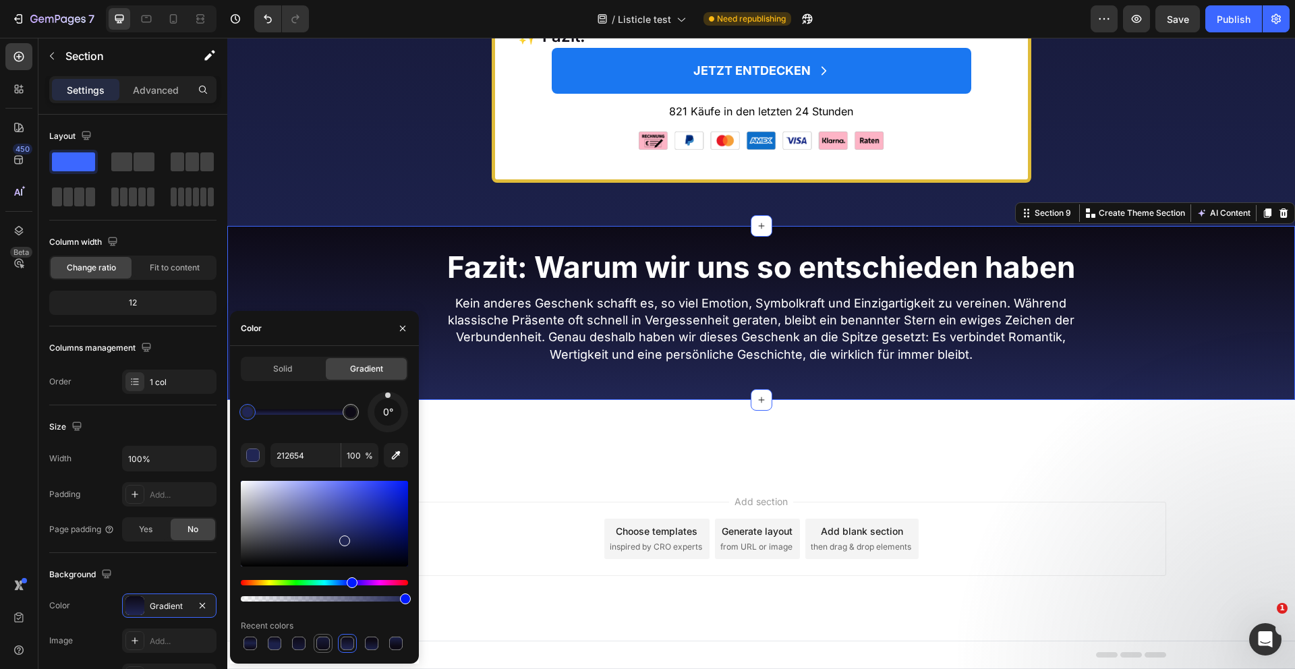
click at [318, 643] on div at bounding box center [322, 643] width 13 height 13
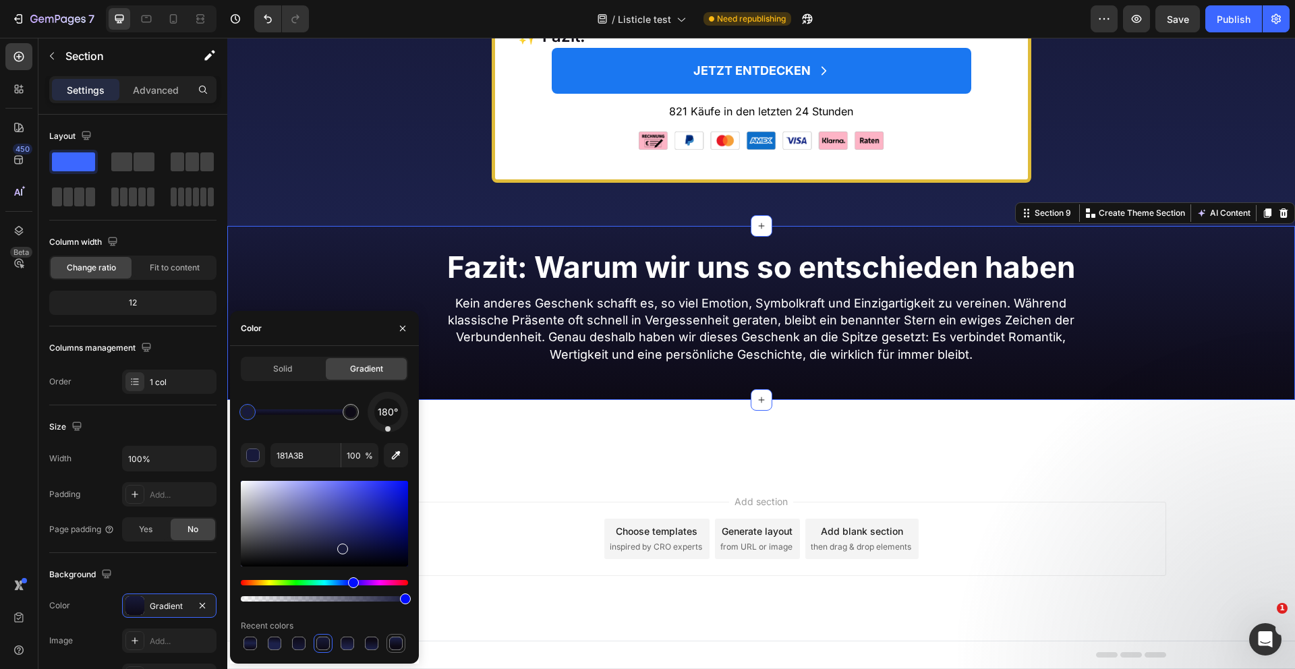
click at [395, 644] on div at bounding box center [395, 643] width 13 height 13
type input "1C214A"
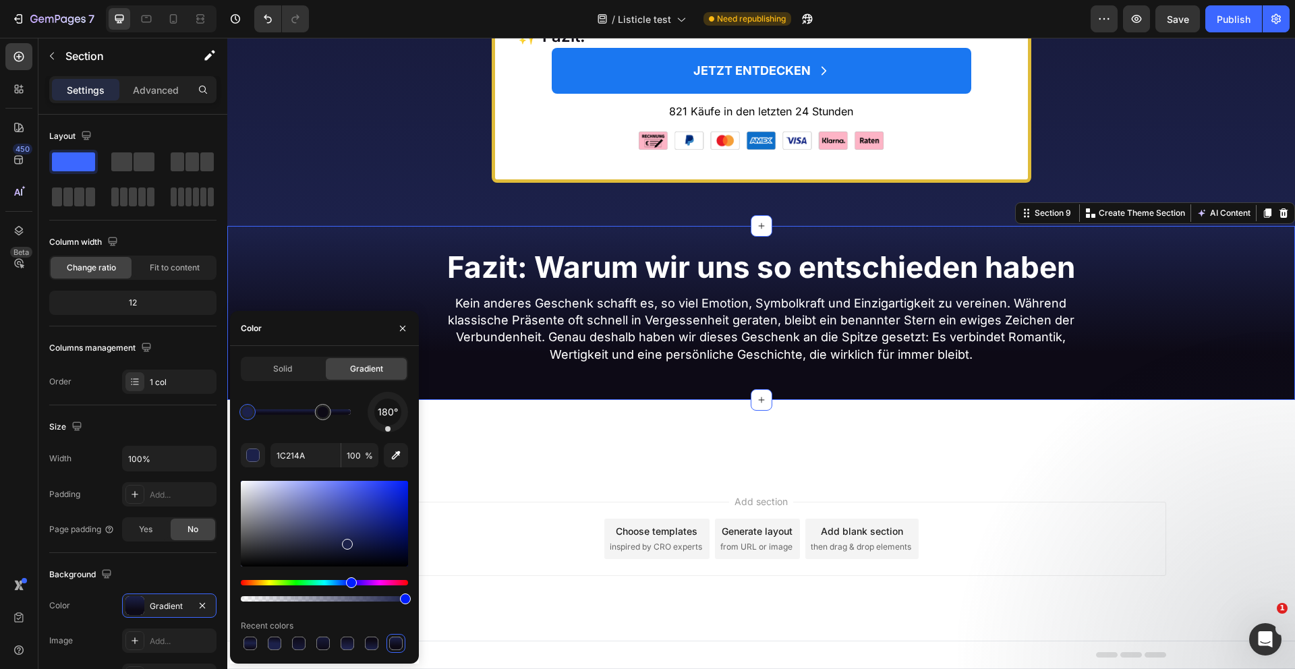
click at [556, 516] on div "Add section Choose templates inspired by CRO experts Generate layout from URL o…" at bounding box center [762, 539] width 810 height 74
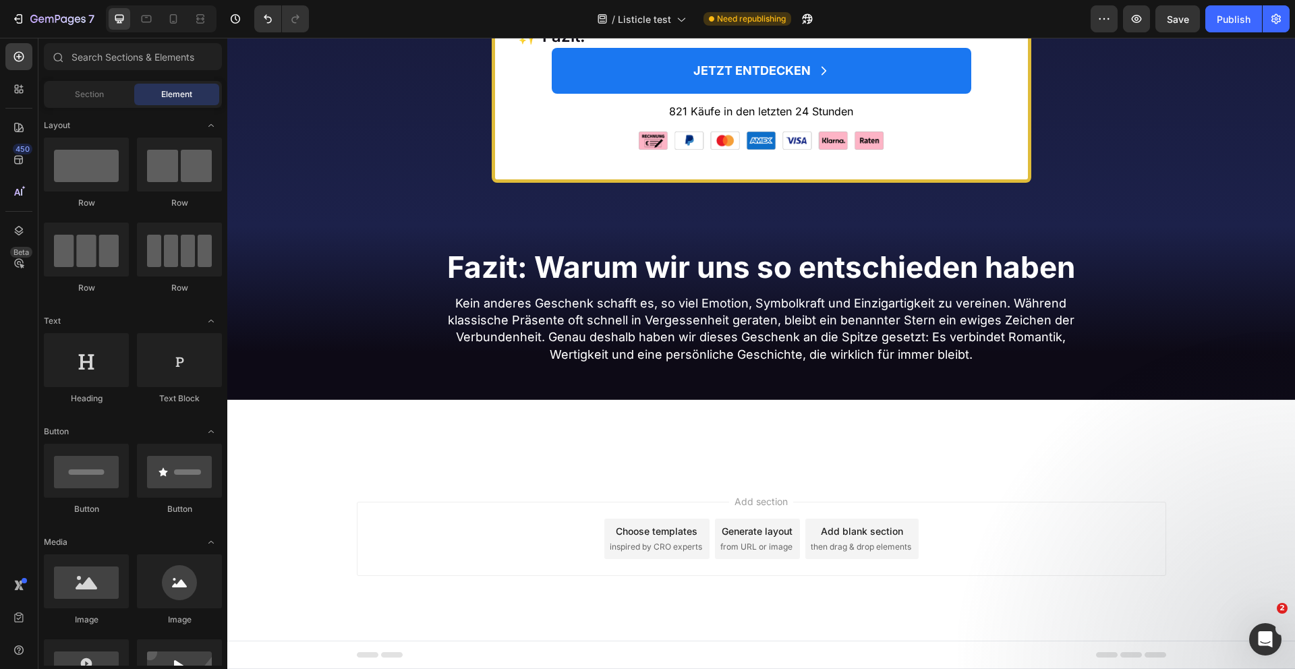
click at [556, 516] on div "Add section Choose templates inspired by CRO experts Generate layout from URL o…" at bounding box center [762, 539] width 810 height 74
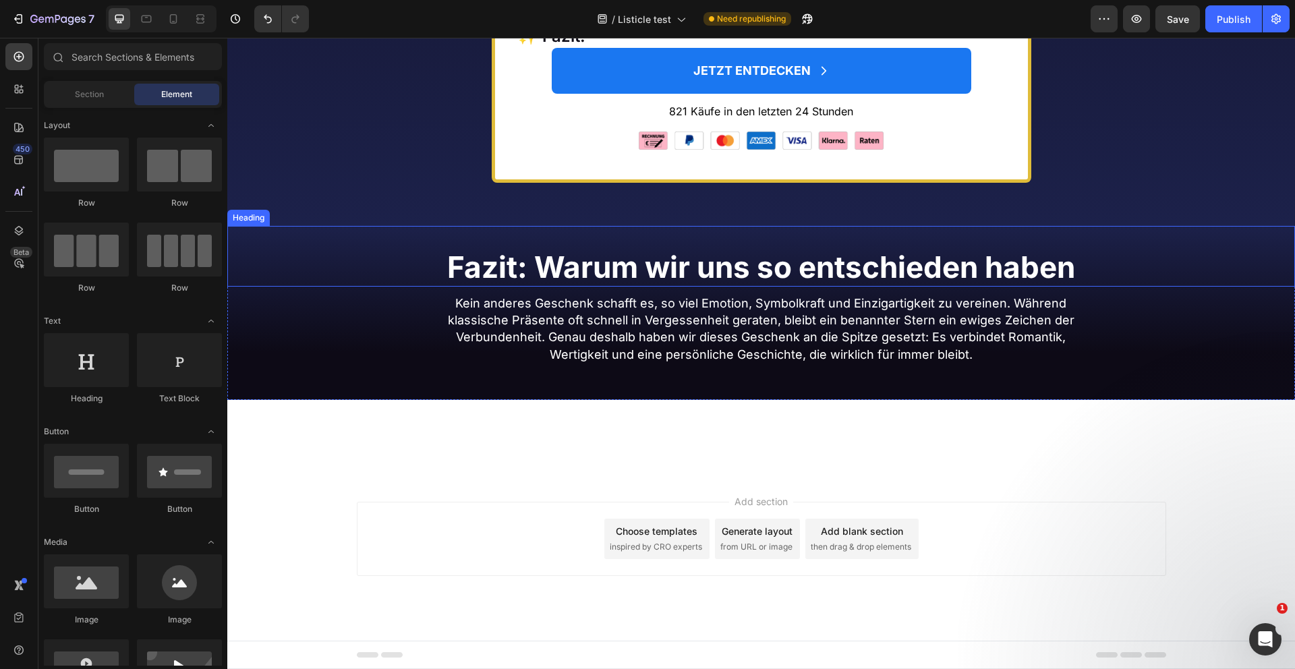
click at [832, 232] on div "Fazit: Warum wir uns so entschieden haben Heading" at bounding box center [761, 256] width 1068 height 61
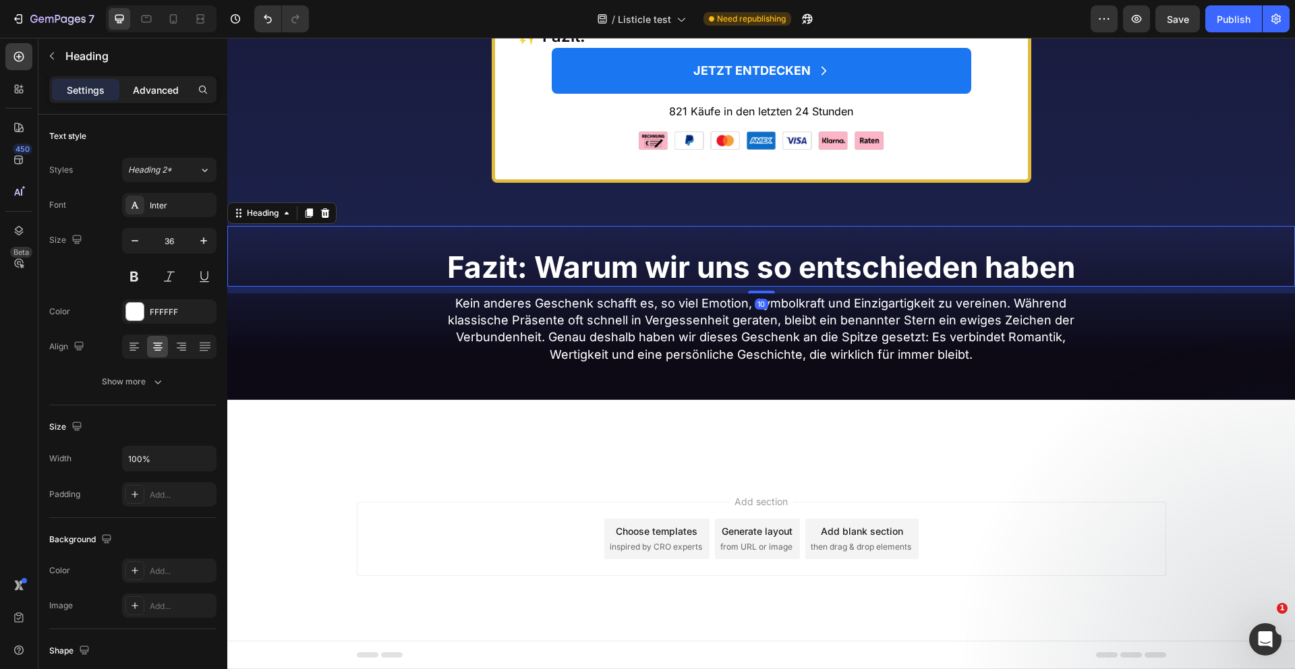
click at [151, 86] on p "Advanced" at bounding box center [156, 90] width 46 height 14
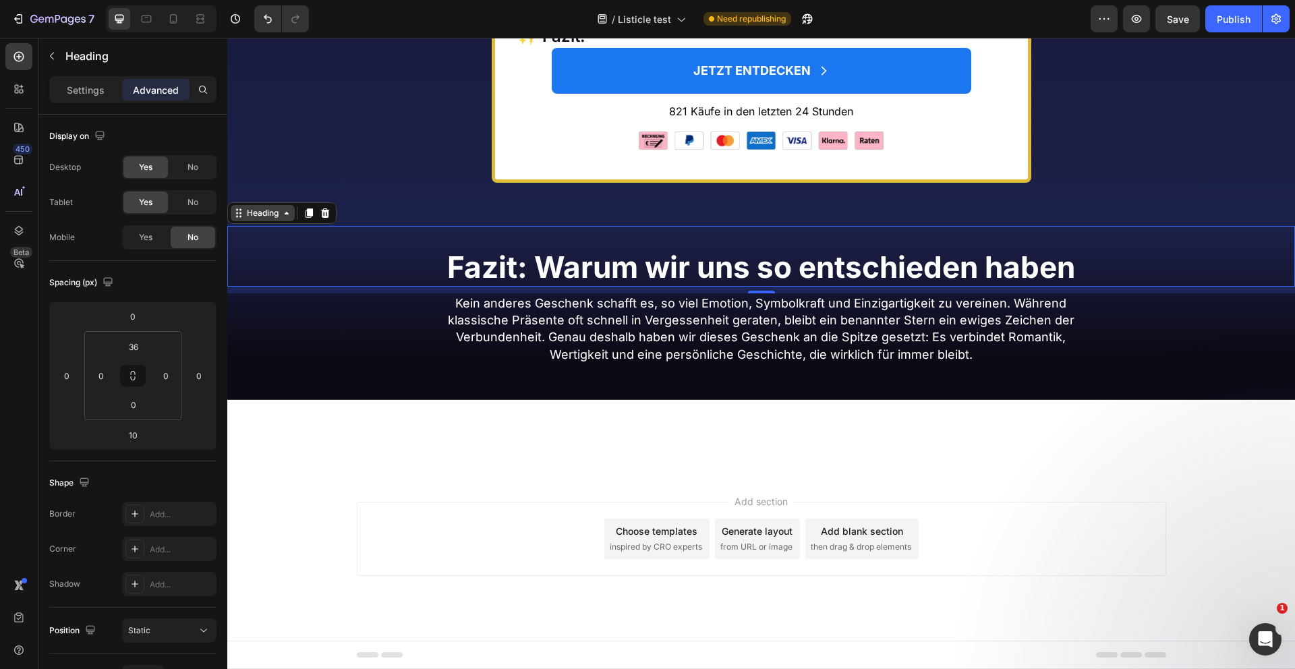
click at [274, 215] on div "Heading" at bounding box center [262, 213] width 37 height 12
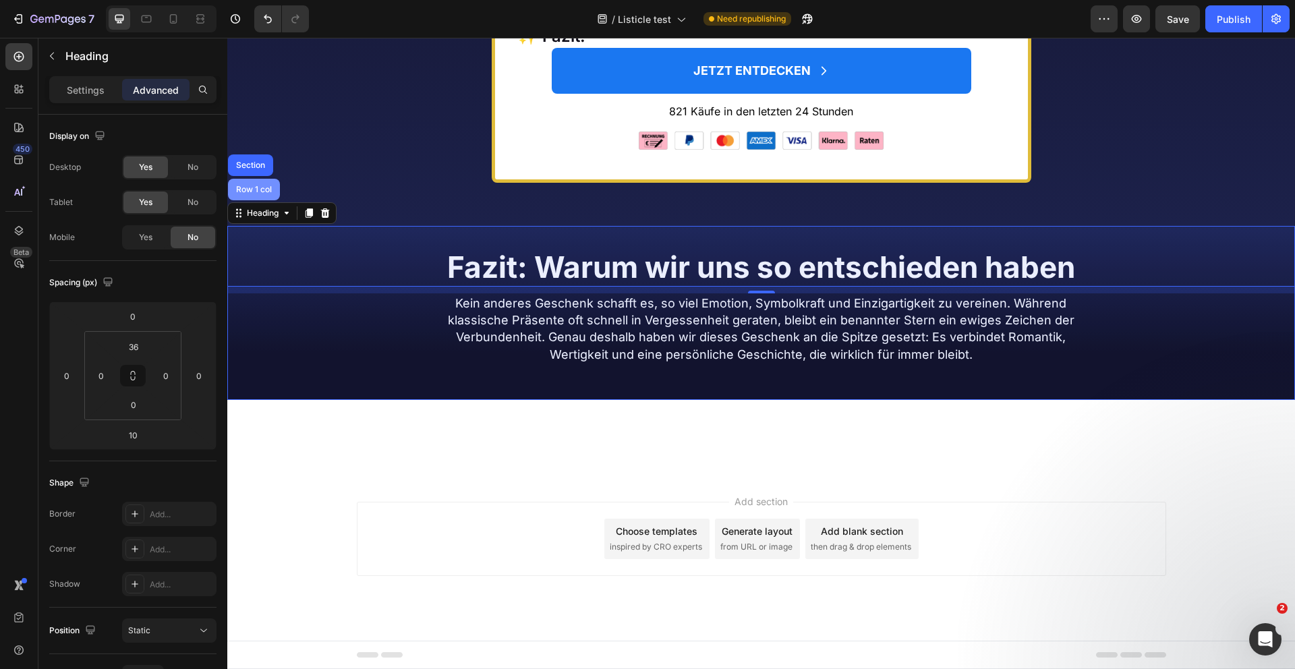
click at [262, 195] on div "Row 1 col" at bounding box center [254, 190] width 52 height 22
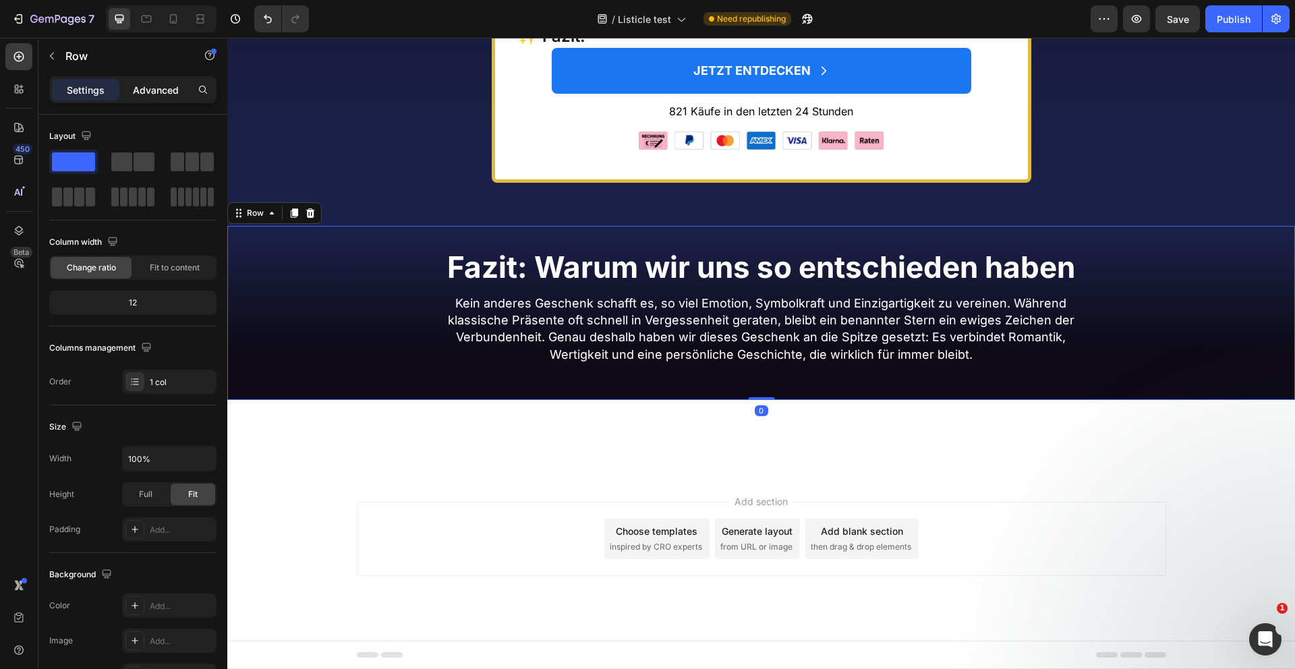
click at [150, 94] on p "Advanced" at bounding box center [156, 90] width 46 height 14
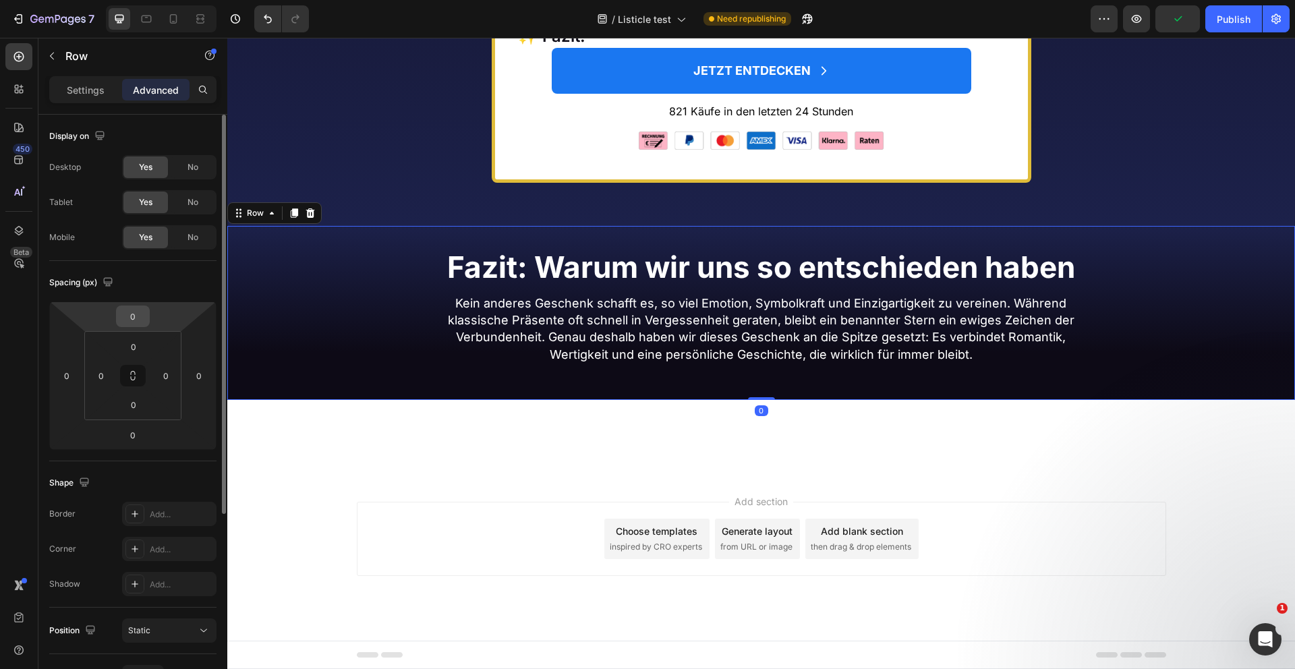
click at [139, 320] on input "0" at bounding box center [132, 316] width 27 height 20
type input "-4"
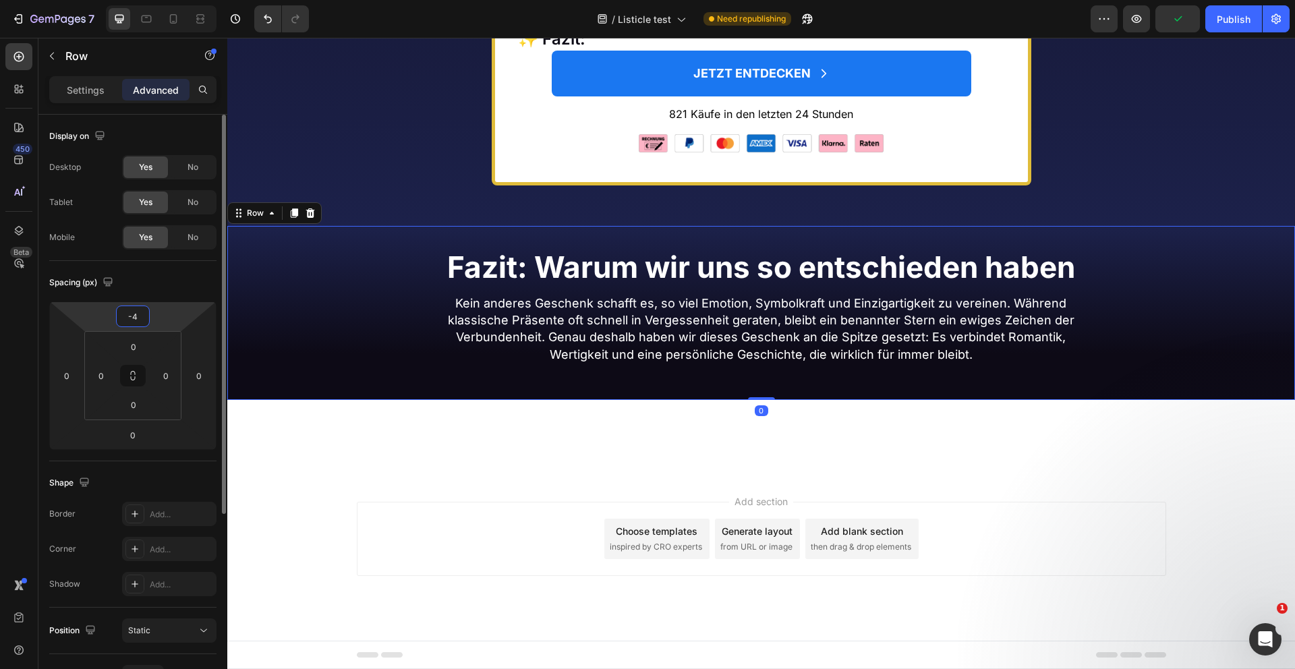
scroll to position [6663, 0]
click at [335, 538] on div "Add section Choose templates inspired by CRO experts Generate layout from URL o…" at bounding box center [761, 558] width 1068 height 166
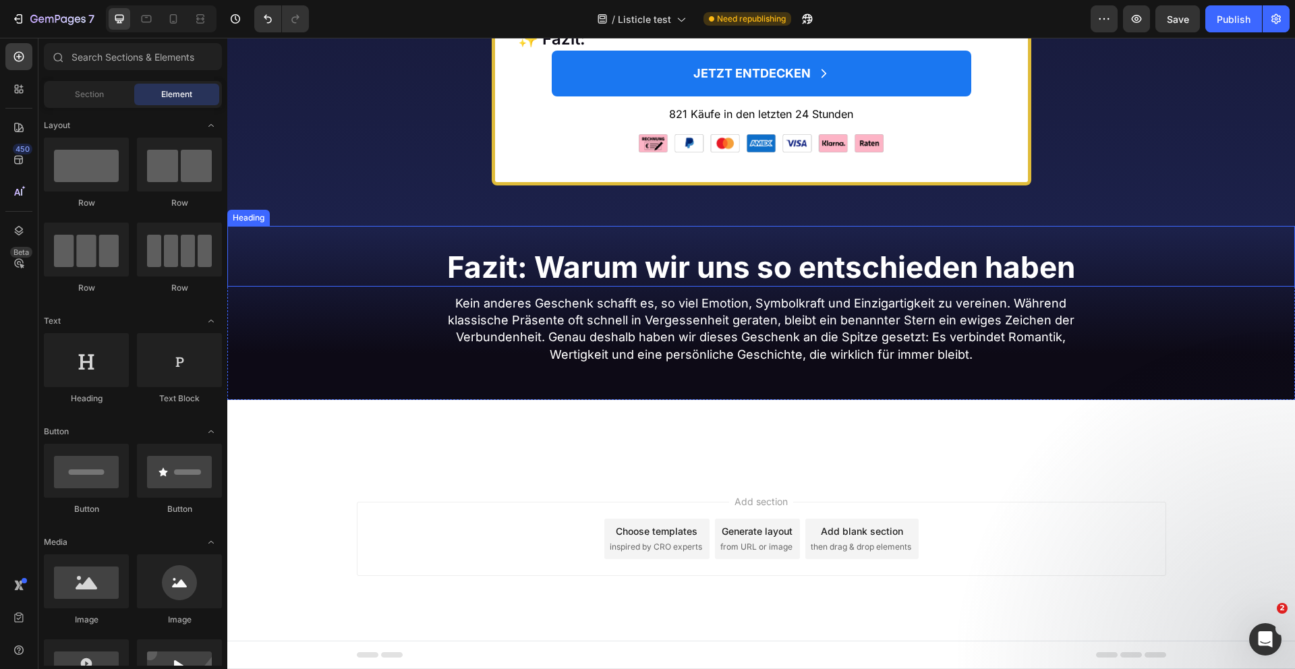
click at [411, 239] on div "Fazit: Warum wir uns so entschieden haben Heading" at bounding box center [761, 256] width 1068 height 61
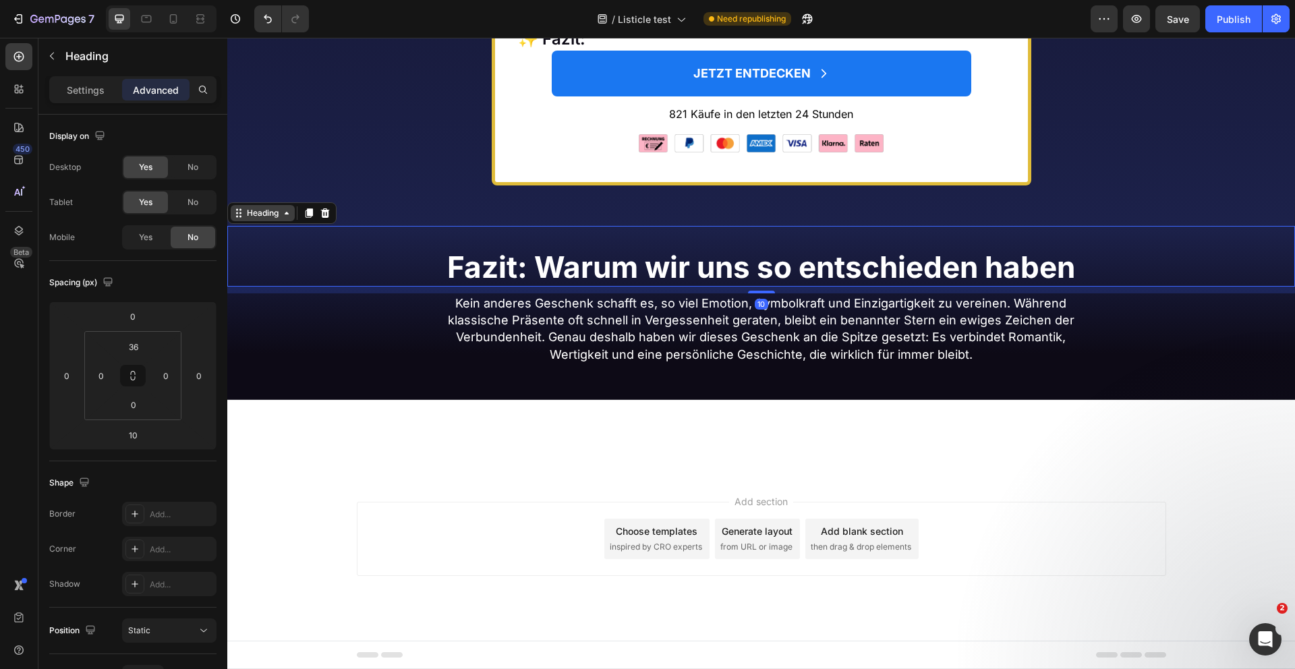
click at [264, 217] on div "Heading" at bounding box center [262, 213] width 37 height 12
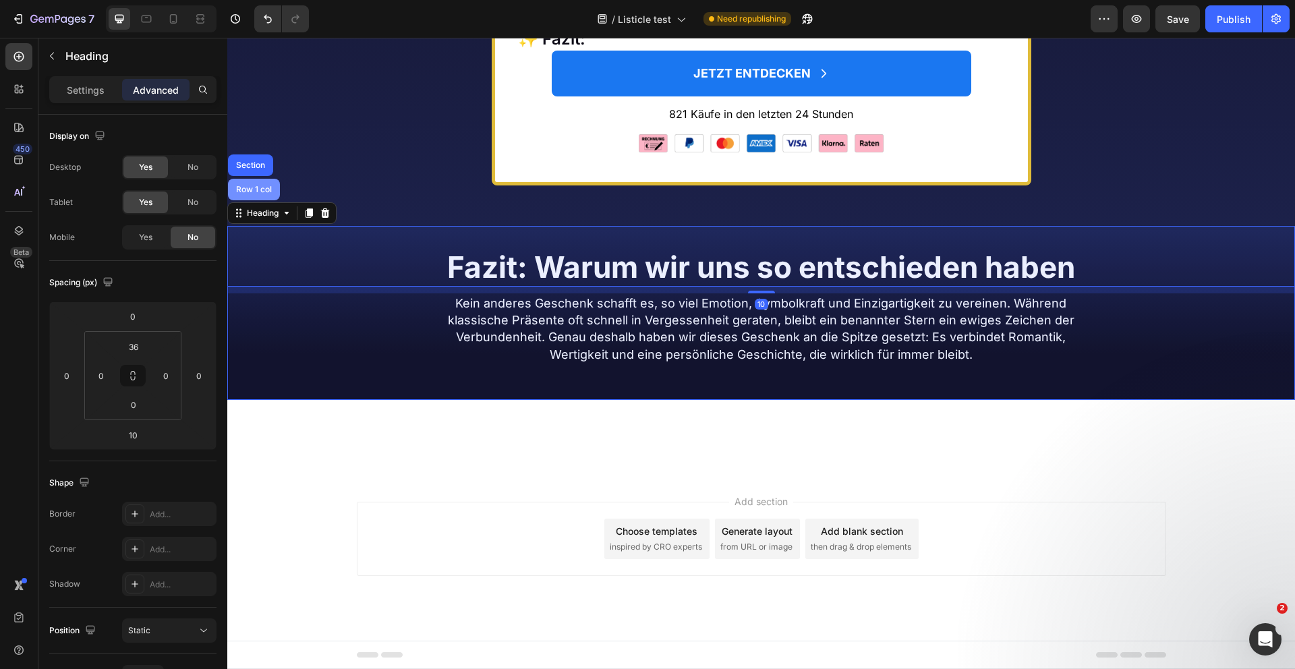
click at [260, 192] on div "Row 1 col" at bounding box center [253, 190] width 41 height 8
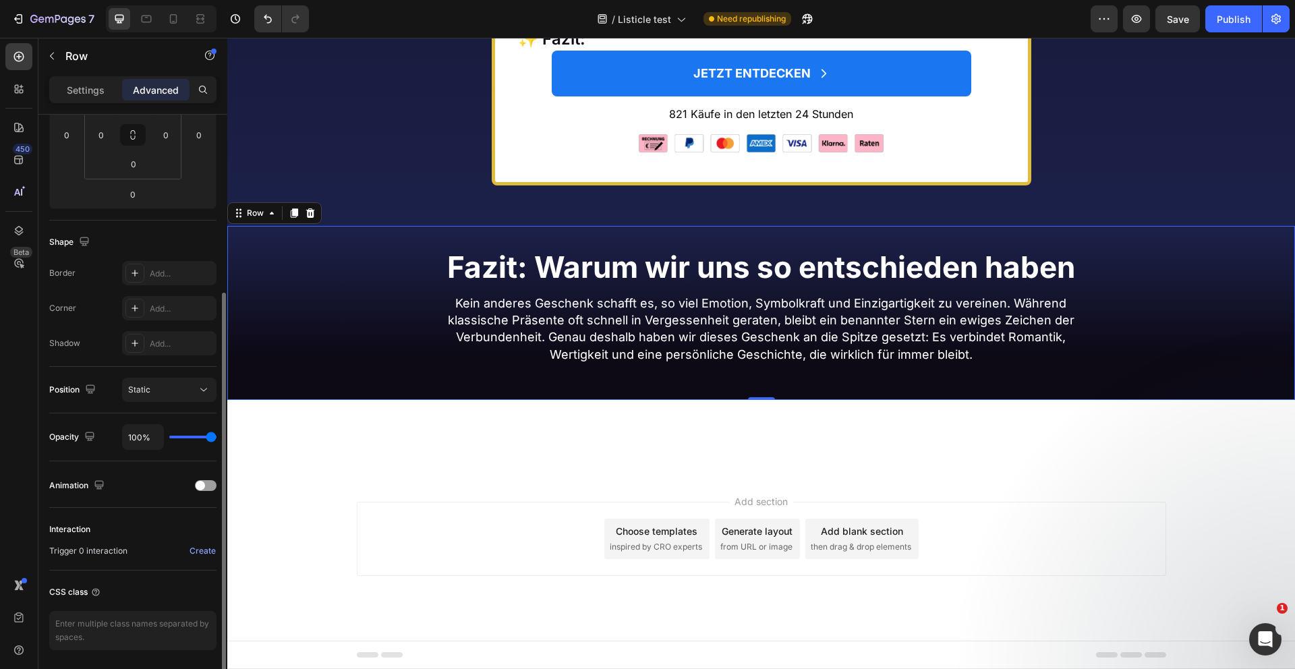
scroll to position [227, 0]
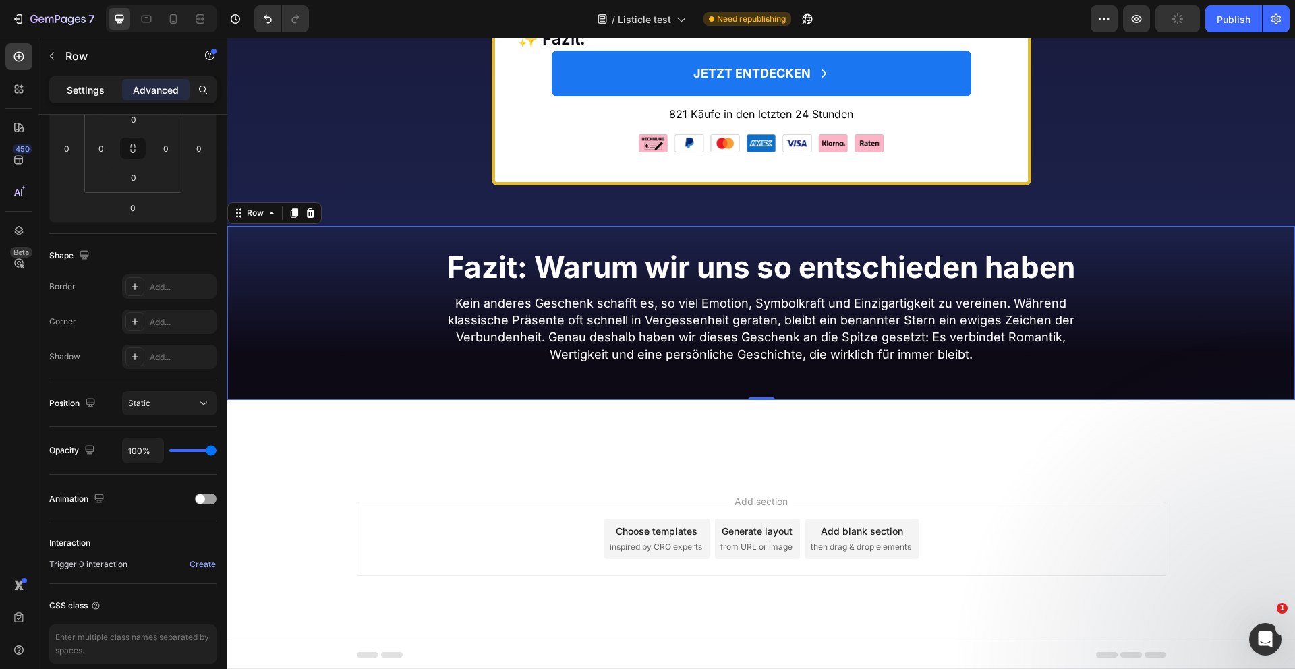
click at [88, 84] on p "Settings" at bounding box center [86, 90] width 38 height 14
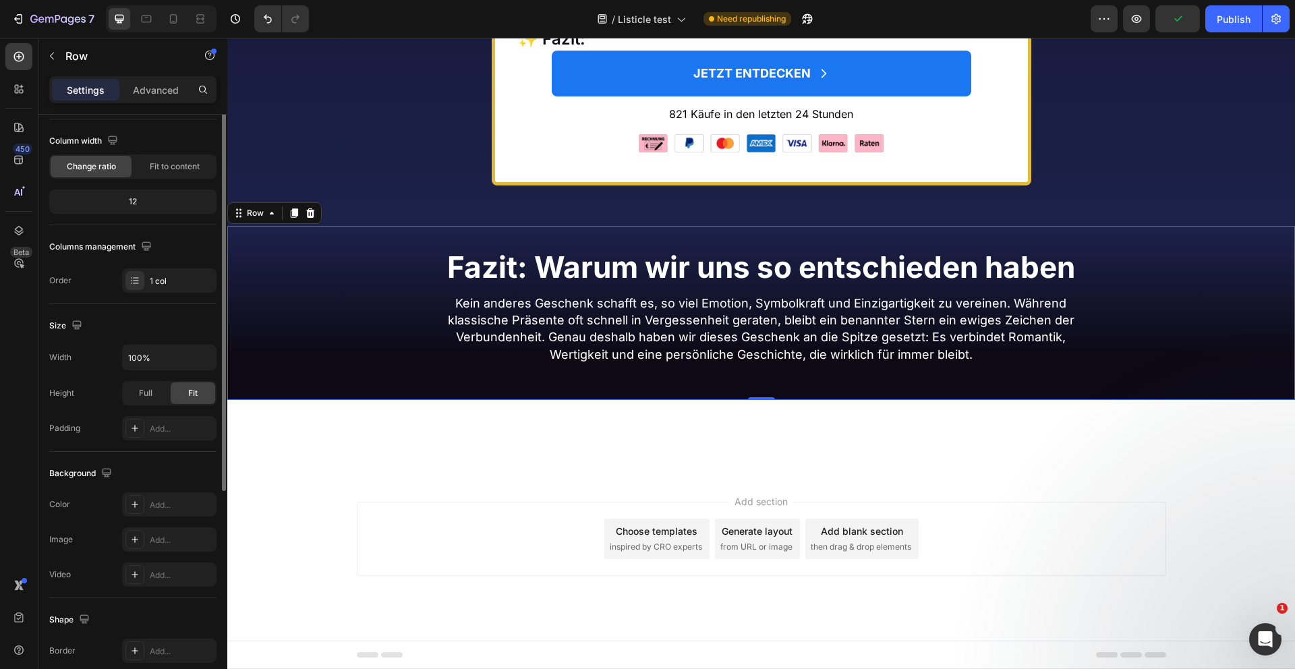
scroll to position [0, 0]
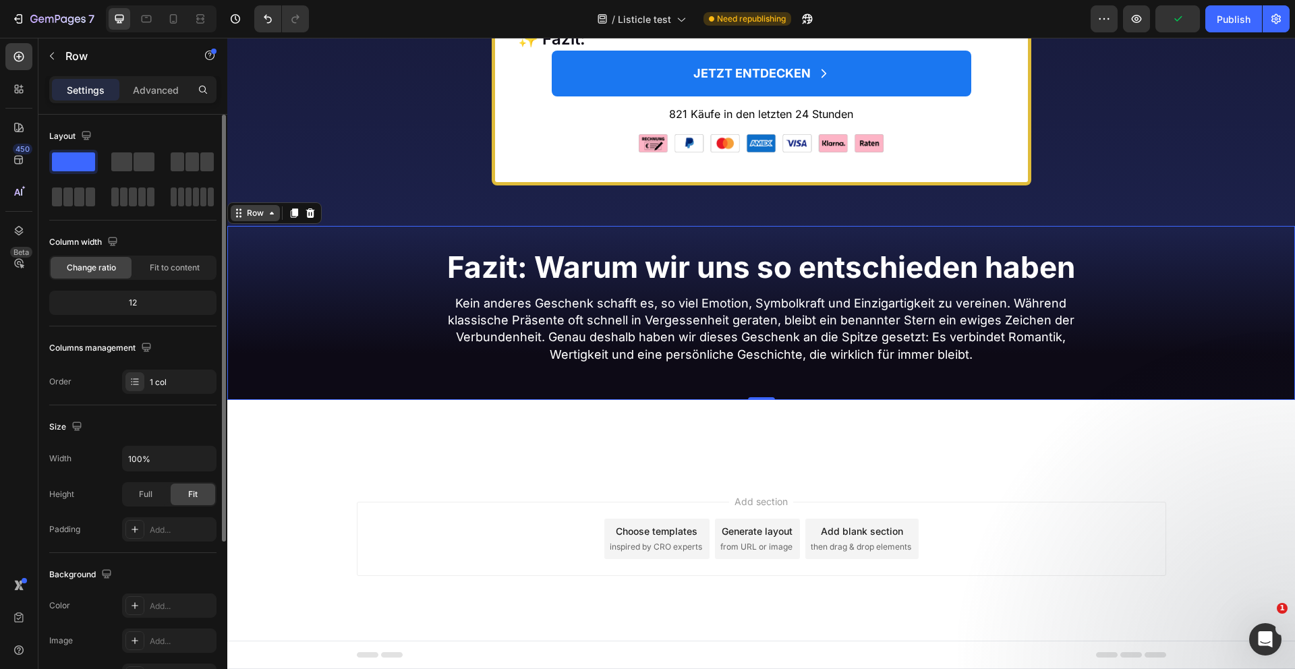
click at [254, 213] on div "Row" at bounding box center [255, 213] width 22 height 12
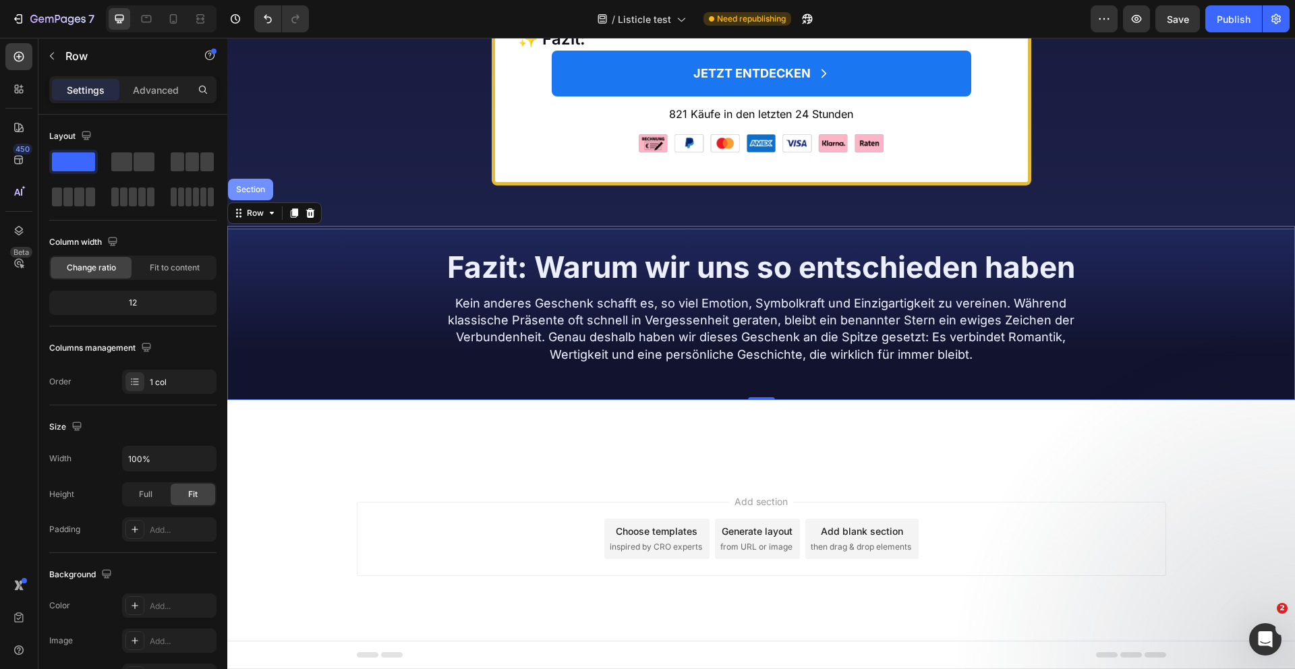
click at [254, 196] on div "Section" at bounding box center [250, 190] width 45 height 22
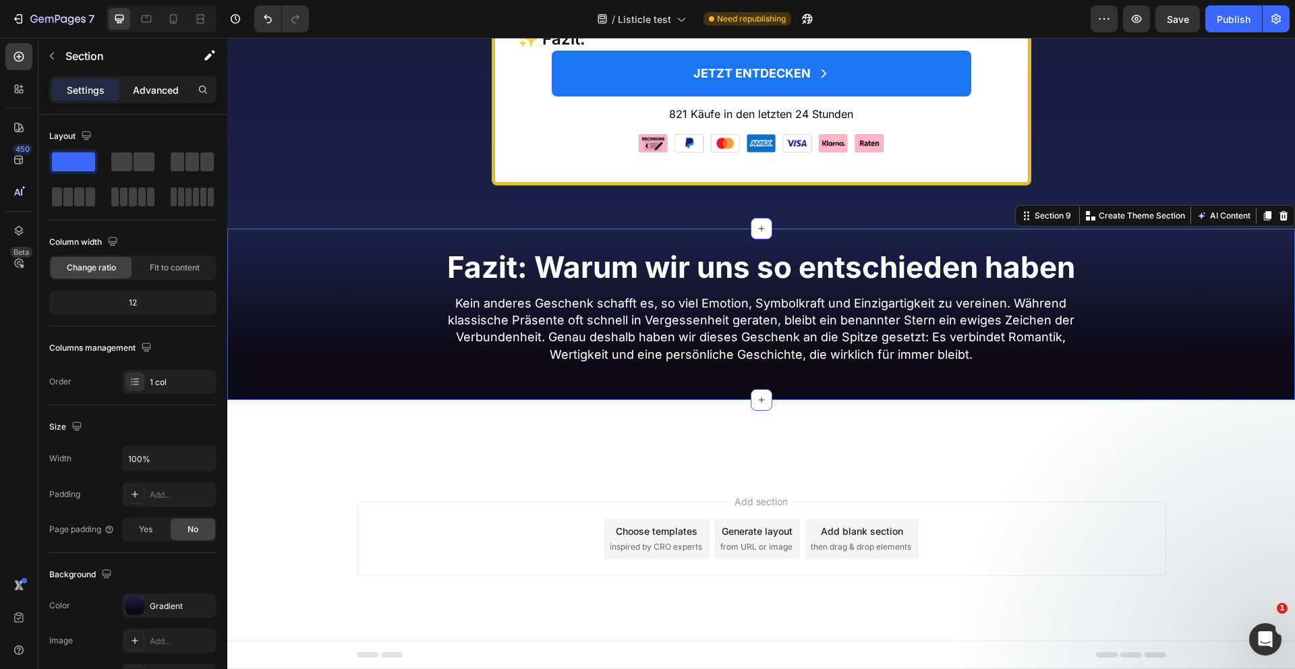
click at [162, 81] on div "Advanced" at bounding box center [155, 90] width 67 height 22
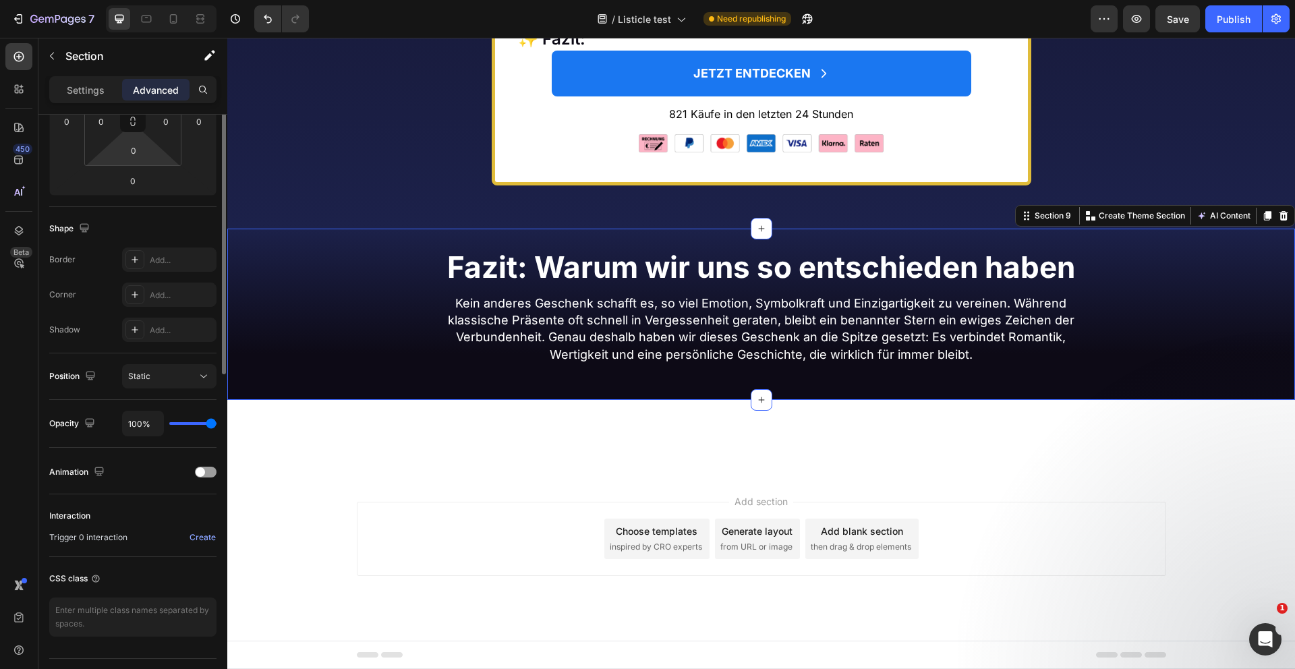
scroll to position [287, 0]
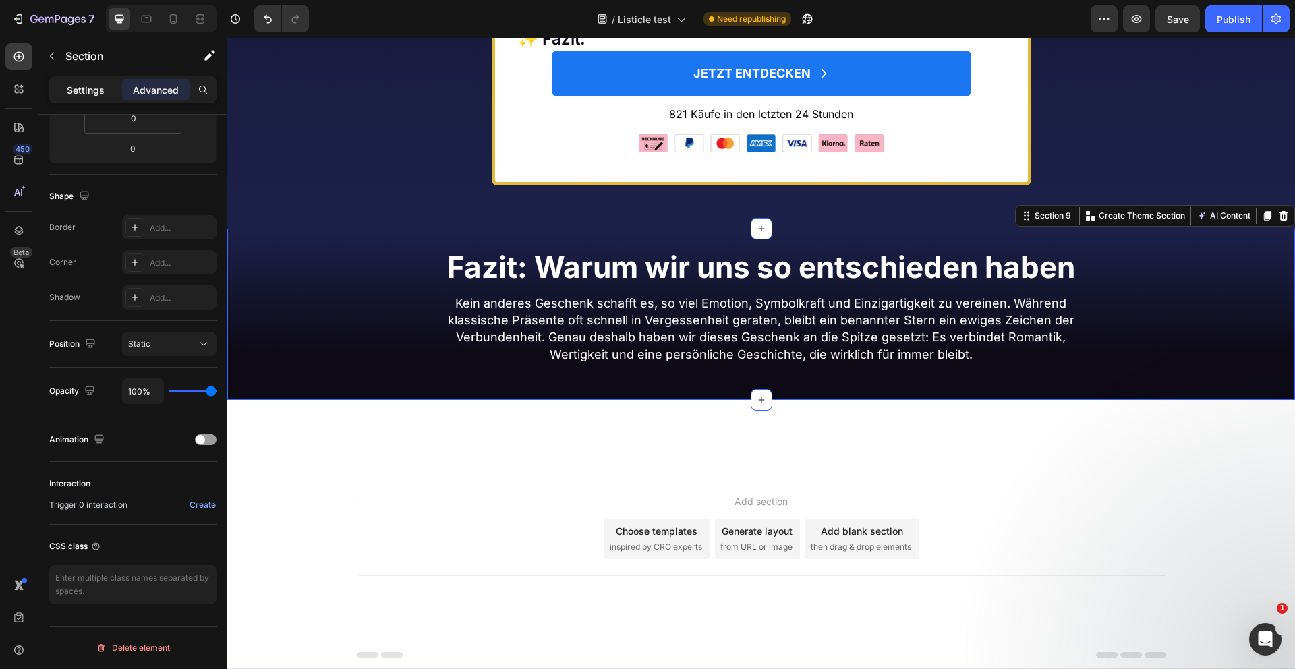
click at [95, 94] on p "Settings" at bounding box center [86, 90] width 38 height 14
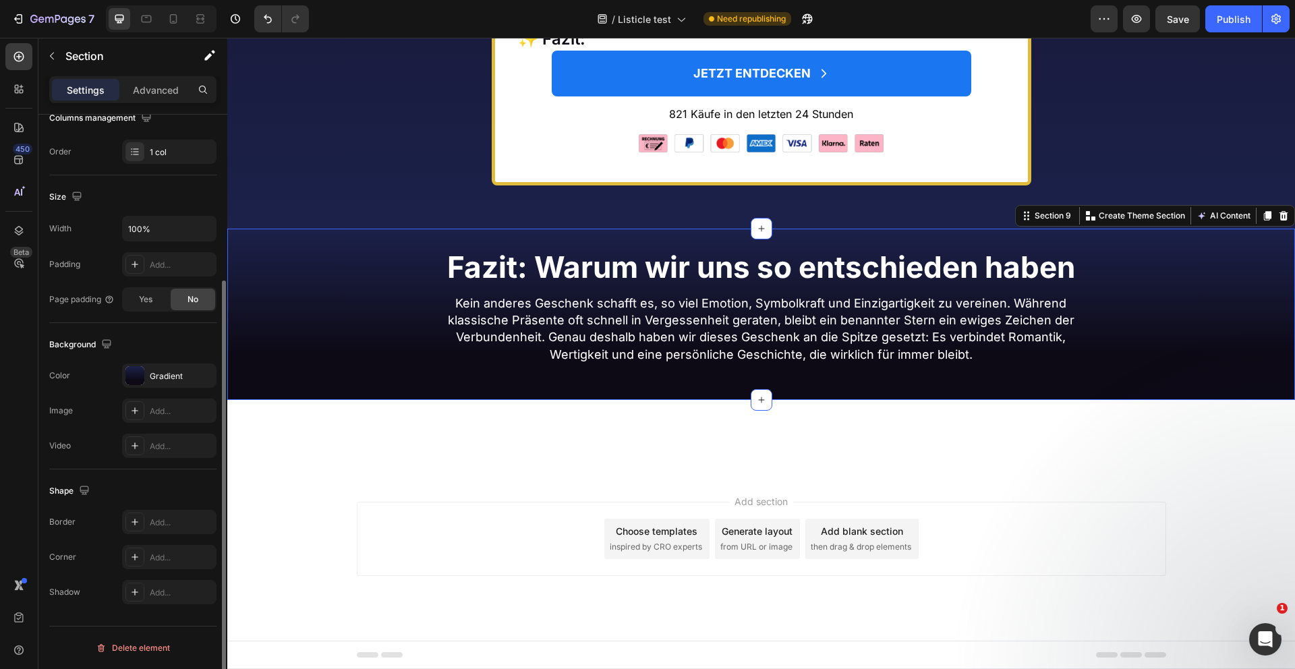
scroll to position [230, 0]
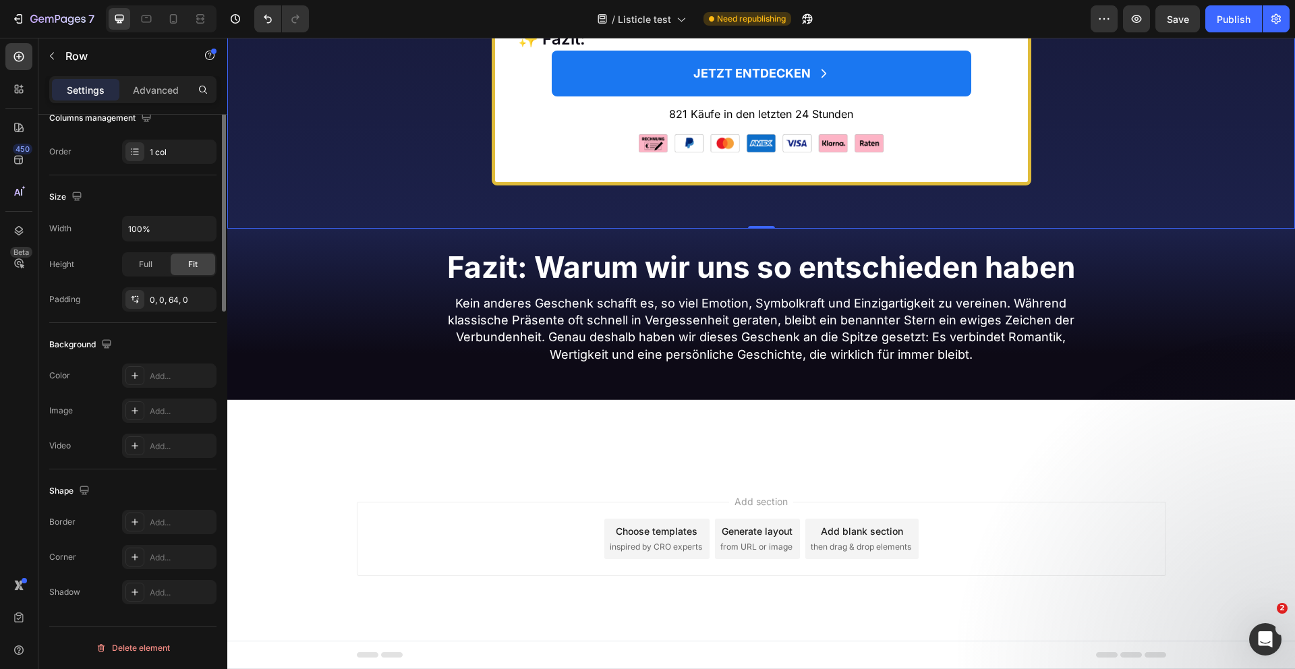
scroll to position [0, 0]
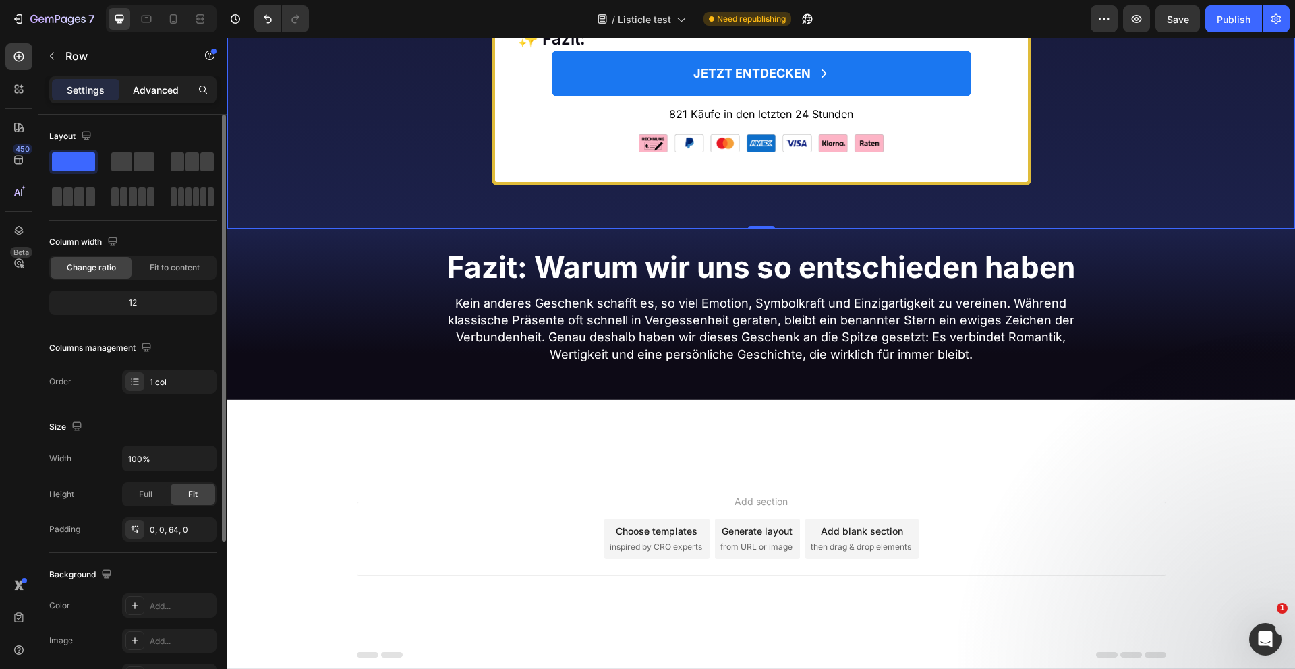
click at [163, 79] on div "Advanced" at bounding box center [155, 90] width 67 height 22
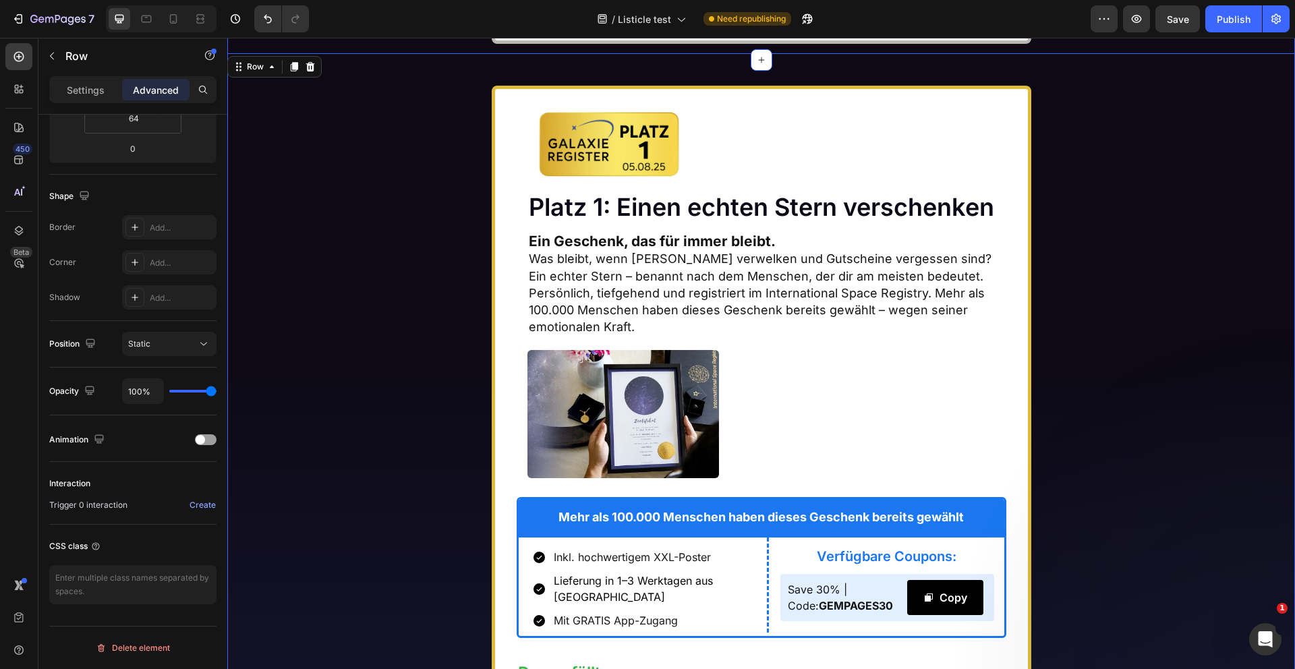
scroll to position [5353, 0]
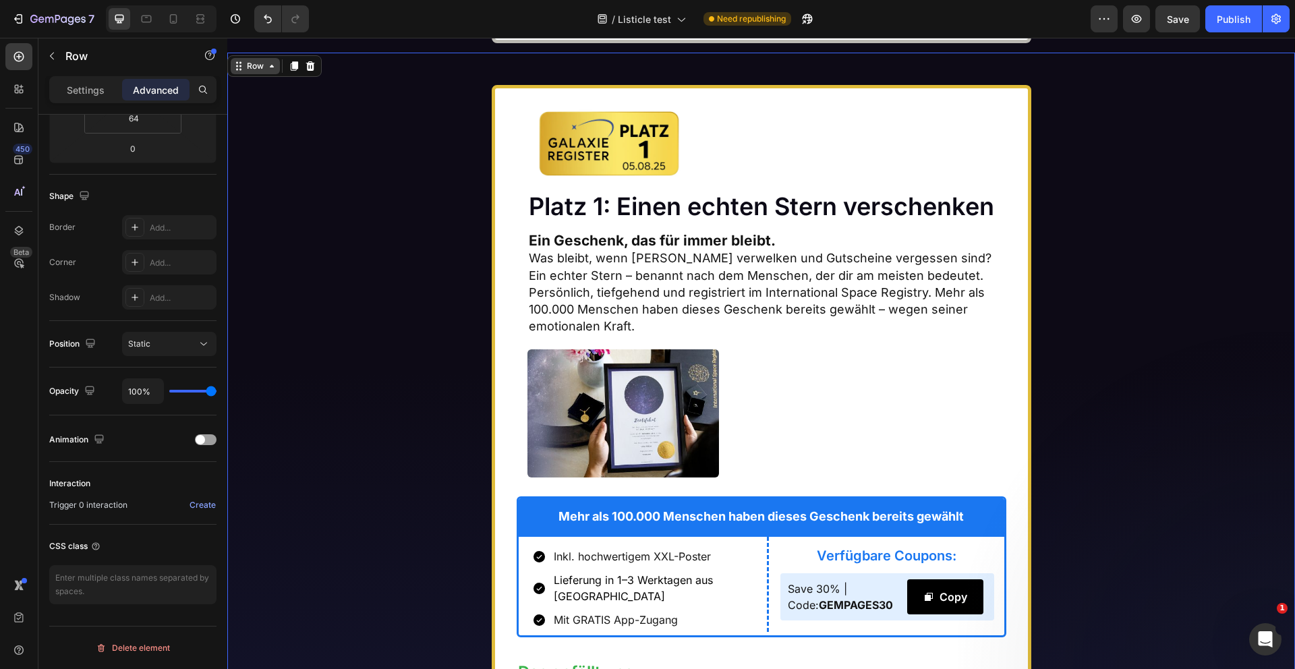
click at [274, 72] on icon at bounding box center [271, 66] width 11 height 11
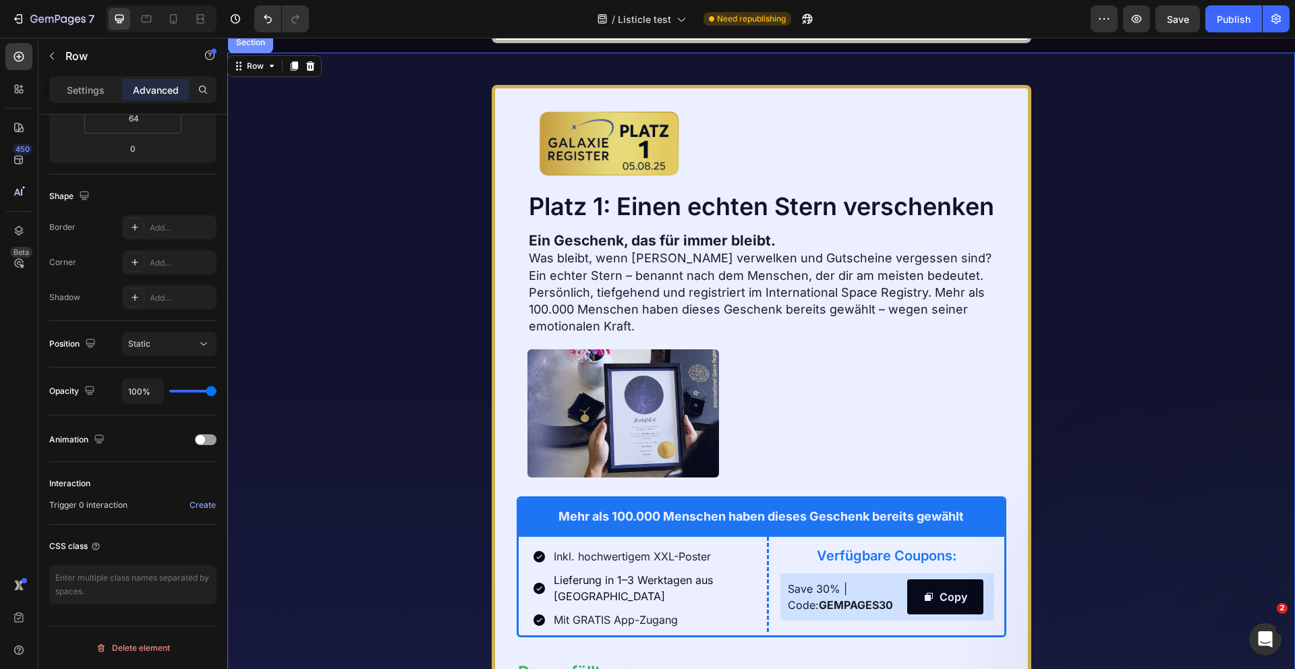
click at [261, 47] on div "Section" at bounding box center [250, 42] width 34 height 8
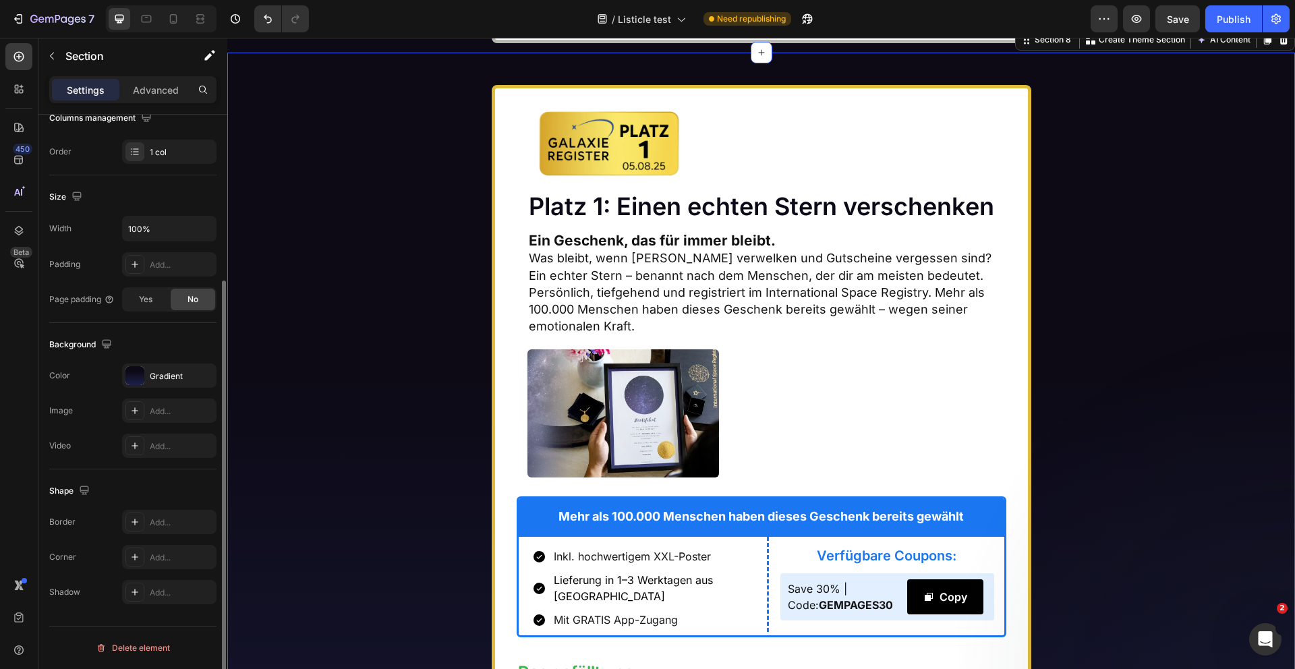
scroll to position [0, 0]
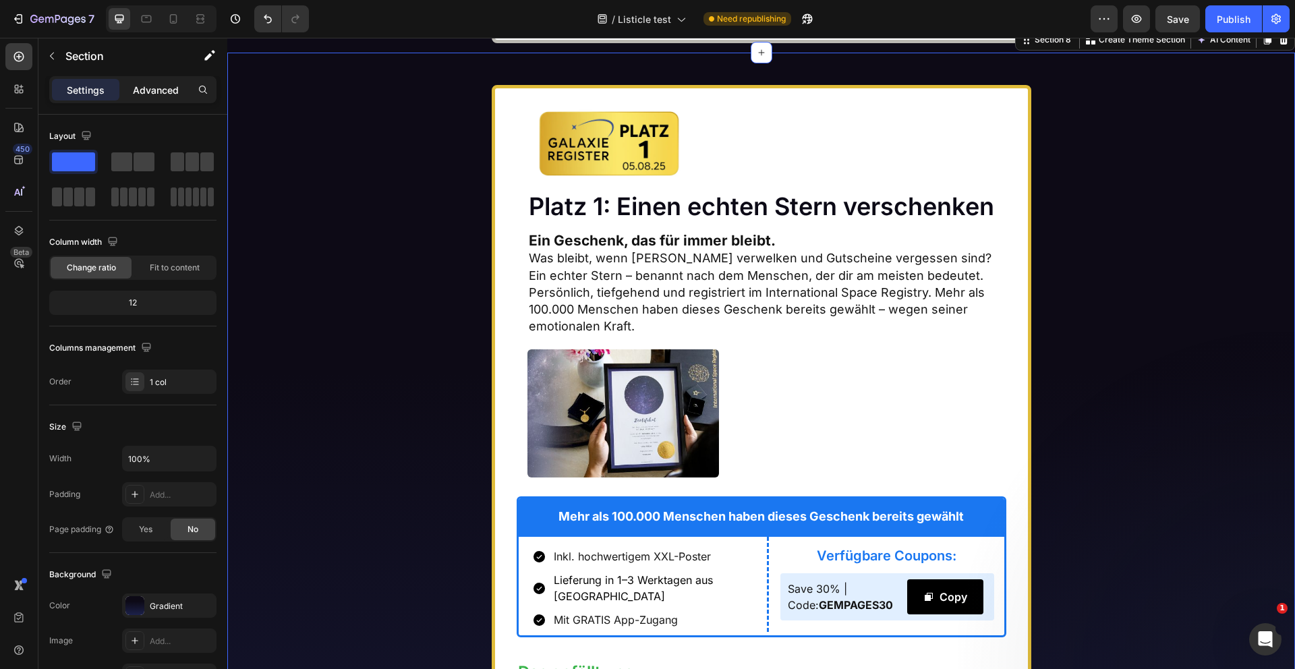
click at [166, 88] on p "Advanced" at bounding box center [156, 90] width 46 height 14
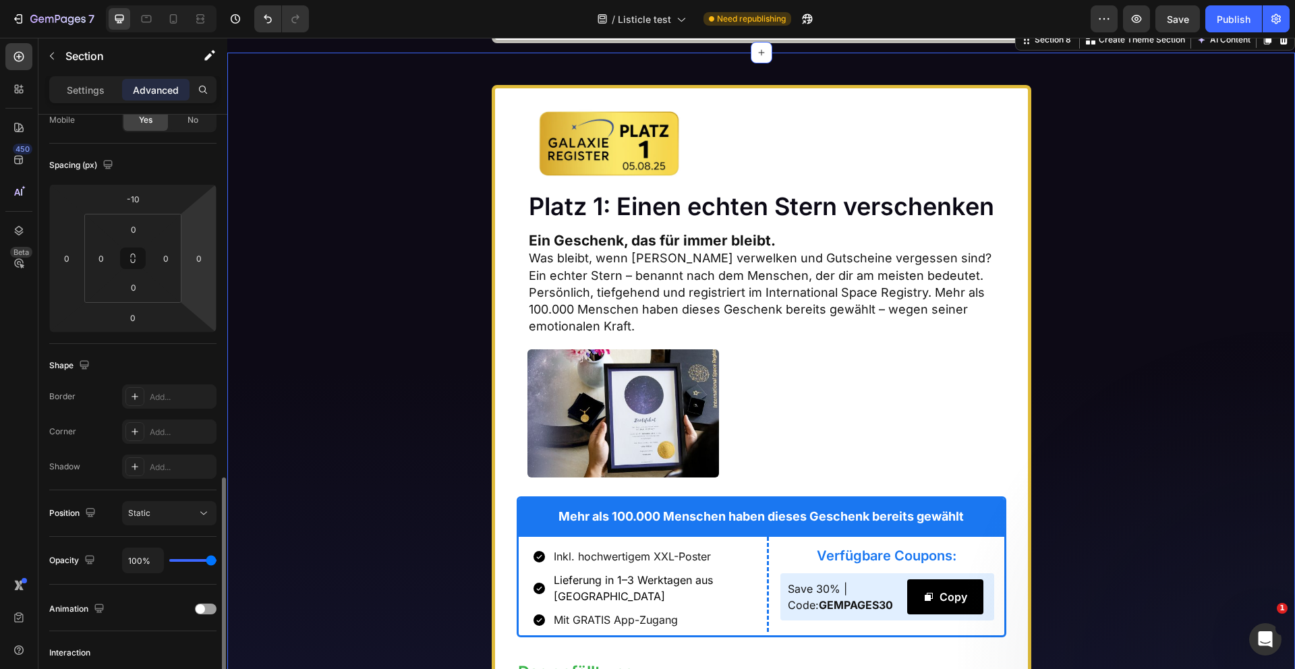
scroll to position [287, 0]
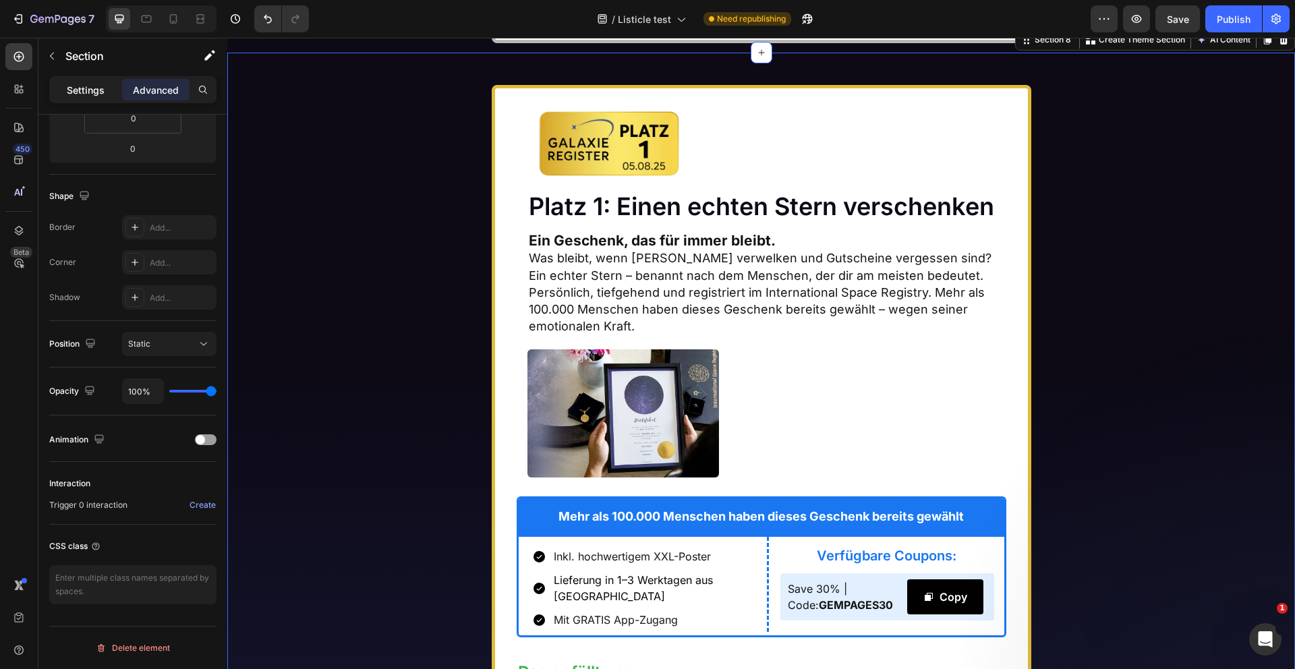
click at [91, 90] on p "Settings" at bounding box center [86, 90] width 38 height 14
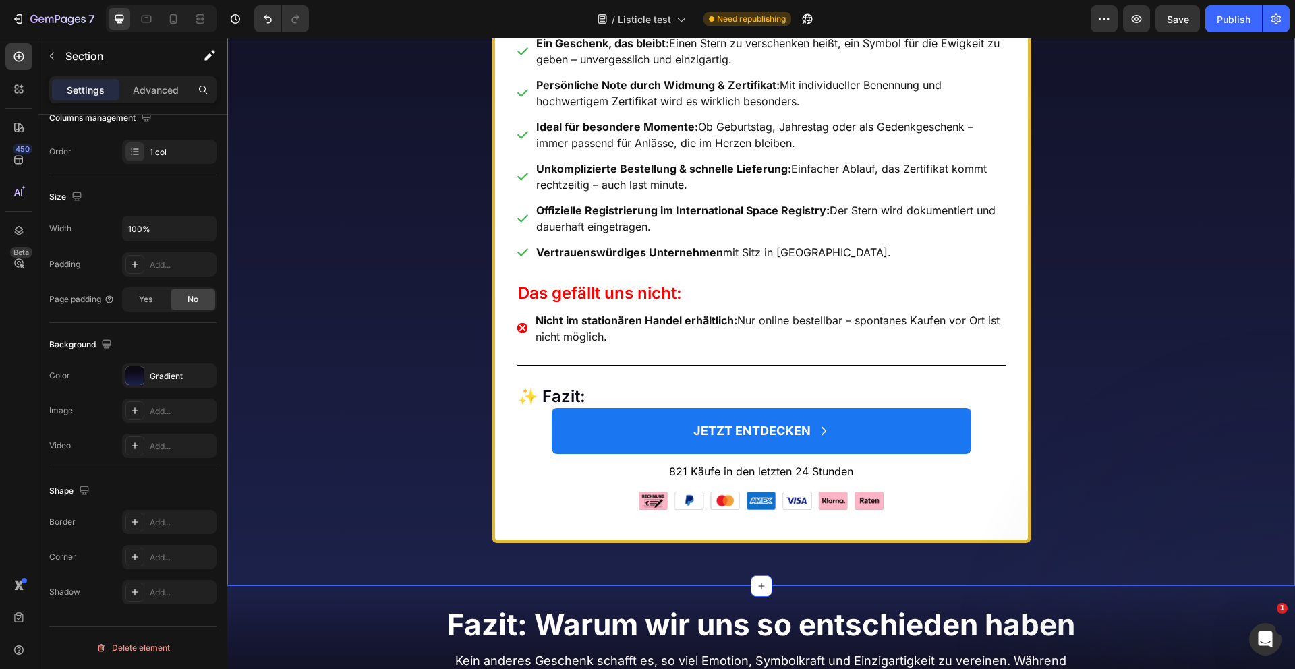
scroll to position [6663, 0]
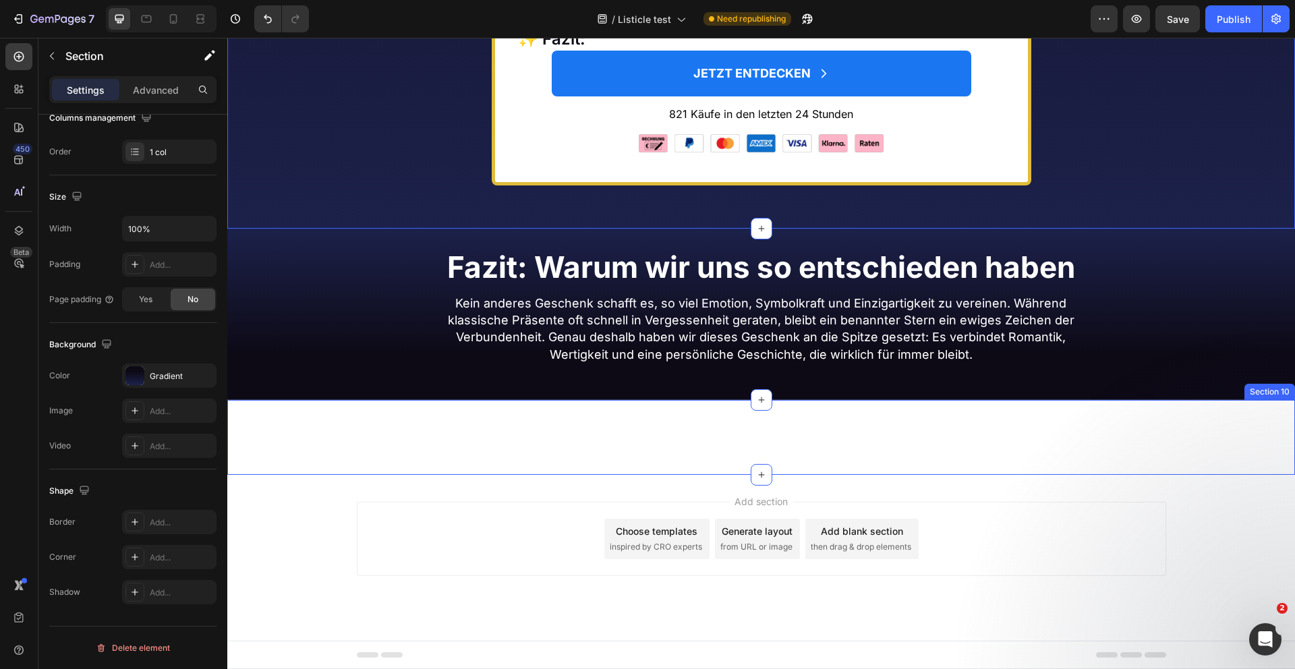
click at [395, 465] on div "Platz 1: Einen echten Stern verschenken Heading Section 10" at bounding box center [761, 437] width 1068 height 75
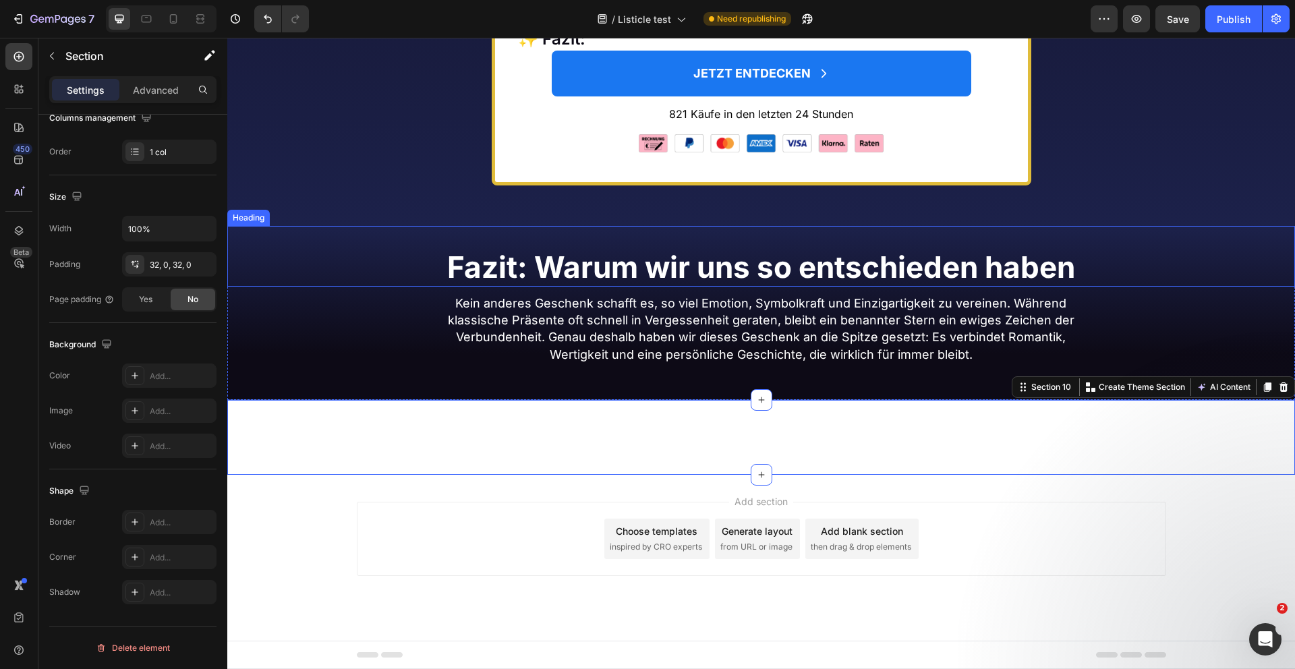
click at [329, 239] on div "Fazit: Warum wir uns so entschieden haben Heading" at bounding box center [761, 256] width 1068 height 61
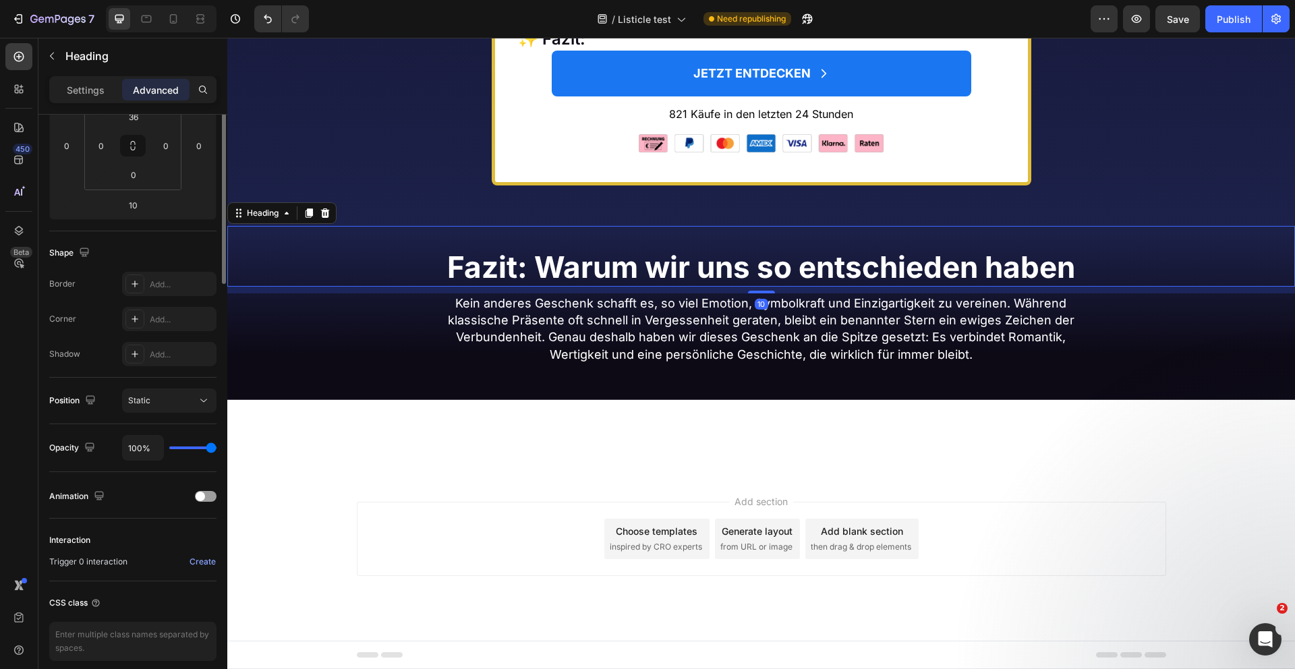
scroll to position [0, 0]
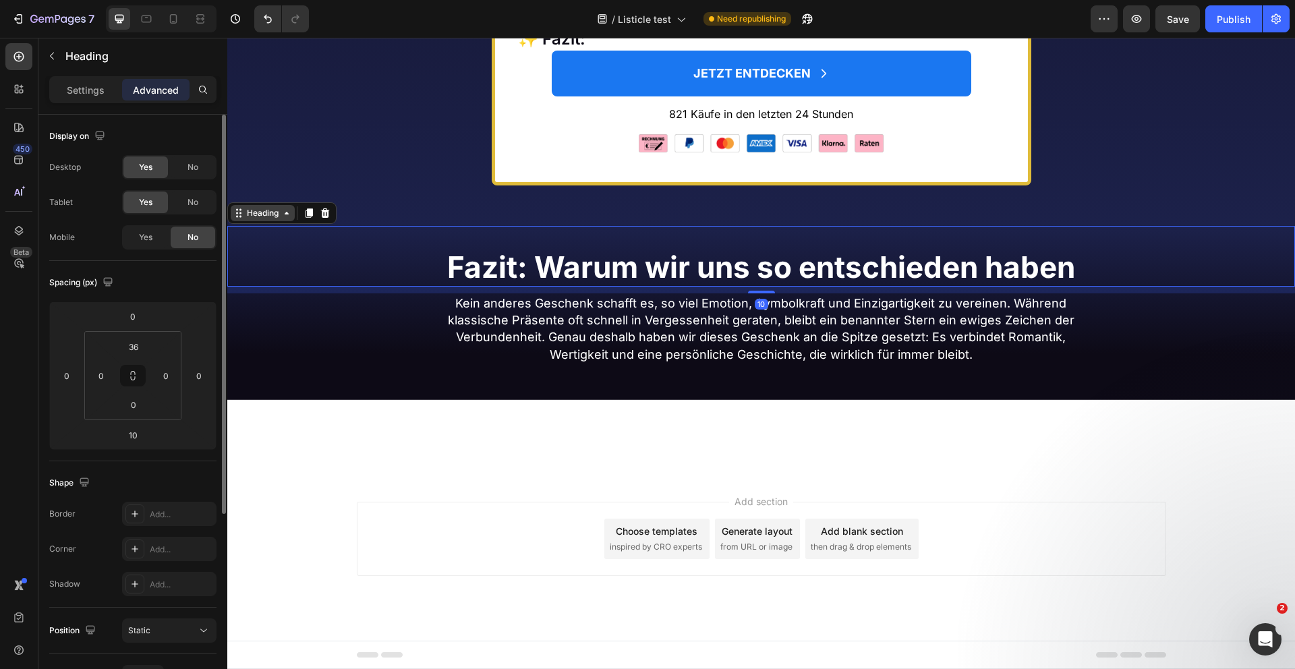
click at [284, 218] on icon at bounding box center [286, 213] width 11 height 11
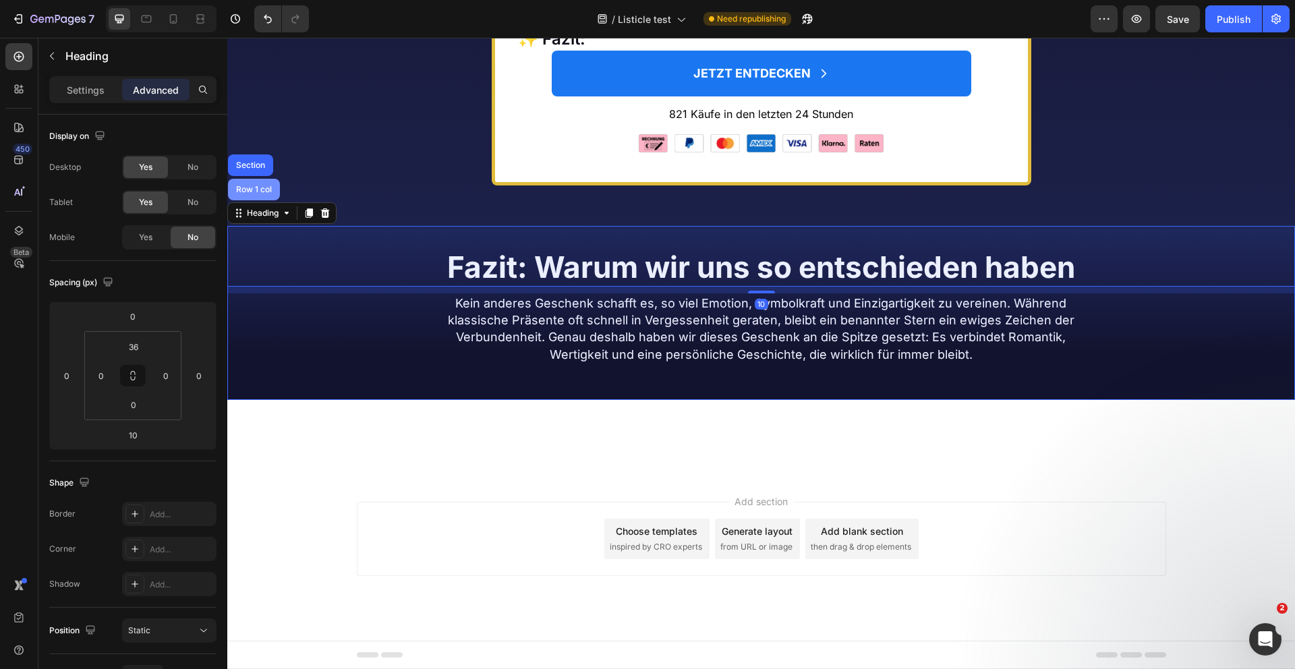
click at [254, 189] on div "Row 1 col" at bounding box center [253, 190] width 41 height 8
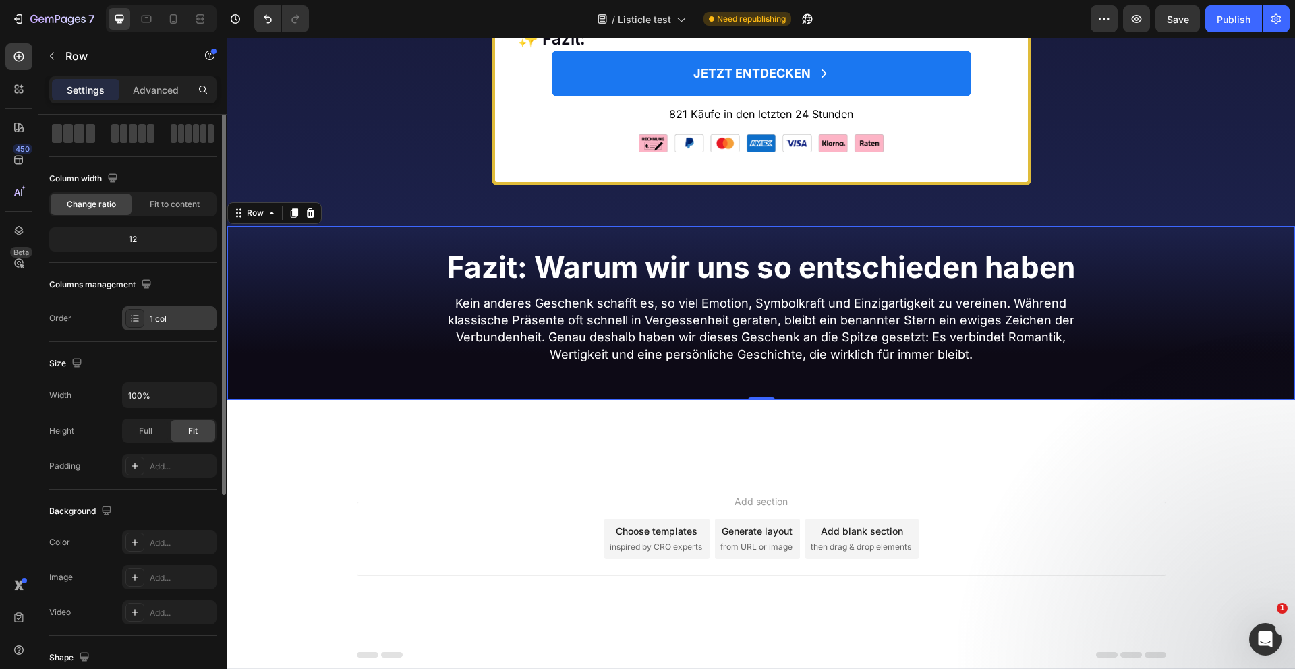
scroll to position [230, 0]
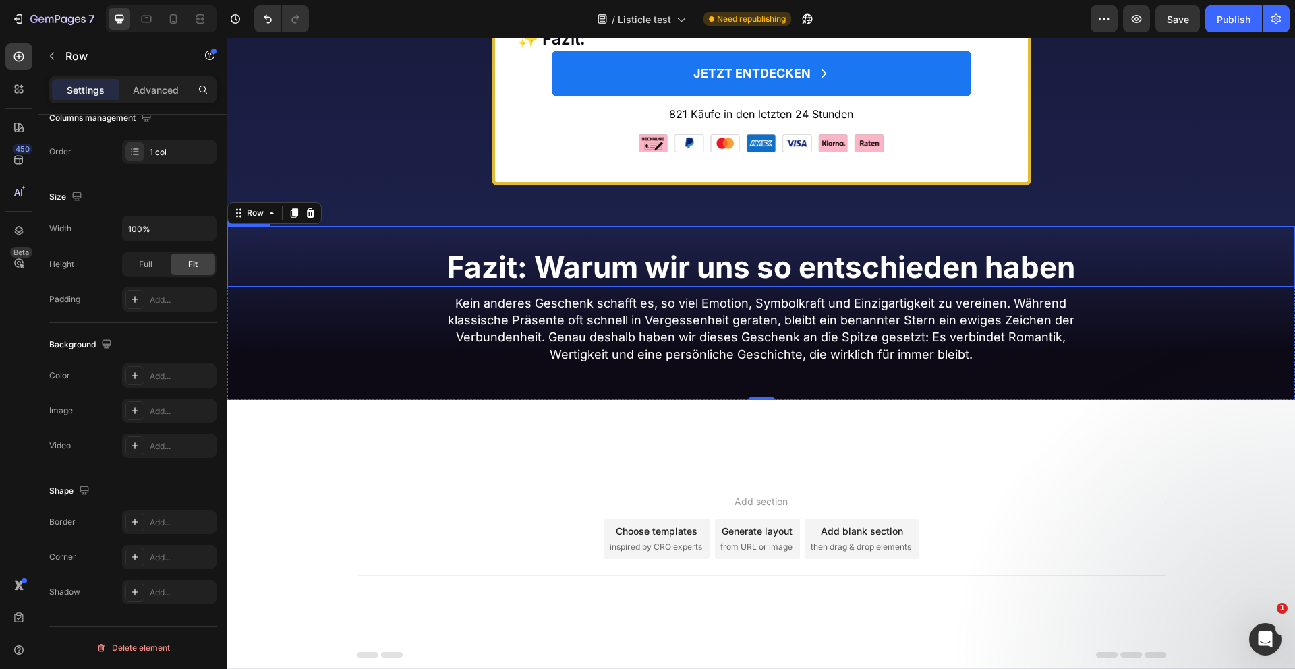
click at [403, 245] on div "Fazit: Warum wir uns so entschieden haben Heading" at bounding box center [761, 256] width 1068 height 61
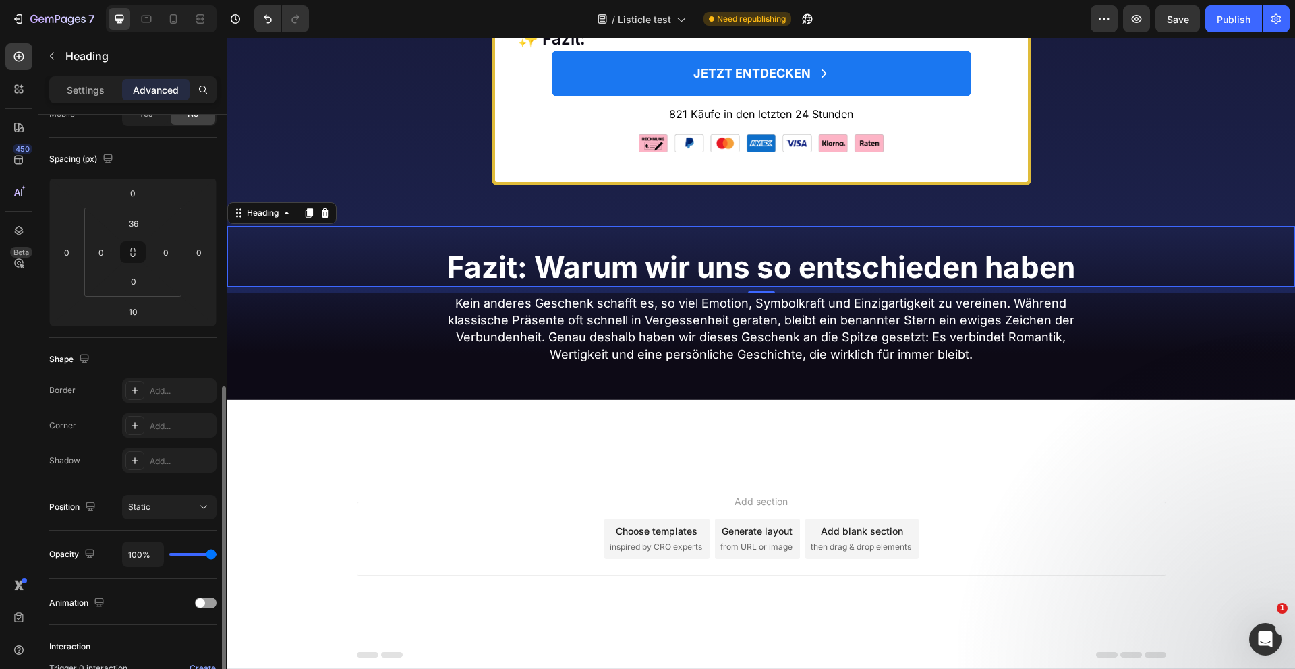
scroll to position [287, 0]
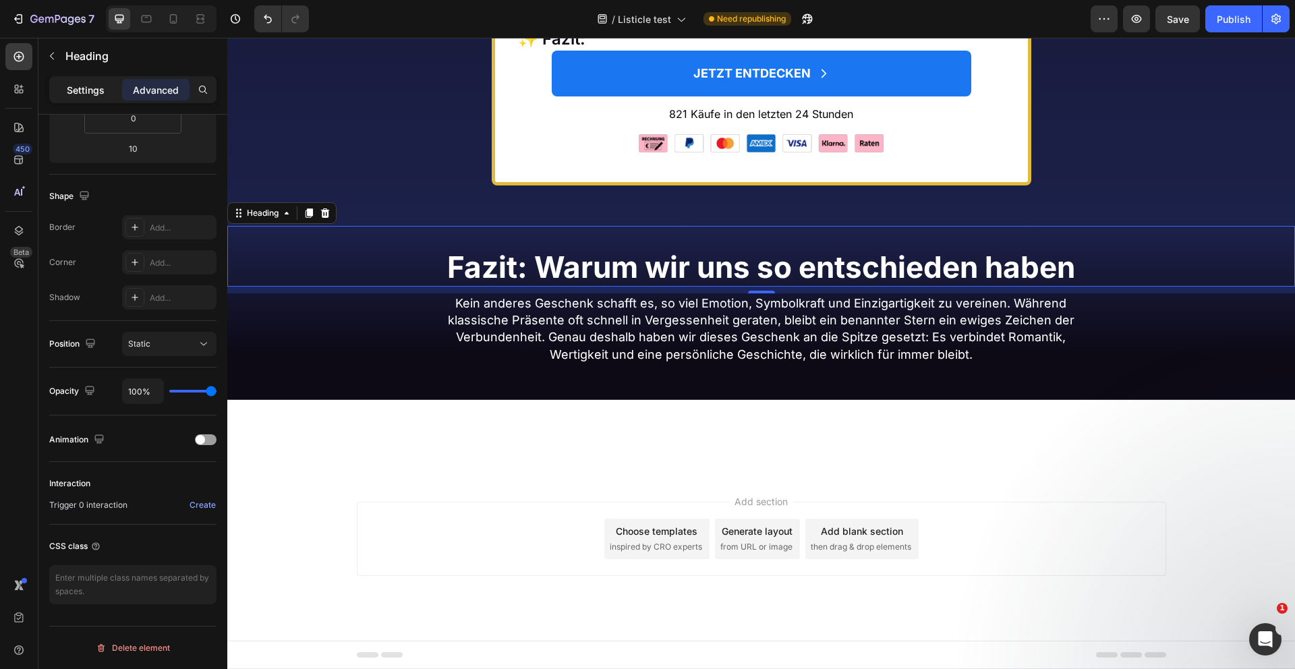
click at [73, 94] on p "Settings" at bounding box center [86, 90] width 38 height 14
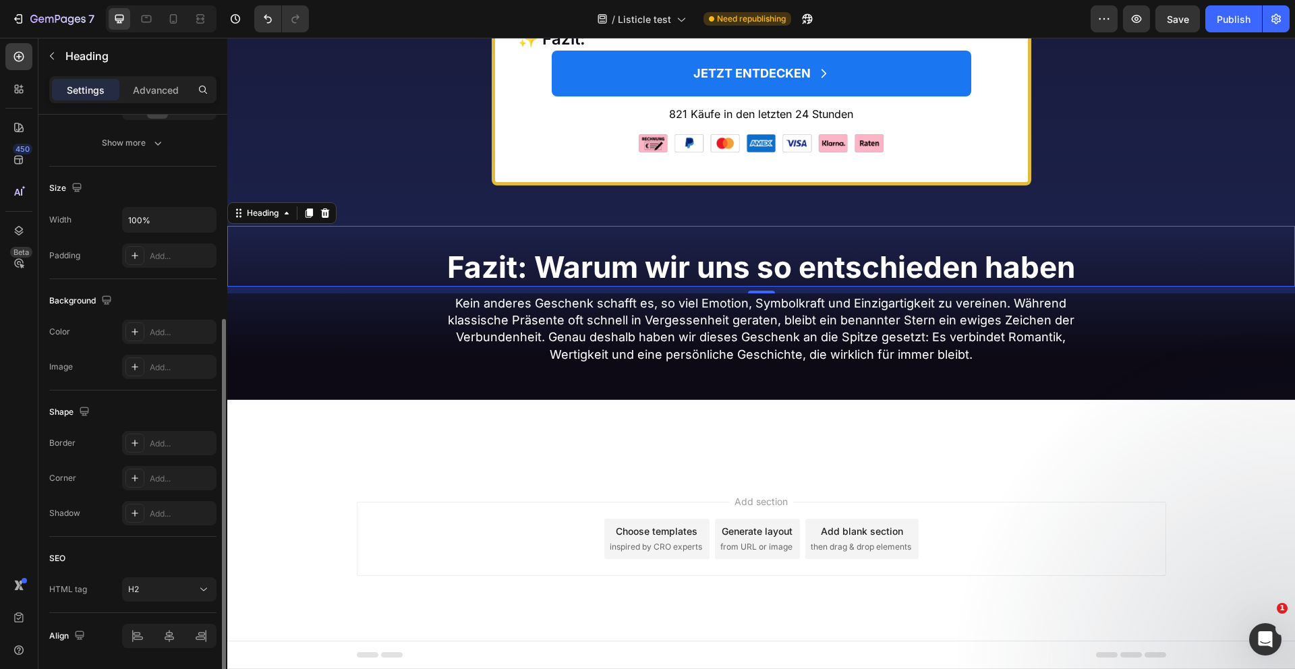
scroll to position [104, 0]
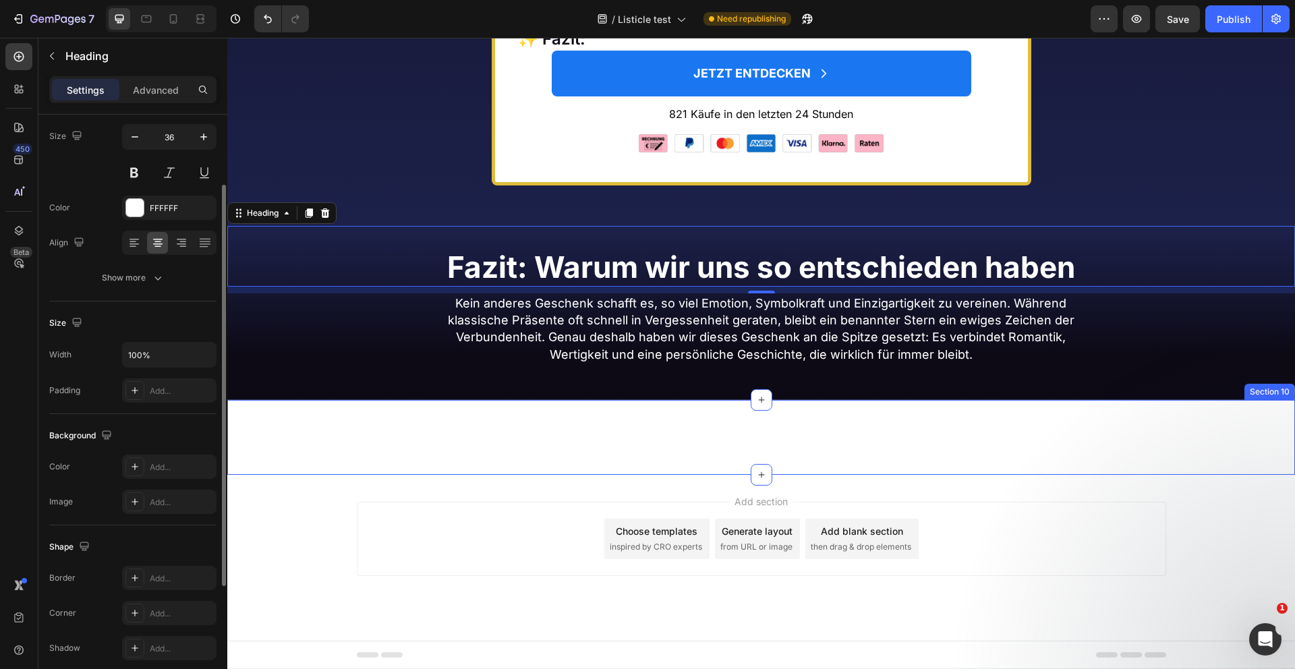
click at [344, 419] on div "Platz 1: Einen echten Stern verschenken Heading Section 10" at bounding box center [761, 437] width 1068 height 75
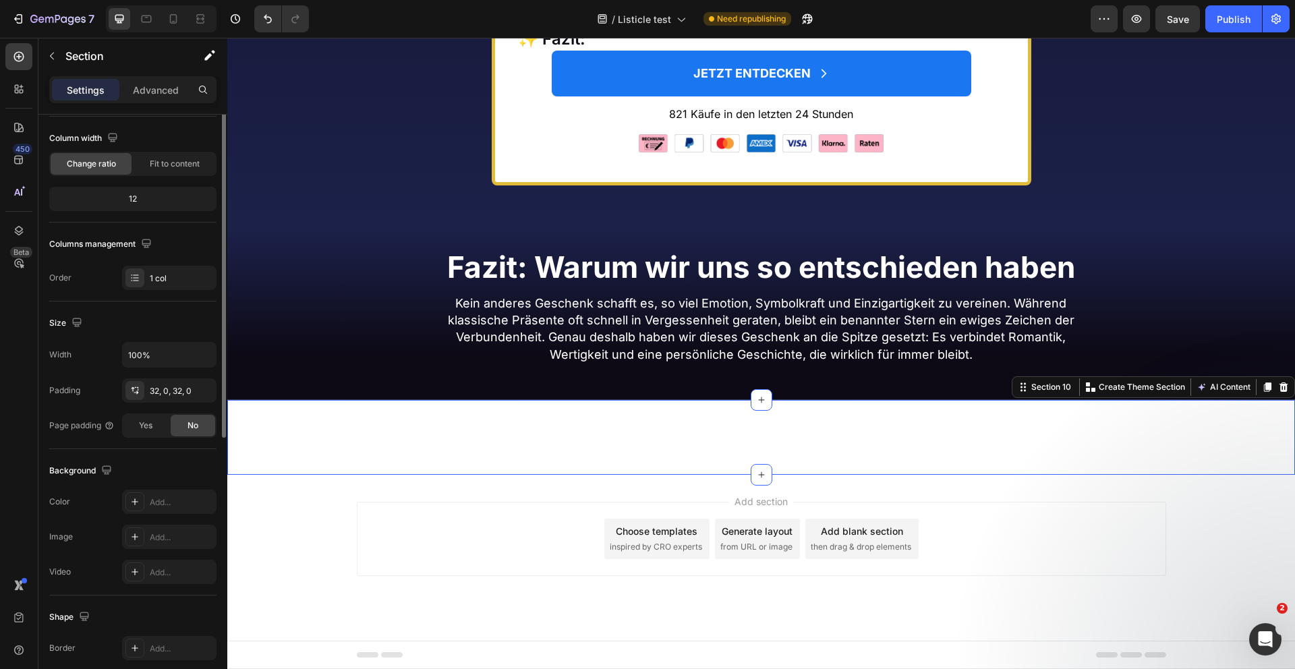
scroll to position [0, 0]
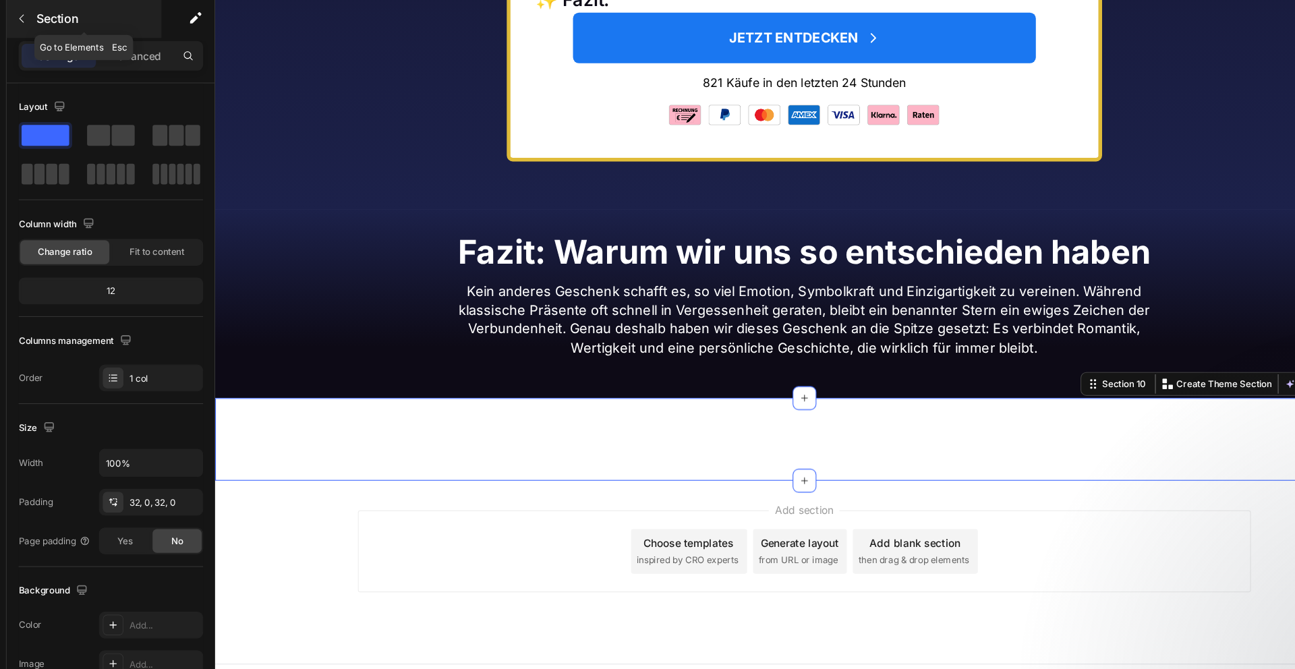
click at [49, 51] on icon "button" at bounding box center [52, 56] width 11 height 11
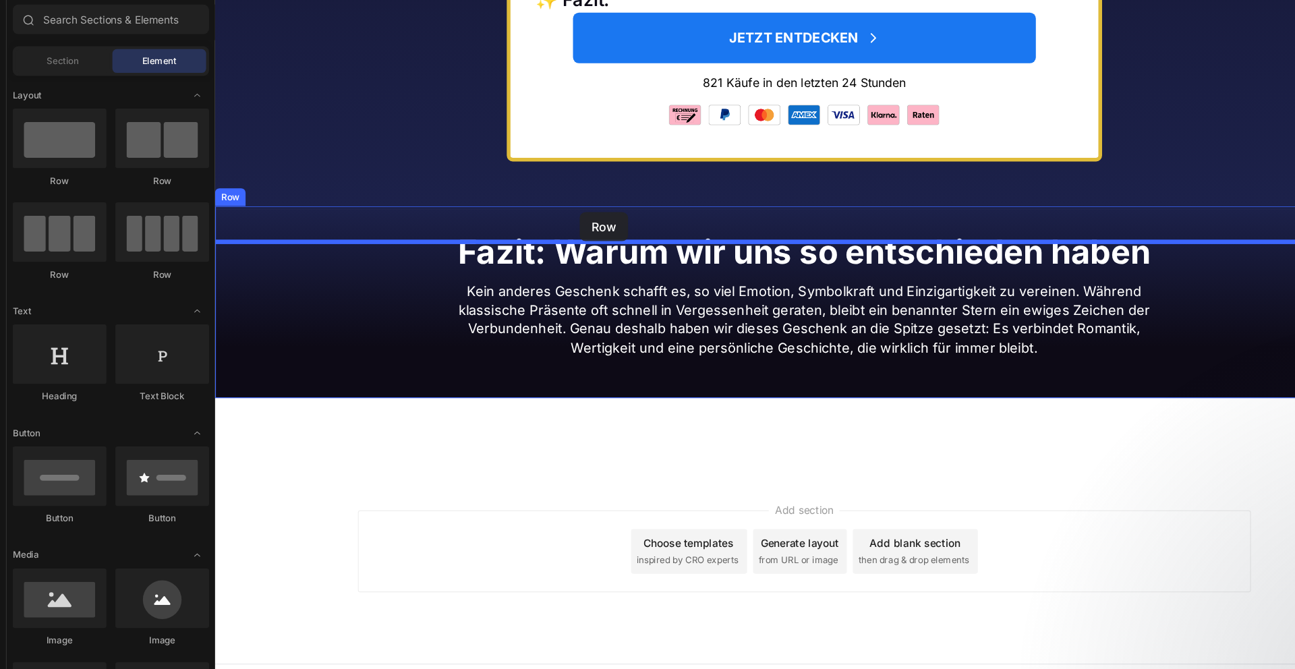
drag, startPoint x: 272, startPoint y: 173, endPoint x: 545, endPoint y: 192, distance: 273.9
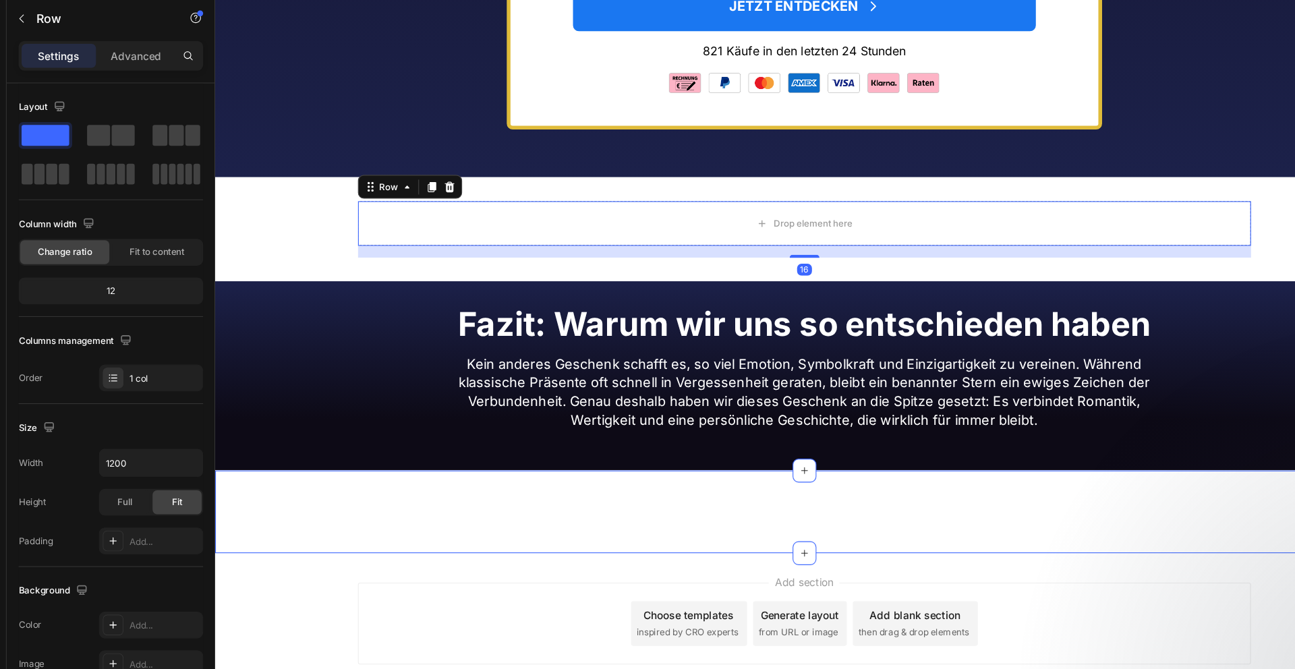
click at [339, 472] on div "Platz 1: Einen echten Stern verschenken Heading Section 11" at bounding box center [749, 463] width 1068 height 75
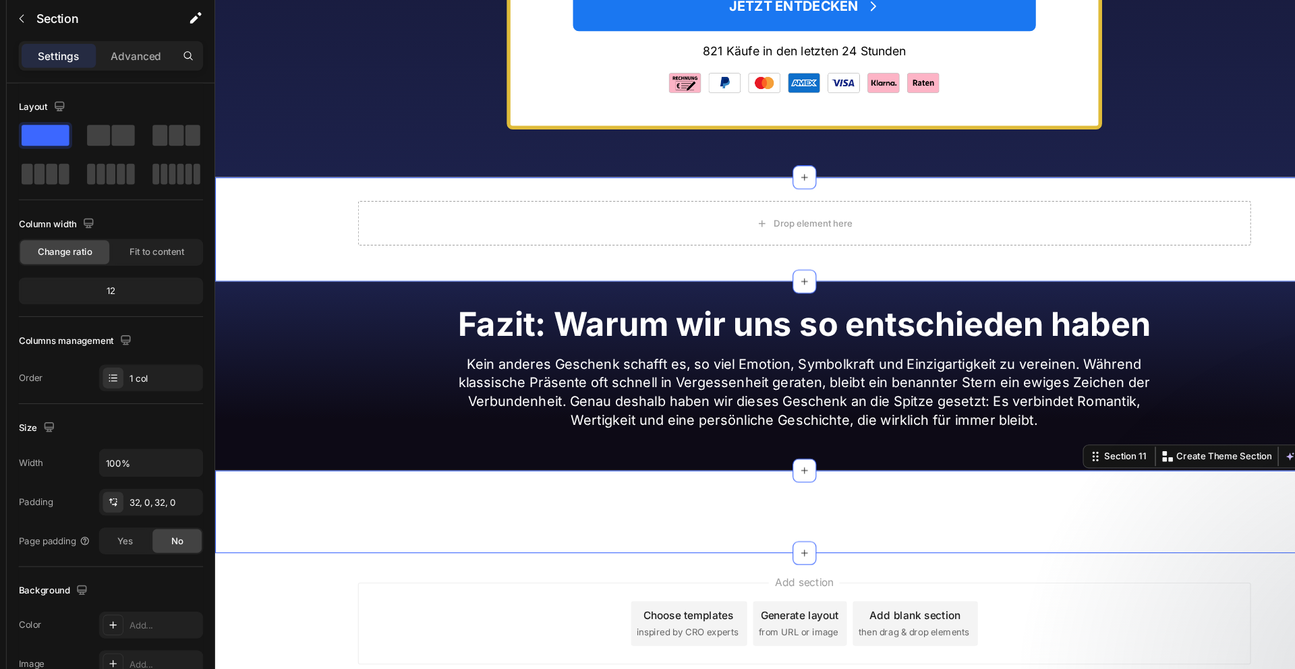
click at [298, 231] on div "Drop element here Row" at bounding box center [749, 207] width 1068 height 51
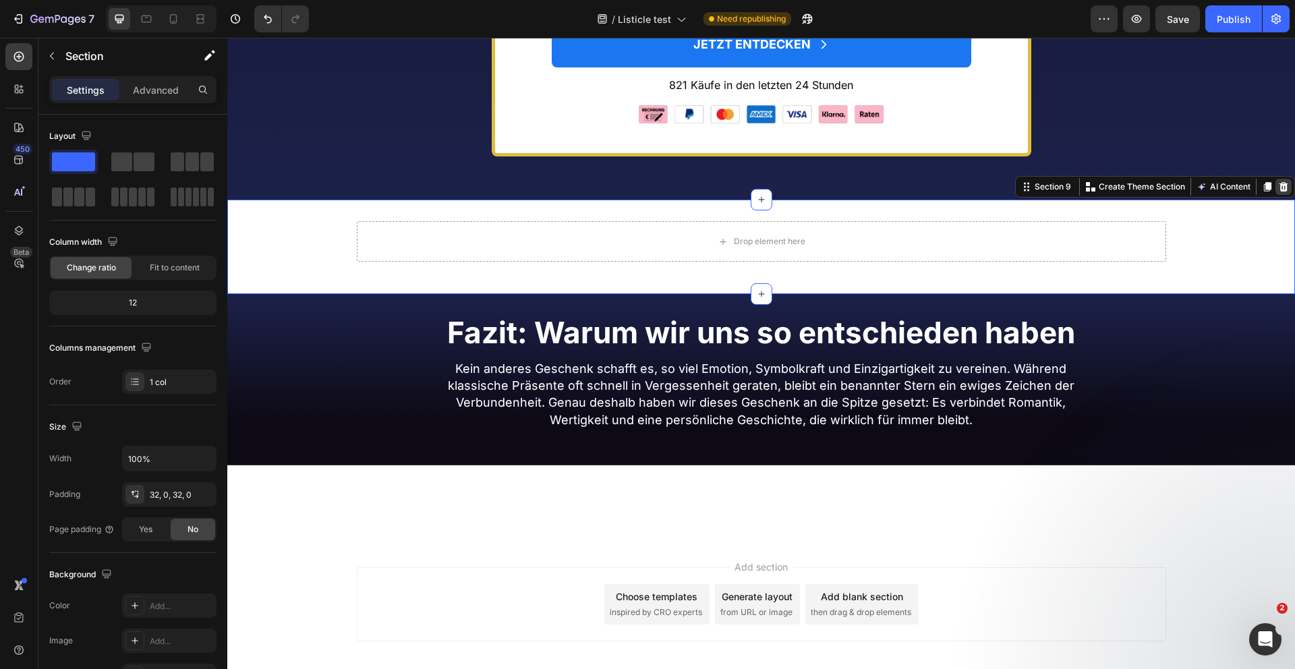
click at [1287, 192] on icon at bounding box center [1284, 186] width 9 height 9
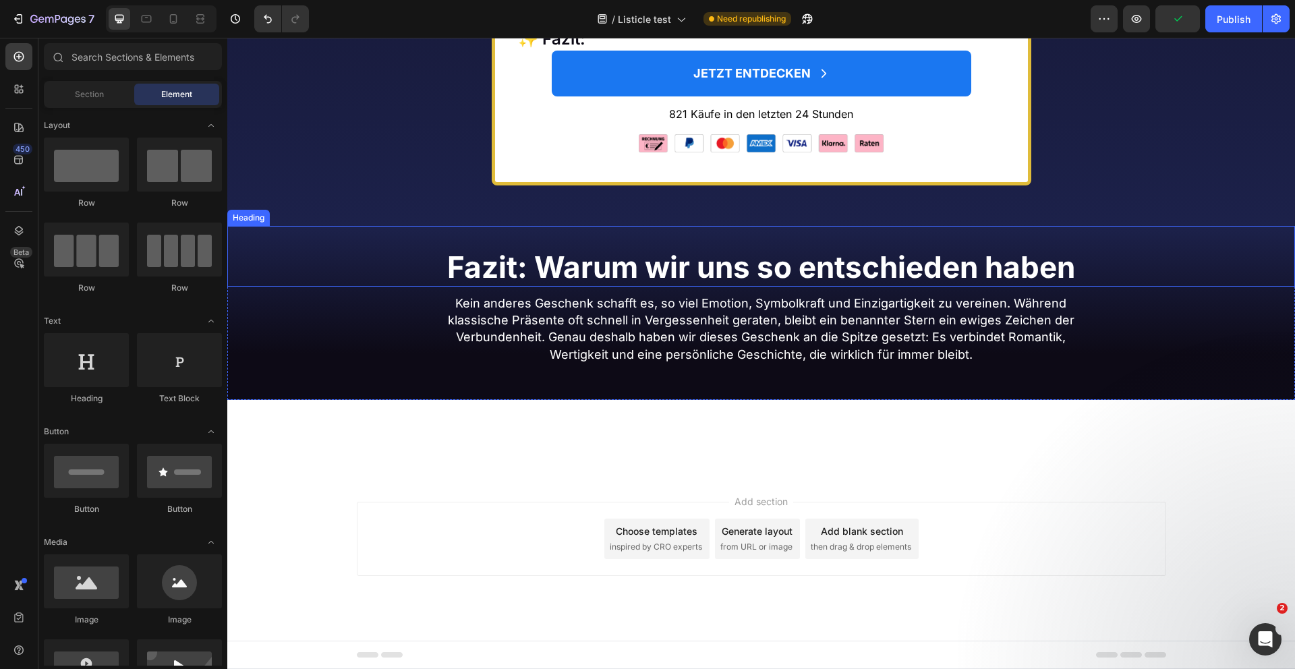
click at [1179, 256] on h2 "Fazit: Warum wir uns so entschieden haben" at bounding box center [761, 268] width 1068 height 36
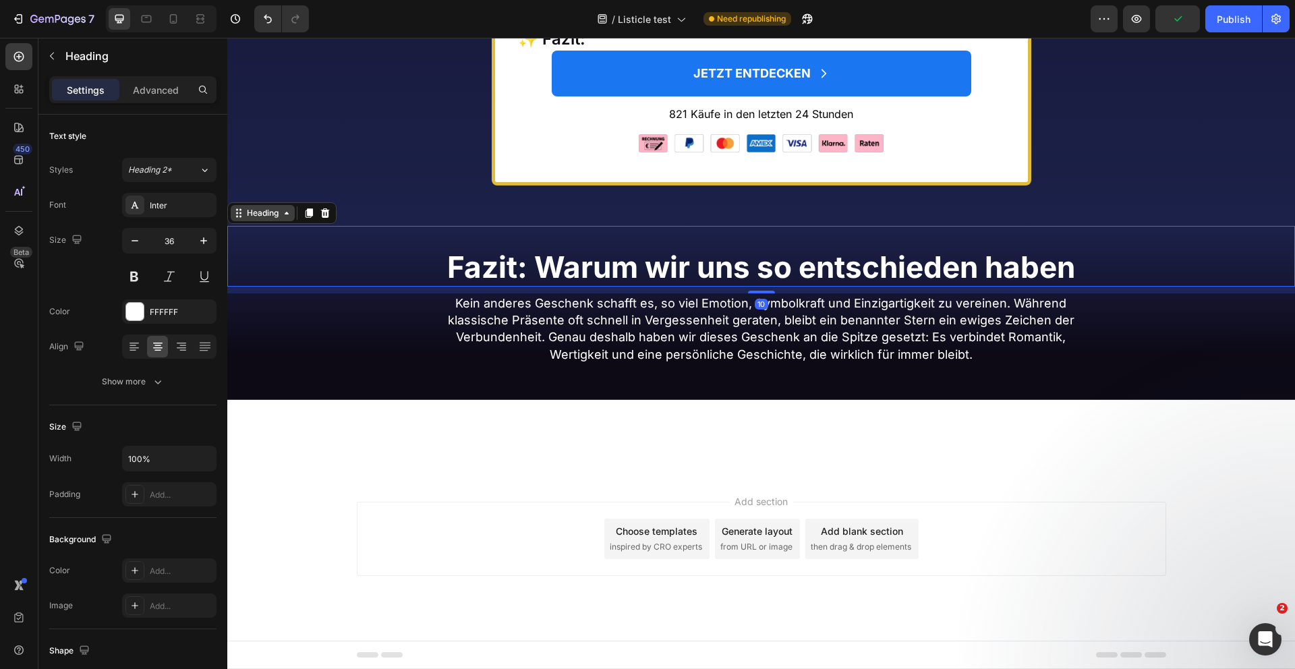
click at [266, 215] on div "Heading" at bounding box center [262, 213] width 37 height 12
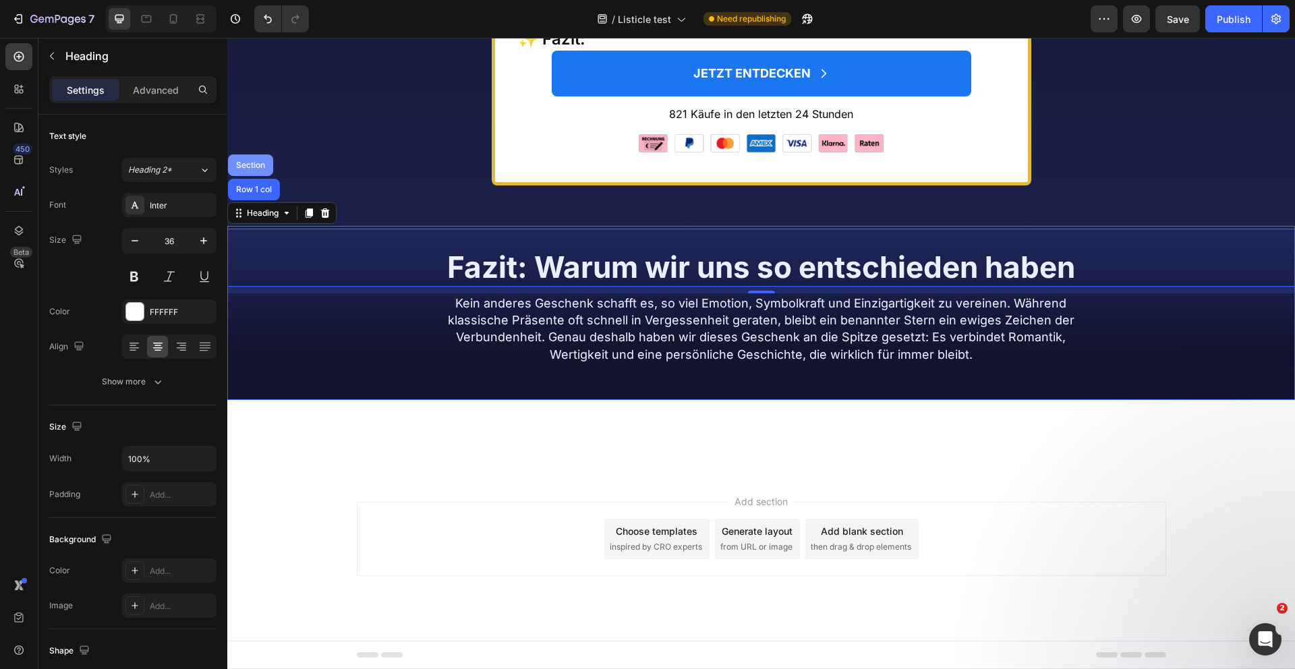
click at [252, 171] on div "Section" at bounding box center [250, 165] width 45 height 22
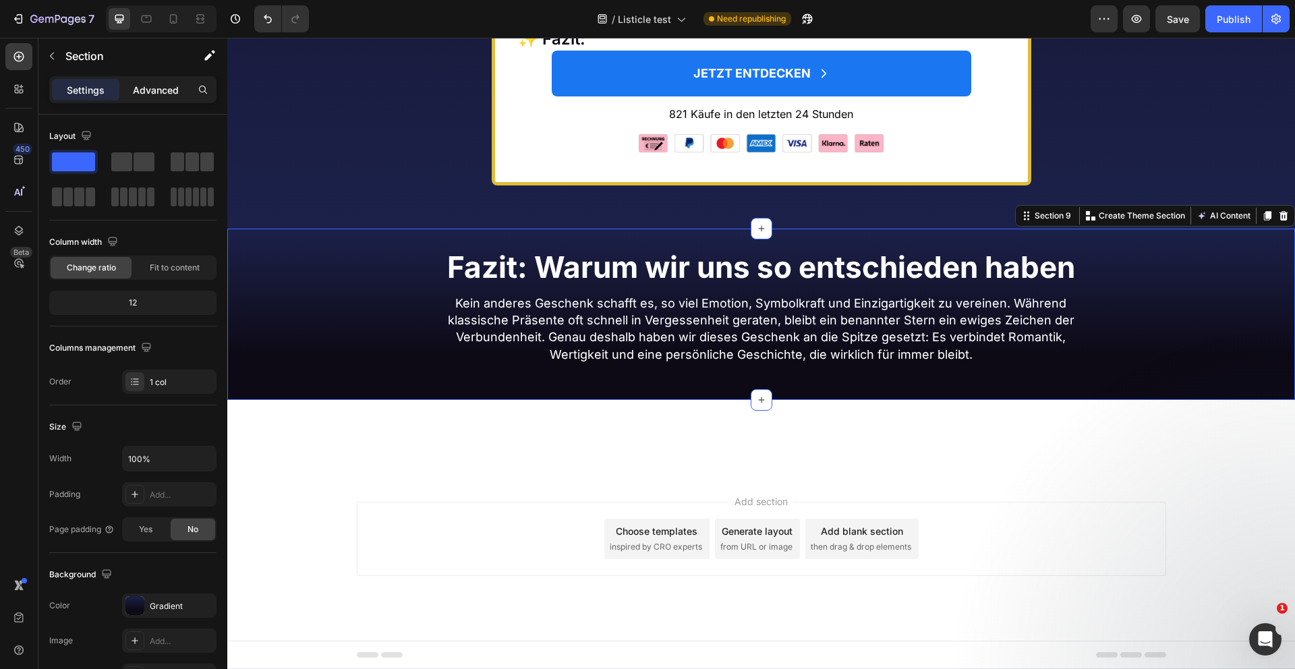
click at [144, 94] on p "Advanced" at bounding box center [156, 90] width 46 height 14
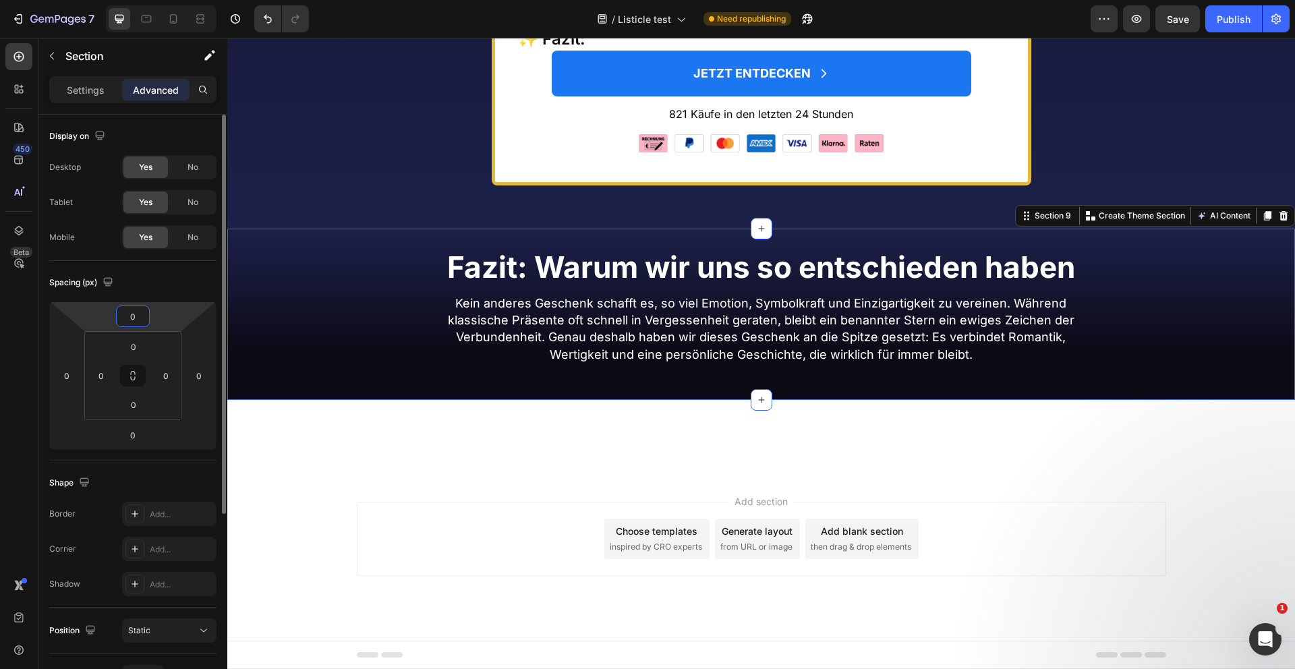
click at [139, 322] on input "0" at bounding box center [132, 316] width 27 height 20
type input "-4"
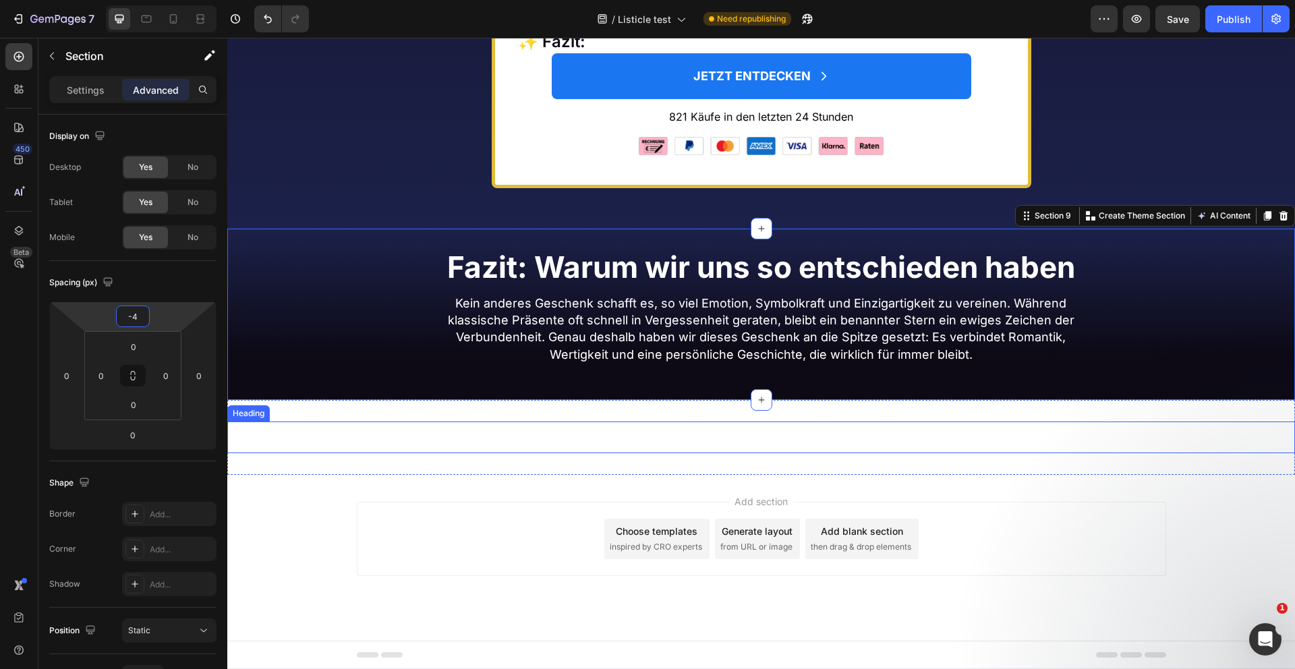
click at [549, 482] on div "Add section Choose templates inspired by CRO experts Generate layout from URL o…" at bounding box center [761, 558] width 1068 height 166
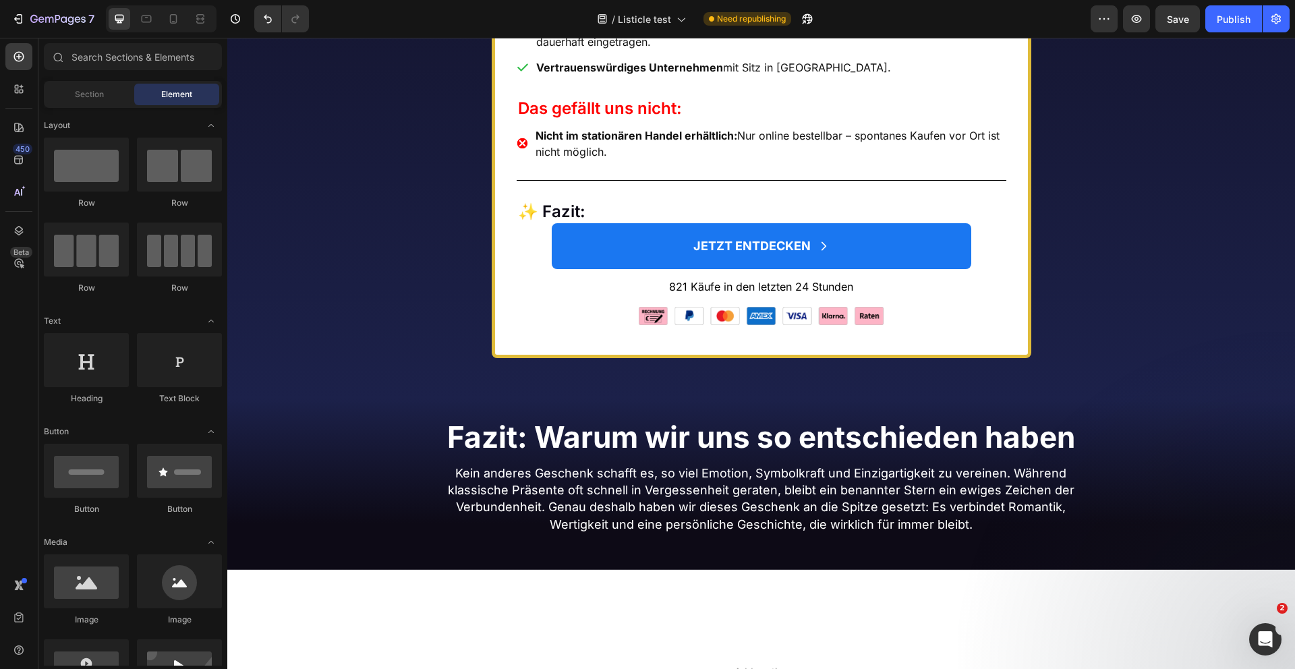
scroll to position [6447, 0]
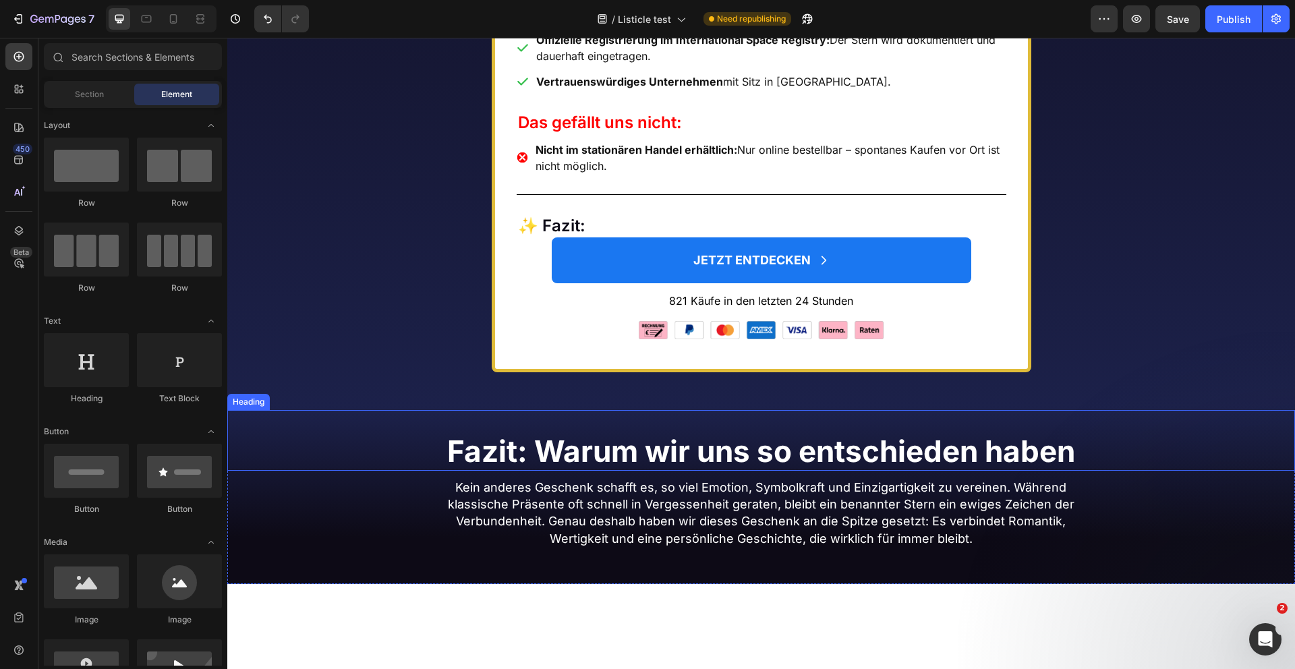
click at [484, 470] on strong "Fazit: Warum wir uns so entschieden haben" at bounding box center [761, 451] width 628 height 36
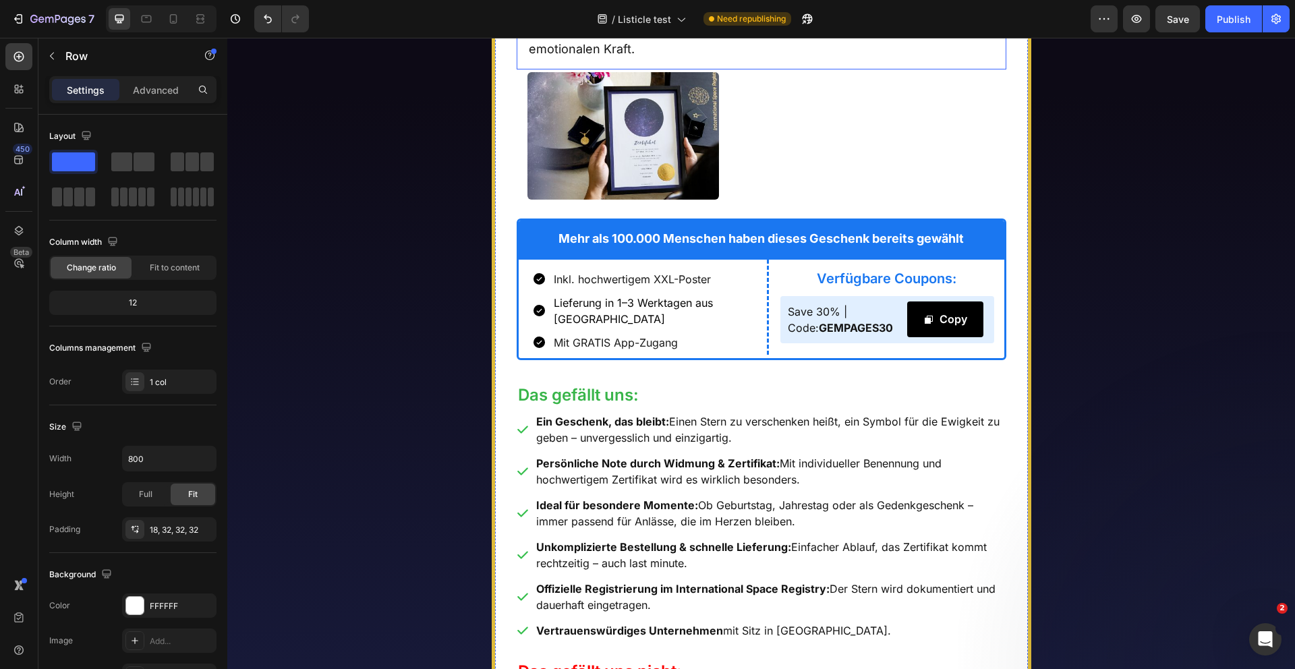
scroll to position [5538, 0]
